Goal: Task Accomplishment & Management: Use online tool/utility

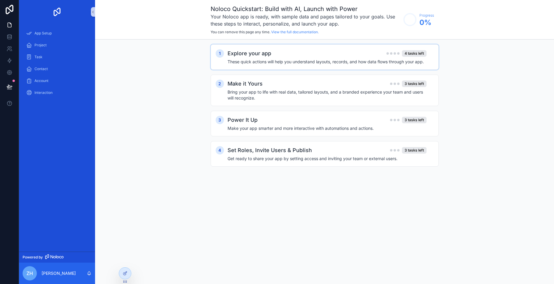
click at [251, 60] on h4 "These quick actions will help you understand layouts, records, and how data flo…" at bounding box center [327, 62] width 199 height 6
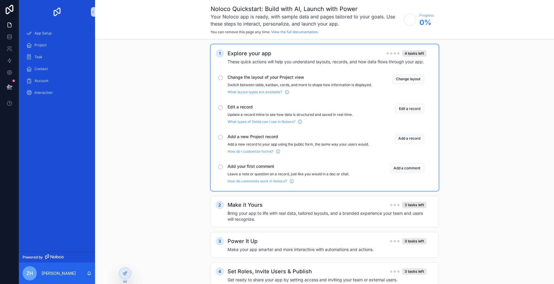
click at [242, 75] on span "Change the layout of your Project view" at bounding box center [300, 77] width 144 height 6
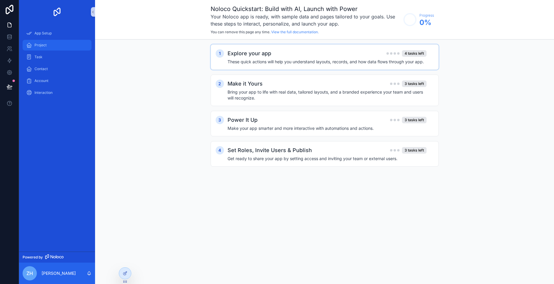
click at [39, 47] on span "Project" at bounding box center [40, 45] width 12 height 5
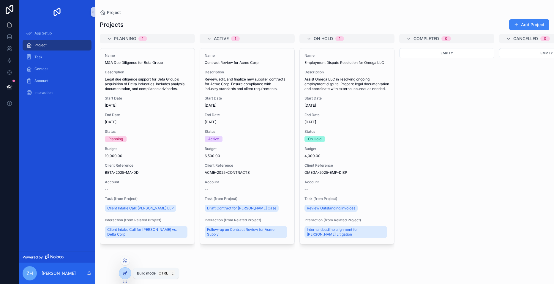
click at [125, 273] on icon at bounding box center [125, 273] width 2 height 2
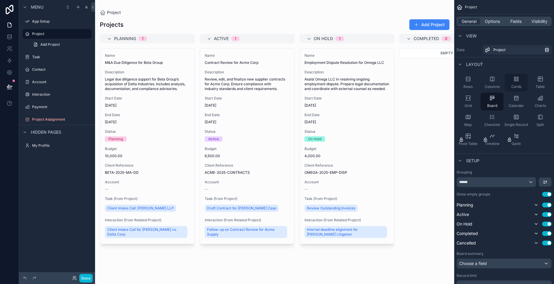
click at [512, 80] on div "Cards" at bounding box center [516, 83] width 23 height 18
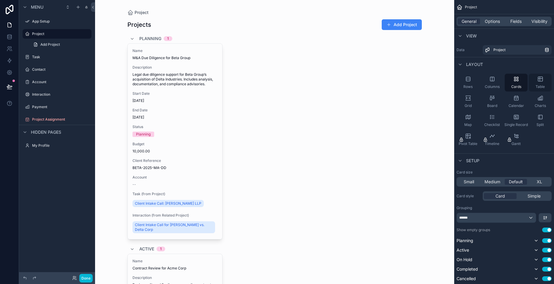
click at [535, 87] on div "Table" at bounding box center [540, 83] width 23 height 18
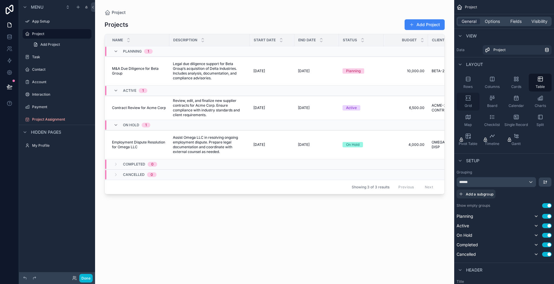
click at [476, 103] on div "Grid" at bounding box center [468, 102] width 23 height 18
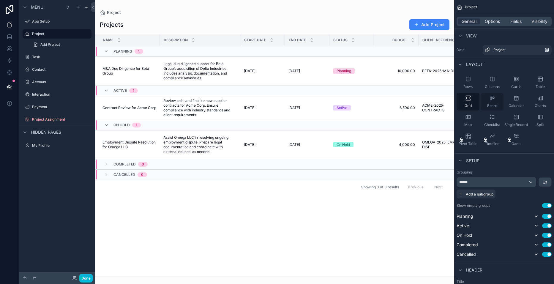
click at [490, 103] on div "Board" at bounding box center [492, 102] width 23 height 18
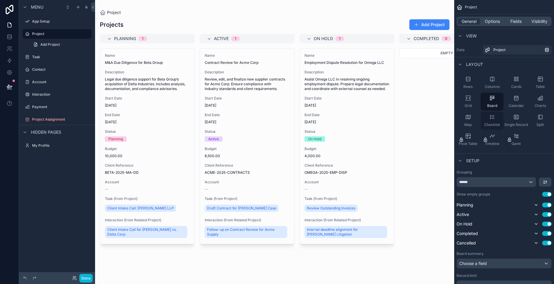
drag, startPoint x: 492, startPoint y: 128, endPoint x: 496, endPoint y: 122, distance: 7.4
click at [492, 128] on div "Checklist" at bounding box center [492, 121] width 23 height 18
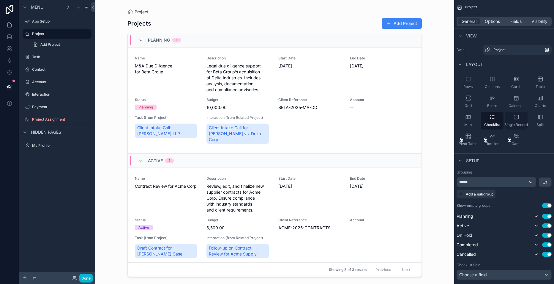
click at [516, 119] on icon "scrollable content" at bounding box center [516, 117] width 4 height 4
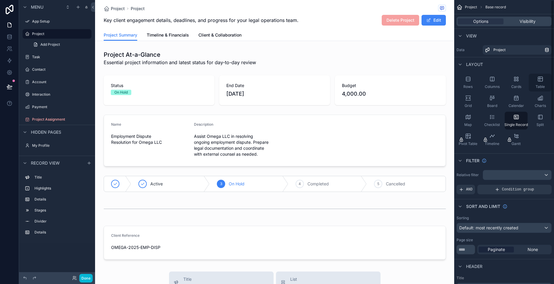
click at [541, 87] on span "Table" at bounding box center [540, 86] width 9 height 5
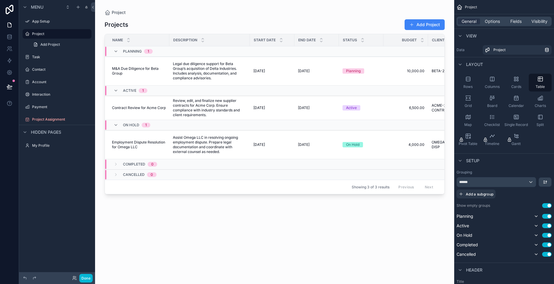
click at [131, 67] on div "scrollable content" at bounding box center [274, 138] width 359 height 277
click at [211, 69] on span "Legal due diligence support for Beta Group’s acquisition of Delta Industries. I…" at bounding box center [209, 70] width 73 height 19
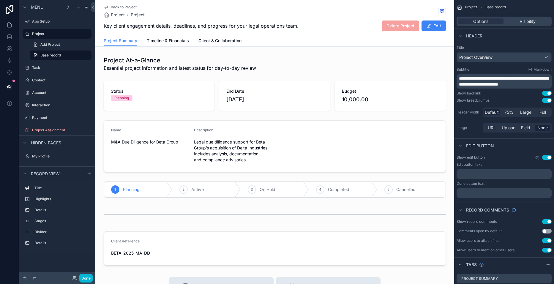
click at [119, 6] on span "Back to Project" at bounding box center [124, 7] width 26 height 5
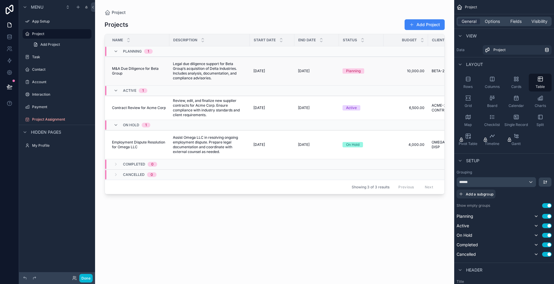
click at [126, 66] on span "M&A Due Diligence for Beta Group" at bounding box center [139, 71] width 54 height 10
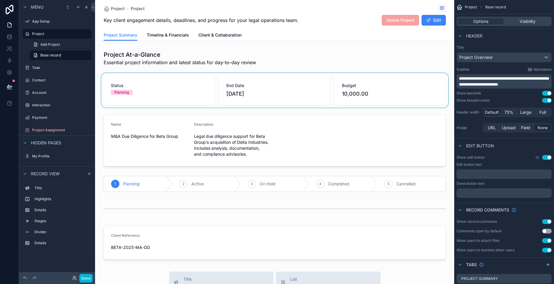
click at [151, 88] on div "scrollable content" at bounding box center [274, 90] width 359 height 34
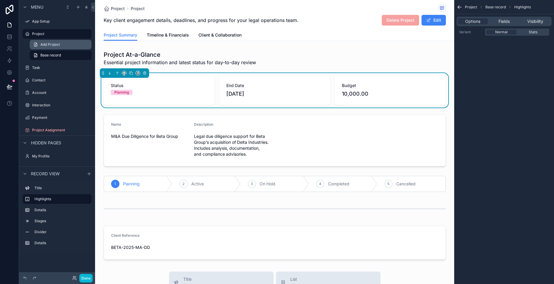
click at [62, 46] on link "Add Project" at bounding box center [61, 45] width 62 height 10
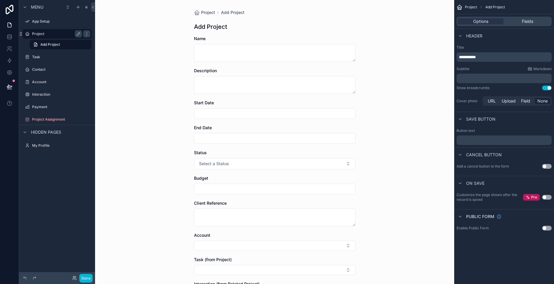
click at [62, 32] on label "Project" at bounding box center [56, 33] width 48 height 5
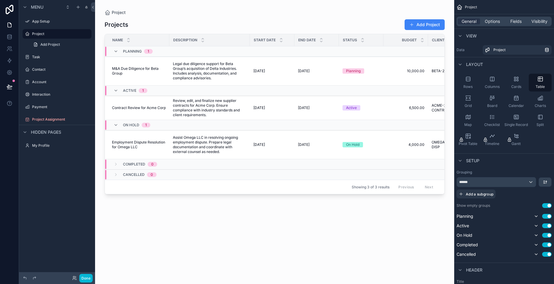
click at [123, 38] on div "Name" at bounding box center [137, 39] width 64 height 11
click at [120, 39] on span "Name" at bounding box center [117, 40] width 11 height 5
click at [532, 219] on div "Planning Use setting" at bounding box center [504, 216] width 95 height 7
click at [537, 219] on button "scrollable content" at bounding box center [536, 216] width 7 height 7
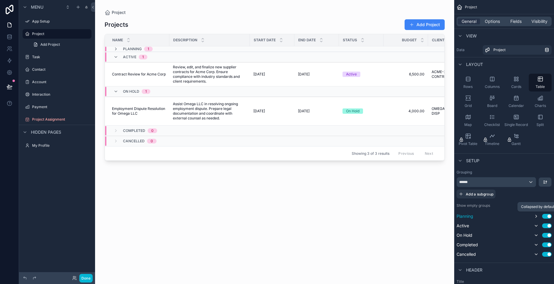
click at [537, 219] on button "scrollable content" at bounding box center [536, 216] width 7 height 7
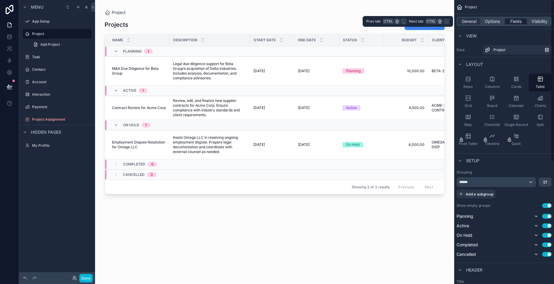
click at [515, 20] on span "Fields" at bounding box center [515, 21] width 11 height 6
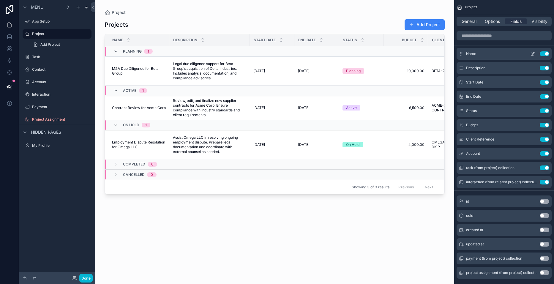
click at [474, 52] on span "Name" at bounding box center [471, 53] width 10 height 5
click at [536, 54] on button "scrollable content" at bounding box center [533, 53] width 10 height 5
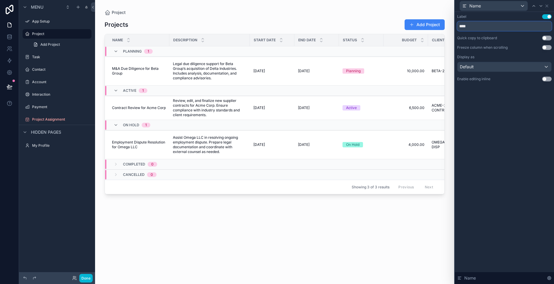
drag, startPoint x: 487, startPoint y: 28, endPoint x: 423, endPoint y: 31, distance: 64.6
click at [423, 31] on div "Name Label Use setting **** Quick copy to clipboard Use setting Freeze column w…" at bounding box center [277, 142] width 554 height 284
type input "*********"
click at [221, 240] on div "Projects Add Project File Name Description Start Date End Date Status Budget Cl…" at bounding box center [275, 145] width 340 height 261
click at [547, 6] on icon at bounding box center [547, 6] width 2 height 2
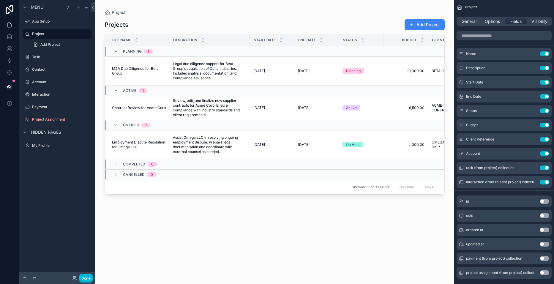
click at [362, 213] on div "Projects Add Project File Name Description Start Date End Date Status Budget Cl…" at bounding box center [275, 145] width 340 height 261
click at [469, 19] on span "General" at bounding box center [469, 21] width 15 height 6
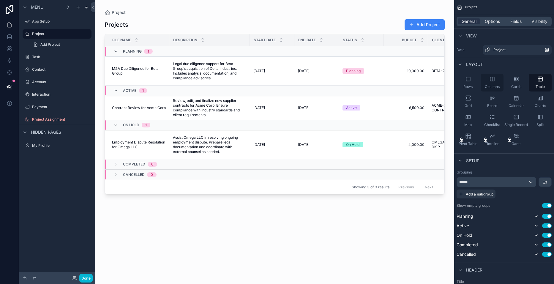
click at [485, 79] on div "Columns" at bounding box center [492, 83] width 23 height 18
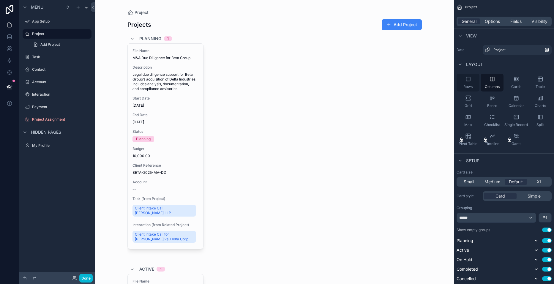
click at [475, 82] on div "Rows" at bounding box center [468, 83] width 23 height 18
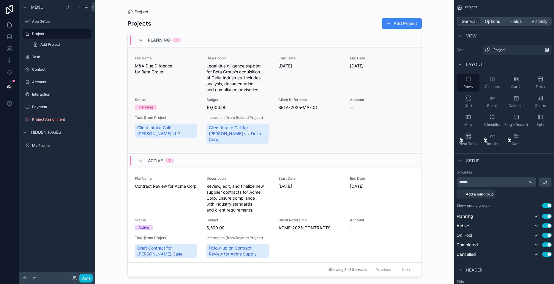
click at [387, 97] on div "File Name M&A Due Diligence for Beta Group Description Legal due diligence supp…" at bounding box center [275, 100] width 280 height 89
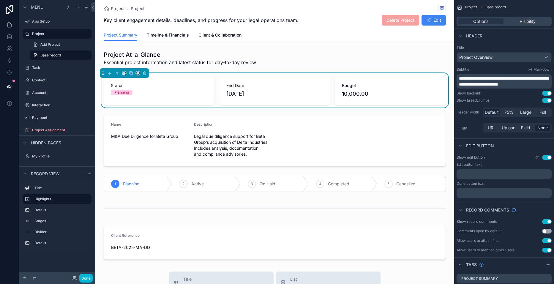
click at [143, 95] on div "Planning" at bounding box center [159, 92] width 97 height 5
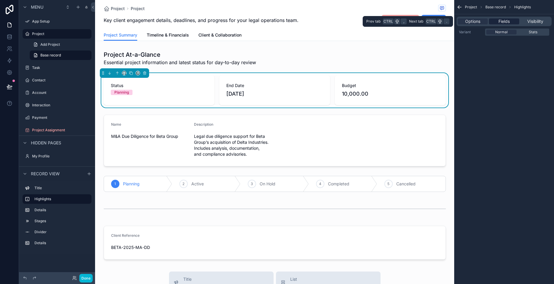
click at [503, 24] on span "Fields" at bounding box center [504, 21] width 11 height 6
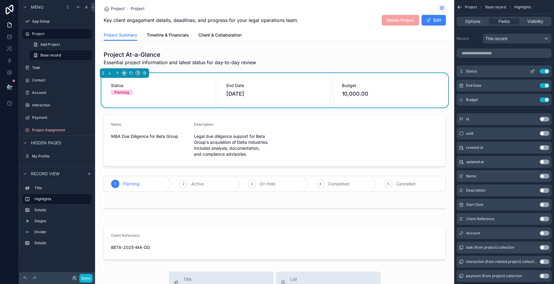
click at [470, 75] on div "Status Use setting" at bounding box center [504, 71] width 95 height 12
click at [517, 71] on div "Status Use setting" at bounding box center [504, 71] width 95 height 12
click at [531, 69] on icon "scrollable content" at bounding box center [532, 71] width 5 height 5
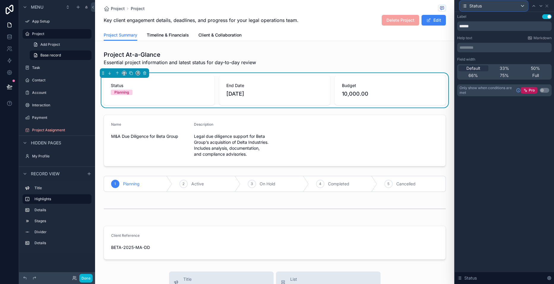
click at [463, 8] on icon at bounding box center [464, 6] width 5 height 5
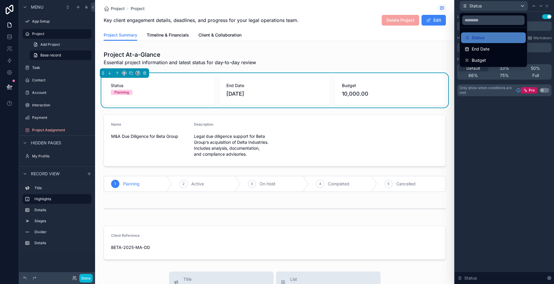
click at [515, 146] on div at bounding box center [504, 142] width 99 height 284
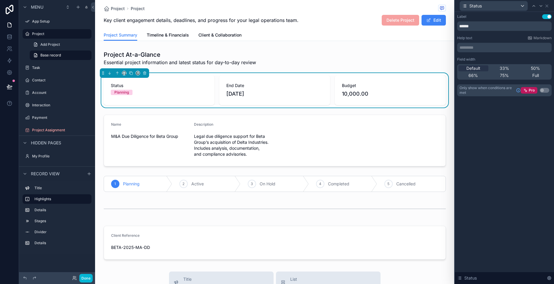
click at [344, 24] on div "Key client engagement details, deadlines, and progress for your legal operation…" at bounding box center [275, 20] width 342 height 11
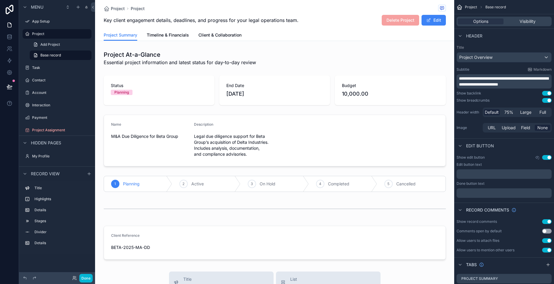
click at [143, 48] on div "Project Project Key client engagement details, deadlines, and progress for your…" at bounding box center [274, 265] width 359 height 531
click at [125, 60] on div "scrollable content" at bounding box center [274, 58] width 359 height 20
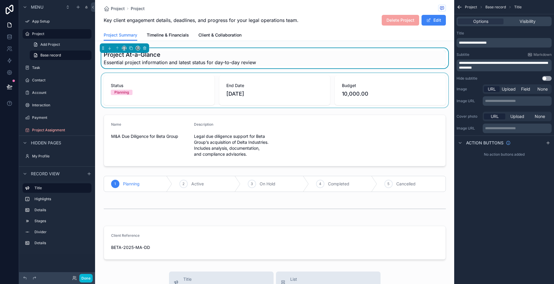
click at [138, 95] on div "scrollable content" at bounding box center [274, 90] width 359 height 34
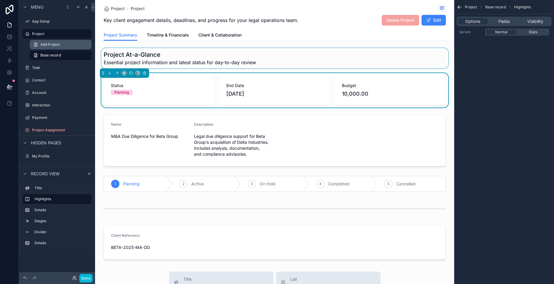
click at [51, 43] on span "Add Project" at bounding box center [50, 44] width 20 height 5
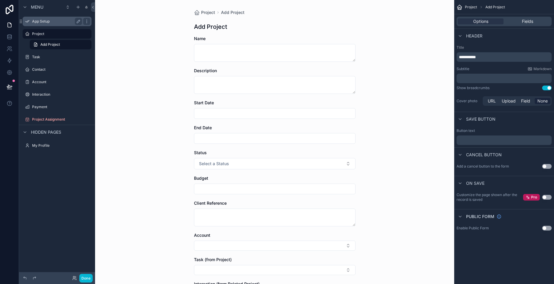
click at [38, 21] on label "App Setup" at bounding box center [56, 21] width 48 height 5
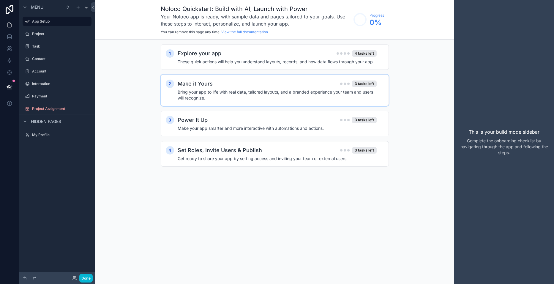
click at [203, 88] on div "Make it Yours 3 tasks left Bring your app to life with real data, tailored layo…" at bounding box center [281, 90] width 206 height 21
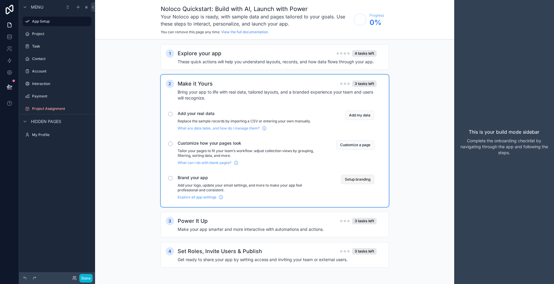
click at [348, 178] on button "Setup branding" at bounding box center [357, 180] width 33 height 10
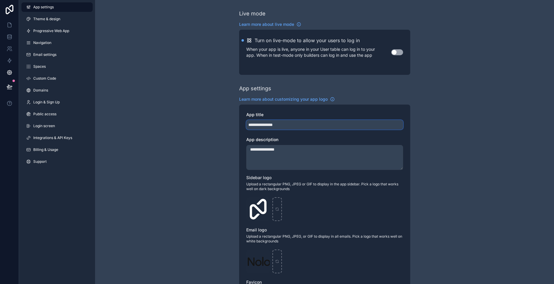
drag, startPoint x: 284, startPoint y: 124, endPoint x: 193, endPoint y: 124, distance: 91.2
click at [193, 124] on div "**********" at bounding box center [324, 230] width 459 height 460
type input "**********"
drag, startPoint x: 298, startPoint y: 215, endPoint x: 466, endPoint y: 175, distance: 172.1
drag, startPoint x: 466, startPoint y: 175, endPoint x: 275, endPoint y: 207, distance: 192.9
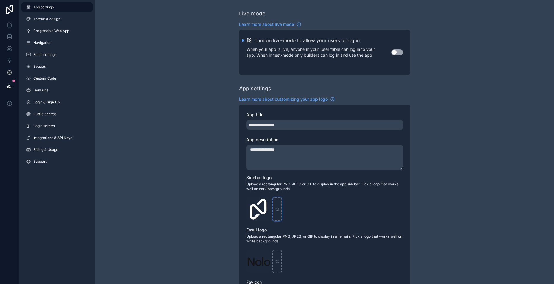
click at [275, 207] on icon "scrollable content" at bounding box center [277, 209] width 4 height 4
type input "**********"
click at [275, 210] on icon "scrollable content" at bounding box center [277, 209] width 4 height 4
type input "**********"
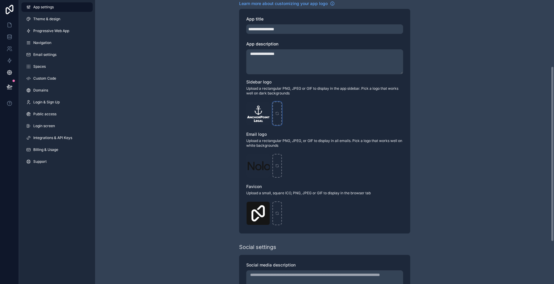
scroll to position [117, 0]
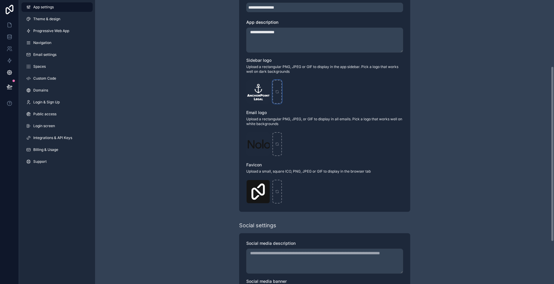
drag, startPoint x: 553, startPoint y: 87, endPoint x: 531, endPoint y: 160, distance: 75.8
click at [531, 160] on div "**********" at bounding box center [324, 142] width 459 height 284
click at [280, 142] on div "scrollable content" at bounding box center [277, 144] width 10 height 24
type input "**********"
drag, startPoint x: 277, startPoint y: 184, endPoint x: 277, endPoint y: 194, distance: 10.7
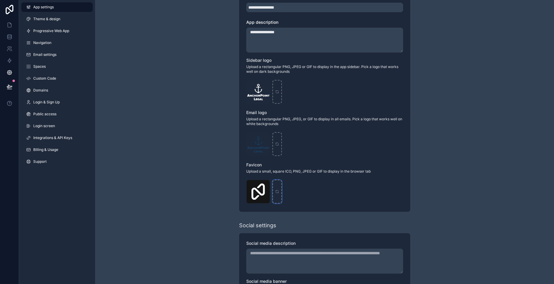
click at [277, 194] on div "scrollable content" at bounding box center [277, 192] width 10 height 24
type input "**********"
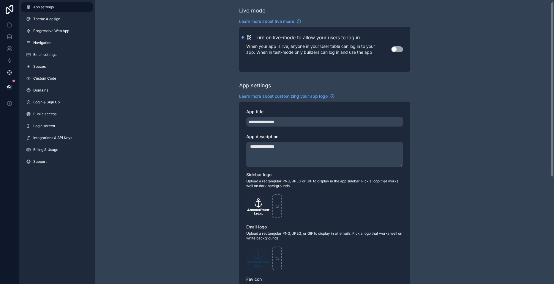
scroll to position [0, 0]
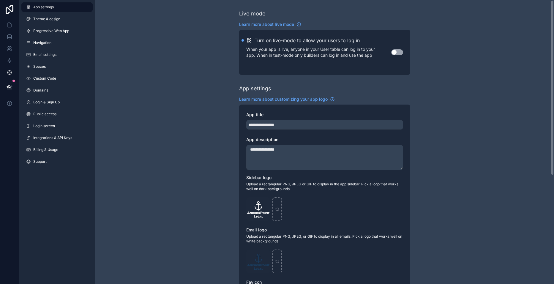
drag, startPoint x: 554, startPoint y: 152, endPoint x: 554, endPoint y: 1, distance: 150.0
click at [554, 1] on div "**********" at bounding box center [324, 142] width 459 height 284
click at [57, 124] on link "Login screen" at bounding box center [56, 126] width 71 height 10
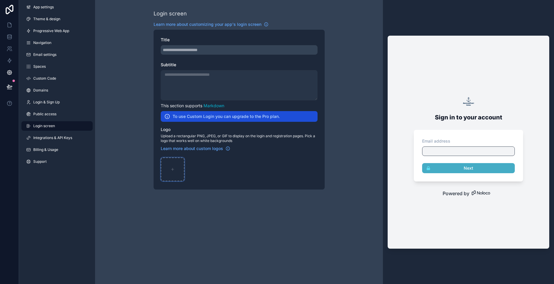
click at [177, 168] on div "scrollable content" at bounding box center [173, 169] width 24 height 24
type input "**********"
click at [337, 99] on div "Login screen Learn more about customizing your app's login screen Title Subtitl…" at bounding box center [239, 99] width 288 height 199
click at [75, 138] on link "Integrations & API Keys" at bounding box center [56, 138] width 71 height 10
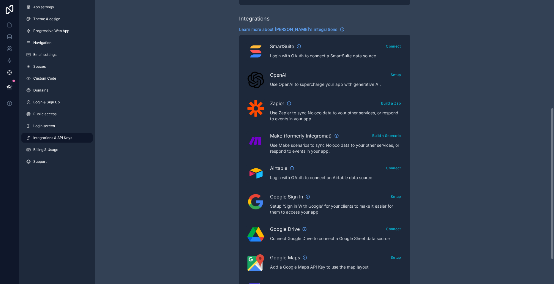
scroll to position [50, 0]
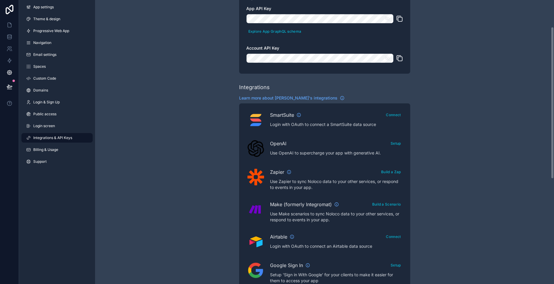
drag, startPoint x: 554, startPoint y: 148, endPoint x: 555, endPoint y: 175, distance: 27.1
click at [554, 175] on html "App settings Theme & design Progressive Web App Navigation Email settings Space…" at bounding box center [277, 142] width 554 height 284
click at [72, 149] on link "Billing & Usage" at bounding box center [56, 150] width 71 height 10
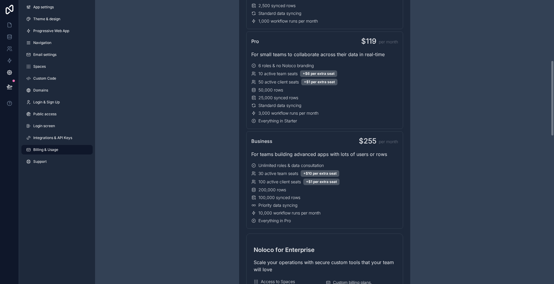
drag, startPoint x: 554, startPoint y: 141, endPoint x: 555, endPoint y: 138, distance: 3.8
click at [554, 138] on html "App settings Theme & design Progressive Web App Navigation Email settings Space…" at bounding box center [277, 142] width 554 height 284
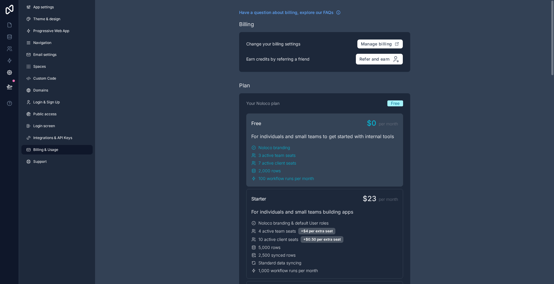
drag, startPoint x: 554, startPoint y: 138, endPoint x: 555, endPoint y: 60, distance: 77.8
click at [554, 60] on html "App settings Theme & design Progressive Web App Navigation Email settings Space…" at bounding box center [277, 142] width 554 height 284
drag, startPoint x: 12, startPoint y: 24, endPoint x: 56, endPoint y: 15, distance: 44.9
click at [56, 15] on link "Theme & design" at bounding box center [56, 19] width 71 height 10
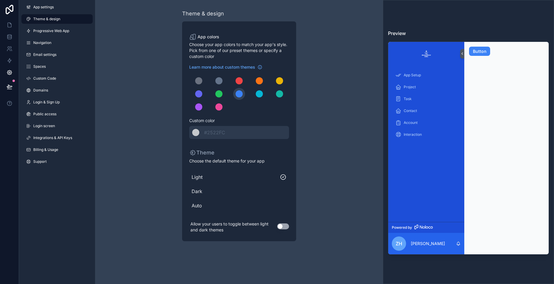
click at [195, 204] on span "Auto" at bounding box center [239, 205] width 95 height 7
click at [290, 228] on div "App colors Choose your app colors to match your app's style. Pick from one of o…" at bounding box center [239, 131] width 114 height 220
click at [283, 227] on button "Use setting" at bounding box center [283, 226] width 12 height 6
click at [194, 193] on span "Dark" at bounding box center [239, 191] width 95 height 7
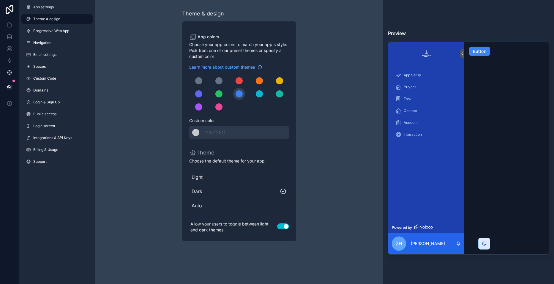
click at [153, 80] on div "Theme & design App colors Choose your app colors to match your app's style. Pic…" at bounding box center [239, 125] width 288 height 251
click at [234, 135] on div "******* #2522FC" at bounding box center [239, 132] width 100 height 13
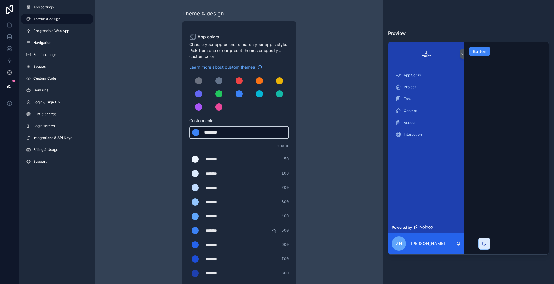
click at [238, 133] on div "******* ******* #3b82f6" at bounding box center [239, 132] width 100 height 13
drag, startPoint x: 256, startPoint y: 133, endPoint x: 166, endPoint y: 129, distance: 89.8
click at [166, 129] on div "Theme & design App colors Choose your app colors to match your app's style. Pic…" at bounding box center [239, 202] width 171 height 405
drag, startPoint x: 205, startPoint y: 133, endPoint x: 257, endPoint y: 129, distance: 52.1
drag, startPoint x: 257, startPoint y: 129, endPoint x: 228, endPoint y: 128, distance: 28.8
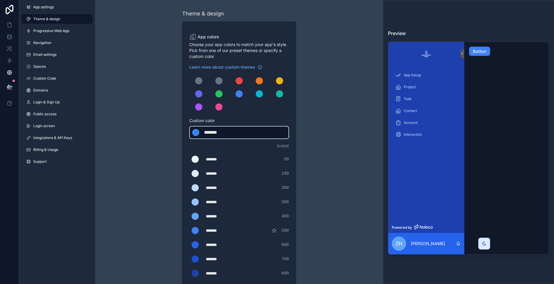
click at [228, 128] on div "******* ******* #3b82f6" at bounding box center [239, 132] width 100 height 13
click at [203, 131] on div "******* ******* #3b82f6" at bounding box center [239, 132] width 100 height 13
click at [206, 132] on div "*******" at bounding box center [219, 132] width 30 height 7
type div "*******"
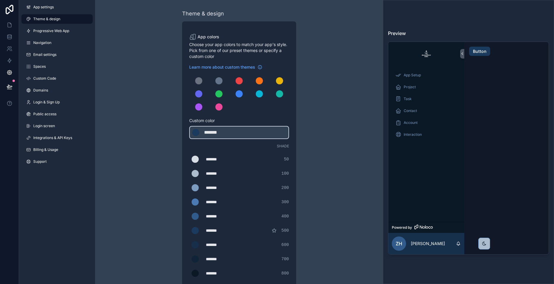
click at [341, 118] on div "Theme & design App colors Choose your app colors to match your app's style. Pic…" at bounding box center [239, 202] width 288 height 405
click at [348, 147] on div "Theme & design App colors Choose your app colors to match your app's style. Pic…" at bounding box center [239, 202] width 288 height 405
drag, startPoint x: 214, startPoint y: 129, endPoint x: 193, endPoint y: 130, distance: 21.7
drag, startPoint x: 193, startPoint y: 130, endPoint x: 322, endPoint y: 129, distance: 129.8
drag, startPoint x: 322, startPoint y: 129, endPoint x: 351, endPoint y: 88, distance: 49.5
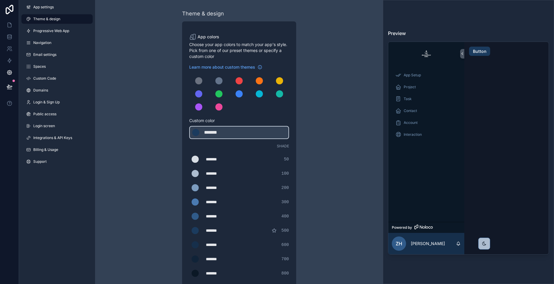
drag, startPoint x: 351, startPoint y: 88, endPoint x: 398, endPoint y: 34, distance: 71.4
drag, startPoint x: 398, startPoint y: 34, endPoint x: 321, endPoint y: 149, distance: 138.0
drag, startPoint x: 321, startPoint y: 149, endPoint x: 367, endPoint y: 117, distance: 56.0
drag, startPoint x: 367, startPoint y: 117, endPoint x: 381, endPoint y: 97, distance: 25.1
click at [381, 97] on div "Theme & design App colors Choose your app colors to match your app's style. Pic…" at bounding box center [239, 202] width 288 height 405
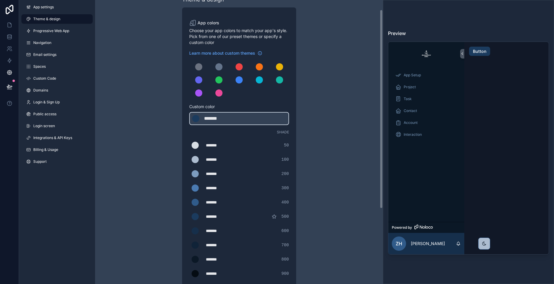
scroll to position [10, 0]
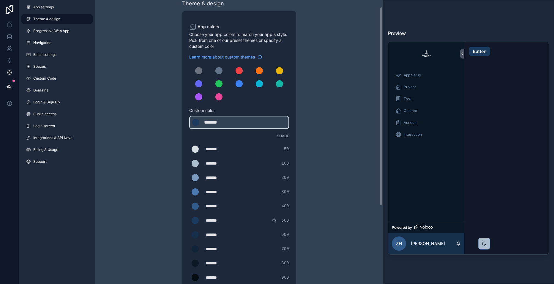
drag, startPoint x: 381, startPoint y: 96, endPoint x: 369, endPoint y: 103, distance: 14.4
click at [369, 103] on div "Theme & design App colors Choose your app colors to match your app's style. Pic…" at bounding box center [239, 142] width 288 height 284
click at [192, 219] on div "scrollable content" at bounding box center [195, 220] width 7 height 7
click at [189, 220] on input "*******" at bounding box center [189, 220] width 0 height 0
click at [193, 219] on div "scrollable content" at bounding box center [195, 220] width 7 height 7
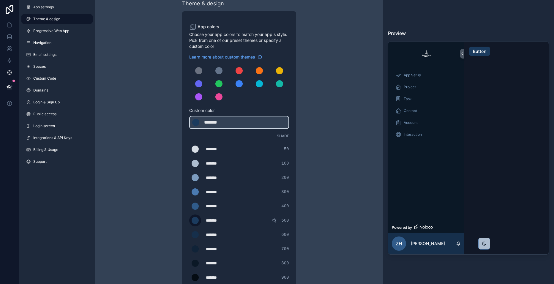
click at [189, 220] on input "*******" at bounding box center [189, 220] width 0 height 0
click at [338, 174] on div "Theme & design App colors Choose your app colors to match your app's style. Pic…" at bounding box center [239, 192] width 288 height 405
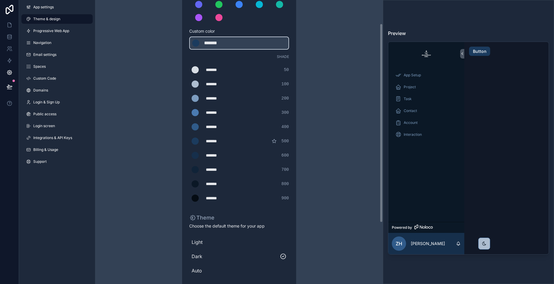
scroll to position [121, 0]
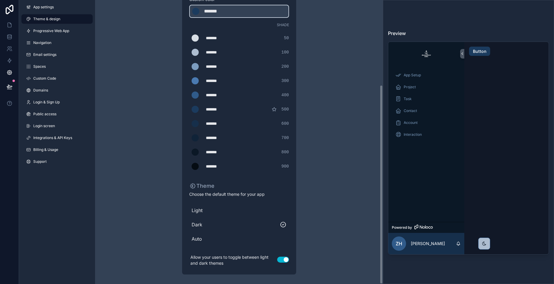
drag, startPoint x: 382, startPoint y: 119, endPoint x: 382, endPoint y: 252, distance: 132.5
drag, startPoint x: 382, startPoint y: 252, endPoint x: 381, endPoint y: 98, distance: 153.6
click at [381, 98] on div "Theme & design App colors Choose your app colors to match your app's style. Pic…" at bounding box center [239, 81] width 288 height 405
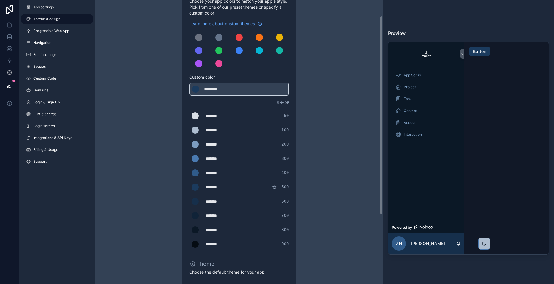
scroll to position [23, 0]
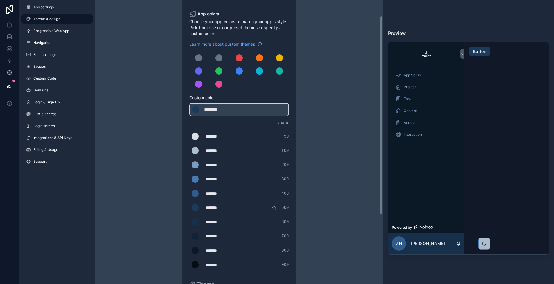
drag, startPoint x: 381, startPoint y: 97, endPoint x: 381, endPoint y: 28, distance: 68.9
click at [381, 28] on div "Theme & design App colors Choose your app colors to match your app's style. Pic…" at bounding box center [239, 142] width 288 height 284
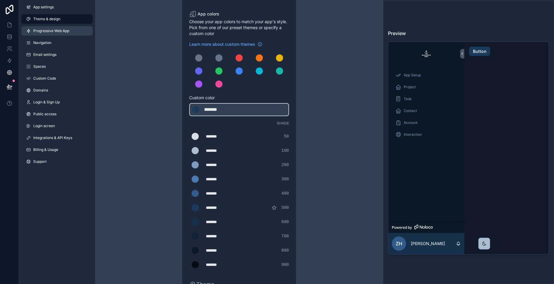
drag, startPoint x: 67, startPoint y: 28, endPoint x: 53, endPoint y: 29, distance: 14.4
click at [53, 29] on span "Progressive Web App" at bounding box center [51, 31] width 36 height 5
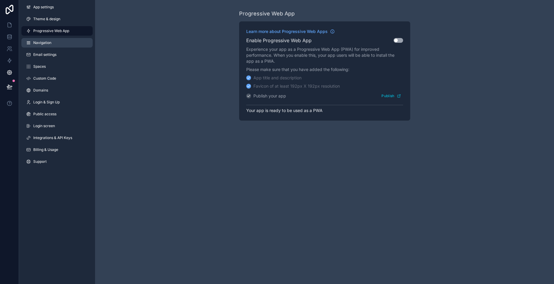
click at [48, 42] on span "Navigation" at bounding box center [42, 42] width 18 height 5
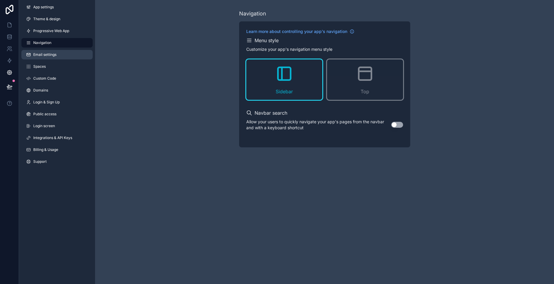
click at [51, 56] on span "Email settings" at bounding box center [44, 54] width 23 height 5
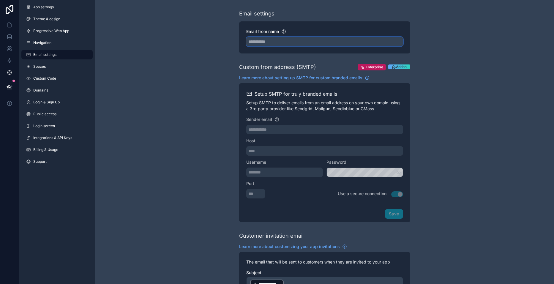
click at [280, 42] on input "Email from name" at bounding box center [324, 42] width 157 height 10
click at [278, 37] on input "Email from name" at bounding box center [324, 42] width 157 height 10
click at [342, 40] on input "Email from name" at bounding box center [324, 42] width 157 height 10
type input "**********"
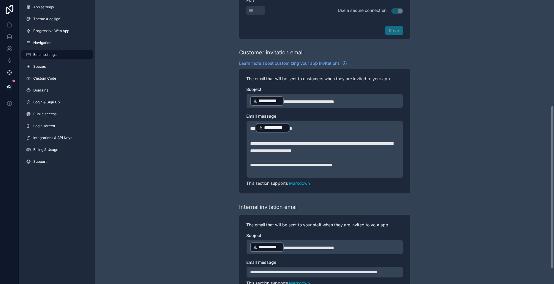
scroll to position [209, 0]
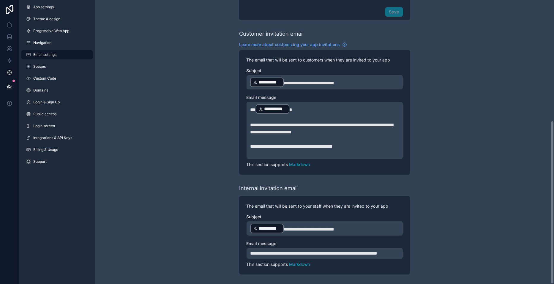
drag, startPoint x: 554, startPoint y: 94, endPoint x: 555, endPoint y: 252, distance: 157.8
click at [554, 252] on html "**********" at bounding box center [277, 142] width 554 height 284
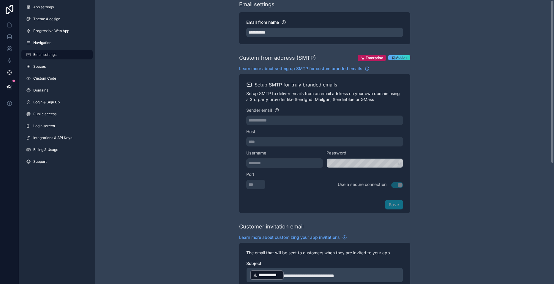
scroll to position [0, 0]
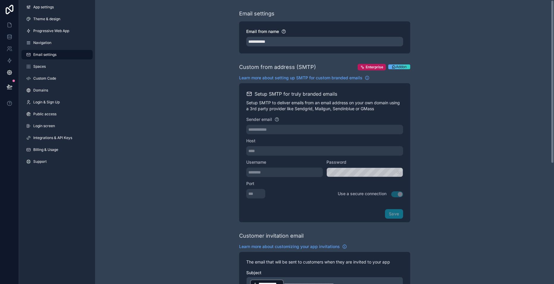
drag, startPoint x: 554, startPoint y: 178, endPoint x: 554, endPoint y: -4, distance: 182.1
click at [554, 0] on html "**********" at bounding box center [277, 142] width 554 height 284
drag, startPoint x: 68, startPoint y: 63, endPoint x: 51, endPoint y: 68, distance: 17.1
drag, startPoint x: 51, startPoint y: 68, endPoint x: 45, endPoint y: 71, distance: 7.0
click at [45, 71] on link "Spaces" at bounding box center [56, 67] width 71 height 10
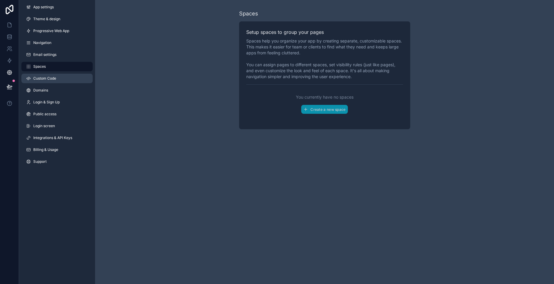
click at [61, 82] on link "Custom Code" at bounding box center [56, 79] width 71 height 10
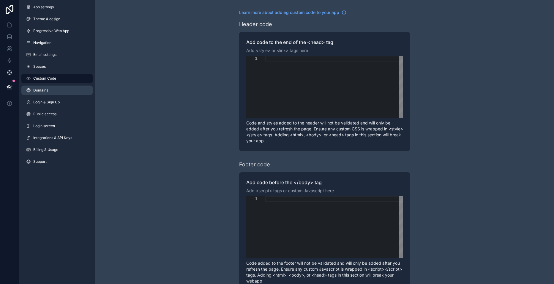
click at [52, 91] on link "Domains" at bounding box center [56, 91] width 71 height 10
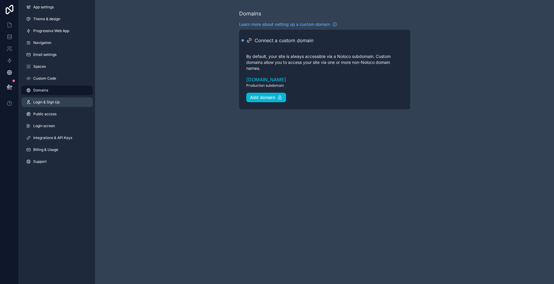
click at [57, 104] on span "Login & Sign Up" at bounding box center [46, 102] width 26 height 5
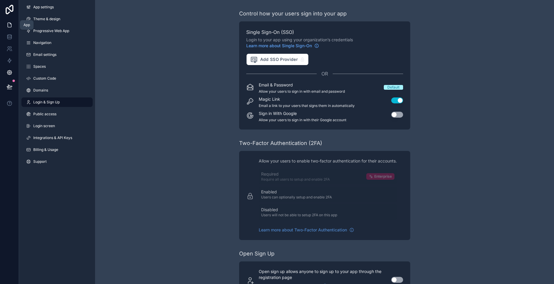
click at [6, 21] on link at bounding box center [9, 25] width 19 height 12
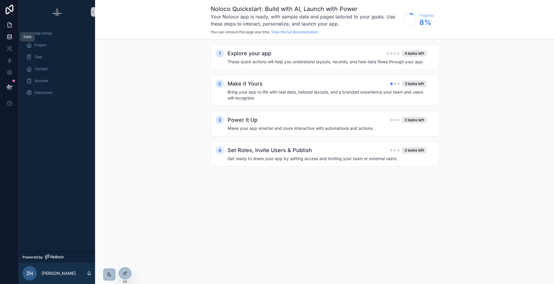
click at [11, 37] on icon at bounding box center [10, 37] width 6 height 6
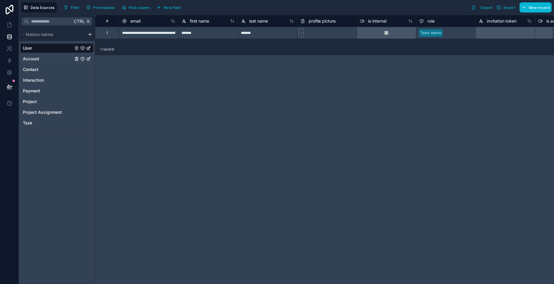
click at [40, 57] on link "Account" at bounding box center [48, 59] width 50 height 6
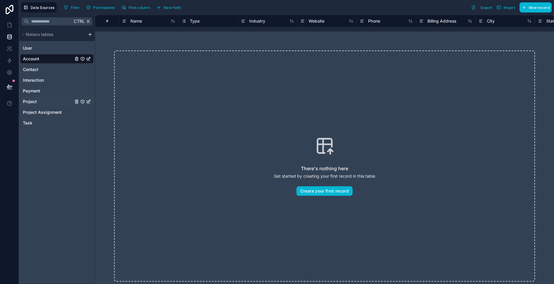
click at [45, 102] on link "Project" at bounding box center [48, 102] width 50 height 6
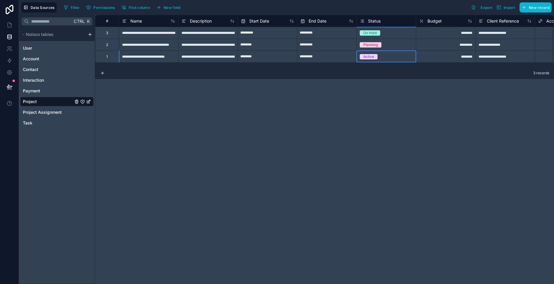
click at [367, 56] on div "Active" at bounding box center [368, 56] width 11 height 5
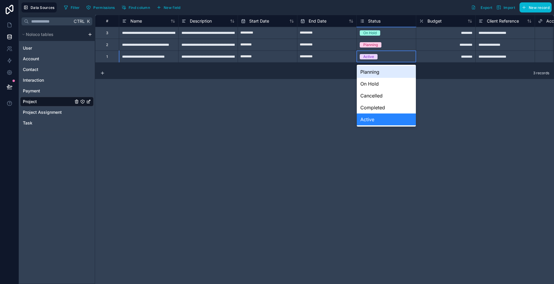
click at [367, 56] on div "Active" at bounding box center [368, 56] width 11 height 5
click at [297, 122] on div "**********" at bounding box center [324, 149] width 459 height 269
click at [156, 116] on div "**********" at bounding box center [324, 149] width 459 height 269
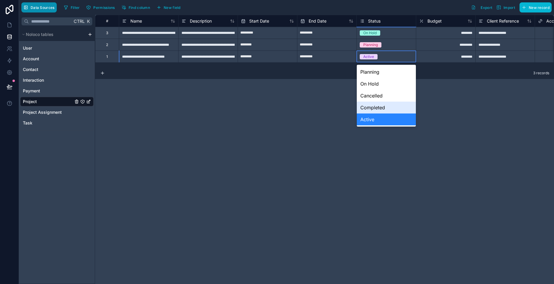
click at [47, 3] on button "Data Sources" at bounding box center [38, 7] width 35 height 10
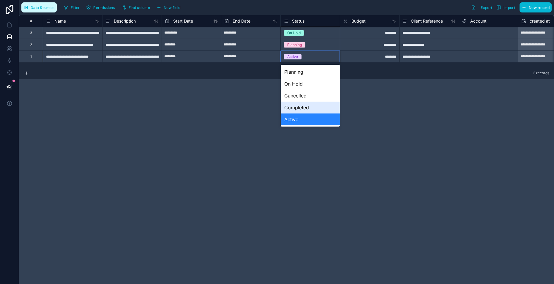
click at [47, 3] on button "Data Sources" at bounding box center [38, 7] width 35 height 10
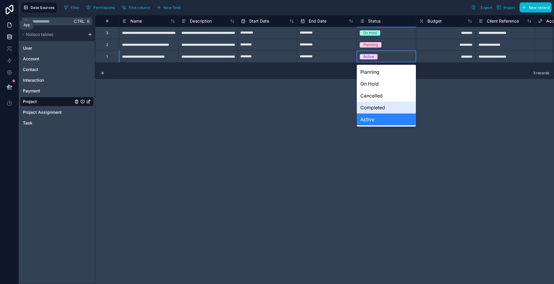
click at [8, 25] on icon at bounding box center [10, 25] width 4 height 4
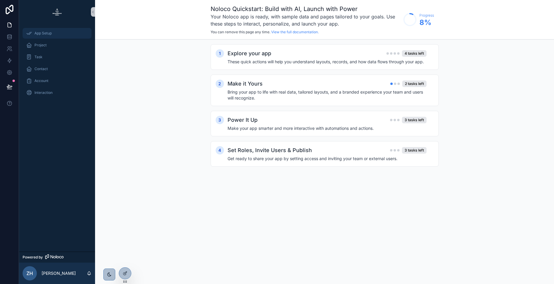
click at [64, 32] on div "App Setup" at bounding box center [57, 34] width 62 height 10
drag, startPoint x: 292, startPoint y: 61, endPoint x: 260, endPoint y: 53, distance: 33.2
click at [260, 53] on h2 "Explore your app" at bounding box center [250, 53] width 44 height 8
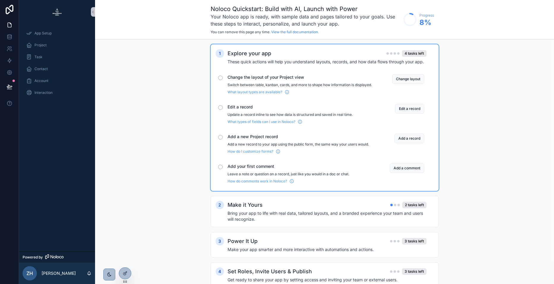
click at [389, 84] on div "Change layout" at bounding box center [401, 84] width 48 height 20
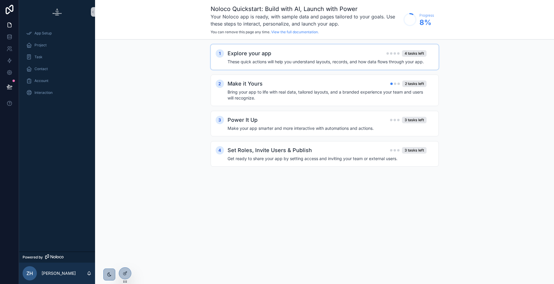
click at [395, 57] on div "Explore your app 4 tasks left" at bounding box center [327, 53] width 199 height 8
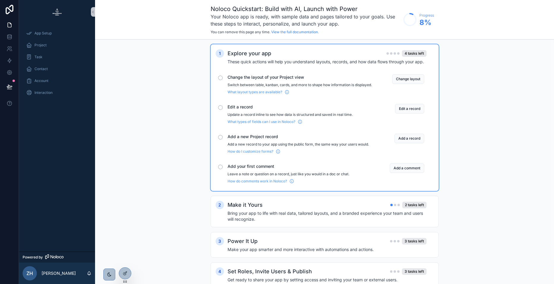
click at [412, 73] on div "Change the layout of your Project view Switch between table, kanban, cards, and…" at bounding box center [325, 84] width 218 height 25
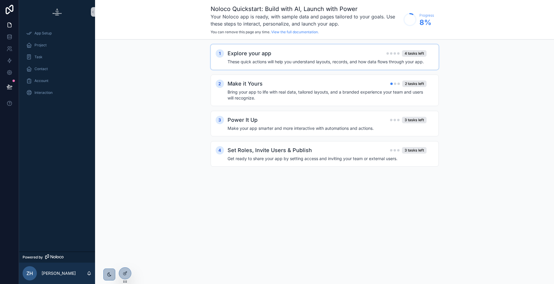
click at [414, 62] on h4 "These quick actions will help you understand layouts, records, and how data flo…" at bounding box center [327, 62] width 199 height 6
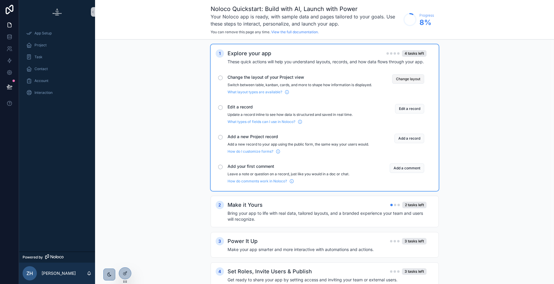
click at [415, 79] on button "Change layout" at bounding box center [408, 79] width 32 height 10
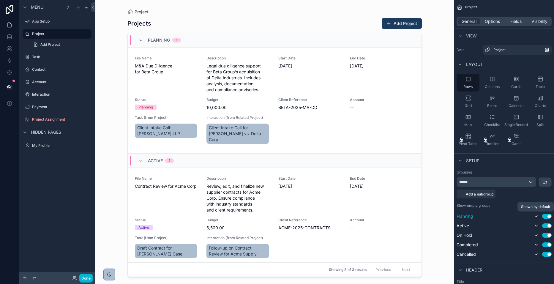
click at [534, 216] on icon "scrollable content" at bounding box center [536, 216] width 5 height 5
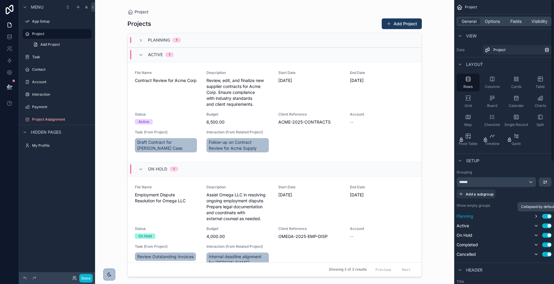
click at [534, 216] on icon "scrollable content" at bounding box center [536, 216] width 5 height 5
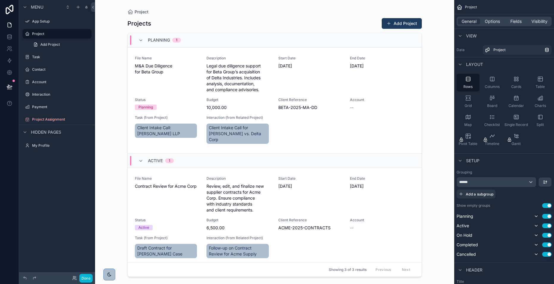
drag, startPoint x: 467, startPoint y: 215, endPoint x: 438, endPoint y: 227, distance: 30.9
click at [438, 227] on div "Project Projects Add Project Planning 1 File Name M&A Due Diligence for Beta Gr…" at bounding box center [274, 142] width 359 height 284
click at [287, 109] on div "scrollable content" at bounding box center [275, 138] width 304 height 277
click at [247, 92] on span "Legal due diligence support for Beta Group’s acquisition of Delta Industries. I…" at bounding box center [238, 78] width 64 height 30
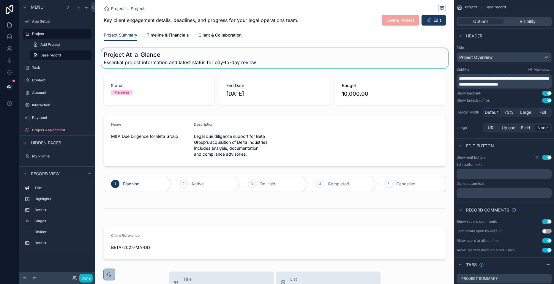
click at [181, 58] on div "scrollable content" at bounding box center [274, 58] width 359 height 20
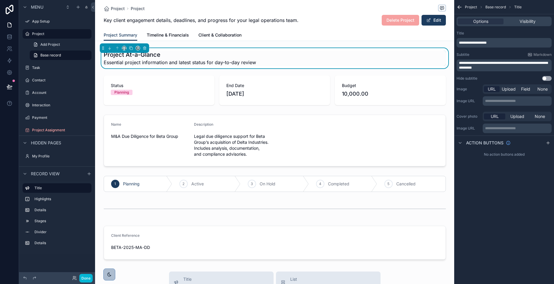
click at [158, 50] on div "Project At-a-Glance Essential project information and latest status for day-to-…" at bounding box center [274, 58] width 359 height 20
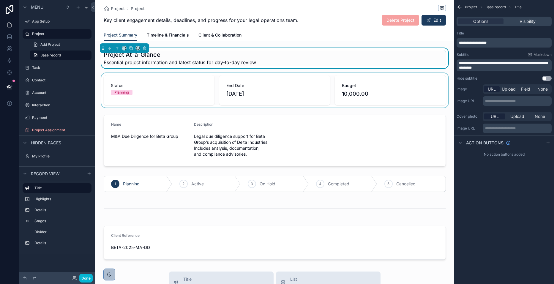
click at [440, 96] on div "scrollable content" at bounding box center [274, 90] width 359 height 34
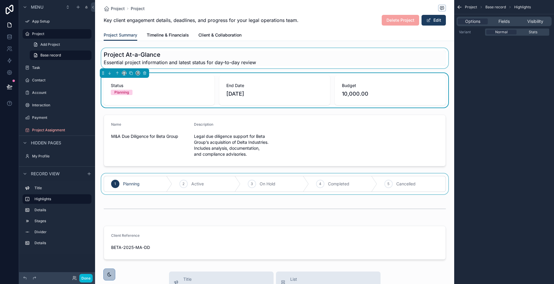
click at [285, 191] on div "scrollable content" at bounding box center [274, 184] width 359 height 21
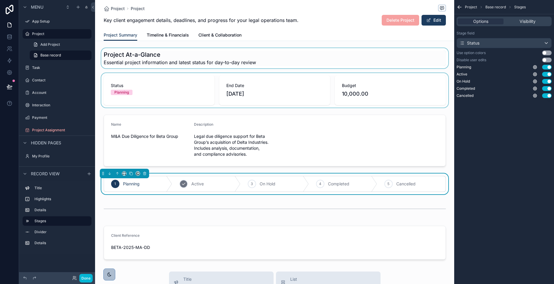
click at [183, 187] on div "2" at bounding box center [183, 184] width 8 height 8
click at [486, 39] on div "Status" at bounding box center [504, 43] width 94 height 10
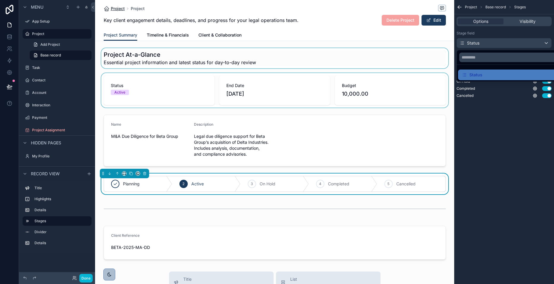
click at [111, 7] on span "Project" at bounding box center [118, 9] width 14 height 6
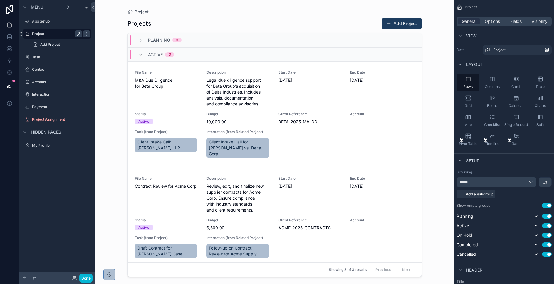
click at [80, 34] on icon "scrollable content" at bounding box center [78, 33] width 5 height 5
click at [91, 33] on link "*******" at bounding box center [57, 34] width 69 height 10
click at [0, 0] on icon "scrollable content" at bounding box center [0, 0] width 0 height 0
click at [464, 163] on div "Setup" at bounding box center [468, 160] width 23 height 7
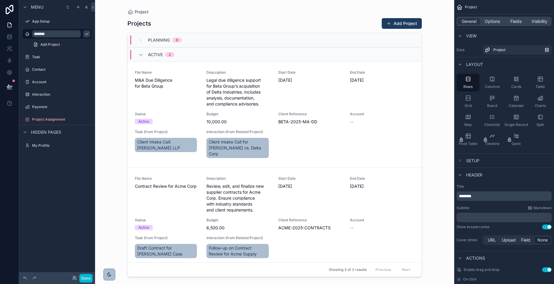
click at [466, 163] on div "Setup" at bounding box center [468, 160] width 23 height 7
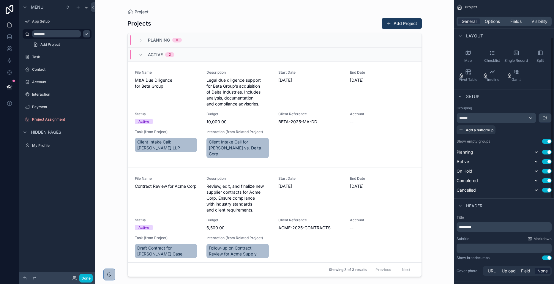
scroll to position [66, 0]
drag, startPoint x: 552, startPoint y: 150, endPoint x: 548, endPoint y: 187, distance: 37.7
click at [548, 187] on div "Project General Options Fields Visibility View Data Project Layout Rows Columns…" at bounding box center [504, 142] width 100 height 284
click at [533, 116] on div "******" at bounding box center [496, 117] width 79 height 10
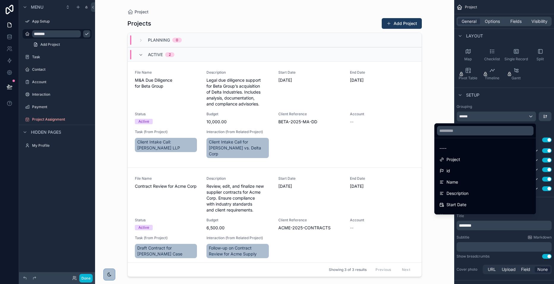
scroll to position [121, 0]
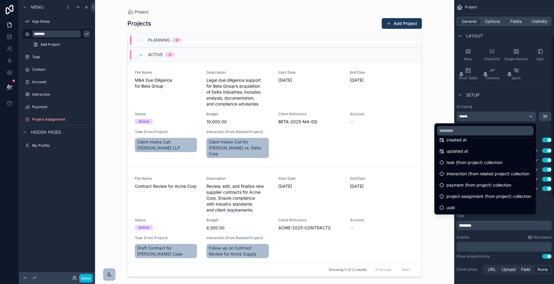
click at [530, 105] on div "scrollable content" at bounding box center [277, 142] width 554 height 284
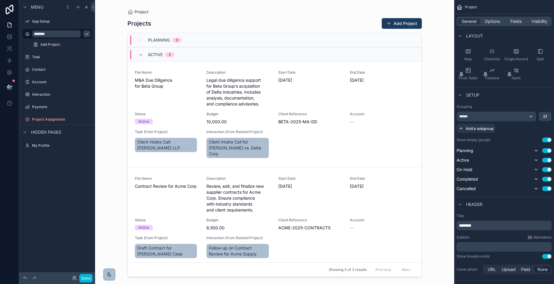
drag, startPoint x: 472, startPoint y: 191, endPoint x: 451, endPoint y: 200, distance: 22.1
click at [451, 200] on div "Project Projects Add Project Planning 0 Active 2 File Name M&A Due Diligence fo…" at bounding box center [274, 142] width 359 height 284
click at [491, 21] on span "Options" at bounding box center [492, 21] width 15 height 6
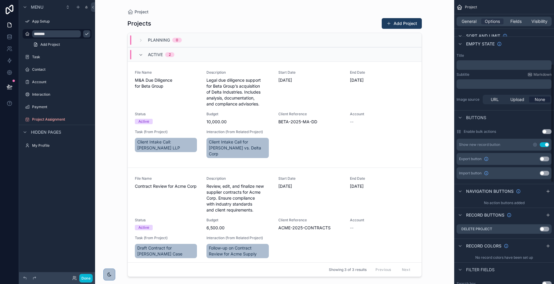
drag, startPoint x: 551, startPoint y: 33, endPoint x: 531, endPoint y: 32, distance: 19.9
click at [531, 32] on div "Project General Options Fields Visibility Filter Relative filter AND Condition …" at bounding box center [504, 142] width 100 height 284
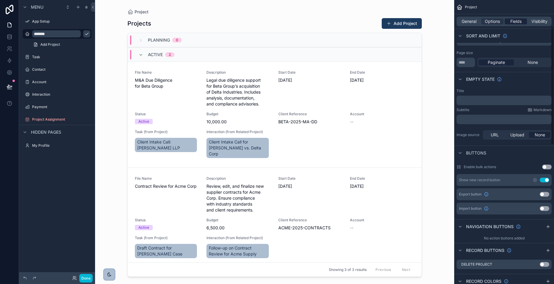
click at [516, 20] on span "Fields" at bounding box center [515, 21] width 11 height 6
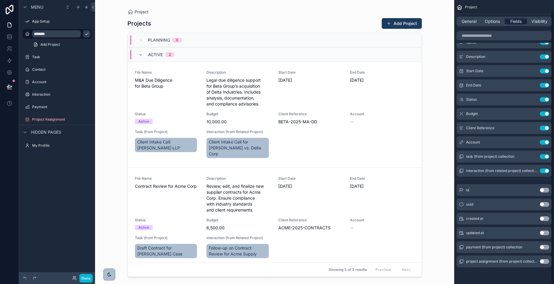
scroll to position [11, 0]
click at [494, 101] on div "Status Use setting" at bounding box center [504, 100] width 95 height 12
click at [461, 98] on icon "scrollable content" at bounding box center [461, 98] width 0 height 0
click at [492, 101] on div "Status Use setting" at bounding box center [504, 100] width 95 height 12
click at [532, 24] on span "Visibility" at bounding box center [540, 21] width 16 height 6
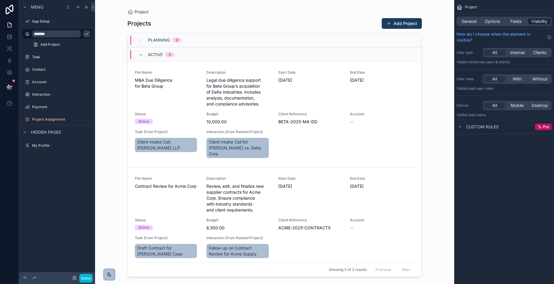
scroll to position [0, 0]
click at [11, 26] on icon at bounding box center [10, 25] width 6 height 6
click at [11, 10] on icon at bounding box center [10, 10] width 12 height 10
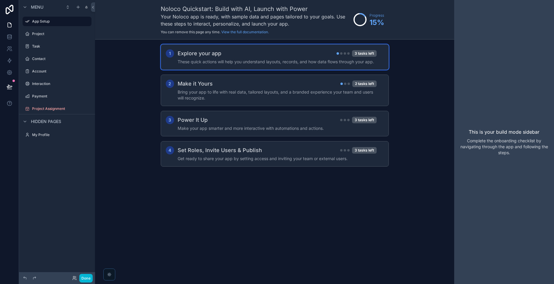
click at [252, 59] on h4 "These quick actions will help you understand layouts, records, and how data flo…" at bounding box center [277, 62] width 199 height 6
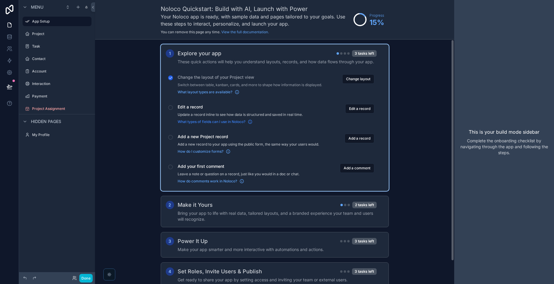
click at [222, 124] on span "What types of fields can I use in Noloco?" at bounding box center [212, 121] width 68 height 5
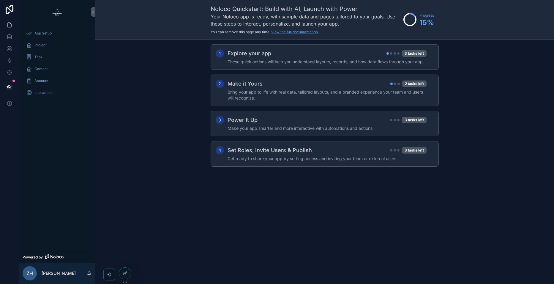
click at [280, 31] on link "View the full documentation." at bounding box center [295, 32] width 48 height 4
click at [10, 82] on button at bounding box center [9, 86] width 13 height 17
click at [96, 156] on div "1 Explore your app 3 tasks left These quick actions will help you understand la…" at bounding box center [324, 112] width 459 height 144
click at [11, 25] on icon at bounding box center [10, 25] width 4 height 4
click at [11, 38] on icon at bounding box center [10, 37] width 6 height 6
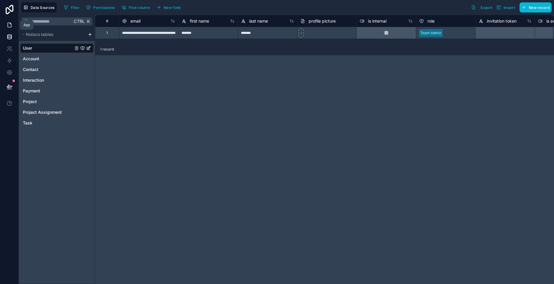
click at [7, 24] on icon at bounding box center [10, 25] width 6 height 6
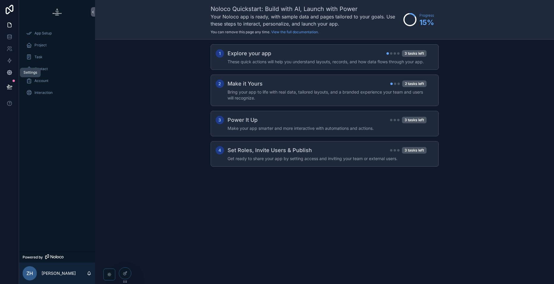
click at [8, 70] on icon at bounding box center [10, 73] width 6 height 6
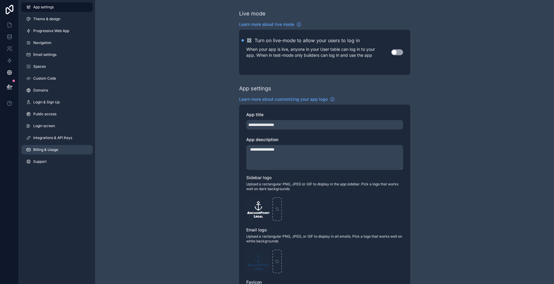
click at [50, 153] on link "Billing & Usage" at bounding box center [56, 150] width 71 height 10
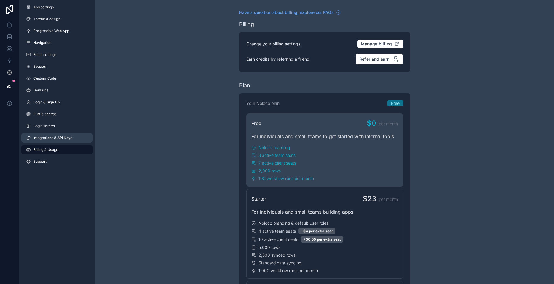
click at [62, 136] on span "Integrations & API Keys" at bounding box center [52, 137] width 39 height 5
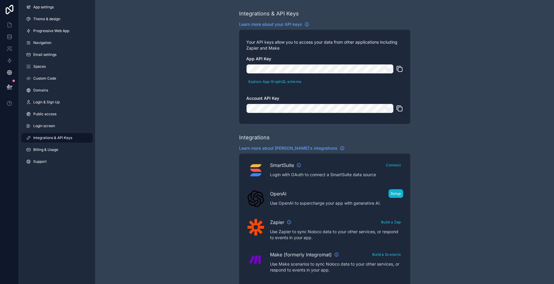
click at [397, 190] on button "Setup" at bounding box center [396, 193] width 15 height 9
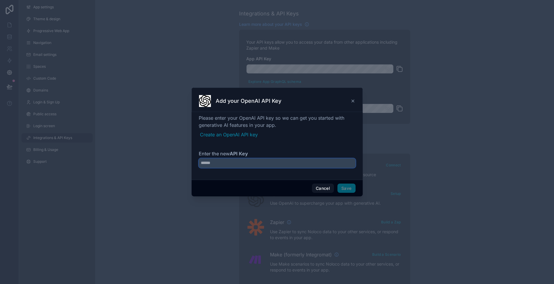
click at [277, 164] on input "Enter the new API Key" at bounding box center [277, 163] width 157 height 10
click at [229, 137] on link "Create an OpenAI API key" at bounding box center [278, 134] width 156 height 7
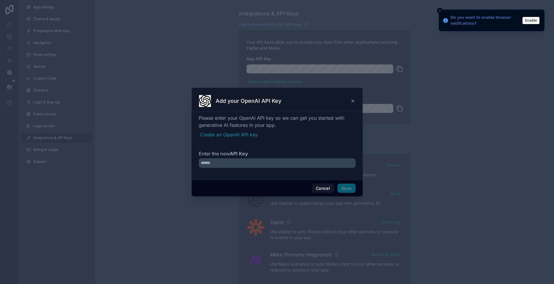
click at [248, 100] on h3 "Add your OpenAI API Key" at bounding box center [249, 100] width 66 height 7
click at [349, 99] on div "Add your OpenAI API Key" at bounding box center [277, 101] width 156 height 12
click at [351, 99] on icon at bounding box center [353, 101] width 5 height 5
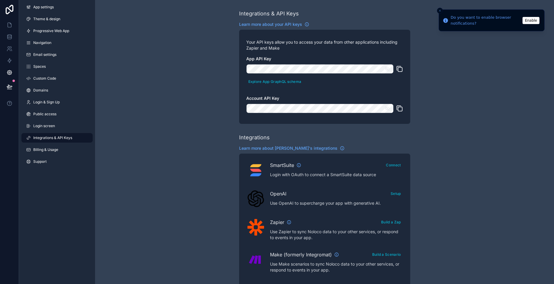
click at [548, 121] on div "Integrations & API Keys Learn more about your API keys Your API keys allow you …" at bounding box center [324, 264] width 459 height 529
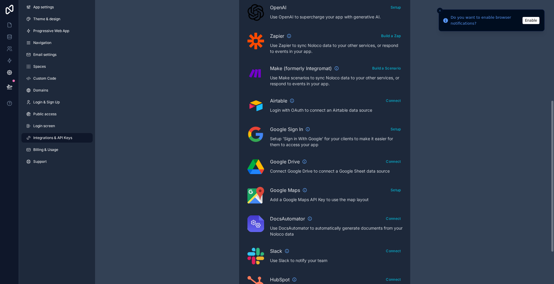
scroll to position [188, 0]
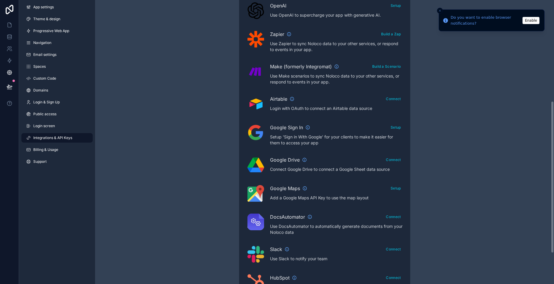
drag, startPoint x: 554, startPoint y: 123, endPoint x: 555, endPoint y: 224, distance: 101.0
click at [554, 224] on html "Do you want to enable browser notifications? Enable App settings Theme & design…" at bounding box center [277, 142] width 554 height 284
click at [388, 214] on button "Connect" at bounding box center [393, 216] width 19 height 9
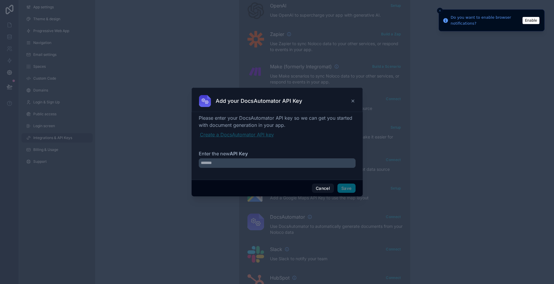
click at [256, 133] on link "Create a DocsAutomator API key" at bounding box center [278, 134] width 156 height 7
click at [310, 164] on input "Enter the new API Key" at bounding box center [277, 163] width 157 height 10
click at [327, 192] on button "Cancel" at bounding box center [323, 189] width 22 height 10
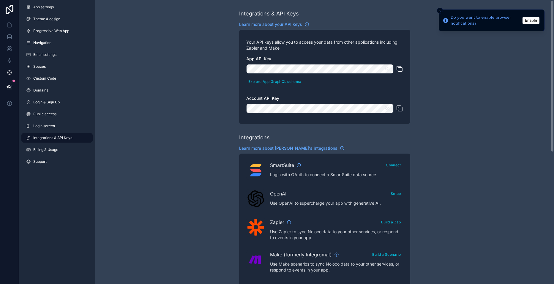
drag, startPoint x: 553, startPoint y: 189, endPoint x: 554, endPoint y: 38, distance: 150.3
click at [554, 38] on html "Do you want to enable browser notifications? Enable App settings Theme & design…" at bounding box center [277, 142] width 554 height 284
click at [41, 129] on link "Login screen" at bounding box center [56, 126] width 71 height 10
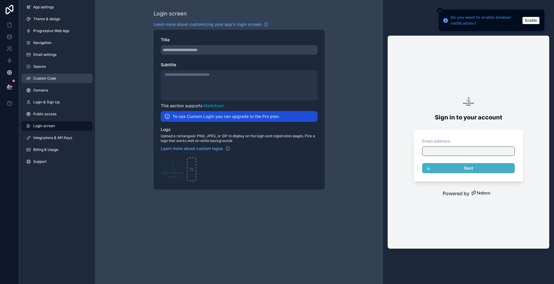
click at [57, 75] on link "Custom Code" at bounding box center [56, 79] width 71 height 10
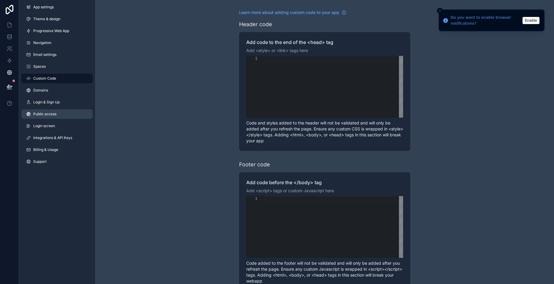
click at [65, 111] on link "Public access" at bounding box center [56, 114] width 71 height 10
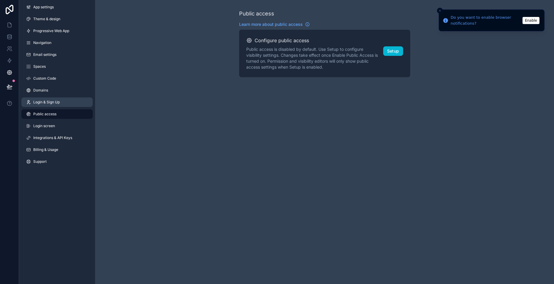
click at [68, 104] on link "Login & Sign Up" at bounding box center [56, 102] width 71 height 10
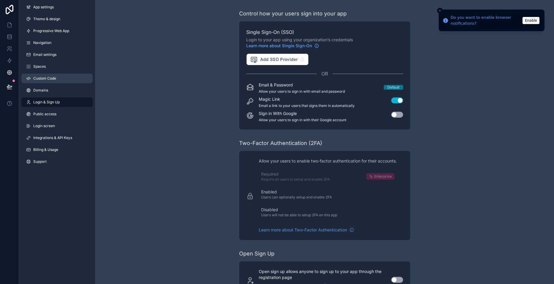
click at [43, 79] on span "Custom Code" at bounding box center [44, 78] width 23 height 5
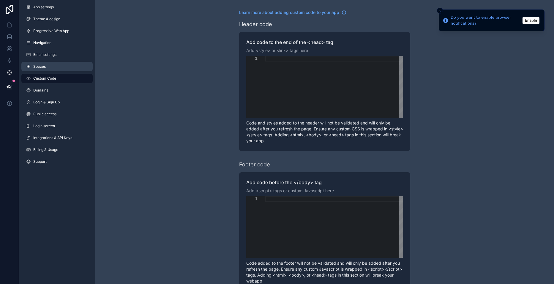
click at [56, 65] on link "Spaces" at bounding box center [56, 67] width 71 height 10
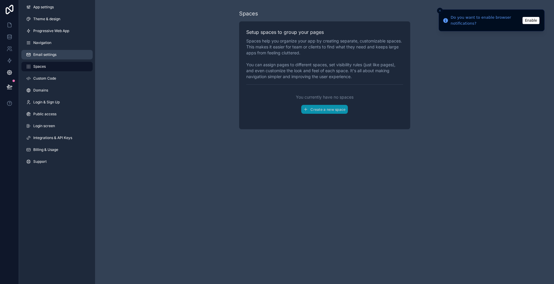
click at [63, 54] on link "Email settings" at bounding box center [56, 55] width 71 height 10
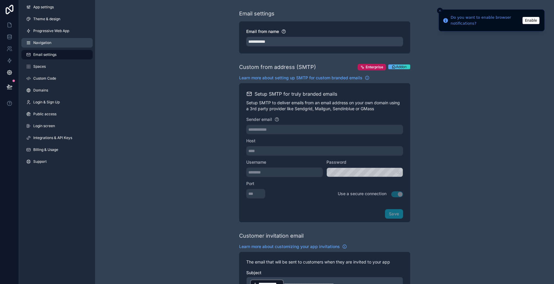
click at [68, 41] on link "Navigation" at bounding box center [56, 43] width 71 height 10
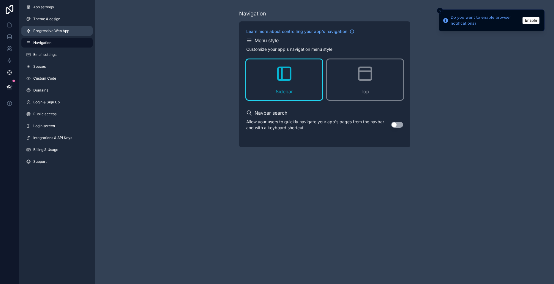
click at [69, 33] on span "Progressive Web App" at bounding box center [51, 31] width 36 height 5
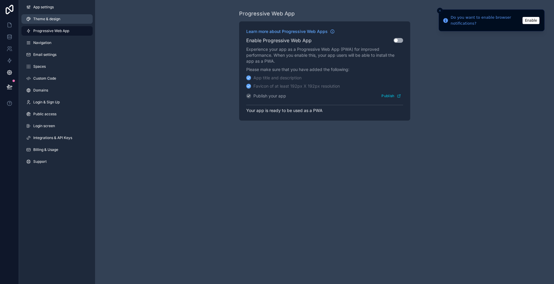
click at [72, 21] on link "Theme & design" at bounding box center [56, 19] width 71 height 10
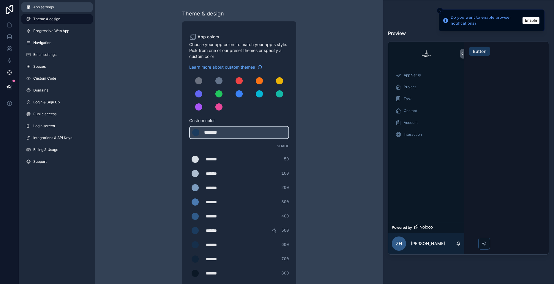
click at [60, 8] on link "App settings" at bounding box center [56, 7] width 71 height 10
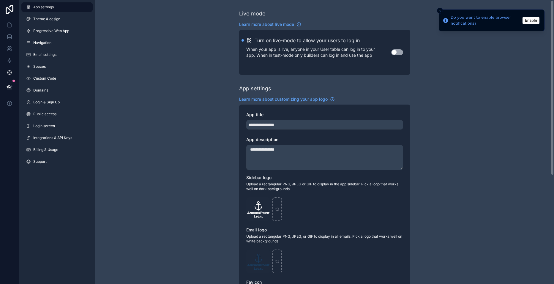
drag, startPoint x: 554, startPoint y: 130, endPoint x: 516, endPoint y: 18, distance: 118.2
click at [516, 18] on div "**********" at bounding box center [277, 142] width 554 height 284
click at [6, 19] on link at bounding box center [9, 25] width 19 height 12
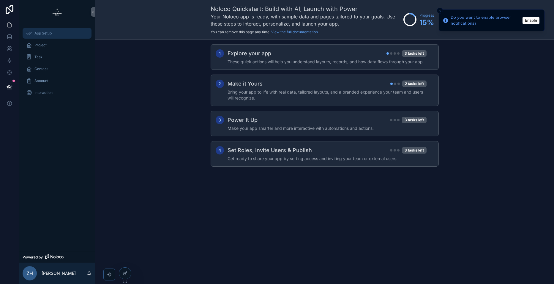
click at [52, 31] on div "App Setup" at bounding box center [57, 34] width 62 height 10
click at [13, 35] on link at bounding box center [9, 37] width 19 height 12
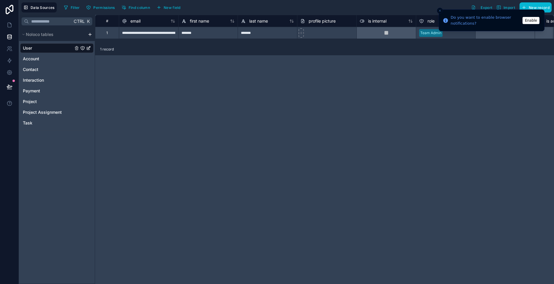
click at [45, 48] on link "User" at bounding box center [48, 48] width 50 height 6
click at [50, 87] on div "Payment" at bounding box center [56, 91] width 73 height 10
click at [33, 101] on span "Project" at bounding box center [30, 102] width 14 height 6
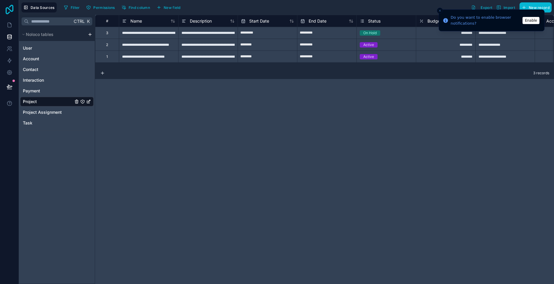
click at [11, 11] on icon at bounding box center [10, 10] width 8 height 10
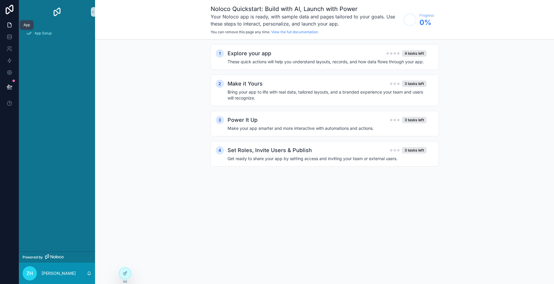
click at [10, 25] on icon at bounding box center [10, 25] width 6 height 6
click at [10, 23] on icon at bounding box center [10, 25] width 6 height 6
click at [11, 6] on icon at bounding box center [10, 10] width 8 height 10
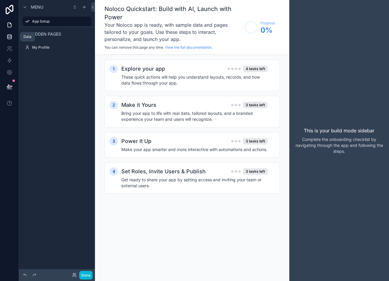
click at [9, 35] on icon at bounding box center [10, 37] width 6 height 6
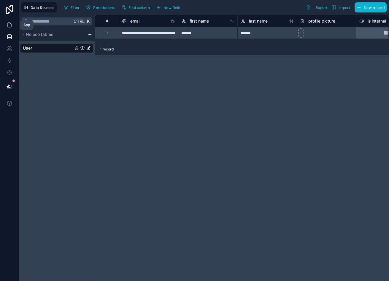
click at [8, 31] on link at bounding box center [9, 25] width 19 height 12
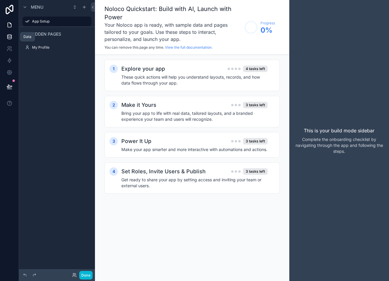
click at [8, 39] on icon at bounding box center [10, 37] width 6 height 6
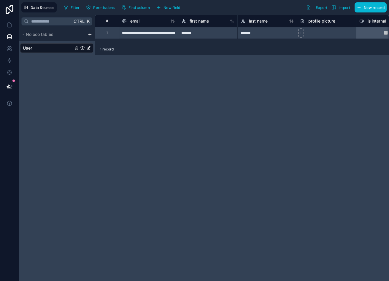
click at [89, 34] on html "**********" at bounding box center [194, 140] width 389 height 281
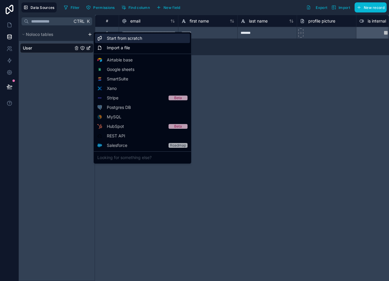
click at [129, 39] on span "Start from scratch" at bounding box center [124, 38] width 35 height 6
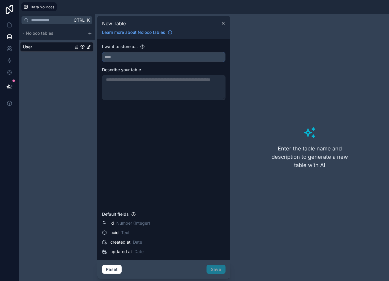
click at [133, 58] on input "text" at bounding box center [163, 57] width 123 height 10
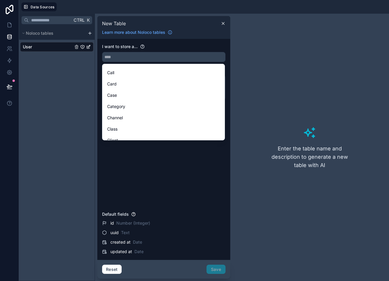
scroll to position [307, 0]
click at [165, 60] on input "text" at bounding box center [163, 57] width 123 height 10
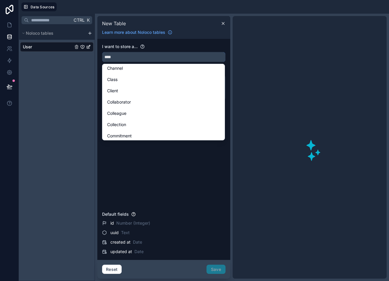
scroll to position [0, 0]
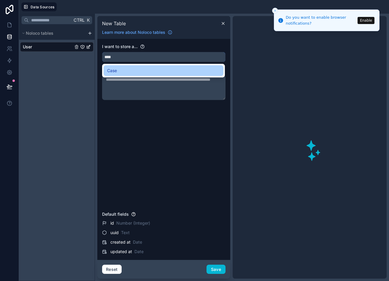
type input "****"
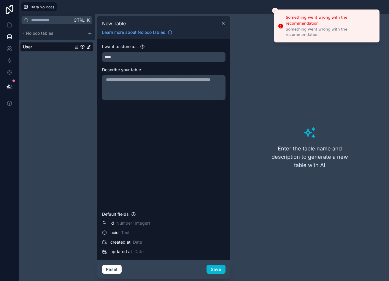
click at [166, 90] on textarea at bounding box center [164, 87] width 124 height 25
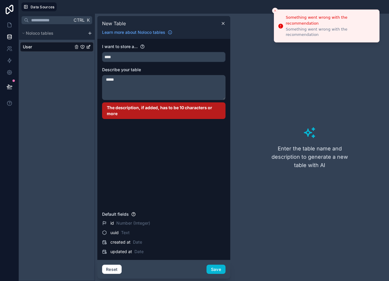
click at [138, 95] on textarea "****" at bounding box center [164, 87] width 124 height 25
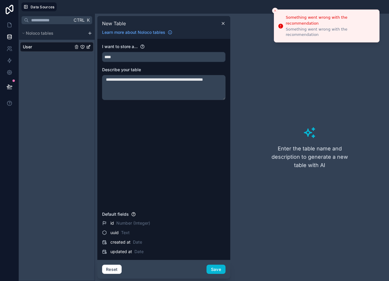
type textarea "**********"
click at [187, 108] on div "**********" at bounding box center [164, 126] width 124 height 165
click at [216, 270] on button "Save" at bounding box center [216, 270] width 19 height 10
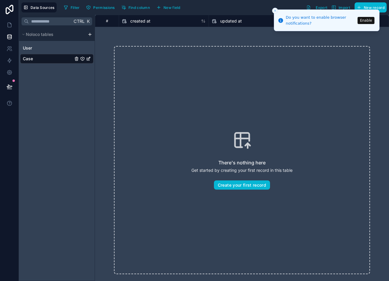
click at [268, 9] on icon "Close toast" at bounding box center [276, 11] width 4 height 4
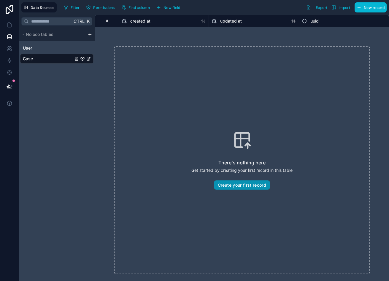
click at [243, 187] on button "Create your first record" at bounding box center [242, 186] width 56 height 10
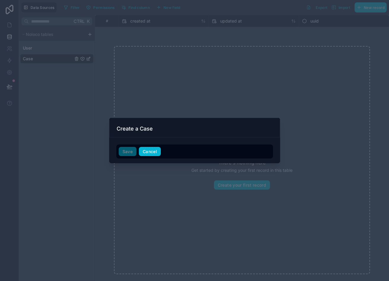
click at [151, 154] on button "Cancel" at bounding box center [150, 152] width 22 height 10
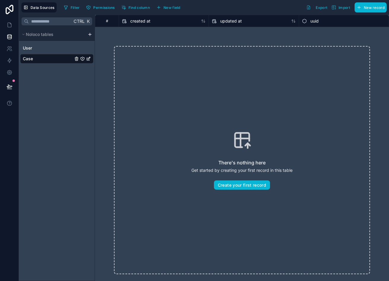
click at [108, 20] on div "#" at bounding box center [107, 21] width 15 height 4
click at [107, 21] on div "#" at bounding box center [107, 21] width 15 height 4
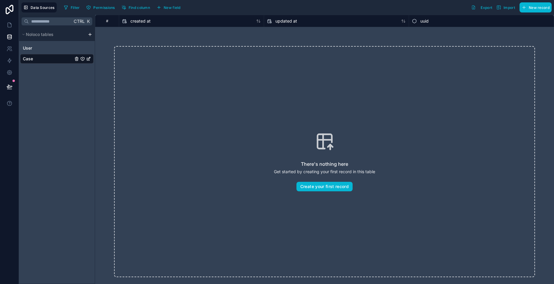
click at [88, 58] on icon "Case" at bounding box center [88, 58] width 5 height 5
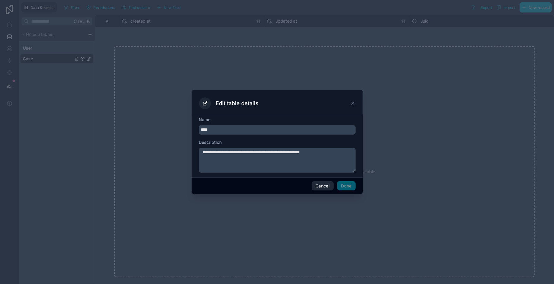
click at [268, 182] on button "Cancel" at bounding box center [323, 186] width 22 height 10
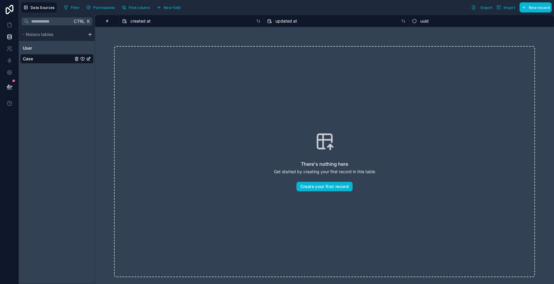
click at [268, 21] on div "uuid" at bounding box center [481, 21] width 139 height 7
click at [268, 22] on div "updated at" at bounding box center [336, 21] width 139 height 7
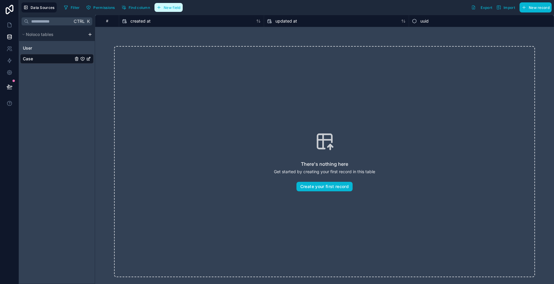
click at [172, 8] on span "New field" at bounding box center [172, 7] width 17 height 4
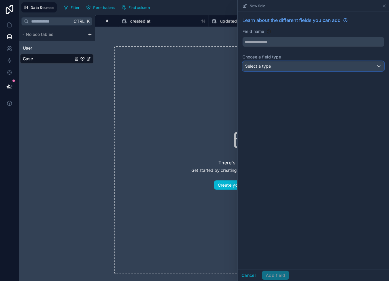
click at [268, 67] on span "Select a type" at bounding box center [258, 66] width 26 height 5
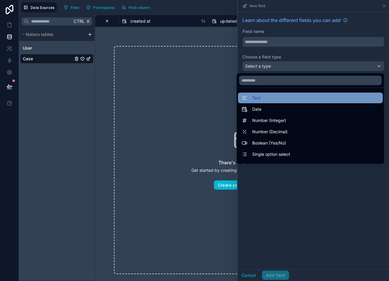
click at [268, 94] on div "Text" at bounding box center [311, 97] width 138 height 7
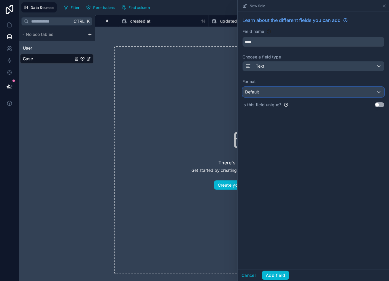
click at [268, 93] on div "Default" at bounding box center [313, 92] width 141 height 10
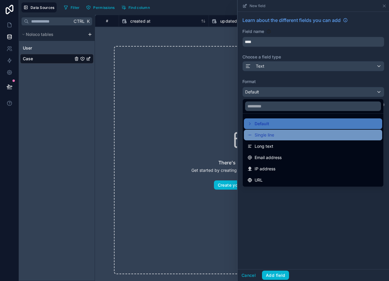
click at [268, 133] on div "Single line" at bounding box center [313, 135] width 131 height 7
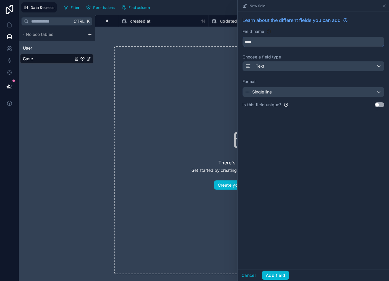
drag, startPoint x: 266, startPoint y: 42, endPoint x: 194, endPoint y: 41, distance: 71.9
click at [194, 41] on div "Data Sources Filter Permissions Find column New field Learn about the different…" at bounding box center [204, 140] width 370 height 281
click at [243, 37] on button "****" at bounding box center [314, 42] width 142 height 10
type input "**********"
click at [268, 155] on div "**********" at bounding box center [314, 141] width 152 height 258
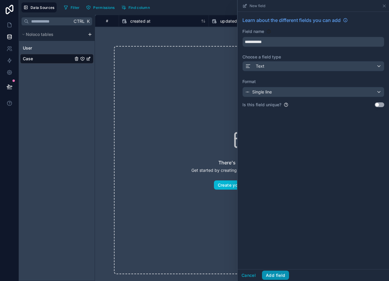
click at [268, 272] on button "Add field" at bounding box center [275, 276] width 27 height 10
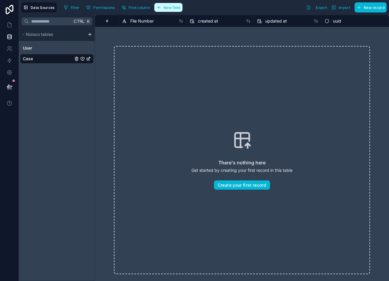
click at [174, 7] on span "New field" at bounding box center [172, 7] width 17 height 4
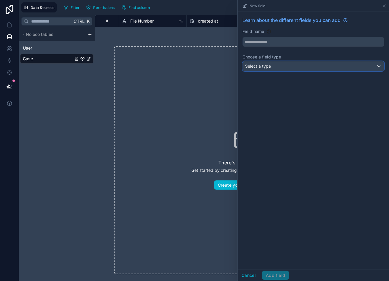
click at [265, 67] on span "Select a type" at bounding box center [258, 66] width 26 height 5
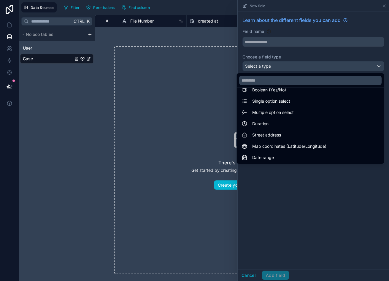
scroll to position [56, 0]
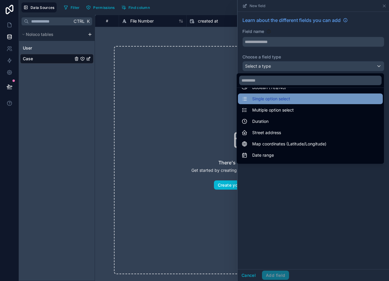
click at [268, 101] on div "Single option select" at bounding box center [311, 98] width 138 height 7
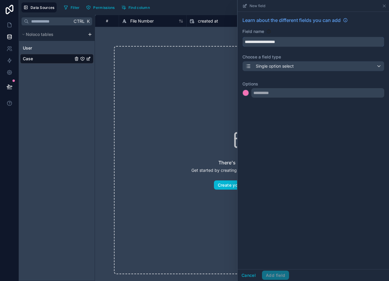
click at [268, 44] on input "**********" at bounding box center [313, 42] width 141 height 10
drag, startPoint x: 298, startPoint y: 39, endPoint x: 165, endPoint y: 36, distance: 132.3
click at [165, 36] on div "**********" at bounding box center [204, 140] width 370 height 281
click at [243, 37] on button "**********" at bounding box center [314, 42] width 142 height 10
type input "**********"
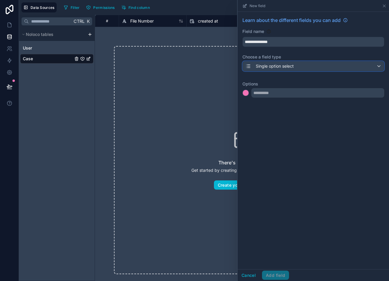
click at [268, 67] on div "Single option select" at bounding box center [313, 66] width 141 height 10
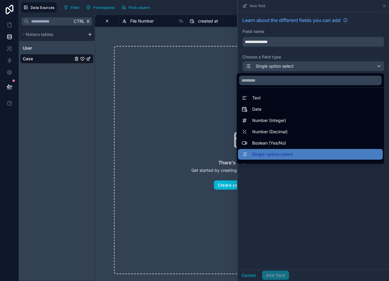
click at [268, 67] on div at bounding box center [314, 140] width 152 height 281
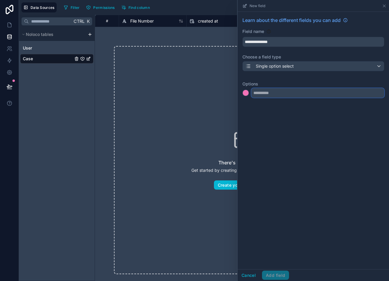
click at [267, 92] on input "text" at bounding box center [318, 93] width 133 height 10
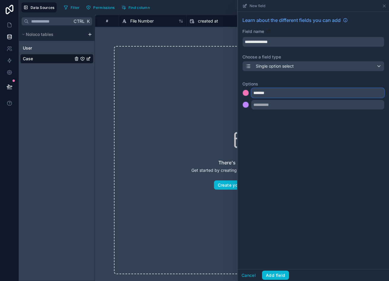
type input "*******"
click at [268, 113] on div "**********" at bounding box center [314, 64] width 152 height 105
click at [268, 99] on div "*******" at bounding box center [314, 98] width 142 height 21
click at [268, 107] on input "text" at bounding box center [318, 105] width 133 height 10
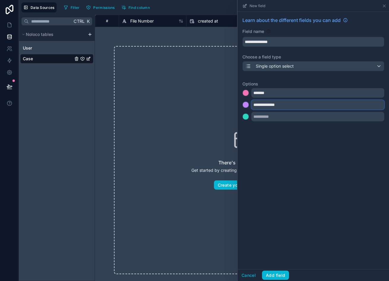
type input "**********"
click at [268, 114] on input "text" at bounding box center [318, 117] width 133 height 10
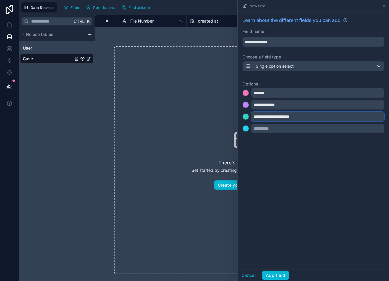
type input "**********"
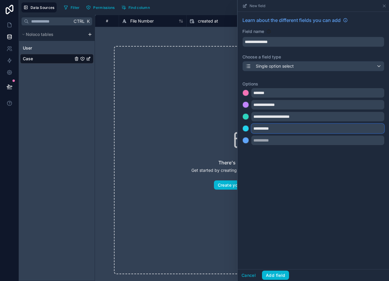
type input "**********"
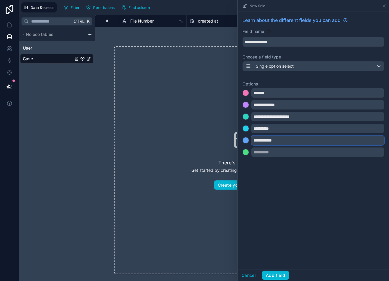
type input "**********"
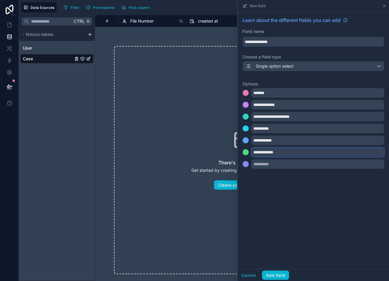
type input "**********"
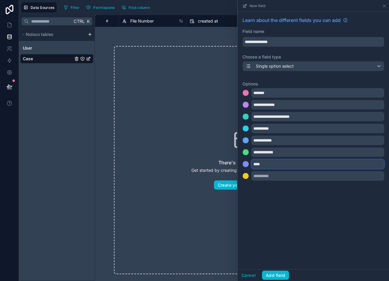
type input "****"
click at [268, 196] on div "**********" at bounding box center [314, 141] width 152 height 258
click at [268, 274] on button "Add field" at bounding box center [275, 276] width 27 height 10
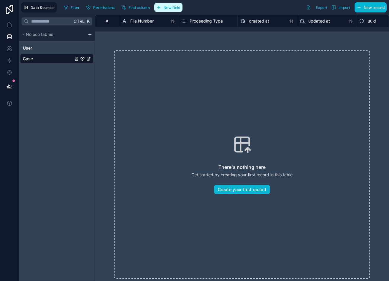
click at [167, 6] on span "New field" at bounding box center [172, 7] width 17 height 4
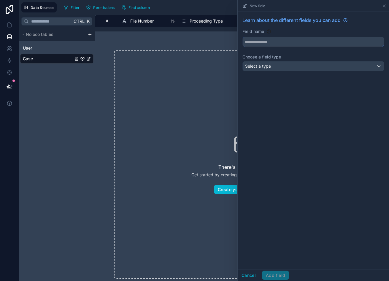
click at [268, 46] on input "text" at bounding box center [313, 42] width 141 height 10
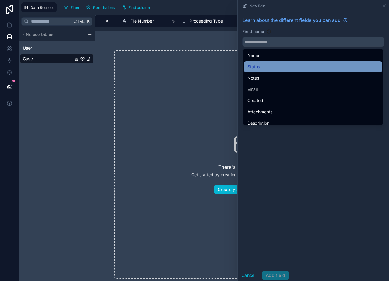
click at [266, 67] on div "Status" at bounding box center [313, 66] width 131 height 7
type input "******"
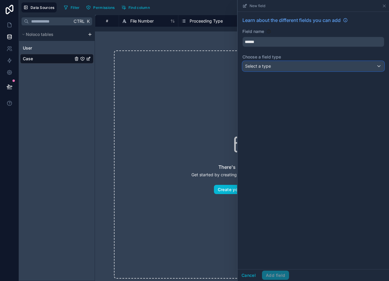
click at [264, 64] on span "Select a type" at bounding box center [258, 66] width 26 height 5
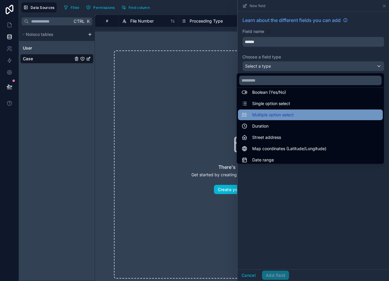
scroll to position [52, 0]
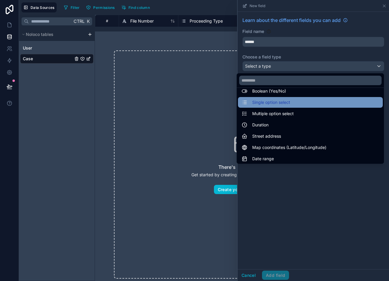
click at [268, 100] on div "Single option select" at bounding box center [311, 102] width 138 height 7
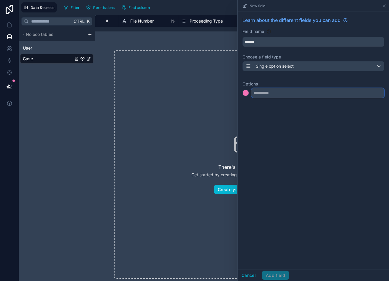
click at [268, 94] on input "text" at bounding box center [318, 93] width 133 height 10
click at [268, 93] on input "text" at bounding box center [318, 93] width 133 height 10
paste input "**********"
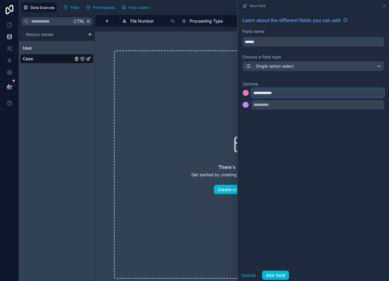
type input "**********"
click at [268, 106] on input "text" at bounding box center [318, 105] width 133 height 10
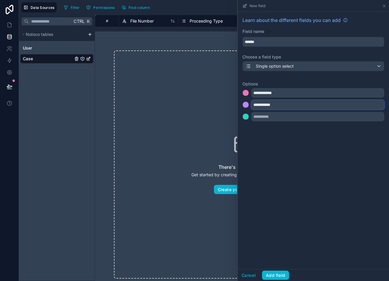
type input "**********"
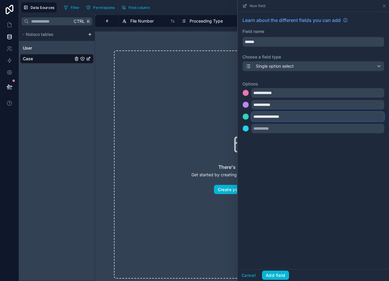
type input "**********"
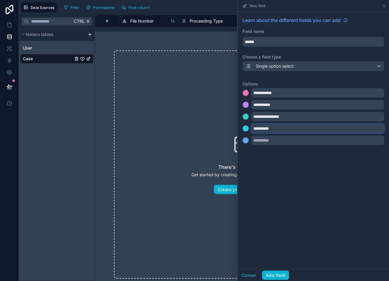
type input "**********"
drag, startPoint x: 274, startPoint y: 128, endPoint x: 242, endPoint y: 133, distance: 32.5
click at [242, 133] on div "**********" at bounding box center [314, 82] width 152 height 141
type input "**********"
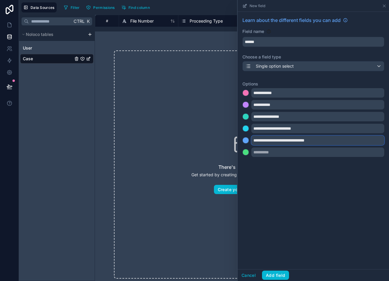
type input "**********"
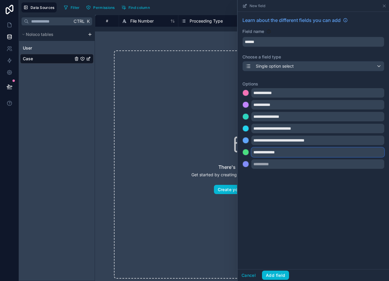
type input "**********"
click at [268, 200] on div "**********" at bounding box center [314, 141] width 152 height 258
click at [268, 276] on button "Add field" at bounding box center [275, 276] width 27 height 10
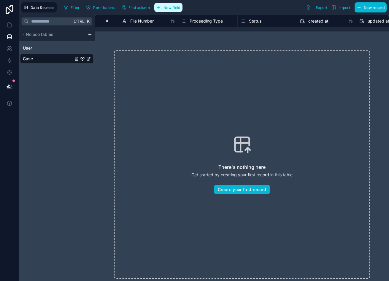
click at [160, 10] on button "New field" at bounding box center [168, 7] width 28 height 9
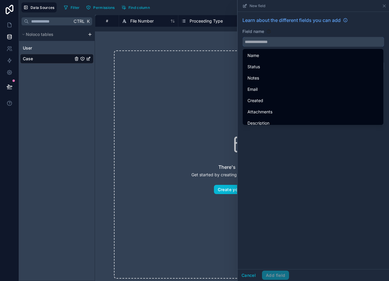
click at [261, 45] on input "text" at bounding box center [313, 42] width 141 height 10
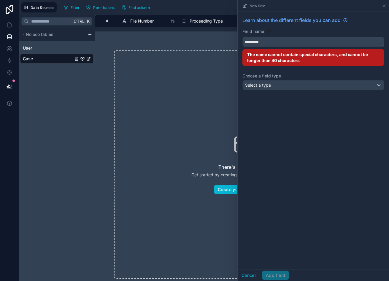
click at [243, 37] on button "********" at bounding box center [314, 42] width 142 height 10
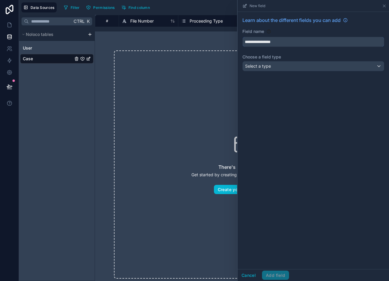
type input "**********"
click at [268, 64] on div "Select a type" at bounding box center [313, 66] width 141 height 10
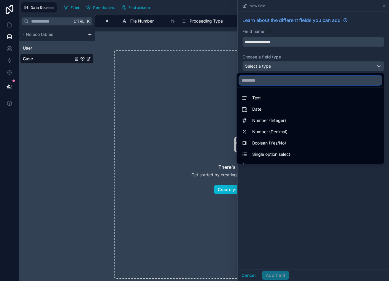
click at [258, 83] on input "text" at bounding box center [310, 81] width 143 height 10
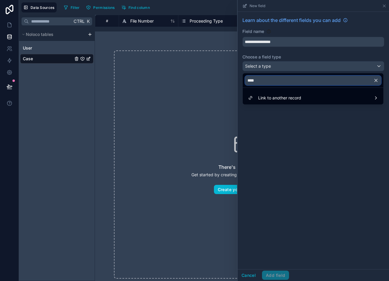
drag, startPoint x: 276, startPoint y: 82, endPoint x: 225, endPoint y: 82, distance: 51.1
click at [225, 82] on div "**********" at bounding box center [204, 140] width 370 height 281
type input "*"
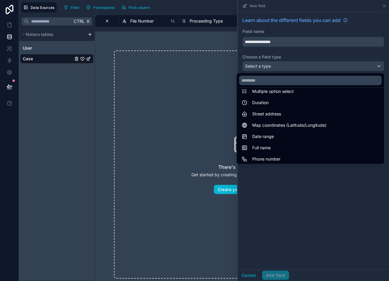
scroll to position [72, 0]
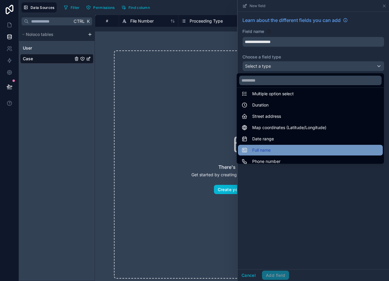
click at [268, 149] on div "Full name" at bounding box center [311, 150] width 138 height 7
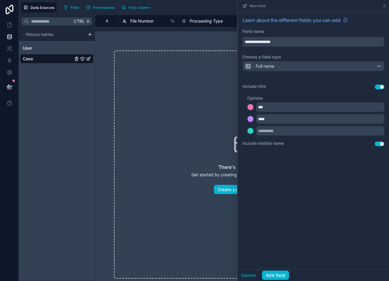
click at [268, 85] on button "Use setting" at bounding box center [380, 87] width 10 height 5
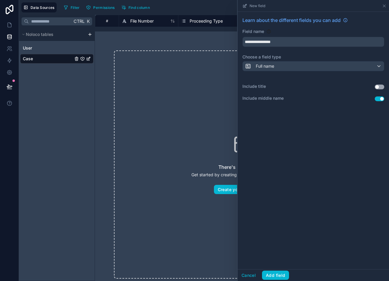
click at [268, 98] on button "Use setting" at bounding box center [380, 99] width 10 height 5
click at [268, 64] on div "Full name" at bounding box center [313, 66] width 141 height 10
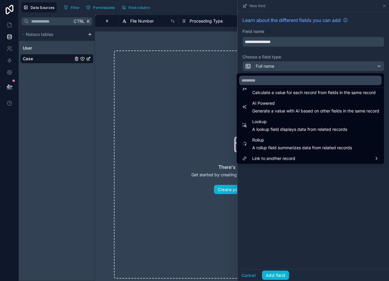
scroll to position [172, 0]
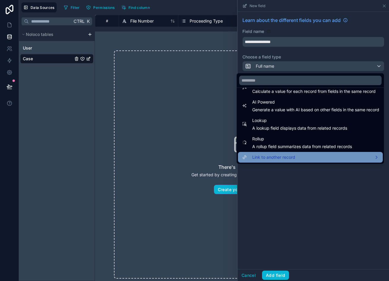
click at [268, 157] on div "Link to another record" at bounding box center [311, 157] width 138 height 7
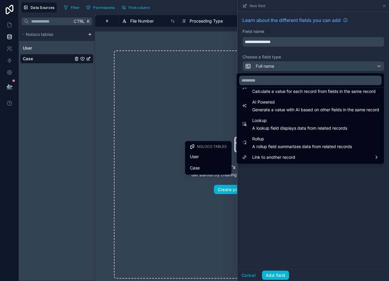
click at [268, 198] on div at bounding box center [314, 140] width 152 height 281
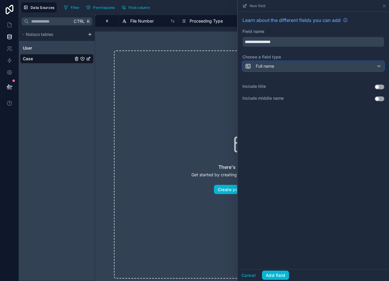
click at [268, 67] on div "Full name" at bounding box center [313, 66] width 141 height 10
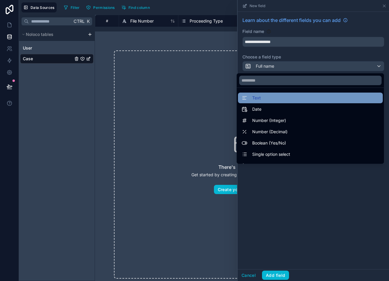
click at [261, 98] on div "Text" at bounding box center [311, 97] width 138 height 7
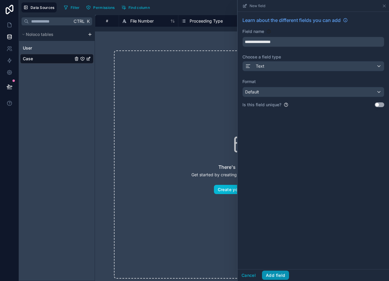
click at [268, 272] on button "Add field" at bounding box center [275, 276] width 27 height 10
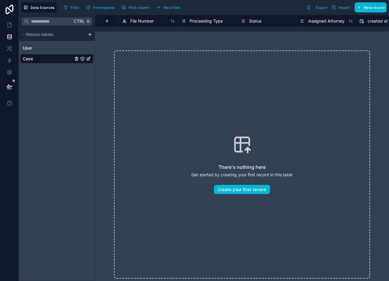
click at [169, 13] on div "Data Sources Filter Permissions Find column New field Export Import New record" at bounding box center [204, 7] width 370 height 15
click at [72, 124] on div "Ctrl K Noloco tables User Case" at bounding box center [57, 148] width 76 height 266
click at [176, 7] on span "New field" at bounding box center [172, 7] width 17 height 4
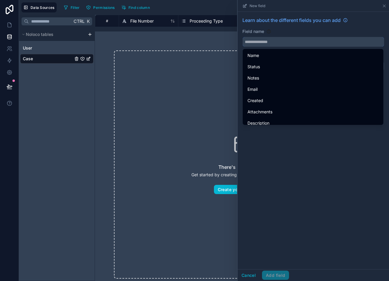
click at [262, 40] on input "text" at bounding box center [313, 42] width 141 height 10
type input "*"
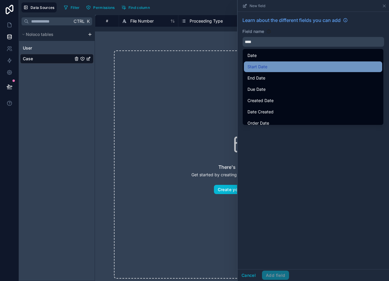
click at [268, 64] on div "Start Date" at bounding box center [313, 66] width 131 height 7
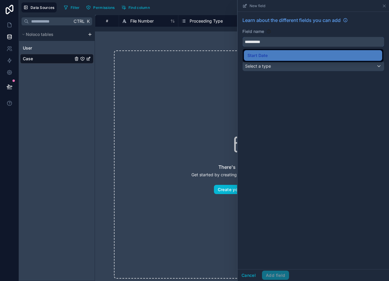
drag, startPoint x: 277, startPoint y: 43, endPoint x: 202, endPoint y: 37, distance: 75.4
click at [202, 37] on div "**********" at bounding box center [204, 140] width 370 height 281
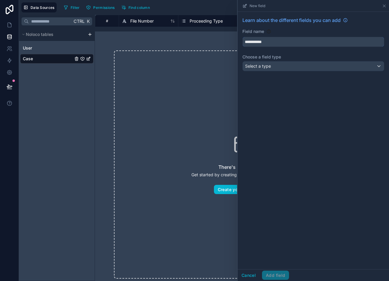
click at [202, 37] on div "There's nothing here Get started by creating your first record in this table Cr…" at bounding box center [242, 164] width 294 height 266
drag, startPoint x: 285, startPoint y: 40, endPoint x: 149, endPoint y: 33, distance: 136.3
click at [149, 33] on div "**********" at bounding box center [204, 140] width 370 height 281
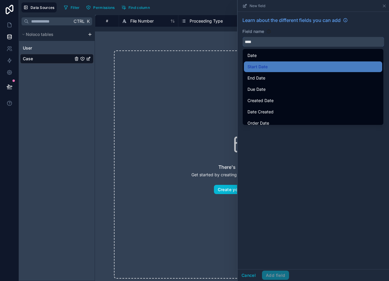
click at [265, 41] on input "****" at bounding box center [313, 42] width 141 height 10
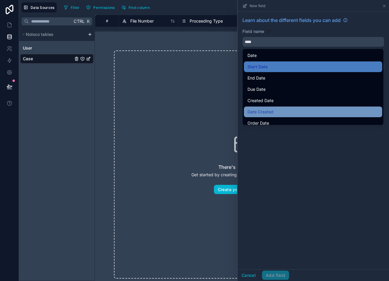
click at [268, 112] on div "Date Created" at bounding box center [313, 111] width 131 height 7
type input "**********"
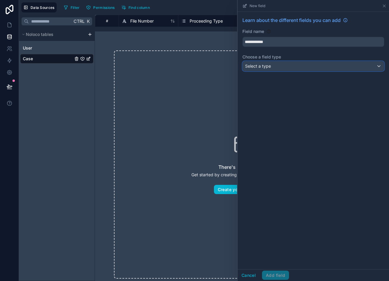
click at [268, 62] on div "Select a type" at bounding box center [313, 66] width 141 height 10
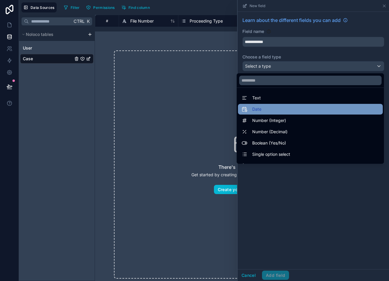
click at [268, 113] on div "Date" at bounding box center [311, 109] width 138 height 7
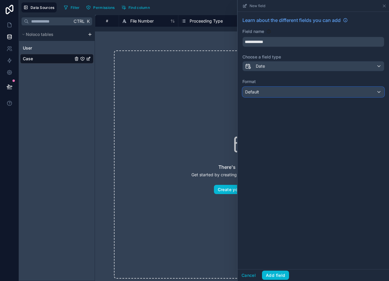
click at [268, 94] on div "Default" at bounding box center [313, 92] width 141 height 10
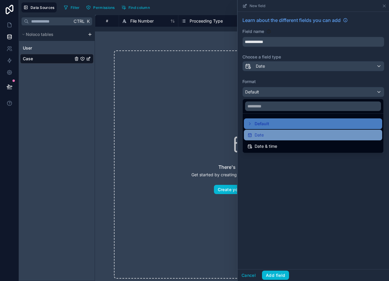
click at [268, 135] on div "Date" at bounding box center [313, 135] width 131 height 7
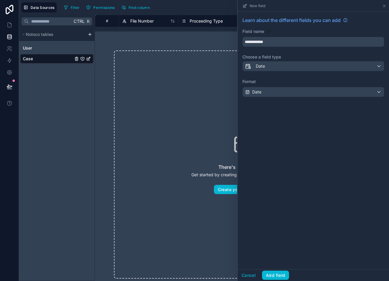
click at [268, 209] on div "**********" at bounding box center [314, 141] width 152 height 258
click at [268, 273] on button "Add field" at bounding box center [275, 276] width 27 height 10
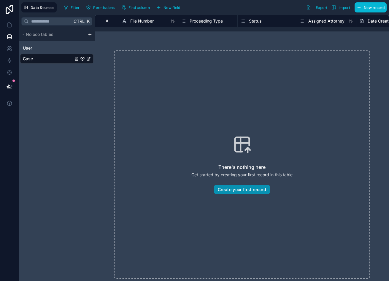
click at [256, 186] on button "Create your first record" at bounding box center [242, 190] width 56 height 10
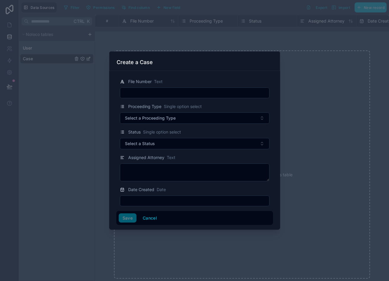
click at [181, 92] on input "text" at bounding box center [194, 93] width 149 height 8
click at [147, 216] on button "Cancel" at bounding box center [150, 219] width 22 height 10
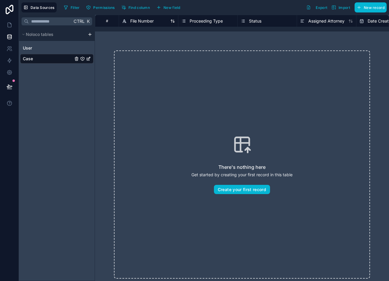
click at [159, 20] on div "File Number" at bounding box center [148, 21] width 53 height 7
click at [153, 22] on span "File Number" at bounding box center [141, 21] width 23 height 6
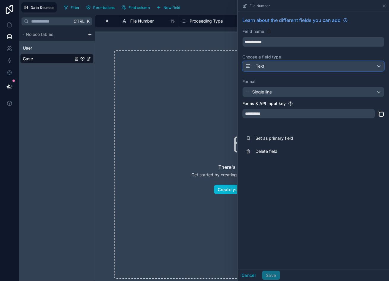
click at [268, 64] on div "Text" at bounding box center [313, 66] width 141 height 10
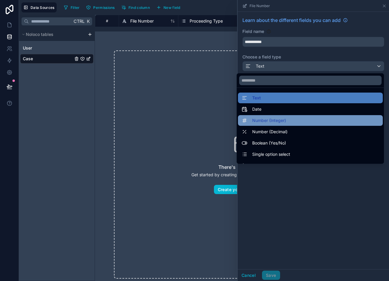
click at [268, 120] on div "Number (Integer)" at bounding box center [311, 120] width 138 height 7
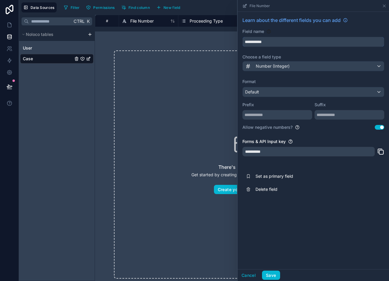
click at [268, 40] on input "**********" at bounding box center [313, 42] width 141 height 10
click at [268, 63] on div "Number (Integer)" at bounding box center [313, 66] width 141 height 10
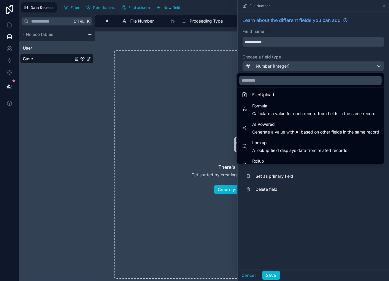
scroll to position [153, 0]
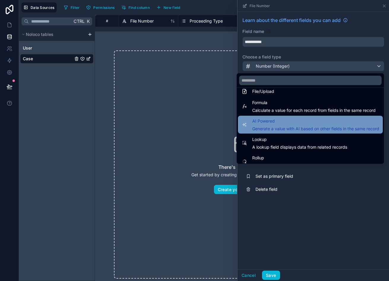
click at [268, 127] on span "Generate a value with AI based on other fields in the same record" at bounding box center [316, 129] width 127 height 6
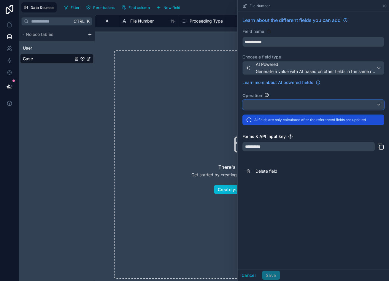
click at [268, 106] on div at bounding box center [313, 105] width 141 height 10
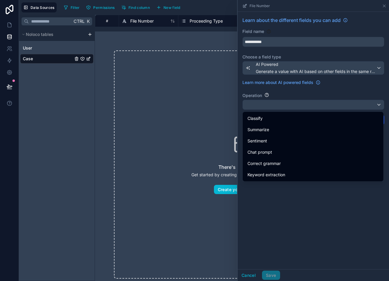
click at [251, 273] on div at bounding box center [314, 140] width 152 height 281
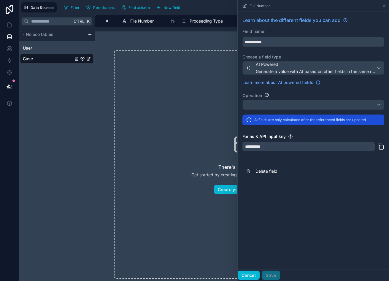
drag, startPoint x: 250, startPoint y: 272, endPoint x: 244, endPoint y: 274, distance: 6.7
drag, startPoint x: 244, startPoint y: 274, endPoint x: 247, endPoint y: 279, distance: 6.1
click at [247, 279] on button "Cancel" at bounding box center [249, 276] width 22 height 10
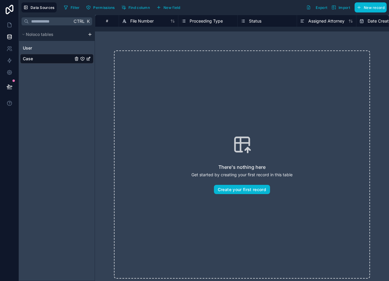
click at [259, 31] on div "# File Number Proceeding Type Status Assigned Attorney Date Created created at" at bounding box center [242, 23] width 294 height 17
click at [149, 22] on span "File Number" at bounding box center [141, 21] width 23 height 6
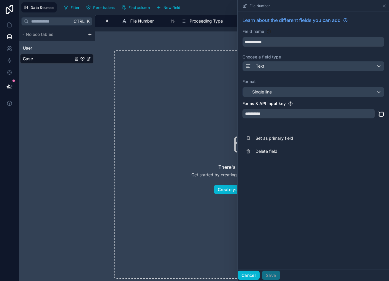
click at [249, 272] on button "Cancel" at bounding box center [249, 276] width 22 height 10
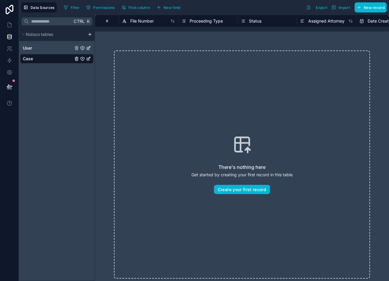
click at [34, 47] on link "User" at bounding box center [48, 48] width 50 height 6
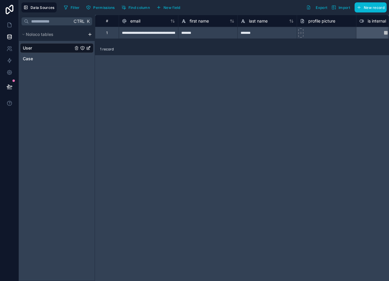
click at [87, 34] on div "scrollable content" at bounding box center [89, 34] width 7 height 5
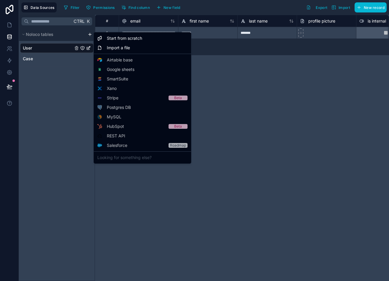
click at [89, 35] on html "**********" at bounding box center [194, 140] width 389 height 281
click at [113, 41] on span "Start from scratch" at bounding box center [124, 38] width 35 height 6
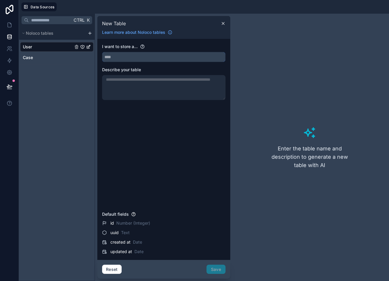
click at [122, 58] on input "text" at bounding box center [163, 57] width 123 height 10
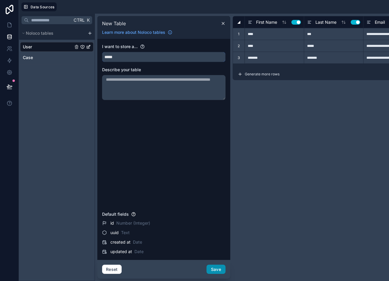
type input "*****"
click at [214, 271] on button "Save" at bounding box center [216, 270] width 19 height 10
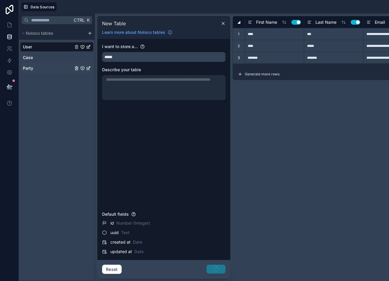
click at [40, 65] on link "Party" at bounding box center [48, 68] width 50 height 6
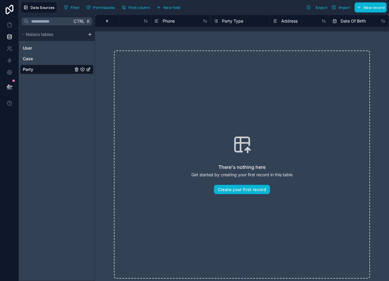
scroll to position [0, 151]
click at [234, 19] on span "Party Type" at bounding box center [227, 21] width 21 height 6
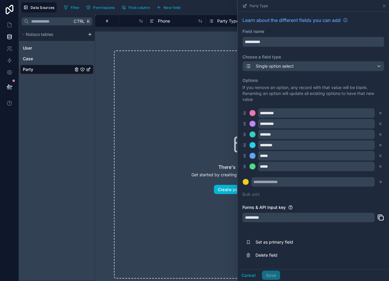
click at [263, 41] on input "**********" at bounding box center [313, 42] width 141 height 10
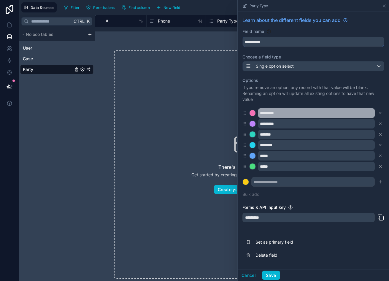
type input "**********"
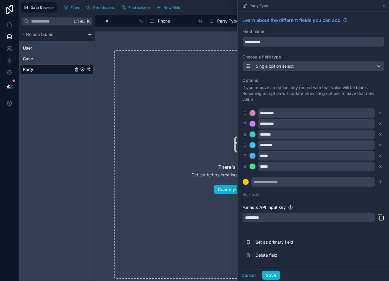
click at [258, 112] on div "*********" at bounding box center [314, 113] width 142 height 10
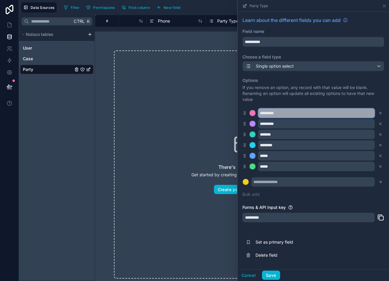
click at [268, 111] on input "*********" at bounding box center [316, 113] width 117 height 10
type input "********"
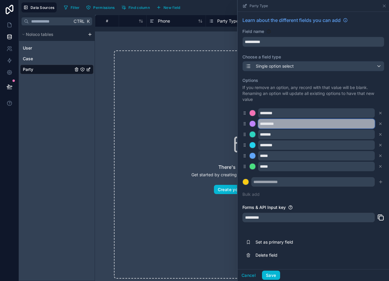
click at [268, 124] on input "*********" at bounding box center [316, 124] width 117 height 10
click at [268, 125] on input "*********" at bounding box center [316, 124] width 117 height 10
type input "*"
click at [268, 121] on input "**********" at bounding box center [316, 124] width 117 height 10
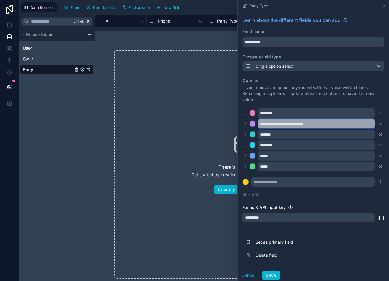
type input "**********"
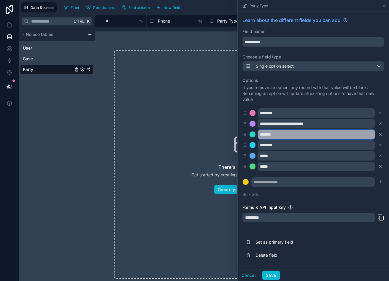
click at [268, 132] on input "*******" at bounding box center [316, 135] width 117 height 10
click at [268, 133] on input "*******" at bounding box center [316, 135] width 117 height 10
type input "**********"
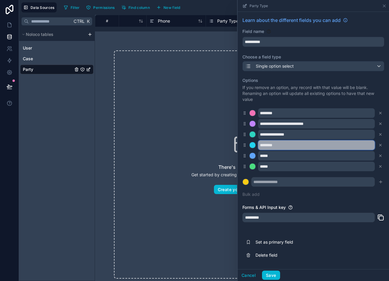
click at [268, 147] on input "********" at bounding box center [316, 146] width 117 height 10
type input "**********"
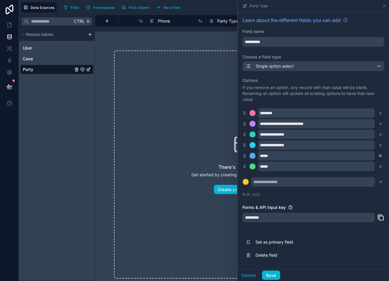
click at [268, 154] on button at bounding box center [381, 156] width 7 height 7
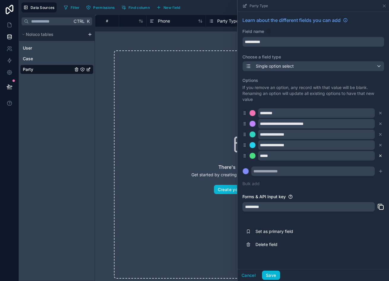
click at [268, 155] on icon at bounding box center [381, 156] width 2 height 2
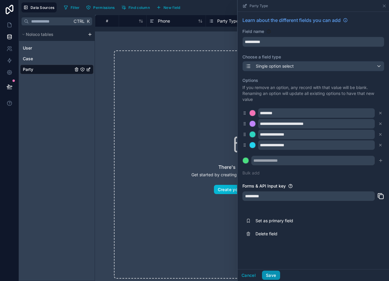
click at [268, 274] on button "Save" at bounding box center [271, 276] width 18 height 10
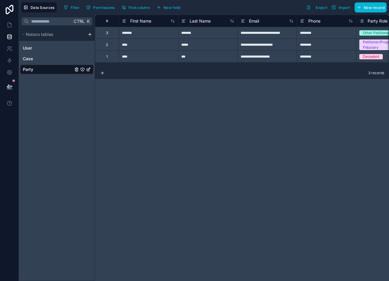
click at [108, 56] on div "1" at bounding box center [106, 56] width 1 height 5
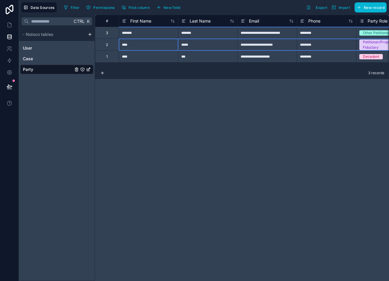
click at [107, 46] on div "2" at bounding box center [107, 44] width 2 height 5
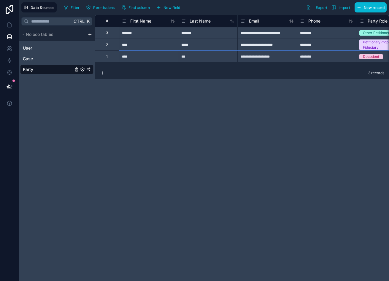
click at [113, 57] on div "1" at bounding box center [107, 57] width 24 height 12
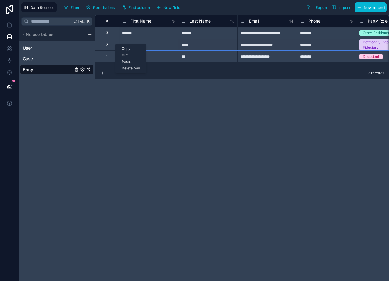
click at [116, 44] on div "2" at bounding box center [107, 45] width 24 height 12
click at [114, 35] on div "3" at bounding box center [107, 33] width 24 height 12
click at [111, 52] on div "1" at bounding box center [107, 57] width 24 height 12
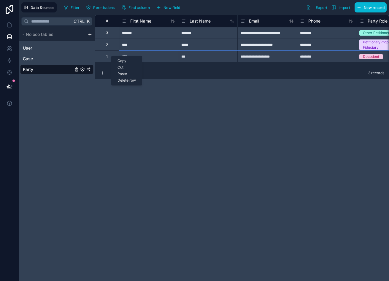
click at [126, 82] on div "Delete row" at bounding box center [127, 80] width 30 height 7
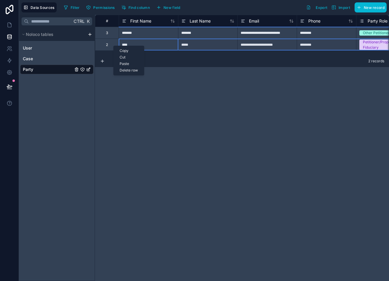
click at [125, 71] on div "Delete row" at bounding box center [129, 70] width 30 height 7
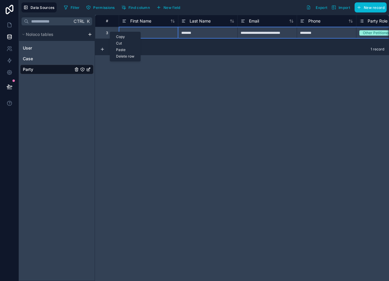
click at [122, 56] on div "Delete row" at bounding box center [125, 56] width 30 height 7
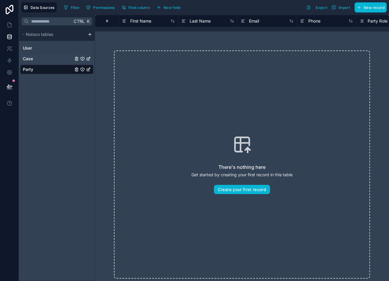
click at [50, 55] on div "Case" at bounding box center [56, 59] width 73 height 10
click at [35, 57] on link "Case" at bounding box center [48, 59] width 50 height 6
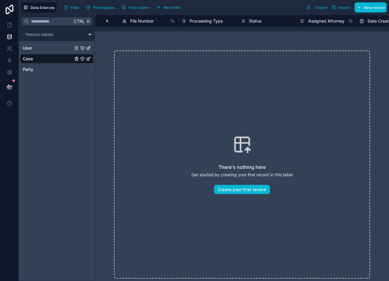
click at [39, 47] on link "User" at bounding box center [48, 48] width 50 height 6
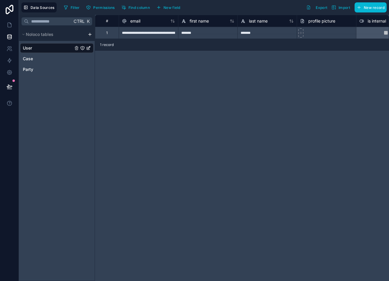
click at [35, 64] on div "User Case Party" at bounding box center [56, 57] width 73 height 33
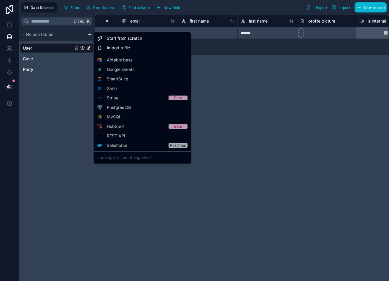
click at [90, 35] on html "**********" at bounding box center [194, 140] width 389 height 281
click at [153, 40] on div "Start from scratch" at bounding box center [142, 39] width 95 height 10
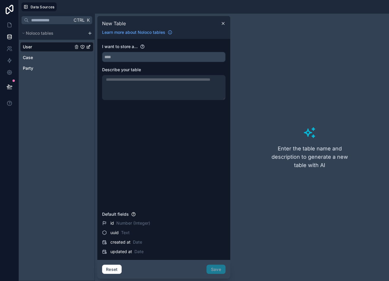
click at [172, 64] on div "I want to store a... Describe your table" at bounding box center [164, 126] width 124 height 165
click at [193, 57] on input "text" at bounding box center [163, 57] width 123 height 10
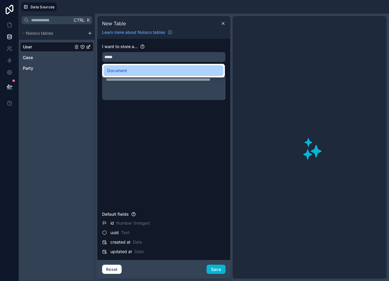
click at [144, 71] on div "Document" at bounding box center [163, 70] width 113 height 7
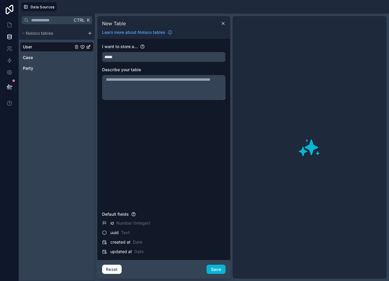
type input "********"
click at [135, 57] on input "********" at bounding box center [163, 57] width 123 height 10
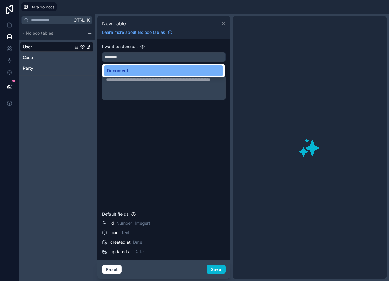
click at [125, 69] on span "Document" at bounding box center [117, 70] width 21 height 7
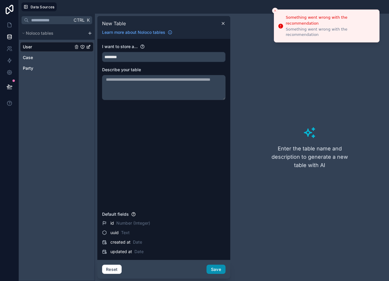
click at [214, 265] on button "Save" at bounding box center [216, 270] width 19 height 10
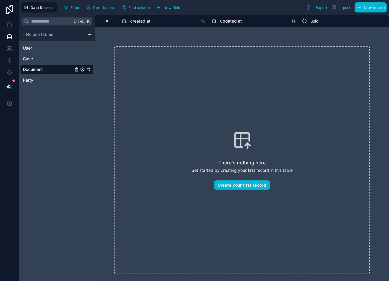
click at [105, 23] on div "#" at bounding box center [107, 21] width 15 height 4
click at [136, 10] on span "Find column" at bounding box center [139, 7] width 21 height 4
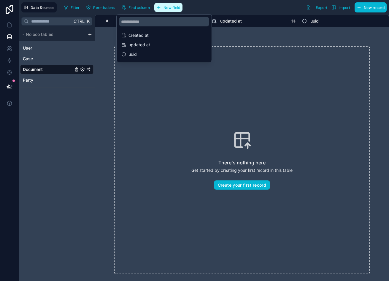
click at [170, 10] on button "New field" at bounding box center [168, 7] width 28 height 9
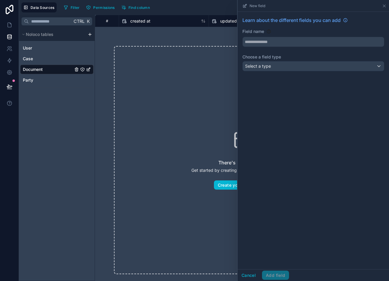
click at [268, 48] on div "Learn about the different fields you can add Field name Choose a field type Sel…" at bounding box center [314, 45] width 152 height 67
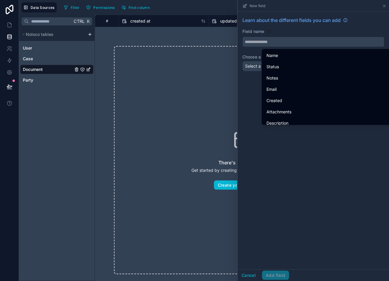
click at [268, 40] on input "text" at bounding box center [313, 42] width 141 height 10
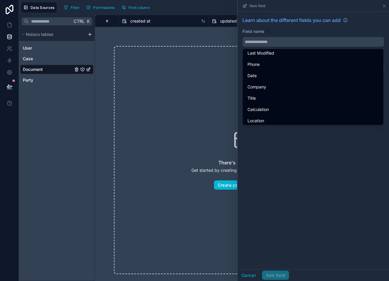
scroll to position [138, 0]
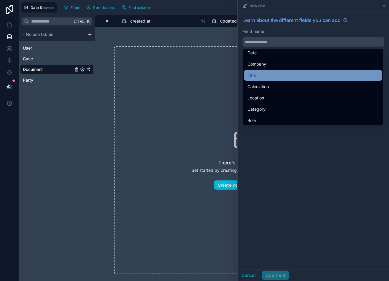
click at [268, 79] on div "Title" at bounding box center [313, 75] width 138 height 11
type input "*****"
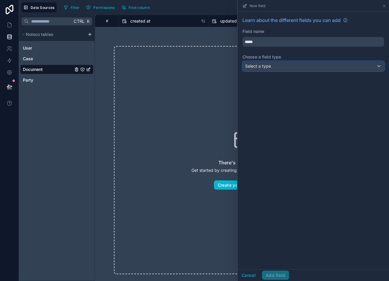
click at [268, 61] on button "Select a type" at bounding box center [314, 66] width 142 height 10
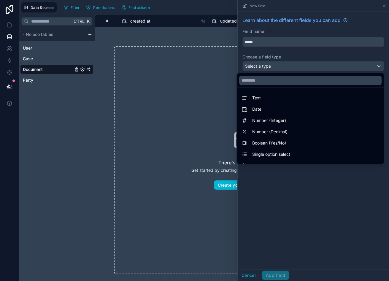
click at [268, 103] on ul "Text Date Number (Integer) Number (Decimal) Boolean (Yes/No) Single option sele…" at bounding box center [310, 126] width 147 height 76
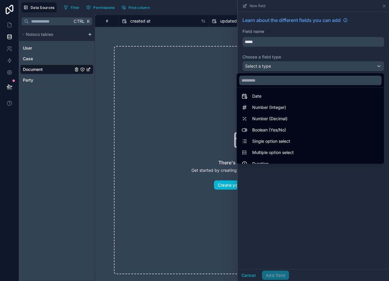
scroll to position [0, 0]
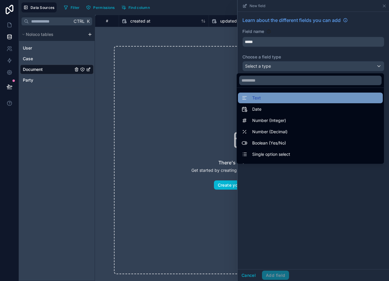
click at [268, 97] on div "Text" at bounding box center [311, 97] width 138 height 7
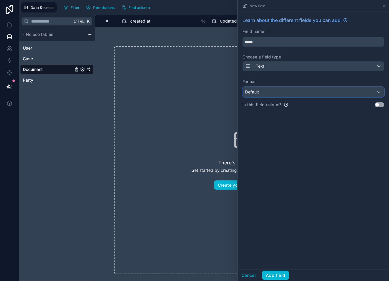
click at [268, 89] on div "Default" at bounding box center [313, 92] width 141 height 10
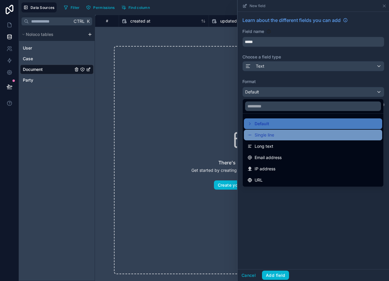
click at [268, 134] on div "Single line" at bounding box center [313, 135] width 131 height 7
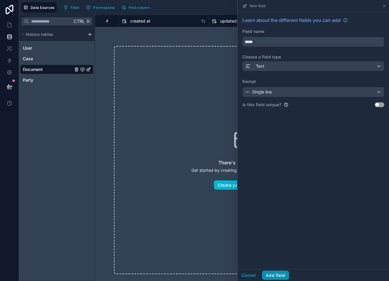
click at [268, 275] on button "Add field" at bounding box center [275, 276] width 27 height 10
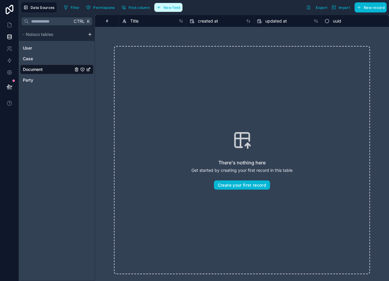
click at [172, 5] on span "New field" at bounding box center [172, 7] width 17 height 4
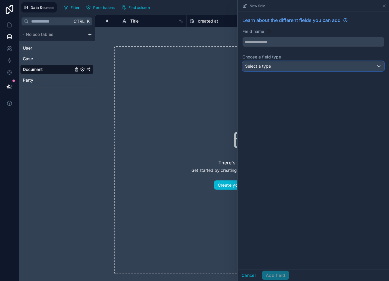
click at [268, 66] on span "Select a type" at bounding box center [258, 66] width 26 height 5
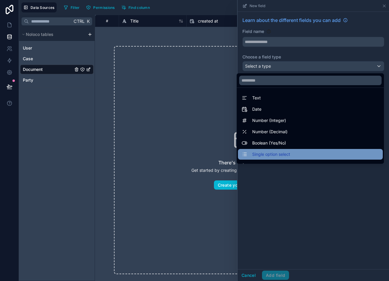
click at [268, 153] on div "Single option select" at bounding box center [311, 154] width 138 height 7
type input "**********"
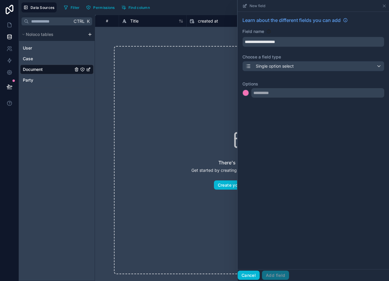
click at [248, 276] on button "Cancel" at bounding box center [249, 276] width 22 height 10
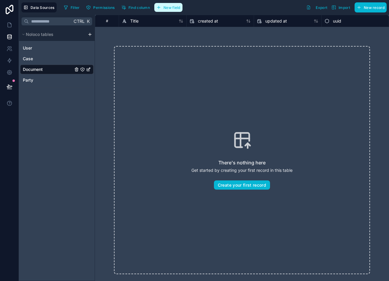
click at [174, 8] on span "New field" at bounding box center [172, 7] width 17 height 4
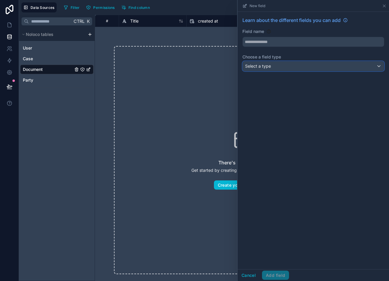
click at [268, 63] on div "Select a type" at bounding box center [313, 66] width 141 height 10
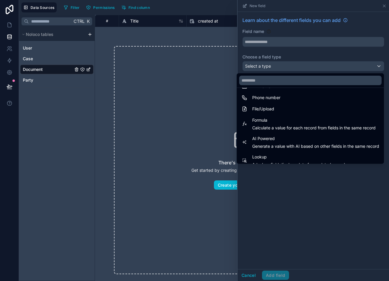
scroll to position [133, 0]
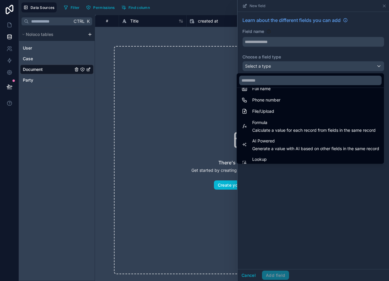
click at [268, 117] on ul "Text Date Number (Integer) Number (Decimal) Boolean (Yes/No) Single option sele…" at bounding box center [310, 126] width 147 height 76
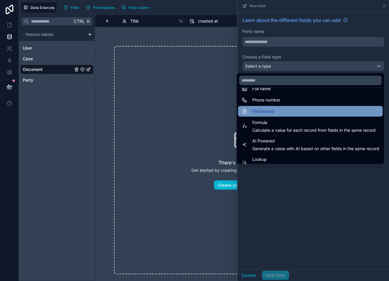
click at [268, 112] on div "File/Upload" at bounding box center [311, 111] width 138 height 7
type input "****"
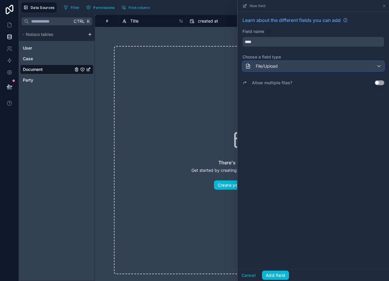
click at [268, 65] on div "File/Upload" at bounding box center [313, 66] width 141 height 10
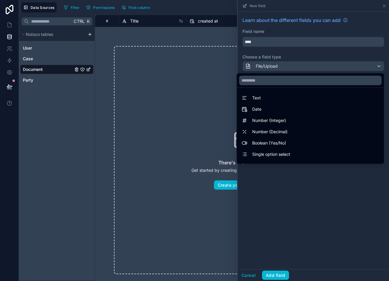
click at [268, 67] on div at bounding box center [314, 140] width 152 height 281
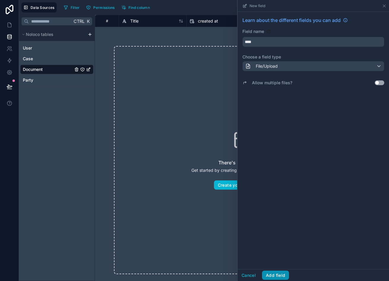
click at [268, 276] on button "Add field" at bounding box center [275, 276] width 27 height 10
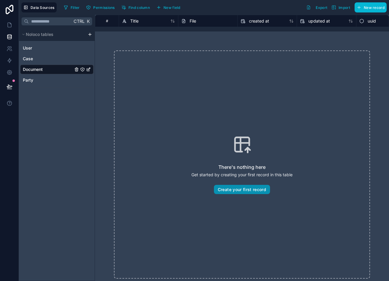
click at [241, 186] on button "Create your first record" at bounding box center [242, 190] width 56 height 10
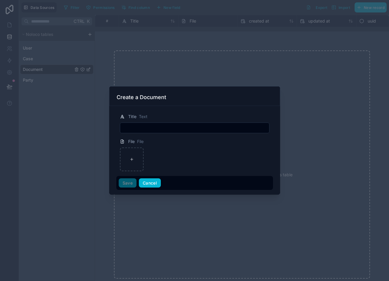
click at [149, 183] on button "Cancel" at bounding box center [150, 184] width 22 height 10
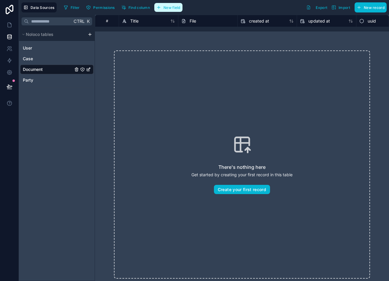
click at [167, 5] on span "New field" at bounding box center [172, 7] width 17 height 4
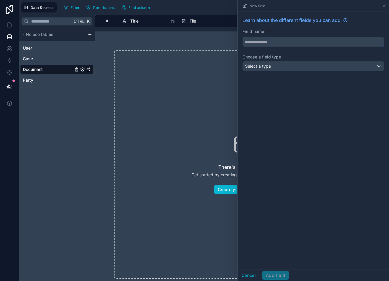
click at [266, 42] on input "text" at bounding box center [313, 42] width 141 height 10
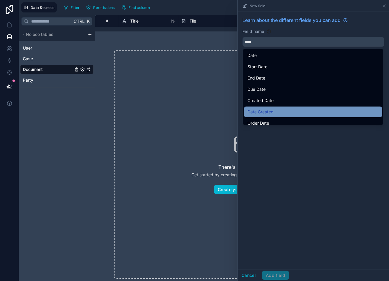
click at [268, 111] on div "Date Created" at bounding box center [313, 111] width 131 height 7
type input "**********"
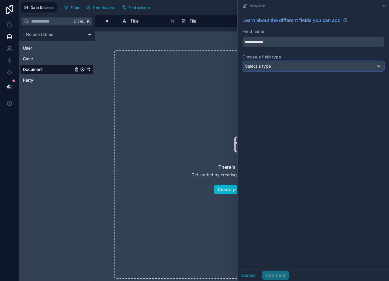
click at [268, 66] on span "Select a type" at bounding box center [258, 66] width 26 height 5
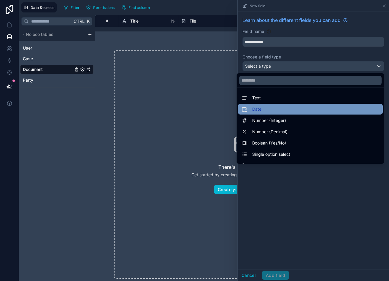
click at [268, 110] on div "Date" at bounding box center [311, 109] width 138 height 7
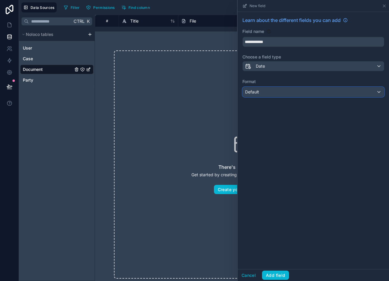
click at [268, 89] on div "Default" at bounding box center [313, 92] width 141 height 10
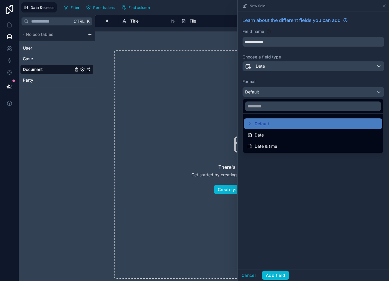
click at [266, 141] on ul "Default Date Date & time" at bounding box center [313, 133] width 141 height 39
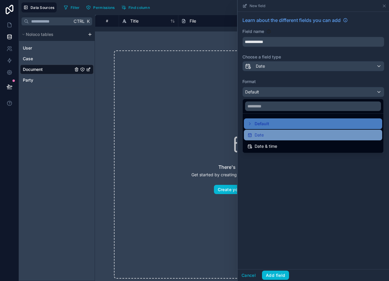
click at [268, 136] on div "Date" at bounding box center [313, 135] width 131 height 7
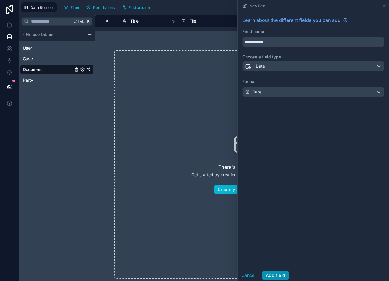
click at [268, 272] on button "Add field" at bounding box center [275, 276] width 27 height 10
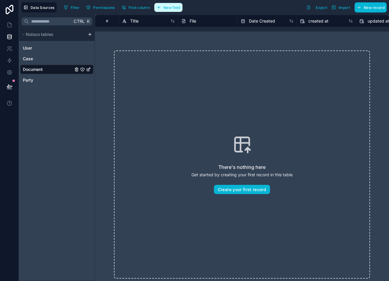
click at [170, 7] on span "New field" at bounding box center [172, 7] width 17 height 4
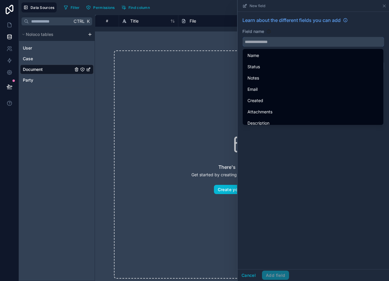
click at [268, 43] on input "text" at bounding box center [313, 42] width 141 height 10
click at [243, 37] on button "****" at bounding box center [314, 42] width 142 height 10
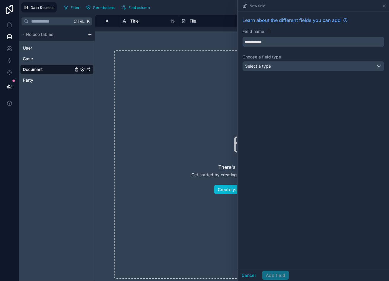
type input "**********"
click at [268, 41] on input "**********" at bounding box center [313, 42] width 141 height 10
type input "**********"
click at [268, 67] on div "Select a type" at bounding box center [313, 66] width 141 height 10
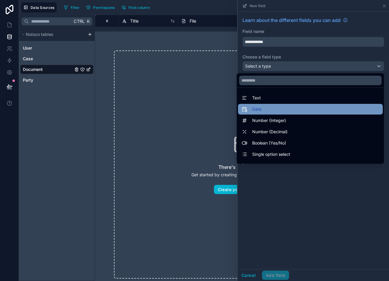
click at [264, 113] on div "Date" at bounding box center [310, 109] width 145 height 11
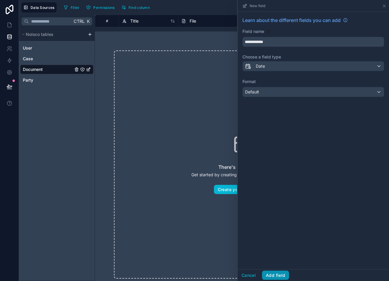
click at [268, 274] on button "Add field" at bounding box center [275, 276] width 27 height 10
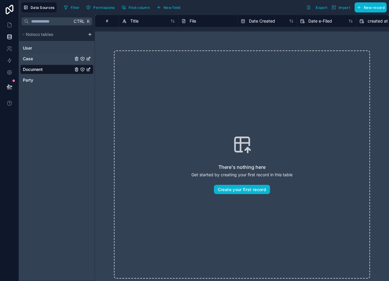
click at [36, 59] on link "Case" at bounding box center [48, 59] width 50 height 6
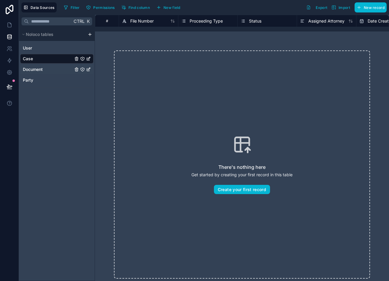
click at [43, 70] on link "Document" at bounding box center [48, 70] width 50 height 6
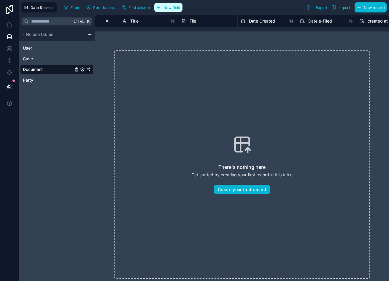
click at [166, 7] on span "New field" at bounding box center [172, 7] width 17 height 4
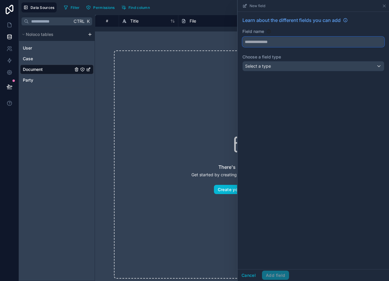
click at [268, 37] on button at bounding box center [314, 42] width 142 height 10
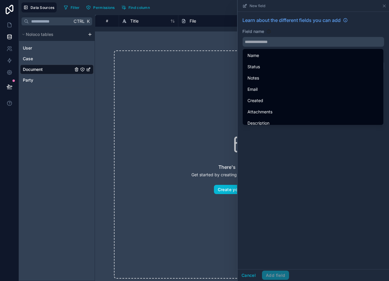
click at [268, 139] on div "Learn about the different fields you can add Field name Choose a field type Sel…" at bounding box center [314, 141] width 152 height 258
click at [268, 142] on div "Learn about the different fields you can add Field name Choose a field type Sel…" at bounding box center [314, 141] width 152 height 258
click at [268, 172] on div "Learn about the different fields you can add Field name Choose a field type Sel…" at bounding box center [314, 141] width 152 height 258
click at [268, 219] on div "Learn about the different fields you can add Field name Choose a field type Sel…" at bounding box center [314, 141] width 152 height 258
click at [268, 23] on div "Learn about the different fields you can add" at bounding box center [314, 23] width 142 height 12
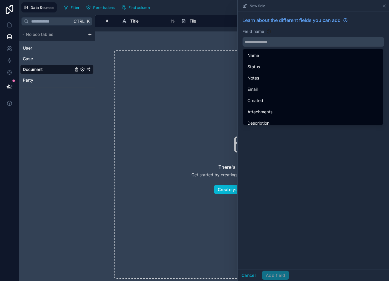
click at [268, 14] on div "Learn about the different fields you can add Field name Choose a field type Sel…" at bounding box center [314, 45] width 152 height 67
click at [268, 18] on span "Learn about the different fields you can add" at bounding box center [292, 20] width 98 height 7
click at [268, 38] on input "text" at bounding box center [313, 42] width 141 height 10
click at [268, 33] on div "Field name" at bounding box center [314, 32] width 142 height 6
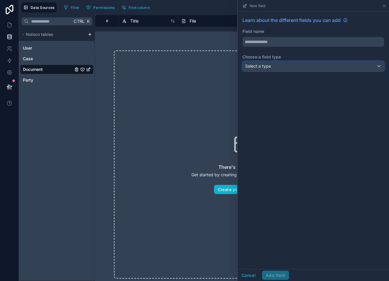
click at [268, 63] on div "Select a type" at bounding box center [313, 66] width 141 height 10
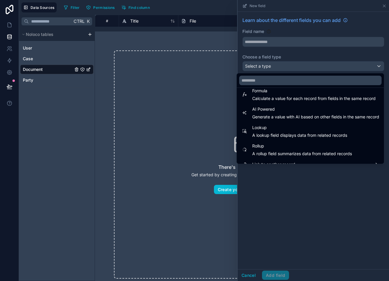
scroll to position [172, 0]
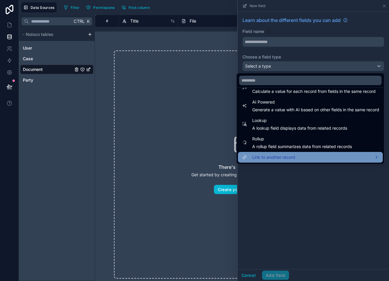
click at [268, 155] on div "Link to another record" at bounding box center [311, 157] width 138 height 7
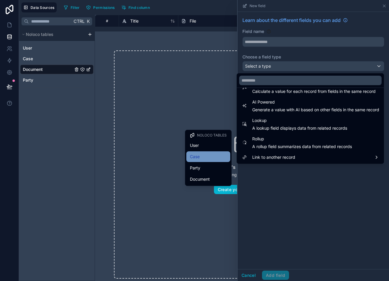
click at [203, 154] on div "Case" at bounding box center [208, 156] width 37 height 7
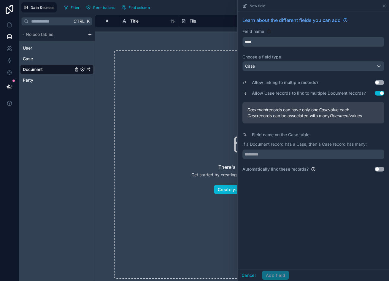
type input "****"
click at [266, 64] on div "Case" at bounding box center [313, 66] width 141 height 10
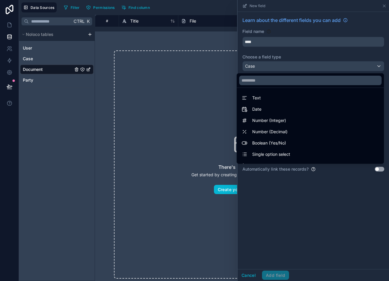
drag, startPoint x: 380, startPoint y: 106, endPoint x: 382, endPoint y: 112, distance: 6.6
click at [268, 112] on ul "Text Date Number (Integer) Number (Decimal) Boolean (Yes/No) Single option sele…" at bounding box center [310, 126] width 147 height 76
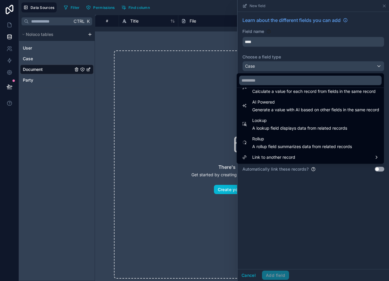
click at [268, 43] on div at bounding box center [314, 140] width 152 height 281
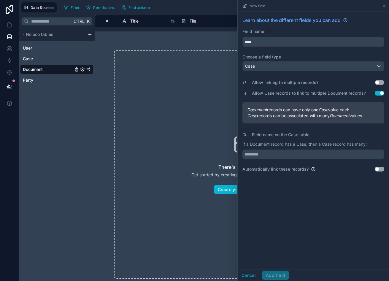
click at [268, 169] on button "Use setting" at bounding box center [380, 169] width 10 height 5
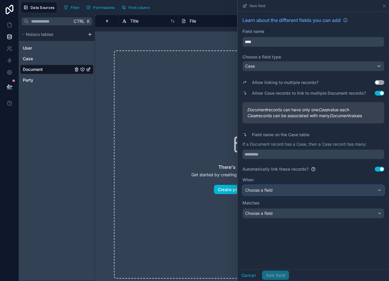
click at [268, 189] on div "Choose a field" at bounding box center [313, 191] width 141 height 10
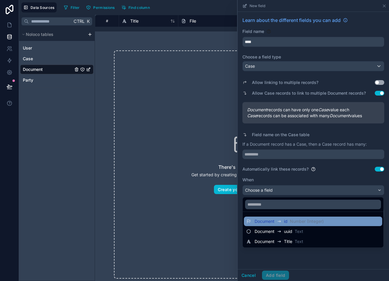
click at [268, 218] on div "Document id Number (Integer)" at bounding box center [289, 221] width 69 height 7
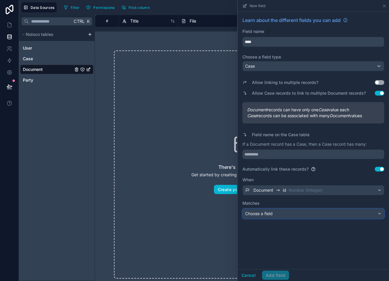
click at [268, 216] on div "Choose a field" at bounding box center [313, 214] width 141 height 10
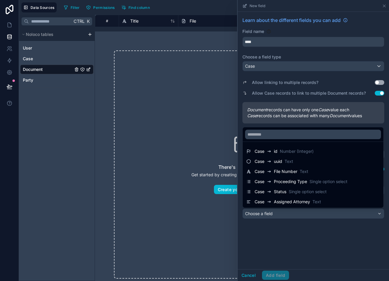
click at [268, 216] on div at bounding box center [314, 140] width 152 height 281
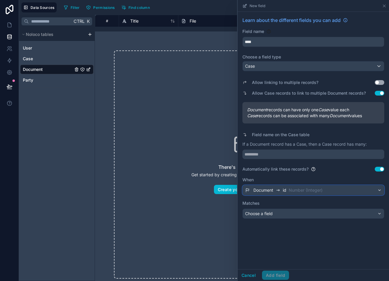
click at [268, 193] on div "Document id Number (Integer)" at bounding box center [288, 190] width 69 height 7
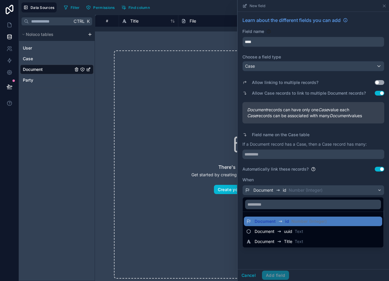
click at [268, 172] on div at bounding box center [314, 140] width 152 height 281
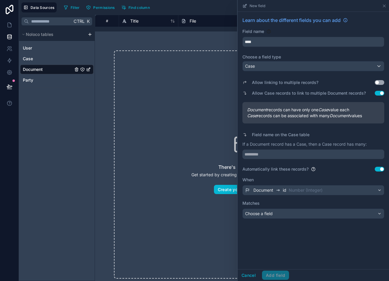
click at [268, 169] on button "Use setting" at bounding box center [380, 169] width 10 height 5
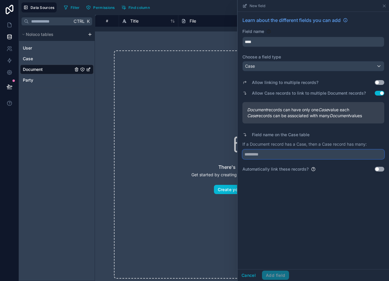
click at [268, 157] on input "text" at bounding box center [314, 155] width 142 height 10
type input "*********"
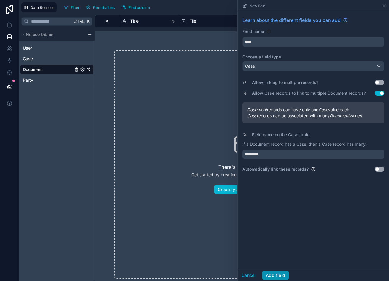
click at [268, 273] on button "Add field" at bounding box center [275, 276] width 27 height 10
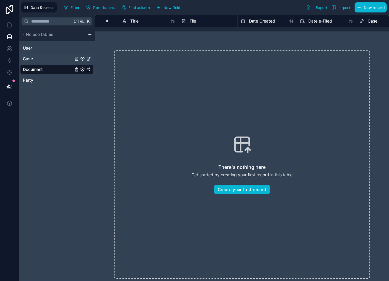
click at [24, 58] on span "Case" at bounding box center [28, 59] width 10 height 6
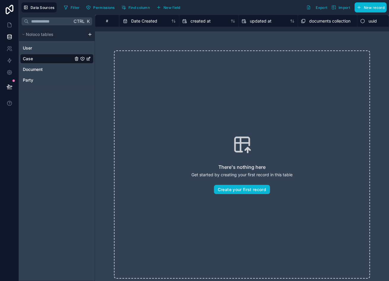
scroll to position [0, 264]
click at [268, 21] on span "documents collection" at bounding box center [302, 21] width 41 height 6
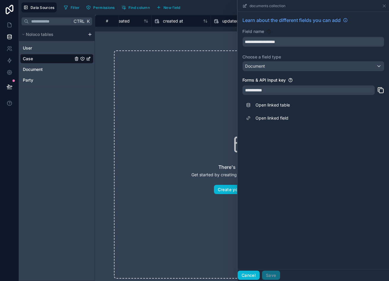
click at [258, 272] on button "Cancel" at bounding box center [249, 276] width 22 height 10
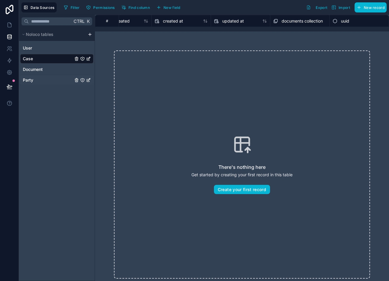
click at [50, 77] on link "Party" at bounding box center [48, 80] width 50 height 6
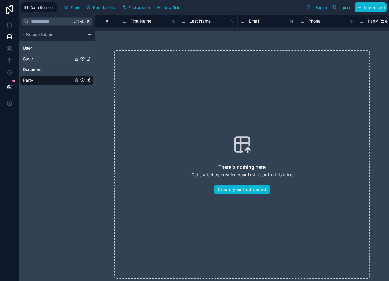
click at [29, 56] on span "Case" at bounding box center [28, 59] width 10 height 6
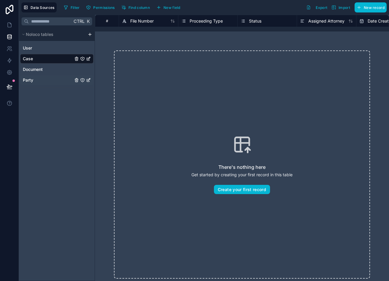
click at [28, 79] on span "Party" at bounding box center [28, 80] width 10 height 6
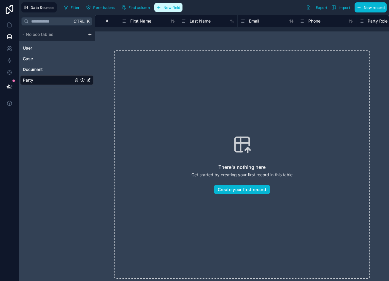
click at [164, 6] on button "New field" at bounding box center [168, 7] width 28 height 9
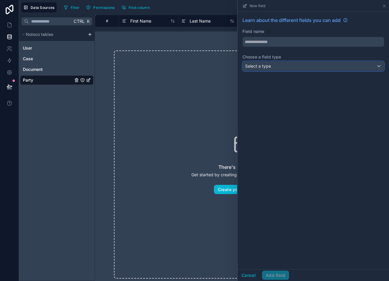
click at [267, 62] on div "Select a type" at bounding box center [313, 66] width 141 height 10
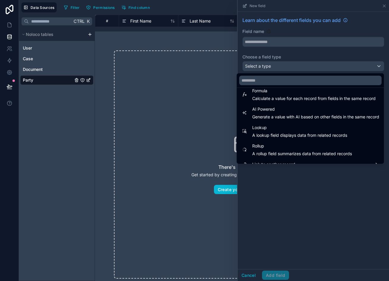
scroll to position [172, 0]
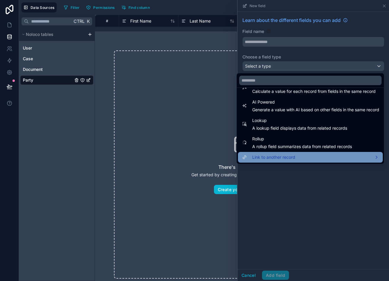
click at [268, 157] on div "Link to another record" at bounding box center [311, 157] width 138 height 7
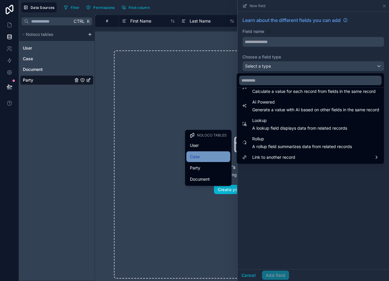
click at [213, 153] on div "Case" at bounding box center [209, 157] width 44 height 11
type input "****"
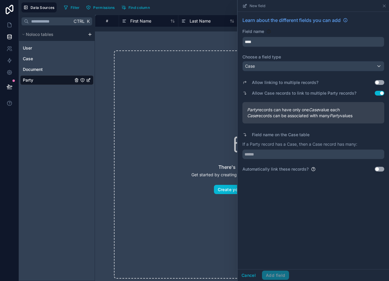
click at [268, 82] on button "Use setting" at bounding box center [380, 82] width 10 height 5
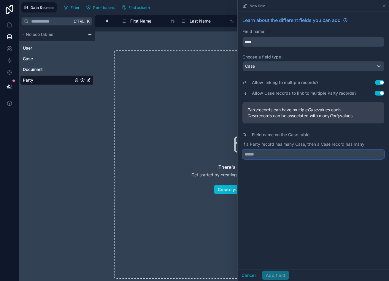
click at [268, 151] on input "text" at bounding box center [314, 155] width 142 height 10
type input "*******"
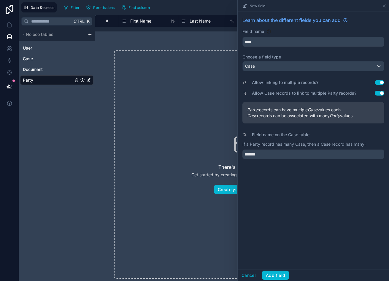
click at [268, 212] on div "Learn about the different fields you can add Field name **** Choose a field typ…" at bounding box center [314, 141] width 152 height 258
click at [268, 276] on button "Add field" at bounding box center [275, 276] width 27 height 10
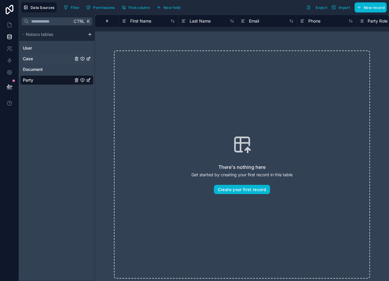
click at [35, 57] on link "Case" at bounding box center [48, 59] width 50 height 6
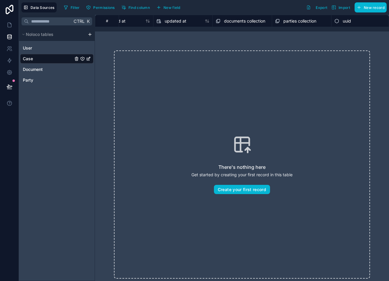
scroll to position [0, 323]
click at [178, 7] on span "New field" at bounding box center [172, 7] width 17 height 4
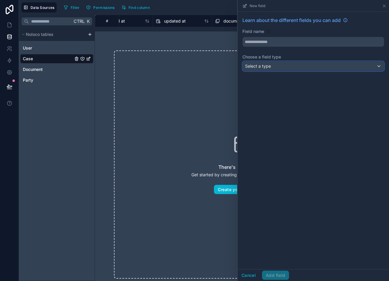
click at [257, 64] on span "Select a type" at bounding box center [258, 66] width 26 height 5
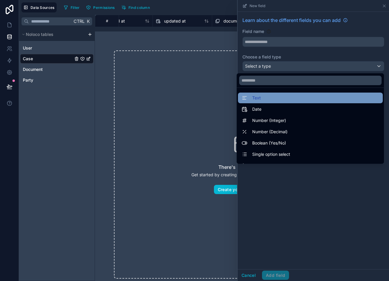
click at [268, 94] on div "Text" at bounding box center [311, 97] width 138 height 7
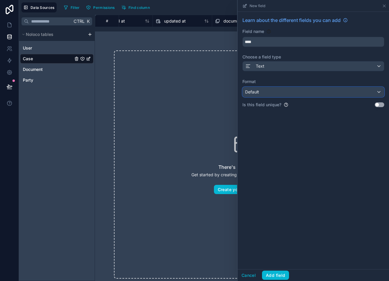
click at [266, 90] on div "Default" at bounding box center [313, 92] width 141 height 10
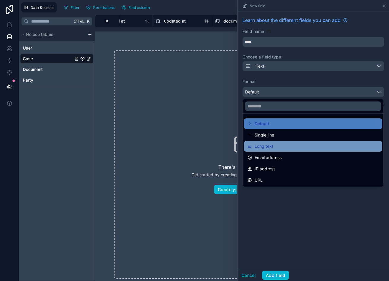
click at [268, 149] on div "Long text" at bounding box center [313, 146] width 131 height 7
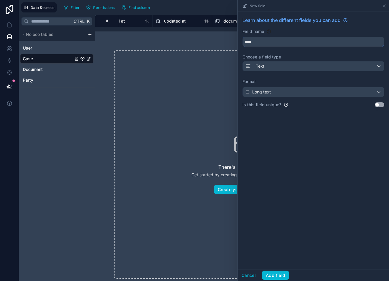
click at [268, 45] on input "****" at bounding box center [313, 42] width 141 height 10
drag, startPoint x: 281, startPoint y: 43, endPoint x: 164, endPoint y: 36, distance: 117.6
click at [164, 36] on div "Data Sources Filter Permissions Find column New field Learn about the different…" at bounding box center [204, 140] width 370 height 281
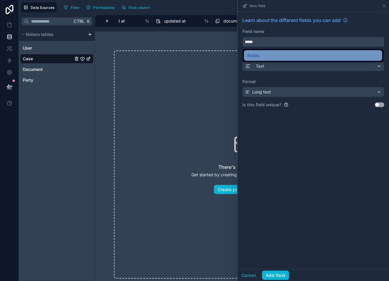
type input "*****"
click at [254, 53] on span "Notes" at bounding box center [254, 55] width 12 height 7
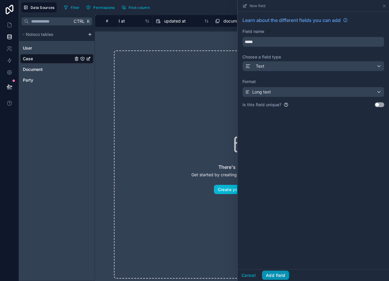
click at [268, 274] on button "Add field" at bounding box center [275, 276] width 27 height 10
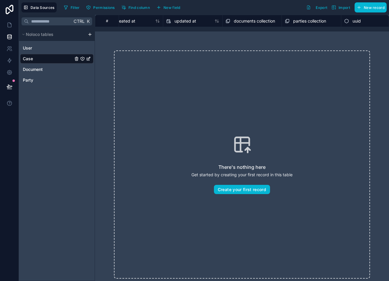
scroll to position [0, 383]
drag, startPoint x: 277, startPoint y: 16, endPoint x: 264, endPoint y: 16, distance: 13.4
click at [264, 16] on div "# Notes created at updated at documents collection parties collection uuid" at bounding box center [50, 21] width 677 height 12
click at [268, 22] on span "parties collection" at bounding box center [298, 21] width 33 height 6
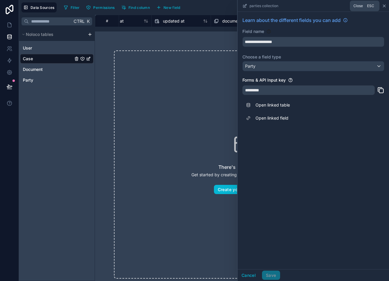
click at [268, 4] on icon at bounding box center [384, 6] width 5 height 5
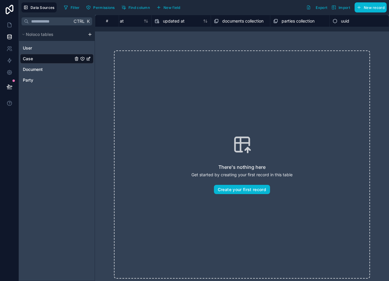
click at [91, 34] on html "Data Sources Filter Permissions Find column New field Export Import New record …" at bounding box center [194, 140] width 389 height 281
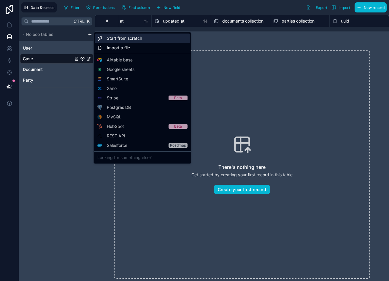
click at [138, 35] on span "Start from scratch" at bounding box center [124, 38] width 35 height 6
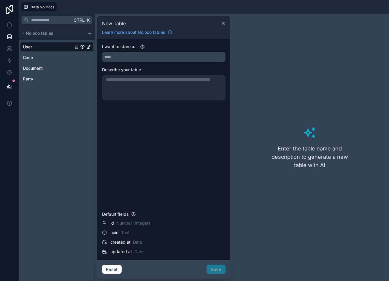
click at [166, 60] on input "text" at bounding box center [163, 57] width 123 height 10
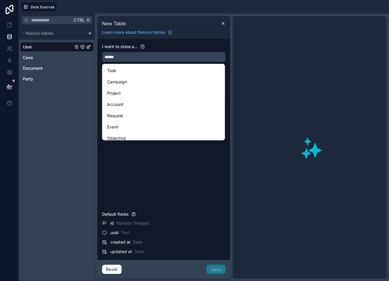
click at [102, 52] on button "*****" at bounding box center [164, 57] width 124 height 10
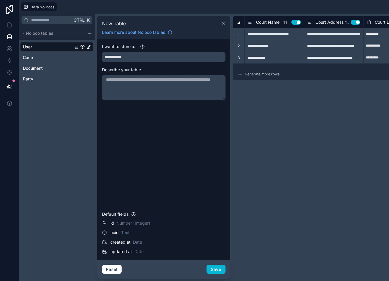
type input "**********"
click at [268, 68] on div "**********" at bounding box center [348, 42] width 230 height 52
click at [215, 270] on button "Save" at bounding box center [216, 270] width 19 height 10
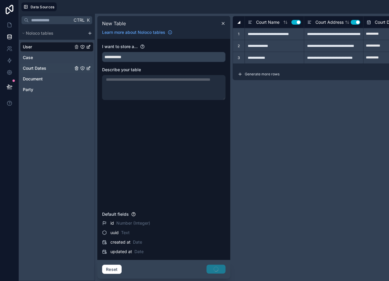
click at [39, 67] on span "Court Dates" at bounding box center [34, 68] width 23 height 6
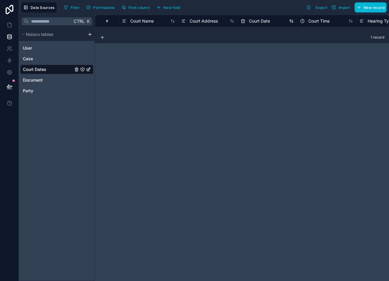
click at [256, 20] on span "Court Date" at bounding box center [259, 21] width 21 height 6
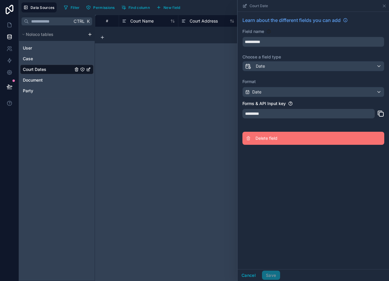
click at [268, 137] on span "Delete field" at bounding box center [299, 138] width 86 height 6
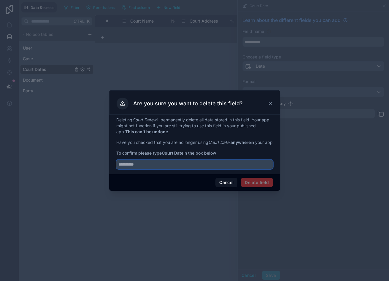
click at [203, 169] on input "text" at bounding box center [194, 165] width 157 height 10
drag, startPoint x: 185, startPoint y: 157, endPoint x: 166, endPoint y: 154, distance: 19.5
click at [166, 154] on span "To confirm please type Court Date in the box below" at bounding box center [194, 153] width 157 height 6
click at [268, 102] on icon at bounding box center [270, 103] width 2 height 2
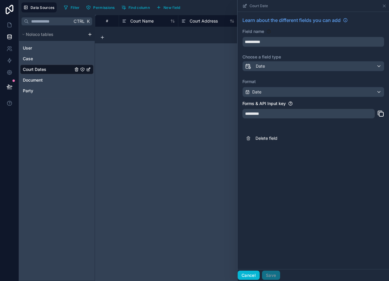
click at [248, 278] on button "Cancel" at bounding box center [249, 276] width 22 height 10
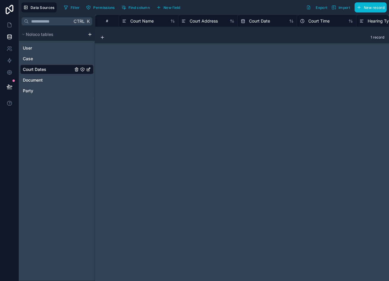
click at [150, 16] on div "Court Name" at bounding box center [148, 21] width 59 height 12
click at [143, 20] on span "Court Name" at bounding box center [141, 21] width 23 height 6
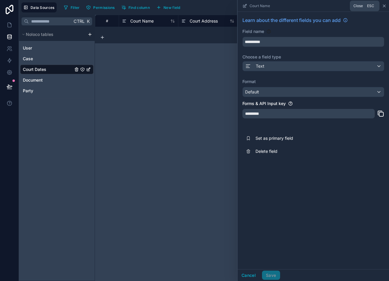
click at [268, 7] on icon at bounding box center [385, 6] width 2 height 2
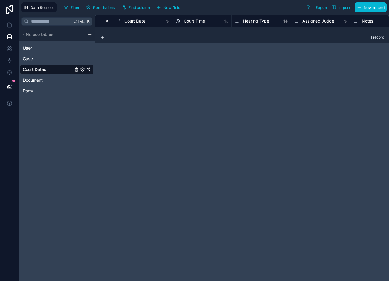
scroll to position [0, 129]
click at [268, 22] on span "Assigned Judge" at bounding box center [314, 21] width 32 height 6
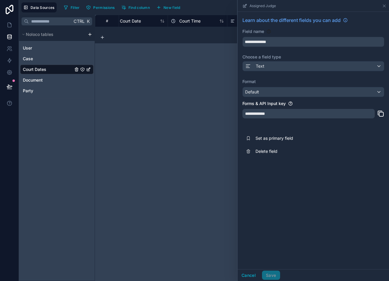
click at [215, 48] on div "# Court Name Court Address Court Date Court Time Hearing Type Assigned Judge No…" at bounding box center [242, 148] width 294 height 266
click at [268, 4] on div "Assigned Judge" at bounding box center [313, 6] width 147 height 12
click at [268, 4] on icon at bounding box center [384, 6] width 5 height 5
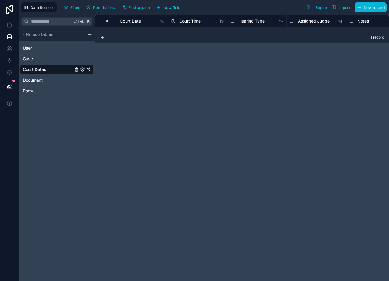
click at [268, 22] on div "Hearing Type" at bounding box center [257, 21] width 53 height 7
click at [253, 19] on span "Hearing Type" at bounding box center [252, 21] width 26 height 6
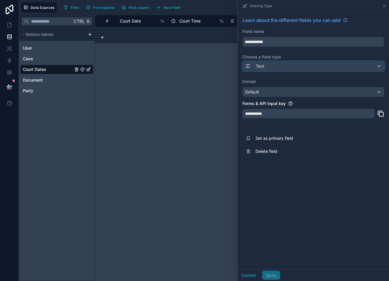
click at [268, 64] on div "Text" at bounding box center [313, 66] width 141 height 10
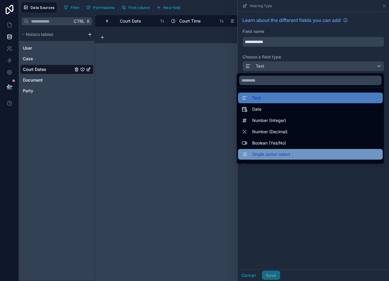
click at [268, 154] on div "Single option select" at bounding box center [311, 154] width 138 height 7
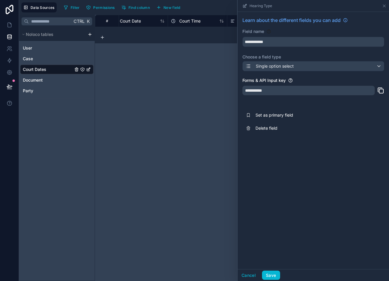
click at [268, 270] on div "Cancel Save" at bounding box center [314, 275] width 152 height 12
click at [253, 44] on input "**********" at bounding box center [313, 42] width 141 height 10
click at [243, 37] on button "**********" at bounding box center [314, 42] width 142 height 10
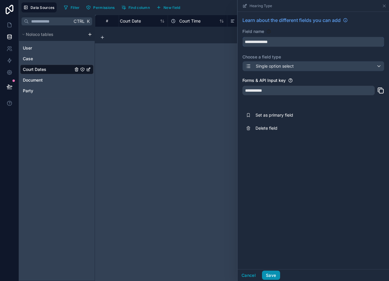
type input "**********"
click at [268, 275] on button "Save" at bounding box center [271, 276] width 18 height 10
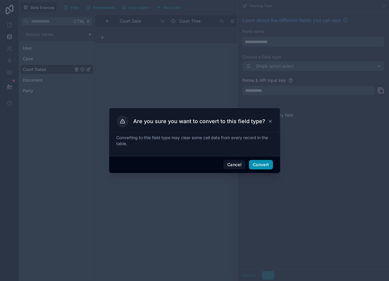
click at [268, 165] on button "Convert" at bounding box center [261, 165] width 24 height 10
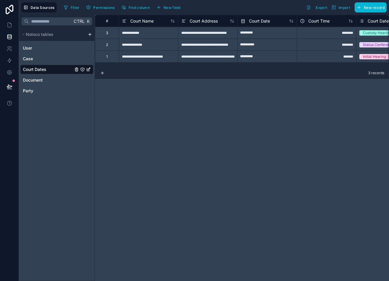
scroll to position [0, 27]
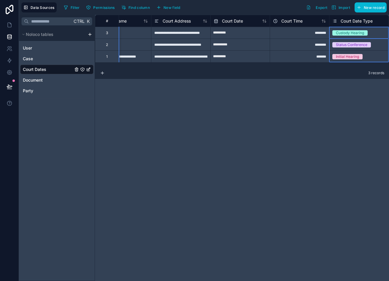
click at [268, 19] on div "Court Date Type" at bounding box center [359, 21] width 53 height 7
click at [268, 22] on span "Court Date Type" at bounding box center [357, 21] width 32 height 6
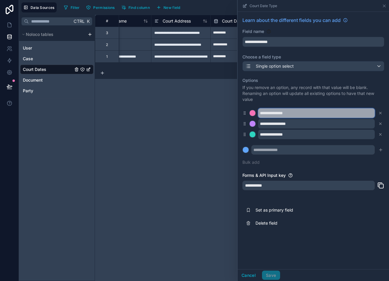
click at [268, 111] on input "**********" at bounding box center [316, 113] width 117 height 10
click at [268, 112] on input "**********" at bounding box center [316, 113] width 117 height 10
type input "*"
type input "********"
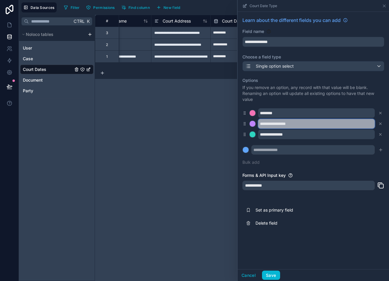
click at [268, 122] on input "**********" at bounding box center [316, 124] width 117 height 10
type input "**********"
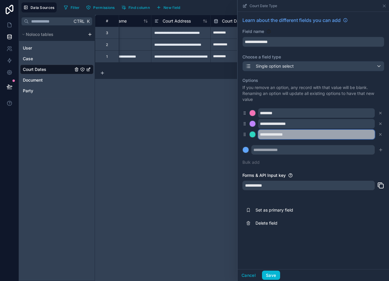
click at [268, 131] on input "**********" at bounding box center [316, 135] width 117 height 10
type input "**********"
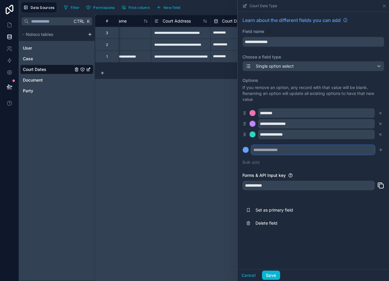
click at [268, 149] on input "text" at bounding box center [314, 150] width 124 height 10
type input "**********"
click at [268, 152] on icon "submit" at bounding box center [381, 150] width 5 height 5
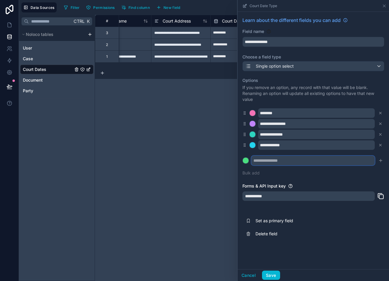
click at [268, 159] on input "text" at bounding box center [314, 161] width 124 height 10
type input "**********"
click at [268, 161] on icon "submit" at bounding box center [381, 160] width 5 height 5
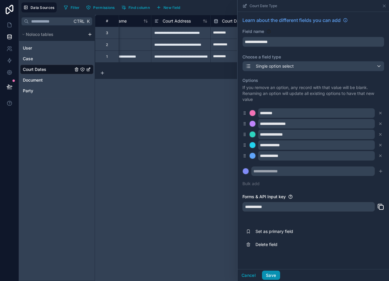
click at [268, 274] on button "Save" at bounding box center [271, 276] width 18 height 10
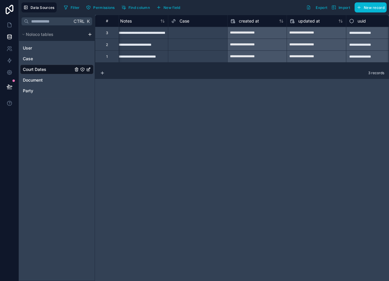
scroll to position [0, 363]
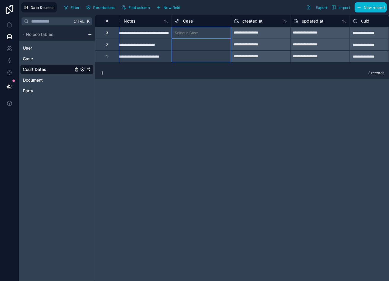
click at [212, 25] on div "Case" at bounding box center [201, 21] width 59 height 12
click at [186, 31] on div "Select a Case" at bounding box center [186, 33] width 23 height 5
click at [238, 82] on div "**********" at bounding box center [242, 148] width 294 height 266
click at [190, 21] on span "Case" at bounding box center [188, 21] width 10 height 6
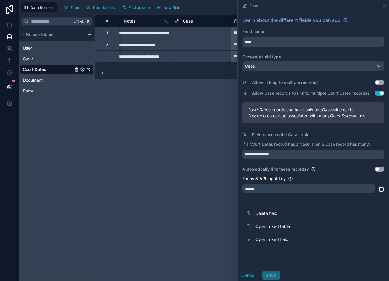
click at [268, 79] on div "Allow linking to multiple records? Use setting" at bounding box center [314, 82] width 142 height 8
click at [268, 85] on button "Use setting" at bounding box center [380, 82] width 10 height 5
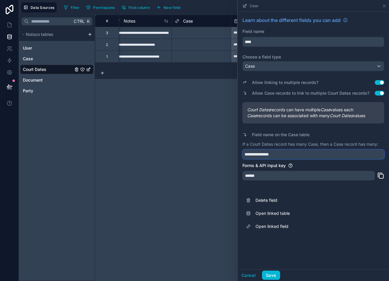
drag, startPoint x: 298, startPoint y: 156, endPoint x: 190, endPoint y: 138, distance: 110.2
click at [190, 138] on div "**********" at bounding box center [242, 148] width 294 height 266
type input "**********"
click at [268, 272] on button "Save" at bounding box center [271, 276] width 18 height 10
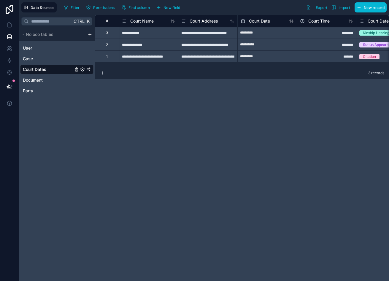
click at [89, 68] on icon "Court Dates" at bounding box center [89, 68] width 1 height 1
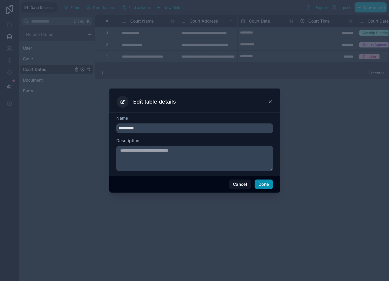
type input "**********"
click at [267, 185] on button "Done" at bounding box center [264, 185] width 18 height 10
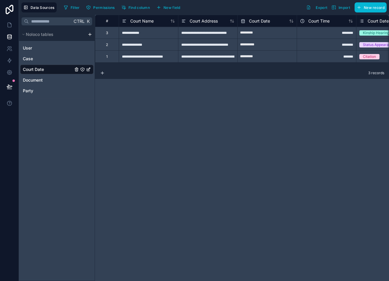
click at [112, 33] on div "3" at bounding box center [107, 33] width 24 height 12
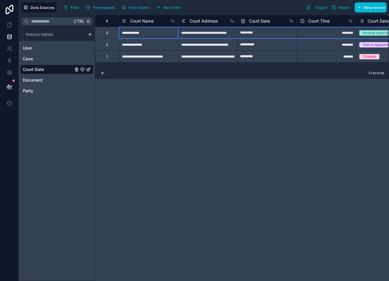
click at [151, 38] on div "**********" at bounding box center [148, 33] width 59 height 12
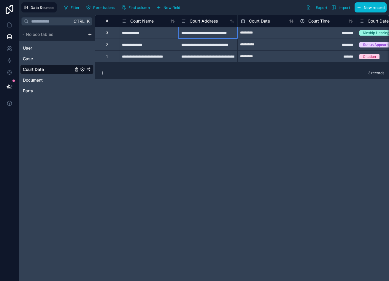
click at [214, 37] on div "**********" at bounding box center [207, 33] width 59 height 12
click at [100, 35] on div "3" at bounding box center [107, 33] width 24 height 12
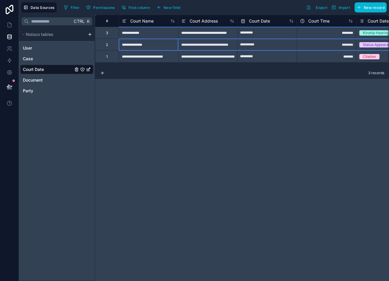
click at [111, 50] on div "2" at bounding box center [107, 45] width 24 height 12
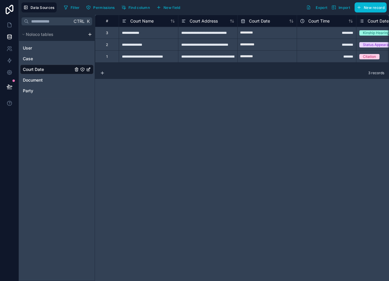
click at [109, 58] on div "1" at bounding box center [107, 57] width 24 height 12
click at [258, 56] on input "*********" at bounding box center [267, 57] width 59 height 10
select select "****"
select select "*"
click at [139, 52] on div "**********" at bounding box center [148, 57] width 59 height 12
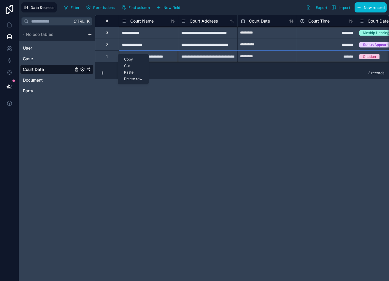
click at [138, 81] on div "Delete row" at bounding box center [133, 79] width 30 height 7
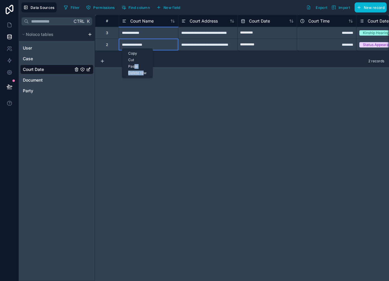
drag, startPoint x: 135, startPoint y: 69, endPoint x: 144, endPoint y: 73, distance: 10.1
click at [144, 73] on div "Copy Cut Paste Delete row" at bounding box center [137, 63] width 31 height 30
click at [144, 73] on div "Delete row" at bounding box center [137, 73] width 30 height 7
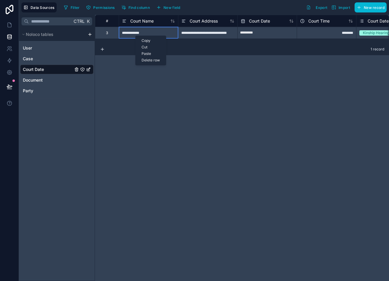
click at [154, 59] on div "Delete row" at bounding box center [151, 60] width 30 height 7
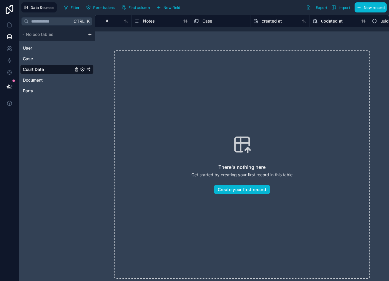
scroll to position [0, 383]
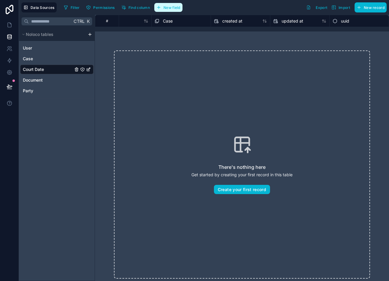
click at [163, 5] on button "New field" at bounding box center [168, 7] width 28 height 9
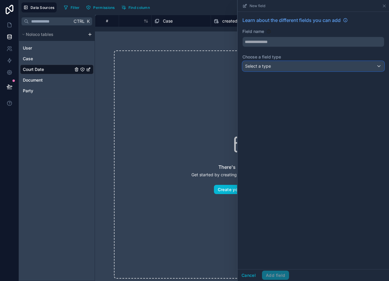
click at [268, 66] on div "Select a type" at bounding box center [313, 66] width 141 height 10
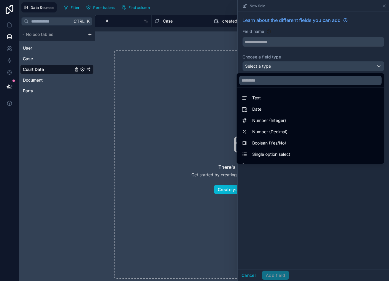
click at [138, 82] on div "There's nothing here Get started by creating your first record in this table Cr…" at bounding box center [242, 165] width 256 height 228
click at [243, 271] on div at bounding box center [314, 140] width 152 height 281
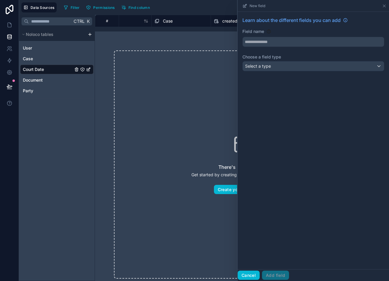
click at [251, 275] on button "Cancel" at bounding box center [249, 276] width 22 height 10
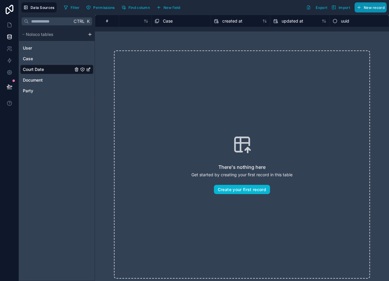
click at [268, 6] on span "New record" at bounding box center [374, 7] width 21 height 4
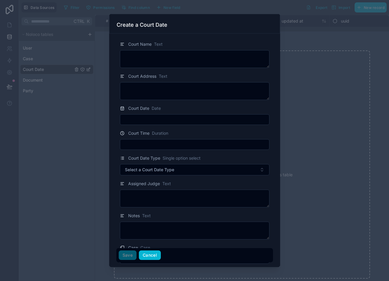
click at [151, 257] on button "Cancel" at bounding box center [150, 256] width 22 height 10
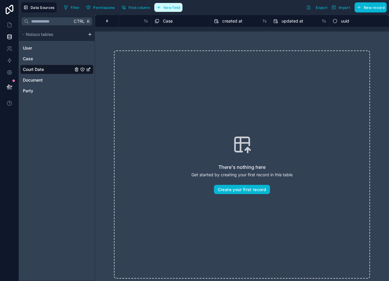
click at [176, 7] on span "New field" at bounding box center [172, 7] width 17 height 4
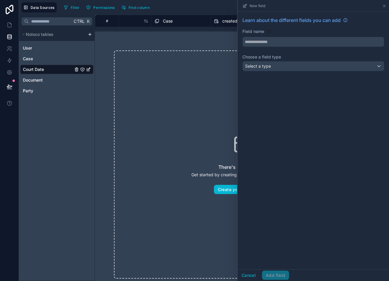
click at [268, 71] on div "Learn about the different fields you can add Field name Choose a field type Sel…" at bounding box center [314, 45] width 152 height 67
click at [268, 65] on div "Select a type" at bounding box center [313, 66] width 141 height 10
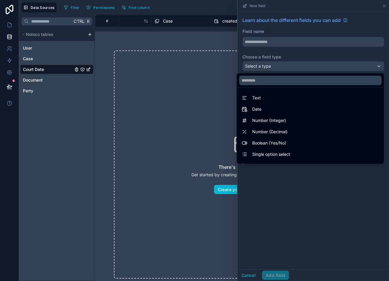
scroll to position [172, 0]
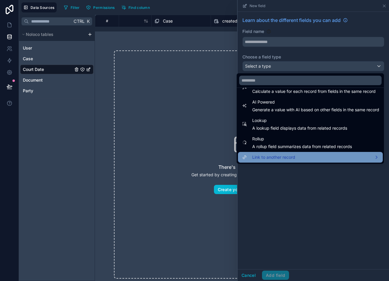
click at [268, 156] on div "Link to another record" at bounding box center [311, 157] width 138 height 7
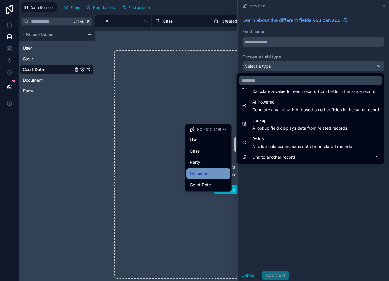
click at [215, 175] on div "Document" at bounding box center [208, 173] width 37 height 7
type input "********"
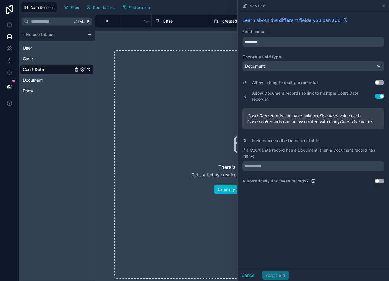
click at [268, 82] on button "Use setting" at bounding box center [380, 82] width 10 height 5
click at [268, 97] on button "Use setting" at bounding box center [380, 96] width 10 height 5
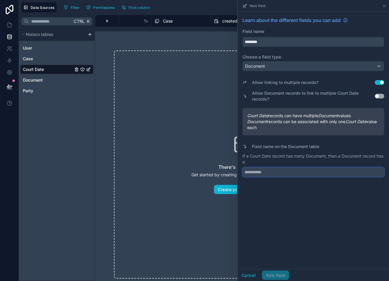
click at [268, 168] on input "text" at bounding box center [314, 173] width 142 height 10
type input "**********"
click at [268, 278] on button "Add field" at bounding box center [275, 276] width 27 height 10
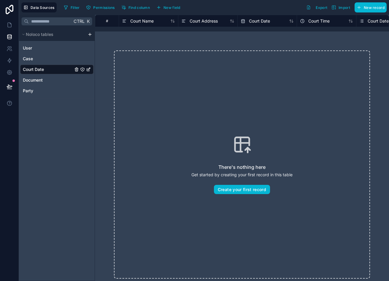
click at [51, 85] on div "User Case Court Date Document Party" at bounding box center [56, 68] width 73 height 55
click at [55, 83] on div "Document" at bounding box center [56, 80] width 73 height 10
click at [37, 77] on div "Document" at bounding box center [56, 80] width 73 height 10
click at [46, 81] on link "Document" at bounding box center [48, 80] width 50 height 6
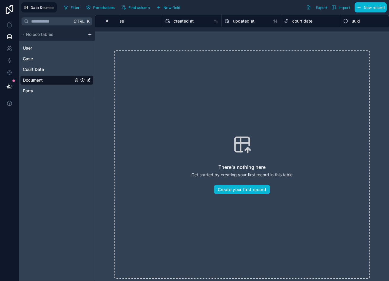
scroll to position [0, 264]
click at [10, 29] on link at bounding box center [9, 25] width 19 height 12
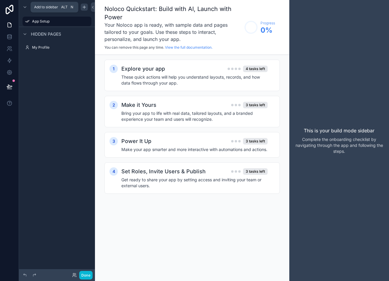
click at [83, 9] on icon "scrollable content" at bounding box center [84, 7] width 5 height 5
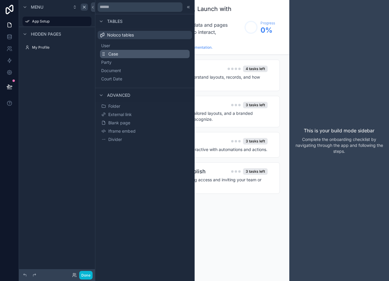
click at [111, 51] on button "Case" at bounding box center [145, 54] width 90 height 8
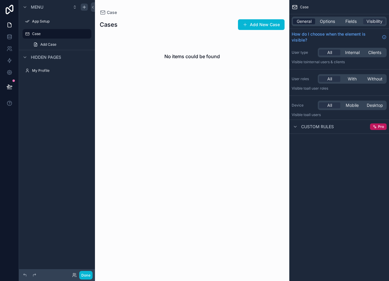
click at [268, 21] on span "General" at bounding box center [304, 21] width 15 height 6
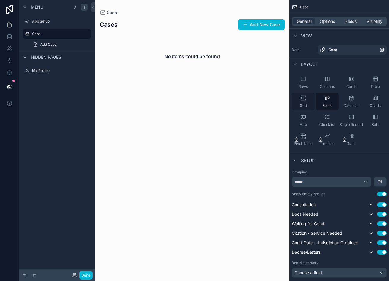
click at [268, 100] on icon "scrollable content" at bounding box center [304, 98] width 6 height 6
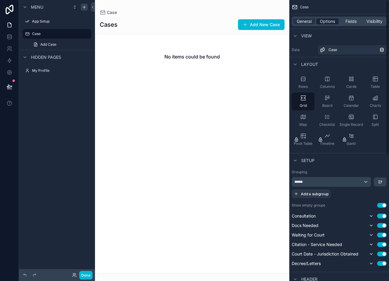
click at [268, 23] on span "Options" at bounding box center [327, 21] width 15 height 6
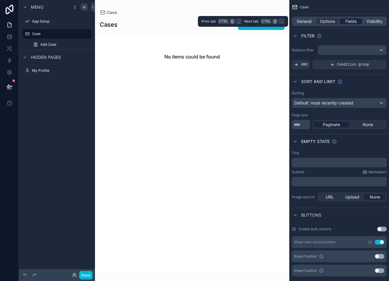
click at [268, 20] on div "Fields" at bounding box center [351, 21] width 22 height 6
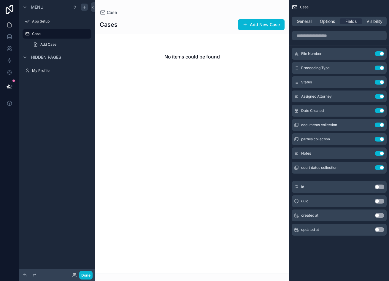
click at [255, 26] on div "scrollable content" at bounding box center [192, 140] width 195 height 281
click at [254, 23] on button "Add New Case" at bounding box center [261, 24] width 47 height 11
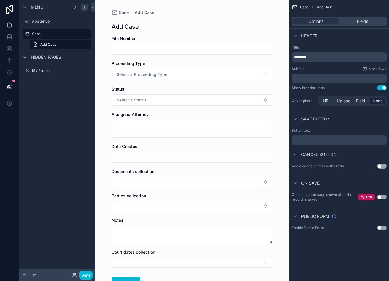
click at [188, 45] on input "scrollable content" at bounding box center [192, 49] width 161 height 8
click at [163, 67] on div "Proceeding Type Select a Proceeding Type" at bounding box center [193, 71] width 162 height 20
click at [166, 70] on button "Select a Proceeding Type" at bounding box center [193, 74] width 162 height 11
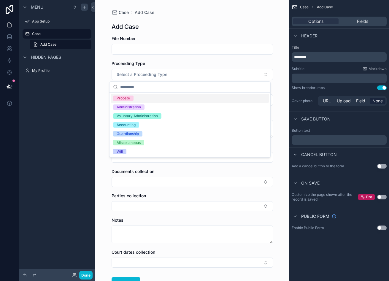
click at [155, 99] on div "Probate" at bounding box center [190, 98] width 159 height 9
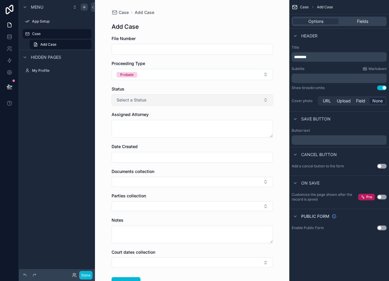
click at [133, 99] on span "Select a Status" at bounding box center [132, 100] width 30 height 6
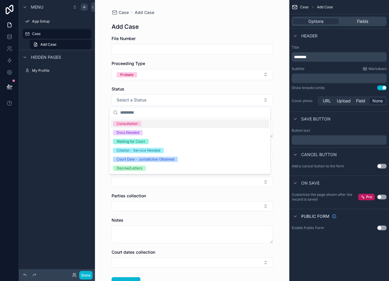
click at [210, 37] on div "File Number" at bounding box center [193, 39] width 162 height 6
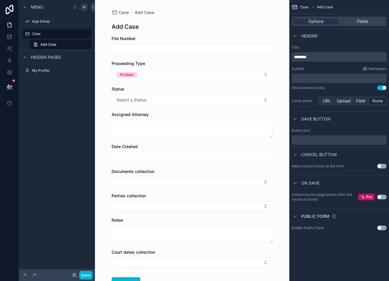
scroll to position [45, 0]
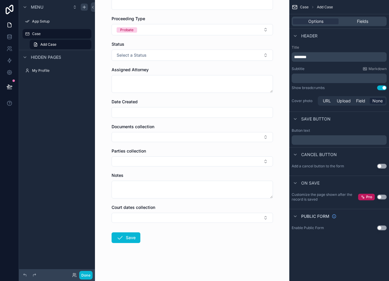
click at [81, 102] on div "Menu App Setup Case Add Case Hidden pages My Profile" at bounding box center [57, 137] width 76 height 274
click at [16, 39] on link at bounding box center [9, 37] width 19 height 12
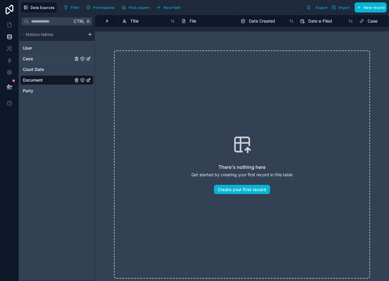
click at [41, 57] on link "Case" at bounding box center [48, 59] width 50 height 6
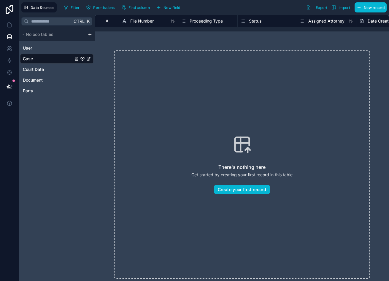
click at [119, 20] on div "File Number" at bounding box center [148, 21] width 59 height 7
click at [180, 8] on span "New field" at bounding box center [172, 7] width 17 height 4
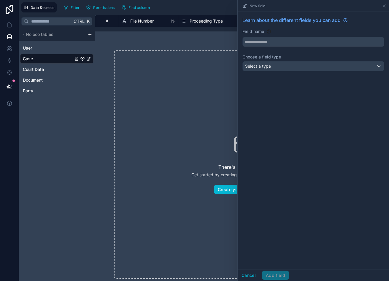
click at [268, 48] on div "Learn about the different fields you can add Field name Choose a field type Sel…" at bounding box center [314, 45] width 152 height 67
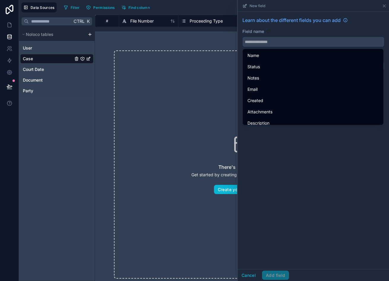
click at [268, 39] on input "text" at bounding box center [313, 42] width 141 height 10
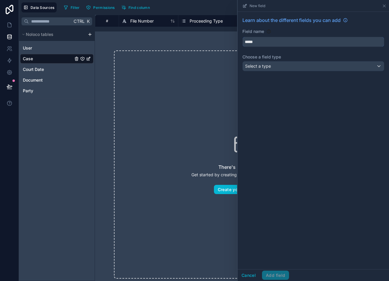
click at [243, 37] on button "****" at bounding box center [314, 42] width 142 height 10
type input "*********"
click at [268, 60] on div "Learn about the different fields you can add Field name ********* Choose a fiel…" at bounding box center [314, 45] width 152 height 67
click at [268, 63] on div "Select a type" at bounding box center [313, 66] width 141 height 10
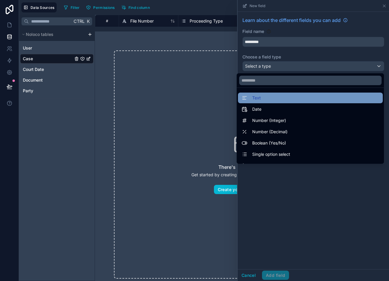
click at [268, 97] on div "Text" at bounding box center [311, 97] width 138 height 7
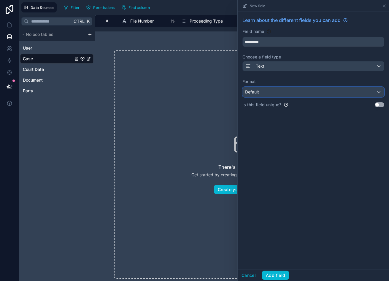
click at [268, 92] on div "Default" at bounding box center [313, 92] width 141 height 10
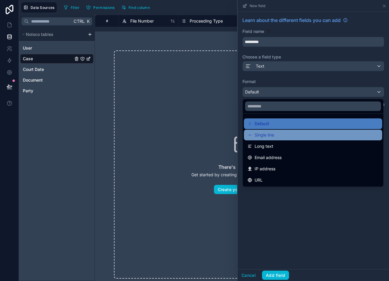
click at [268, 133] on div "Single line" at bounding box center [313, 135] width 131 height 7
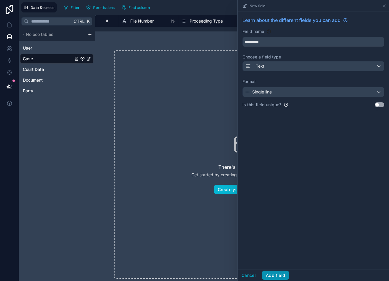
click at [268, 275] on button "Add field" at bounding box center [275, 276] width 27 height 10
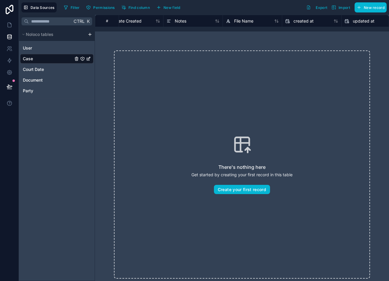
scroll to position [0, 228]
click at [268, 18] on span "File Name" at bounding box center [268, 21] width 19 height 6
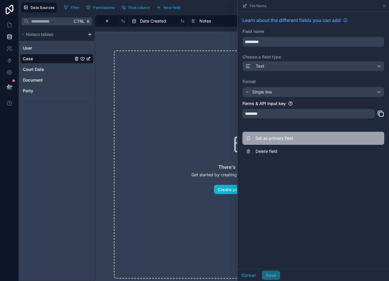
click at [268, 140] on span "Set as primary field" at bounding box center [299, 138] width 86 height 6
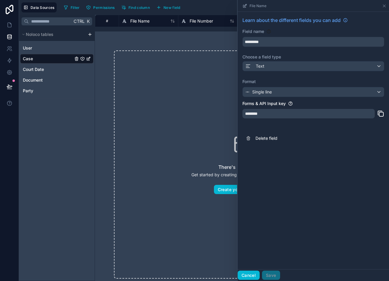
click at [256, 278] on button "Cancel" at bounding box center [249, 276] width 22 height 10
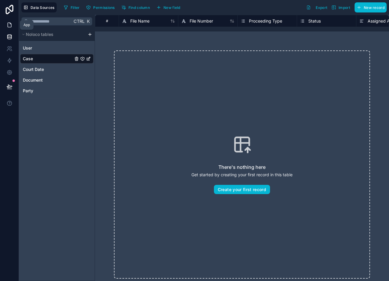
click at [5, 23] on link at bounding box center [9, 25] width 19 height 12
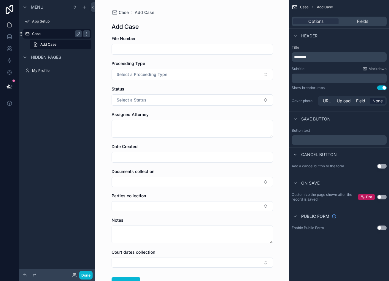
click at [49, 37] on div "Case" at bounding box center [57, 33] width 50 height 7
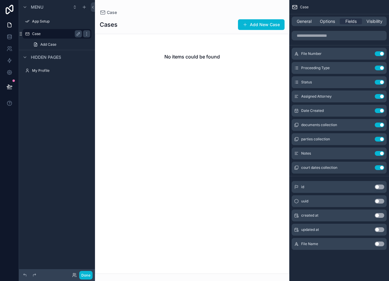
click at [49, 37] on div "Case" at bounding box center [57, 33] width 50 height 7
click at [70, 44] on link "Add Case" at bounding box center [61, 45] width 62 height 10
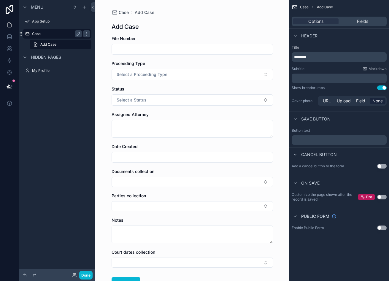
click at [48, 34] on label "Case" at bounding box center [56, 33] width 48 height 5
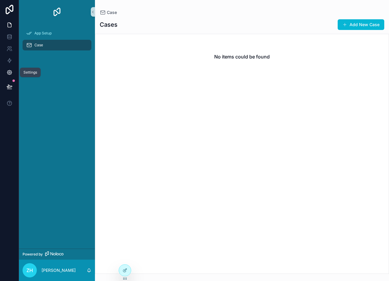
click at [13, 72] on link at bounding box center [9, 73] width 19 height 12
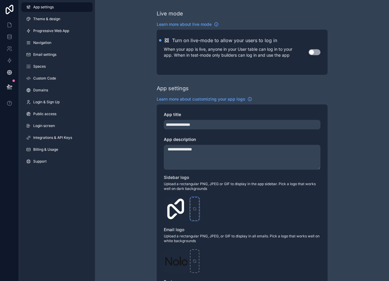
click at [198, 198] on div "scrollable content" at bounding box center [195, 209] width 10 height 24
type input "**********"
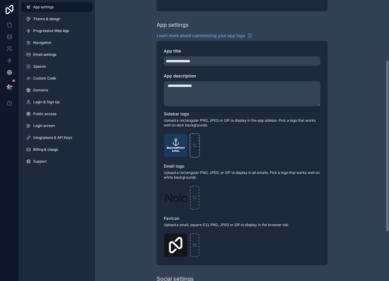
scroll to position [123, 0]
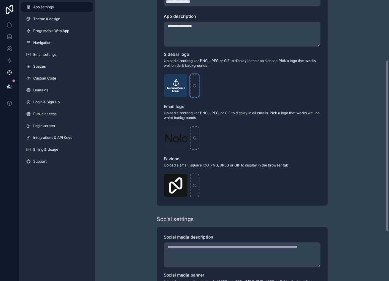
drag, startPoint x: 387, startPoint y: 61, endPoint x: 385, endPoint y: 136, distance: 75.5
click at [385, 136] on div "**********" at bounding box center [242, 140] width 294 height 281
click at [195, 134] on div "scrollable content" at bounding box center [195, 138] width 10 height 24
type input "**********"
click at [196, 185] on icon "scrollable content" at bounding box center [195, 186] width 4 height 4
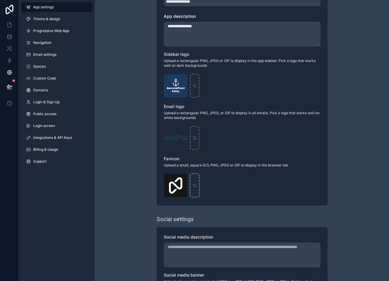
type input "**********"
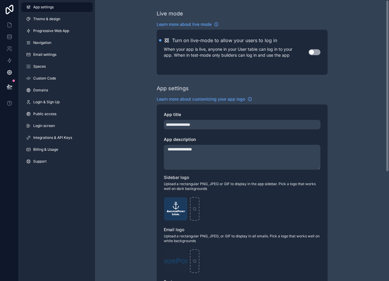
drag, startPoint x: 387, startPoint y: 155, endPoint x: 392, endPoint y: 9, distance: 146.6
click at [389, 9] on html "**********" at bounding box center [194, 140] width 389 height 281
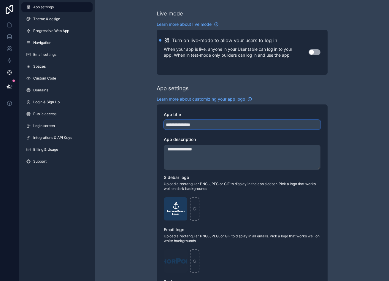
drag, startPoint x: 190, startPoint y: 126, endPoint x: 230, endPoint y: 129, distance: 39.6
click at [230, 129] on input "**********" at bounding box center [242, 125] width 157 height 10
type input "**********"
click at [326, 106] on div "**********" at bounding box center [242, 217] width 171 height 225
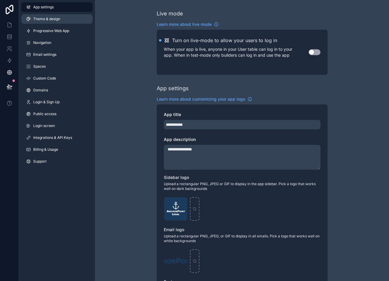
click at [57, 18] on span "Theme & design" at bounding box center [46, 19] width 27 height 5
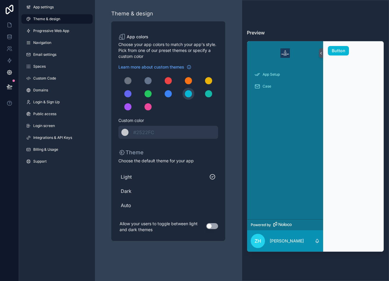
click at [130, 193] on span "Dark" at bounding box center [168, 191] width 95 height 7
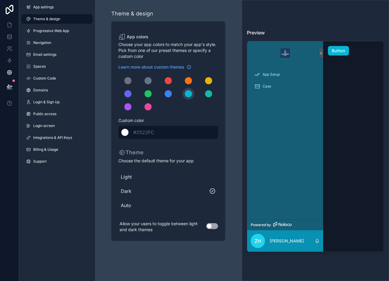
click at [154, 136] on span "#2522FC" at bounding box center [146, 132] width 26 height 7
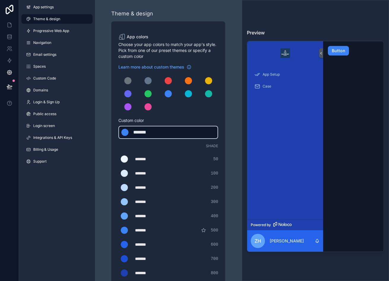
click at [166, 132] on div "******* ******* #3b82f6" at bounding box center [169, 132] width 100 height 13
drag, startPoint x: 135, startPoint y: 131, endPoint x: 180, endPoint y: 136, distance: 45.4
click at [180, 136] on div "******* ******* #3b82f6" at bounding box center [169, 132] width 100 height 13
type div "*******"
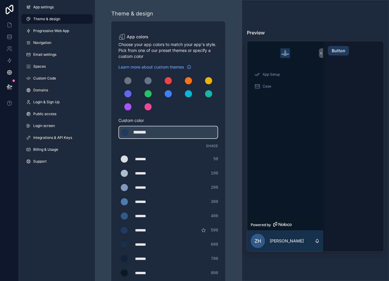
click at [228, 107] on div "Theme & design App colors Choose your app colors to match your app's style. Pic…" at bounding box center [169, 202] width 138 height 405
click at [173, 134] on div "******* ******* #1C3B5E" at bounding box center [169, 132] width 100 height 13
click at [43, 9] on span "App settings" at bounding box center [43, 7] width 20 height 5
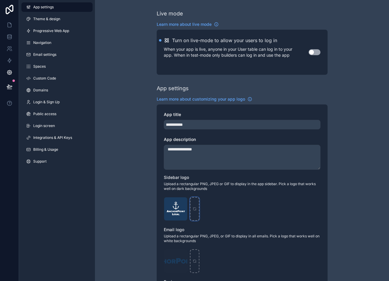
click at [195, 204] on div "scrollable content" at bounding box center [195, 209] width 10 height 24
type input "**********"
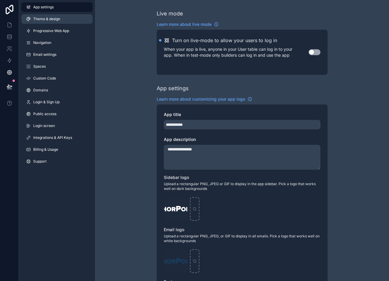
click at [71, 19] on link "Theme & design" at bounding box center [56, 19] width 71 height 10
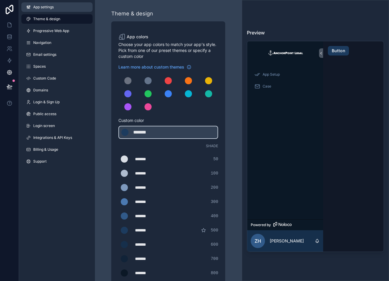
click at [65, 6] on link "App settings" at bounding box center [56, 7] width 71 height 10
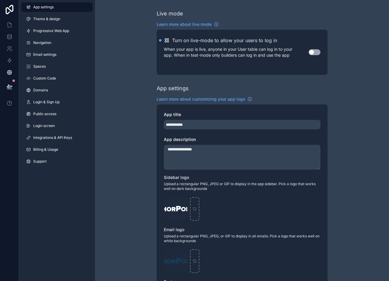
click at [62, 13] on div "App settings Theme & design Progressive Web App Navigation Email settings Space…" at bounding box center [57, 85] width 76 height 171
click at [55, 19] on span "Theme & design" at bounding box center [46, 19] width 27 height 5
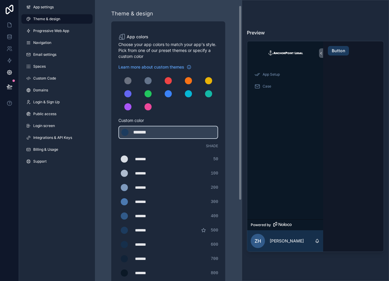
scroll to position [124, 0]
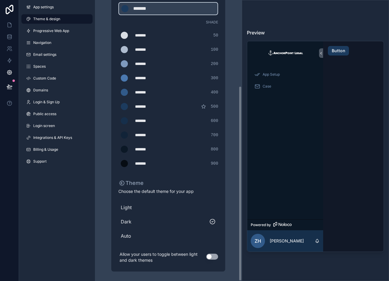
drag, startPoint x: 240, startPoint y: 106, endPoint x: 234, endPoint y: 248, distance: 142.4
click at [234, 248] on div "Theme & design App colors Choose your app colors to match your app's style. Pic…" at bounding box center [168, 140] width 147 height 281
click at [215, 256] on button "Use setting" at bounding box center [212, 257] width 12 height 6
click at [10, 26] on icon at bounding box center [10, 25] width 6 height 6
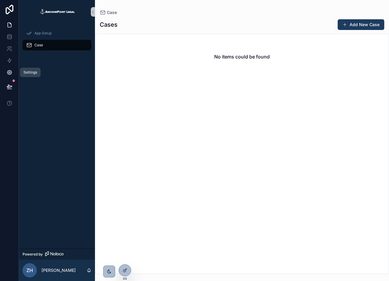
click at [8, 73] on icon at bounding box center [9, 72] width 4 height 4
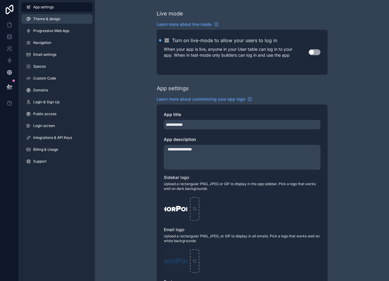
click at [59, 23] on link "Theme & design" at bounding box center [56, 19] width 71 height 10
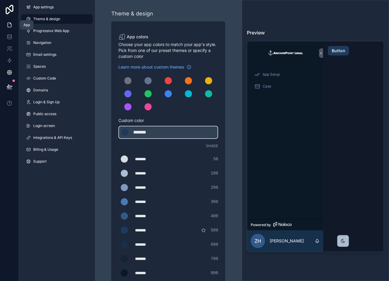
click at [11, 20] on link at bounding box center [9, 25] width 19 height 12
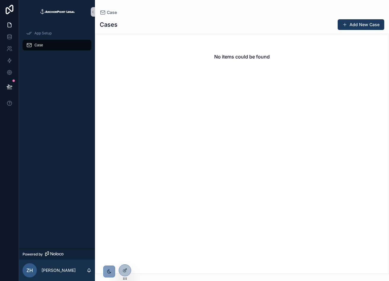
click at [111, 269] on div "scrollable content" at bounding box center [109, 272] width 12 height 12
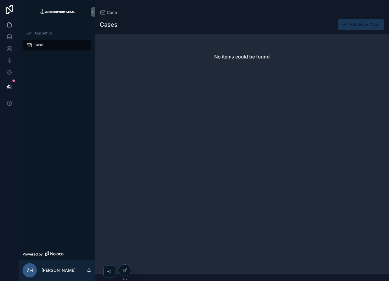
click at [368, 24] on button "Add New Case" at bounding box center [361, 24] width 47 height 11
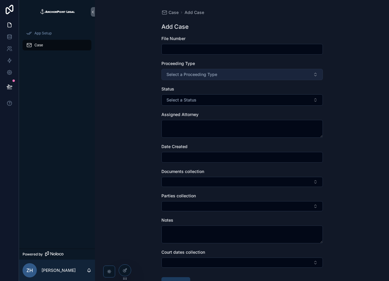
click at [235, 77] on button "Select a Proceeding Type" at bounding box center [243, 74] width 162 height 11
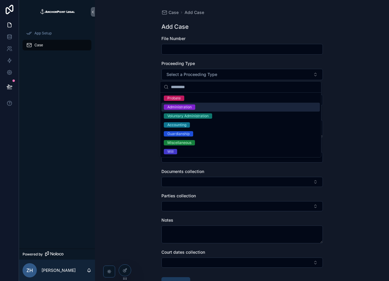
click at [192, 105] on span "Administration" at bounding box center [179, 107] width 31 height 5
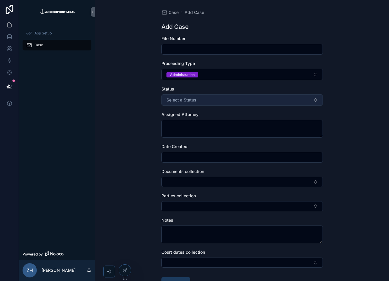
click at [215, 97] on button "Select a Status" at bounding box center [243, 99] width 162 height 11
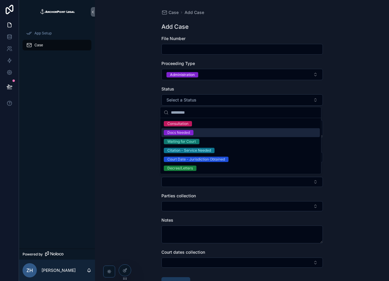
click at [228, 133] on div "Docs Needed" at bounding box center [241, 132] width 159 height 9
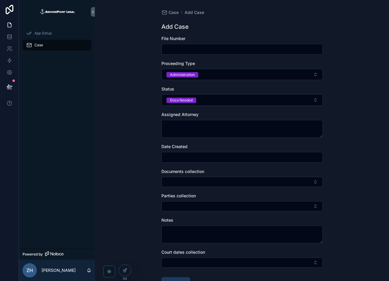
click at [219, 138] on form "File Number Proceeding Type Administration Status Docs Needed Assigned Attorney…" at bounding box center [243, 181] width 162 height 291
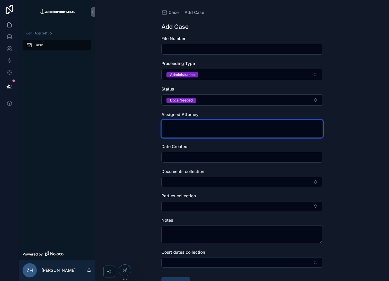
click at [237, 127] on textarea "scrollable content" at bounding box center [243, 129] width 162 height 18
drag, startPoint x: 200, startPoint y: 133, endPoint x: 156, endPoint y: 147, distance: 46.5
click at [157, 147] on div "Case Add Case Add Case File Number Proceeding Type Administration Status Docs N…" at bounding box center [242, 163] width 171 height 326
type textarea "**********"
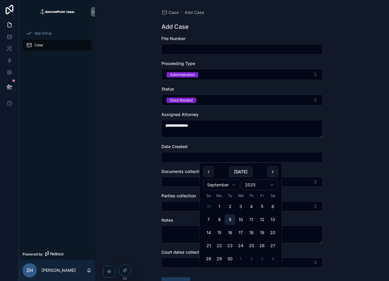
click at [230, 220] on button "9" at bounding box center [230, 220] width 11 height 11
type input "********"
click at [179, 179] on button "Select Button" at bounding box center [243, 182] width 162 height 10
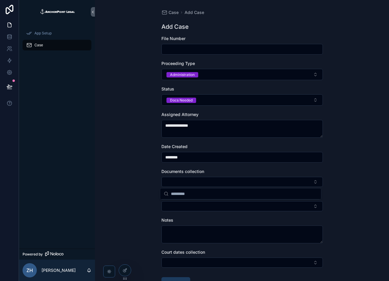
click at [361, 178] on div "**********" at bounding box center [242, 140] width 294 height 281
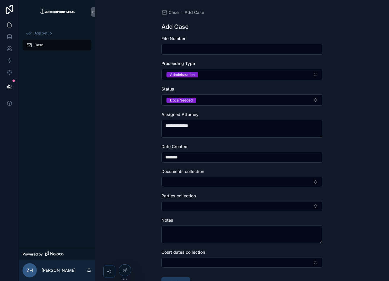
scroll to position [45, 0]
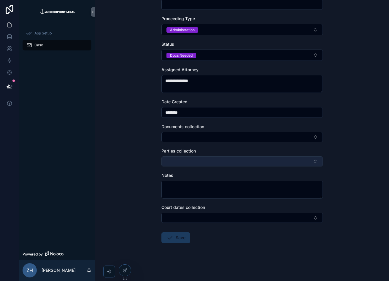
click at [307, 159] on button "Select Button" at bounding box center [243, 162] width 162 height 10
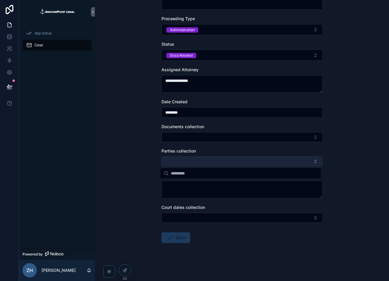
click at [307, 159] on button "Select Button" at bounding box center [243, 162] width 162 height 10
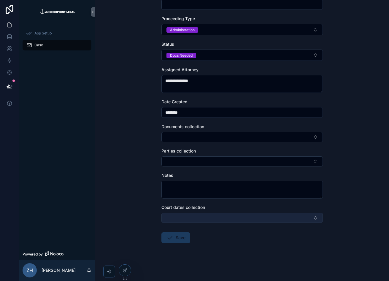
click at [305, 220] on button "Select Button" at bounding box center [243, 218] width 162 height 10
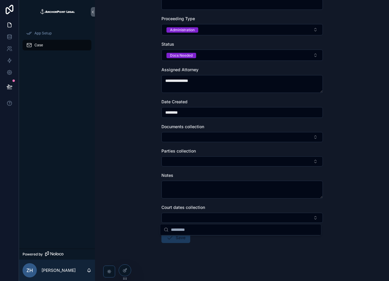
click at [152, 176] on div "**********" at bounding box center [242, 95] width 294 height 281
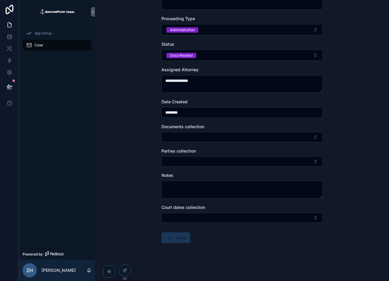
click at [173, 234] on button "Save" at bounding box center [176, 238] width 29 height 11
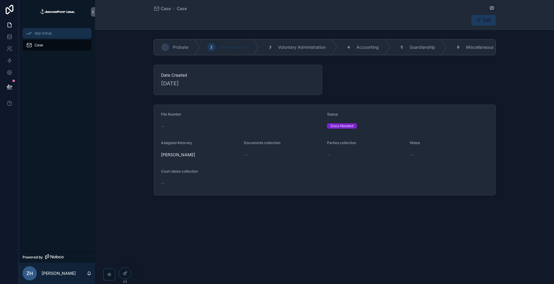
click at [41, 36] on div "App Setup" at bounding box center [57, 34] width 62 height 10
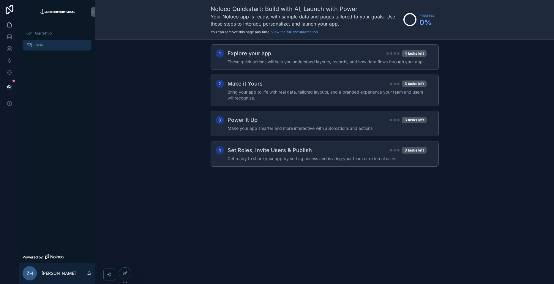
click at [47, 45] on div "Case" at bounding box center [57, 45] width 62 height 10
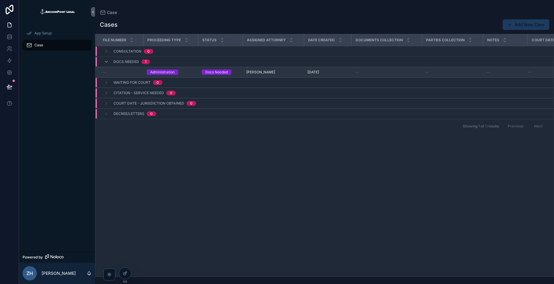
click at [117, 75] on td "--" at bounding box center [119, 72] width 48 height 10
click at [132, 59] on div "Docs Needed 1" at bounding box center [131, 62] width 37 height 10
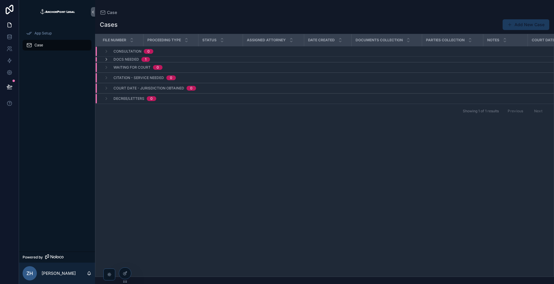
click at [132, 59] on span "Docs Needed" at bounding box center [126, 59] width 26 height 5
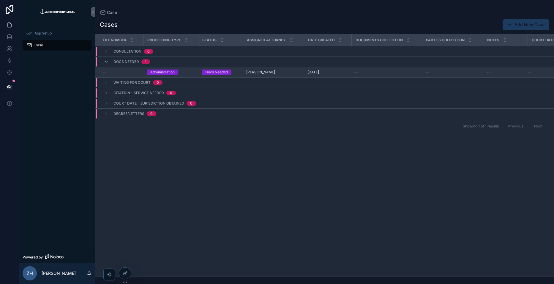
click at [169, 75] on td "Administration" at bounding box center [170, 72] width 55 height 10
click at [191, 70] on div "Administration" at bounding box center [171, 72] width 48 height 5
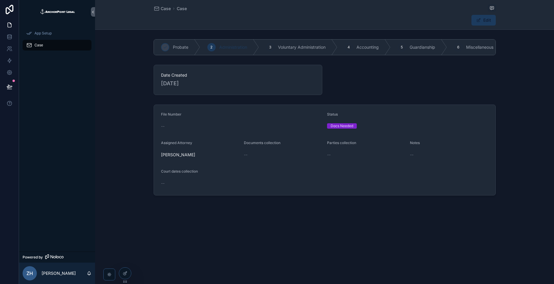
click at [191, 70] on div "Date Created [DATE]" at bounding box center [238, 80] width 169 height 30
click at [389, 20] on span "scrollable content" at bounding box center [478, 20] width 5 height 5
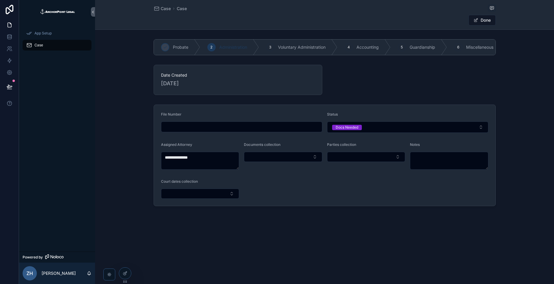
drag, startPoint x: 283, startPoint y: 44, endPoint x: 330, endPoint y: 102, distance: 75.2
click at [330, 102] on div "**********" at bounding box center [324, 123] width 459 height 172
drag, startPoint x: 330, startPoint y: 102, endPoint x: 361, endPoint y: 113, distance: 33.3
click at [361, 113] on form "**********" at bounding box center [325, 155] width 342 height 101
click at [370, 132] on button "Docs Needed" at bounding box center [407, 127] width 161 height 11
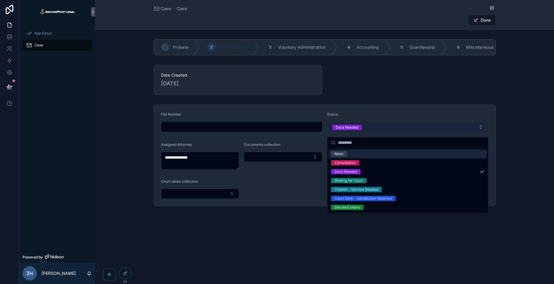
click at [370, 132] on button "Docs Needed" at bounding box center [407, 127] width 161 height 11
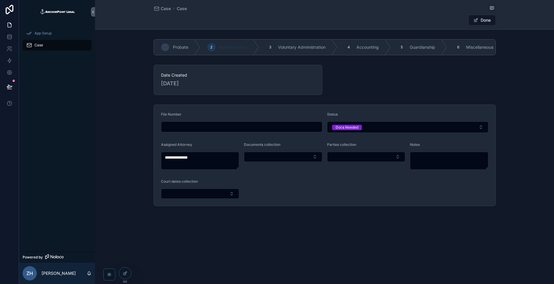
click at [197, 145] on form "**********" at bounding box center [325, 155] width 342 height 101
click at [40, 36] on div "App Setup" at bounding box center [57, 34] width 62 height 10
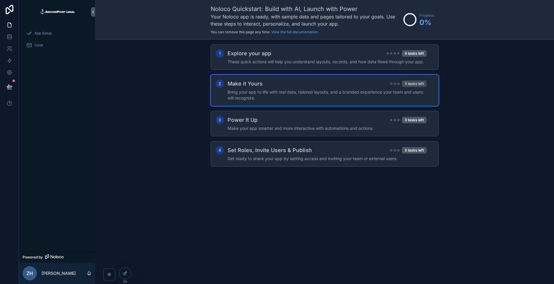
click at [389, 81] on div "3 tasks left" at bounding box center [414, 84] width 25 height 7
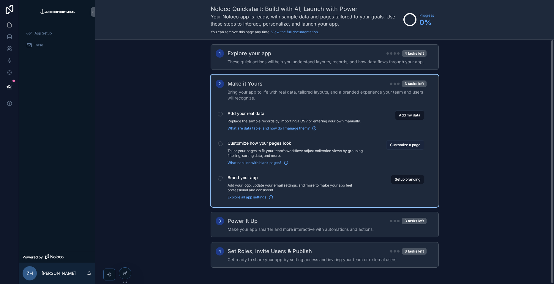
click at [389, 141] on button "Customize a page" at bounding box center [405, 145] width 38 height 10
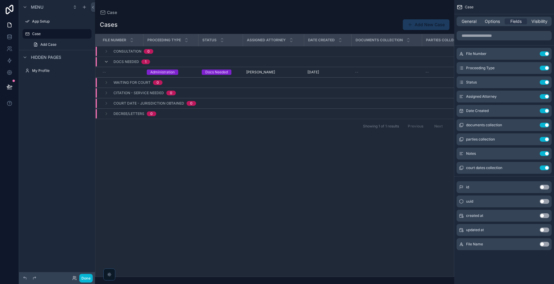
click at [185, 68] on div "scrollable content" at bounding box center [274, 142] width 359 height 284
click at [163, 71] on div "Administration" at bounding box center [162, 72] width 24 height 5
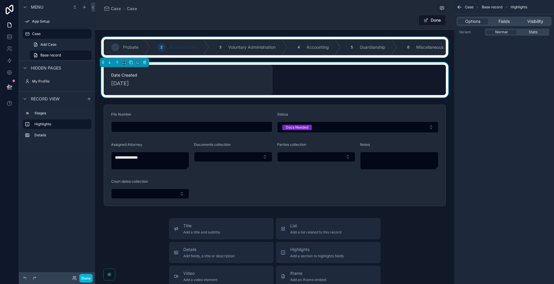
click at [359, 46] on div "scrollable content" at bounding box center [274, 47] width 359 height 21
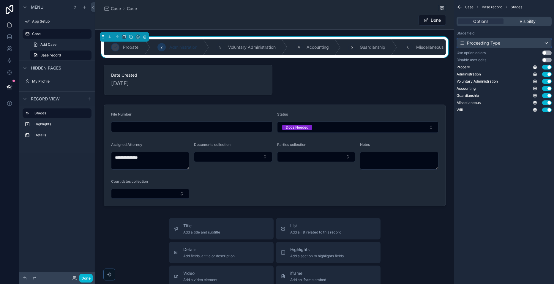
click at [389, 41] on div "Proceeding Type" at bounding box center [504, 43] width 94 height 10
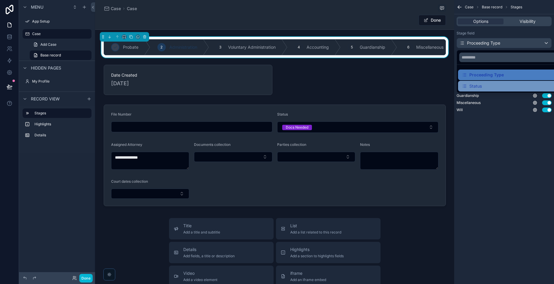
click at [389, 87] on div "Status" at bounding box center [472, 86] width 20 height 7
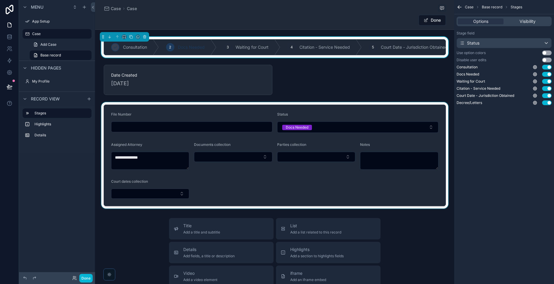
click at [389, 122] on div "scrollable content" at bounding box center [274, 155] width 359 height 106
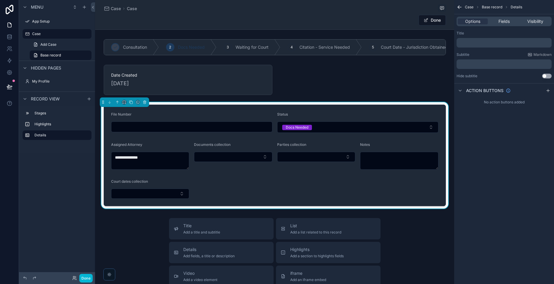
click at [389, 122] on div "Status Docs Needed" at bounding box center [357, 122] width 161 height 21
click at [389, 124] on div "Status Docs Needed" at bounding box center [357, 122] width 161 height 21
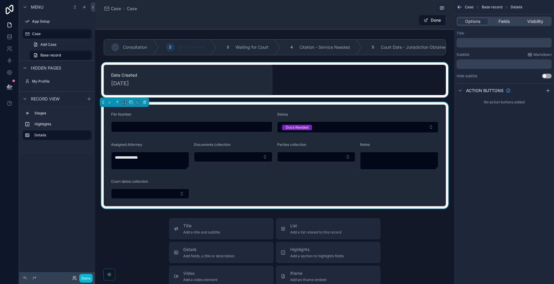
click at [340, 81] on div "scrollable content" at bounding box center [274, 79] width 359 height 35
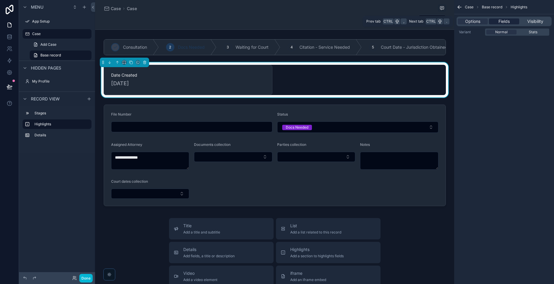
click at [389, 20] on div "Fields" at bounding box center [504, 21] width 30 height 6
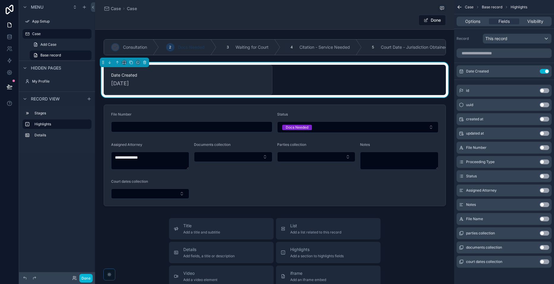
click at [389, 148] on button "Use setting" at bounding box center [545, 147] width 10 height 5
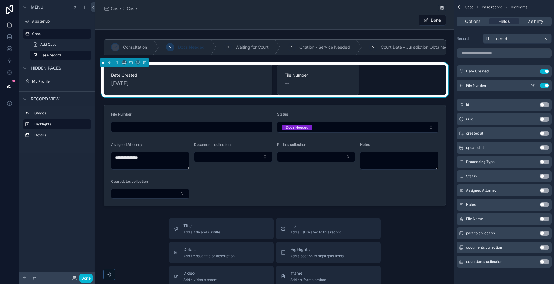
click at [389, 86] on button "Use setting" at bounding box center [545, 85] width 10 height 5
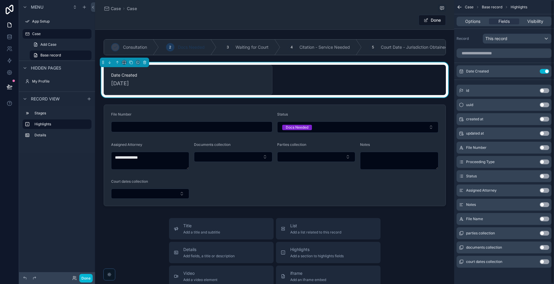
click at [389, 218] on button "Use setting" at bounding box center [545, 219] width 10 height 5
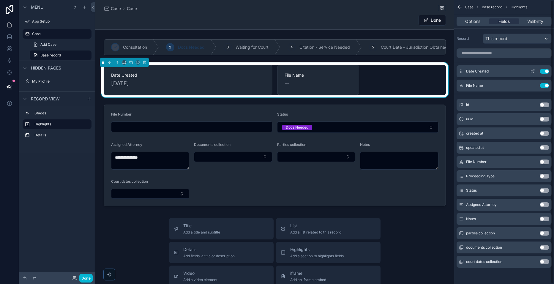
click at [389, 71] on button "Use setting" at bounding box center [545, 71] width 10 height 5
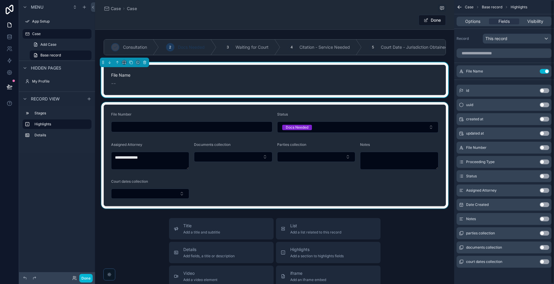
click at [256, 198] on div "scrollable content" at bounding box center [274, 155] width 359 height 106
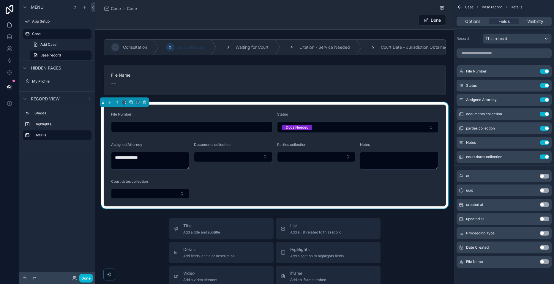
click at [237, 149] on div "Documents collection" at bounding box center [233, 145] width 78 height 7
click at [236, 160] on button "Select Button" at bounding box center [233, 157] width 78 height 10
click at [274, 184] on form "**********" at bounding box center [275, 155] width 342 height 101
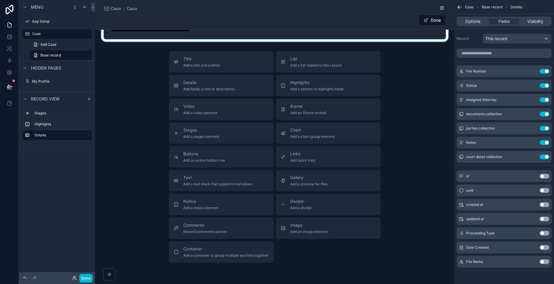
scroll to position [168, 0]
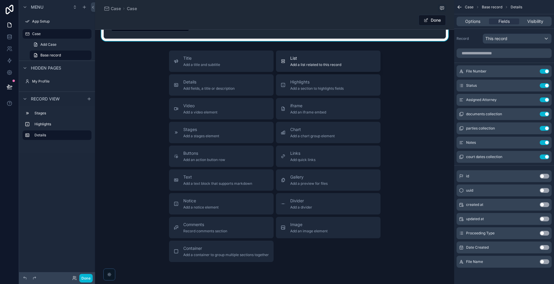
click at [329, 67] on span "Add a list related to this record" at bounding box center [315, 64] width 51 height 5
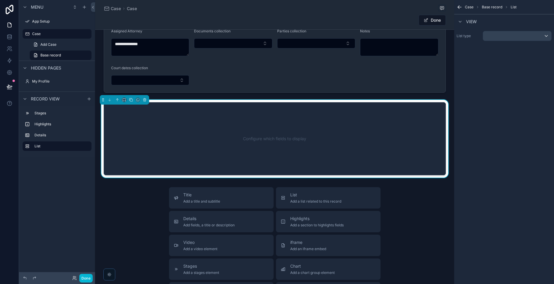
scroll to position [113, 0]
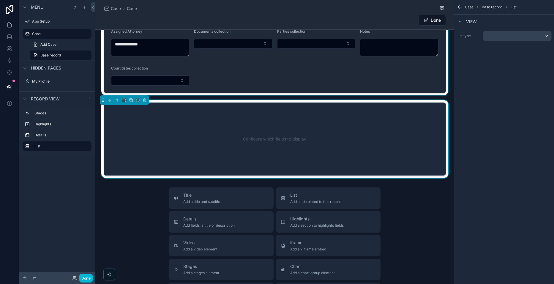
click at [232, 42] on div "scrollable content" at bounding box center [274, 42] width 359 height 106
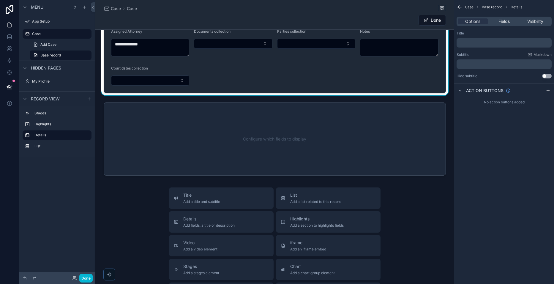
drag, startPoint x: 454, startPoint y: 71, endPoint x: 455, endPoint y: 51, distance: 20.5
click at [389, 51] on div "Title ﻿ Subtitle Markdown ﻿ Hide subtitle Use setting" at bounding box center [504, 55] width 100 height 52
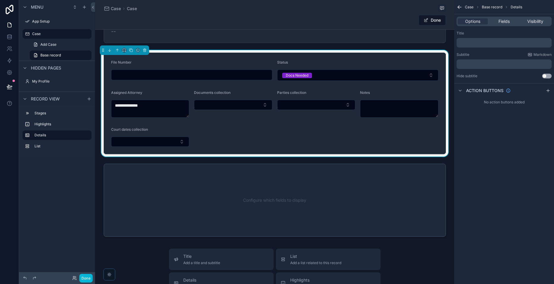
scroll to position [0, 0]
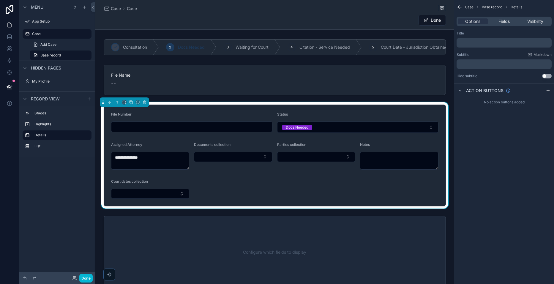
click at [235, 152] on div "Documents collection" at bounding box center [233, 155] width 78 height 27
click at [220, 158] on button "Select Button" at bounding box center [233, 157] width 78 height 10
click at [389, 22] on span "Fields" at bounding box center [504, 21] width 11 height 6
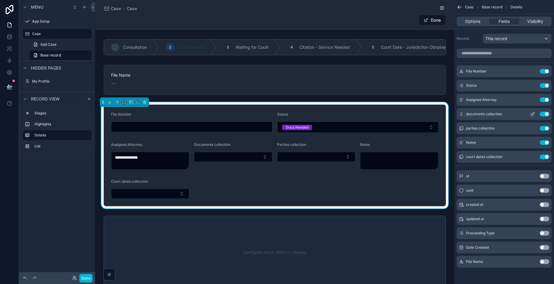
click at [389, 115] on button "Use setting" at bounding box center [545, 114] width 10 height 5
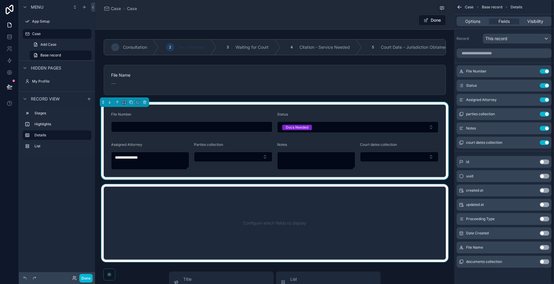
click at [252, 245] on div "scrollable content" at bounding box center [274, 223] width 359 height 78
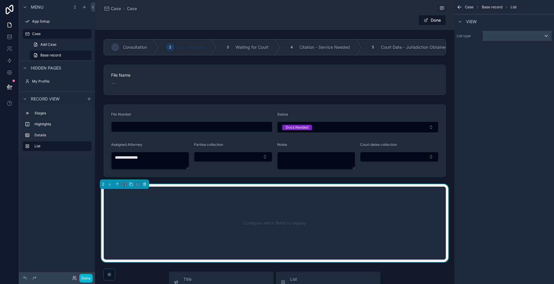
click at [389, 37] on div "scrollable content" at bounding box center [517, 36] width 68 height 10
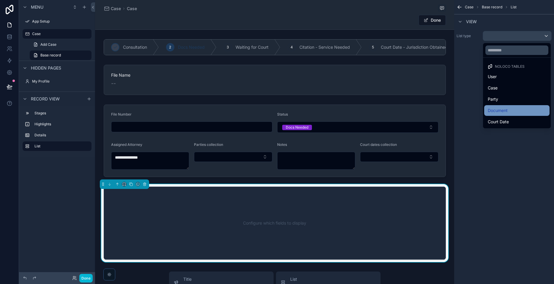
click at [389, 111] on span "Document" at bounding box center [498, 110] width 20 height 7
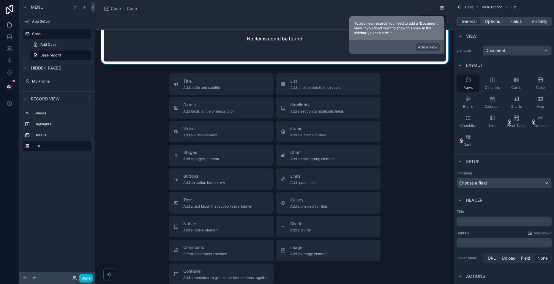
scroll to position [187, 0]
click at [327, 92] on button "List Add a list related to this record" at bounding box center [328, 82] width 105 height 21
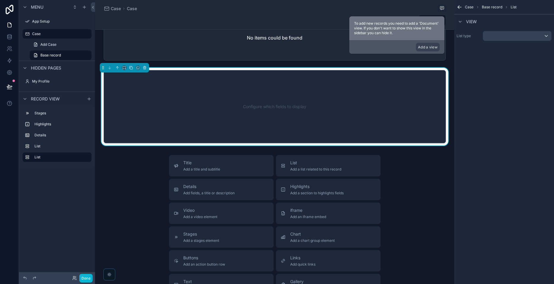
scroll to position [154, 0]
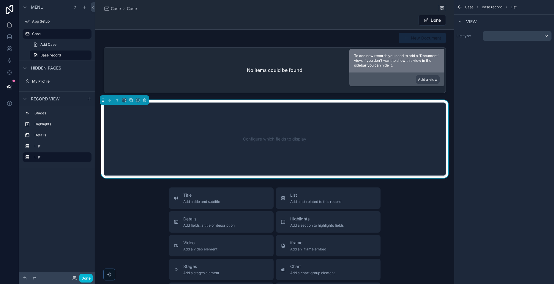
click at [358, 126] on div "Configure which fields to display" at bounding box center [274, 138] width 323 height 53
click at [389, 35] on div "scrollable content" at bounding box center [517, 36] width 68 height 10
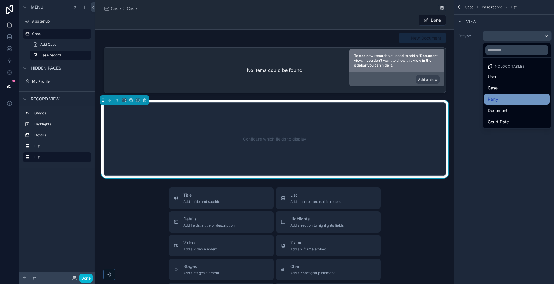
click at [389, 96] on div "Party" at bounding box center [517, 99] width 58 height 7
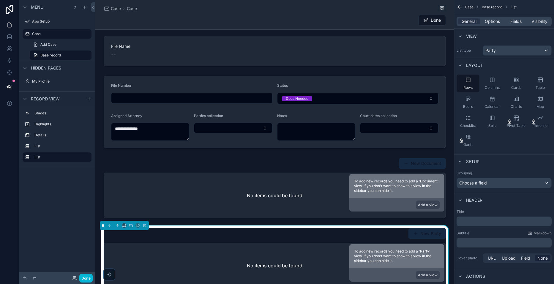
scroll to position [30, 0]
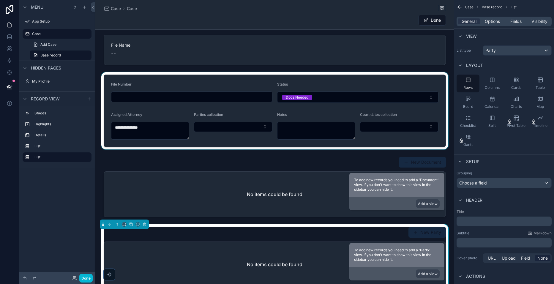
click at [228, 134] on div "scrollable content" at bounding box center [274, 110] width 359 height 77
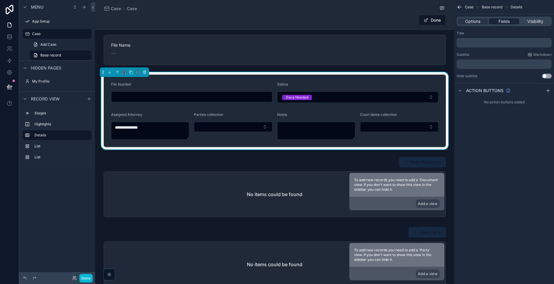
click at [389, 23] on div "Fields" at bounding box center [504, 21] width 30 height 6
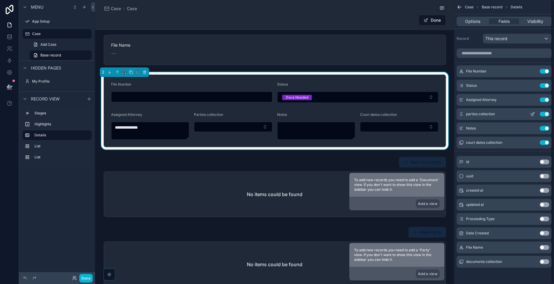
click at [389, 114] on button "Use setting" at bounding box center [545, 114] width 10 height 5
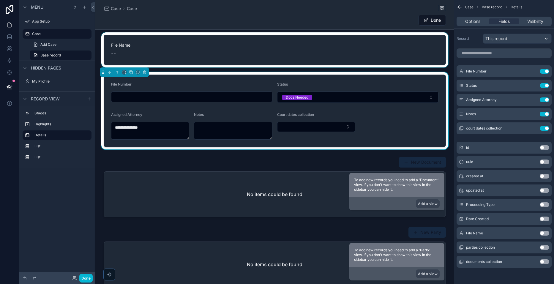
click at [389, 54] on div "scrollable content" at bounding box center [274, 49] width 359 height 35
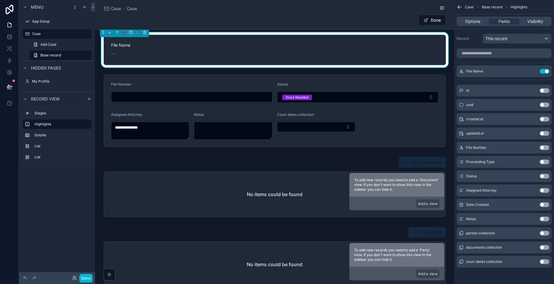
click at [389, 149] on button "Use setting" at bounding box center [545, 147] width 10 height 5
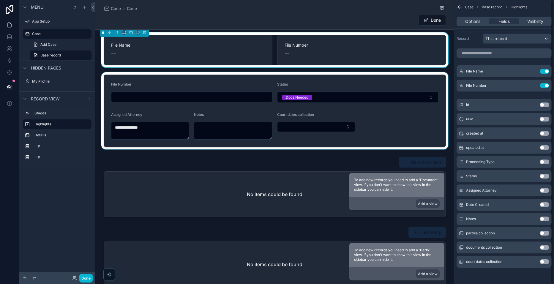
click at [176, 78] on div "scrollable content" at bounding box center [274, 110] width 359 height 77
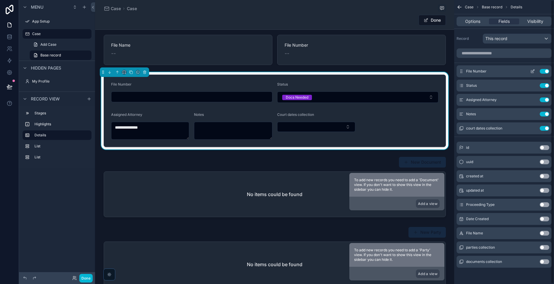
click at [389, 68] on div "File Number Use setting" at bounding box center [504, 71] width 95 height 12
click at [389, 70] on button "Use setting" at bounding box center [545, 71] width 10 height 5
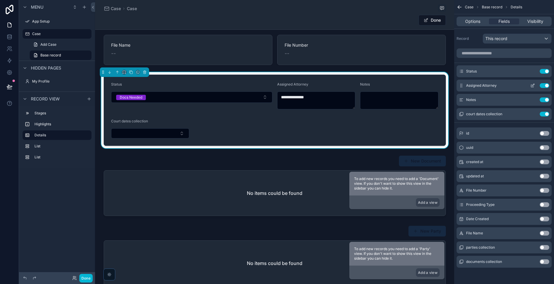
click at [389, 86] on button "Use setting" at bounding box center [545, 85] width 10 height 5
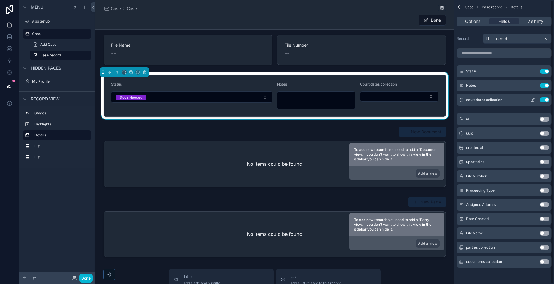
click at [389, 102] on button "Use setting" at bounding box center [545, 99] width 10 height 5
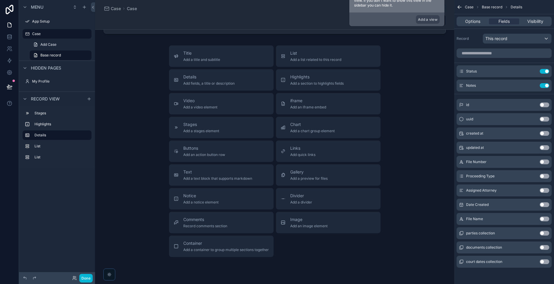
scroll to position [254, 0]
click at [340, 56] on span "List" at bounding box center [315, 53] width 51 height 6
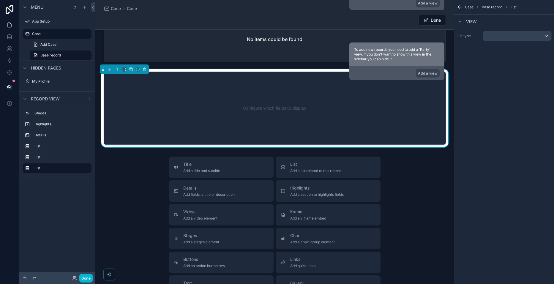
scroll to position [194, 0]
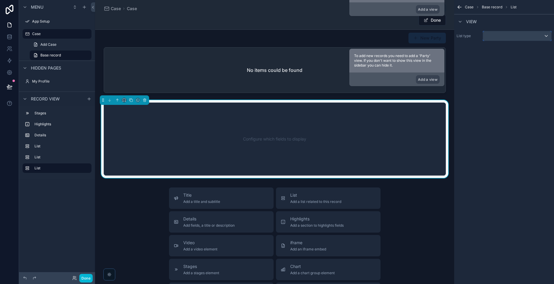
click at [389, 39] on div "scrollable content" at bounding box center [517, 36] width 68 height 10
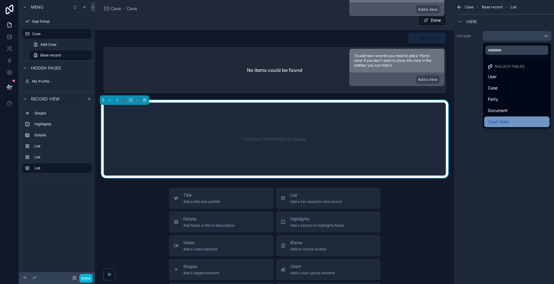
click at [389, 123] on div "Court Date" at bounding box center [517, 121] width 58 height 7
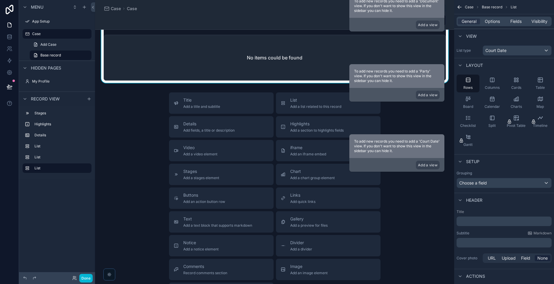
scroll to position [347, 0]
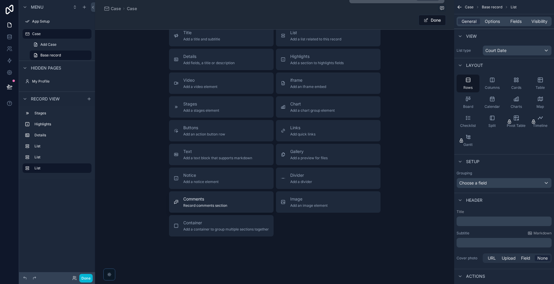
click at [219, 205] on span "Record comments section" at bounding box center [205, 205] width 44 height 5
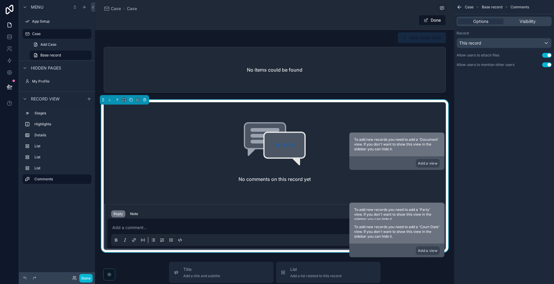
scroll to position [0, 0]
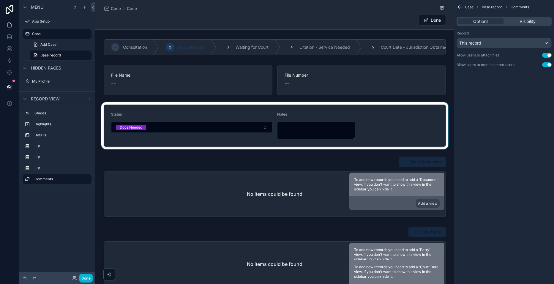
click at [378, 119] on div "scrollable content" at bounding box center [274, 125] width 359 height 47
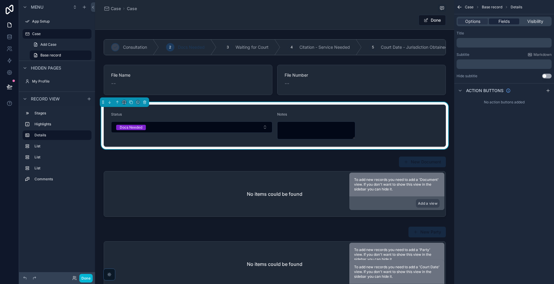
click at [389, 21] on div "Fields" at bounding box center [504, 21] width 30 height 6
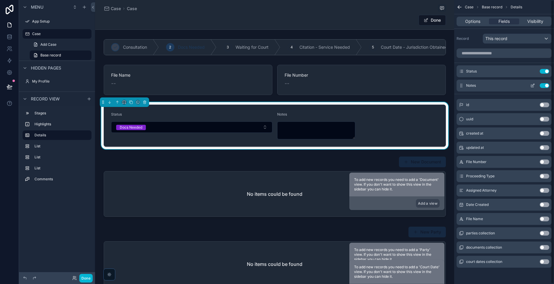
click at [389, 85] on button "Use setting" at bounding box center [545, 85] width 10 height 5
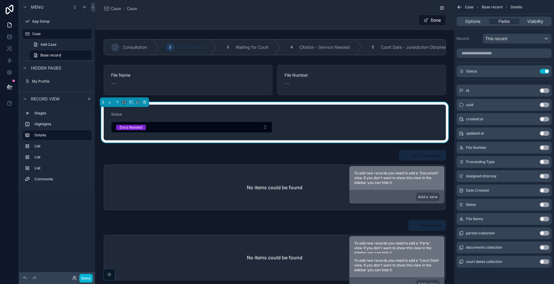
click at [389, 218] on button "Use setting" at bounding box center [545, 219] width 10 height 5
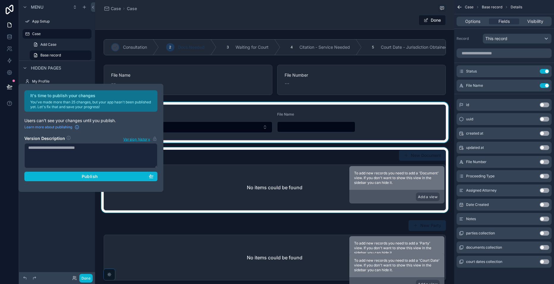
click at [233, 159] on div "scrollable content" at bounding box center [274, 179] width 359 height 65
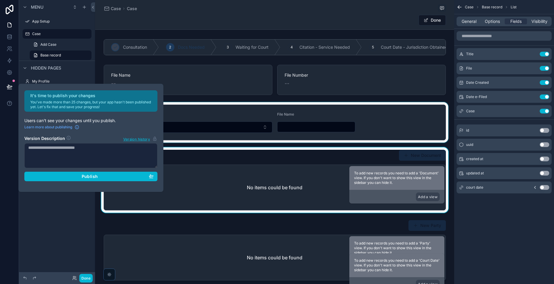
click at [311, 126] on div "scrollable content" at bounding box center [274, 122] width 359 height 40
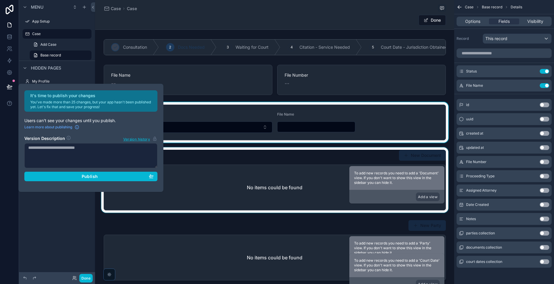
click at [322, 127] on input "scrollable content" at bounding box center [316, 127] width 78 height 8
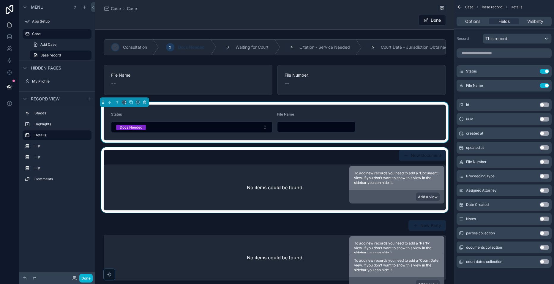
click at [279, 110] on form "Status Docs Needed File Name" at bounding box center [275, 122] width 342 height 35
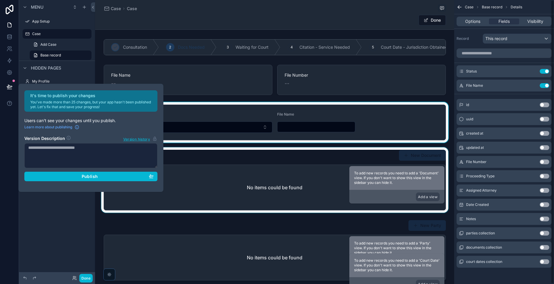
click at [389, 161] on button "Use setting" at bounding box center [545, 162] width 10 height 5
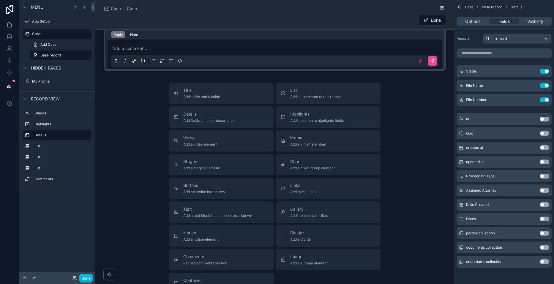
scroll to position [436, 0]
click at [245, 117] on div "Details Add fields, a title or description" at bounding box center [221, 118] width 95 height 12
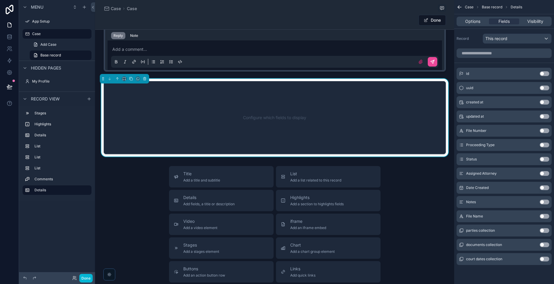
scroll to position [415, 0]
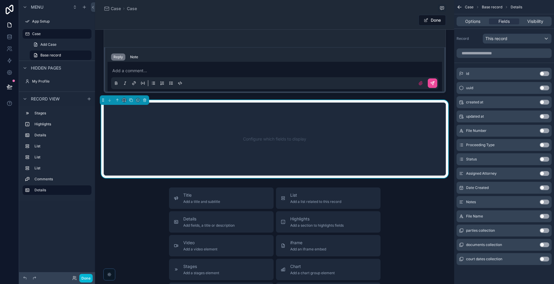
click at [389, 175] on button "Use setting" at bounding box center [545, 173] width 10 height 5
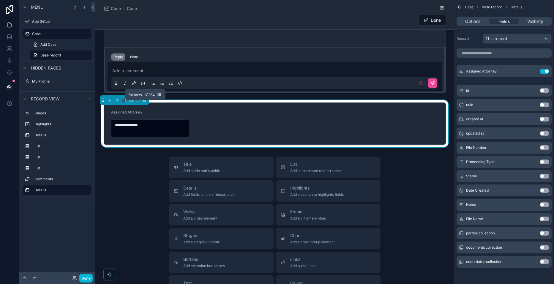
click at [143, 101] on icon "scrollable content" at bounding box center [145, 100] width 4 height 4
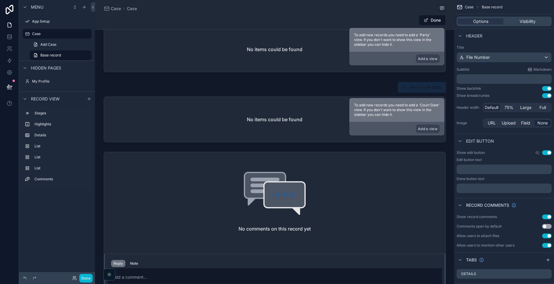
scroll to position [0, 0]
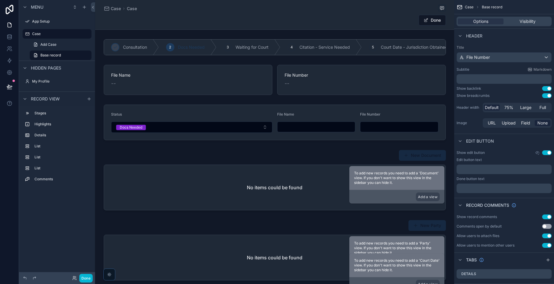
click at [257, 64] on div "Consultation 2 Docs Needed 3 Waiting for Court 4 Citation - Service Needed 5 Co…" at bounding box center [274, 273] width 359 height 473
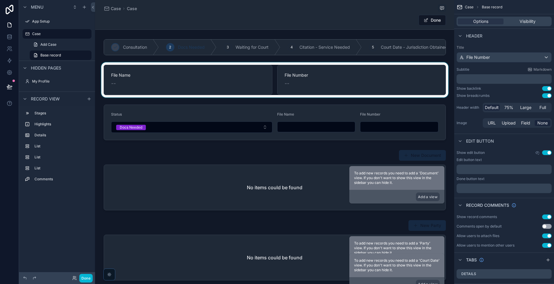
click at [232, 83] on div "scrollable content" at bounding box center [274, 79] width 359 height 35
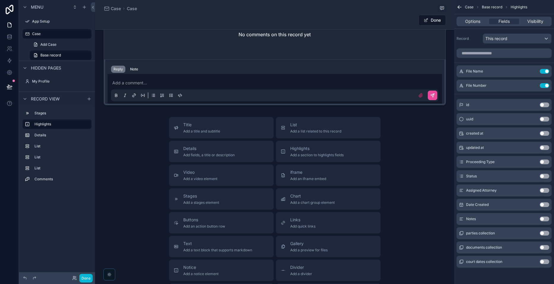
scroll to position [498, 0]
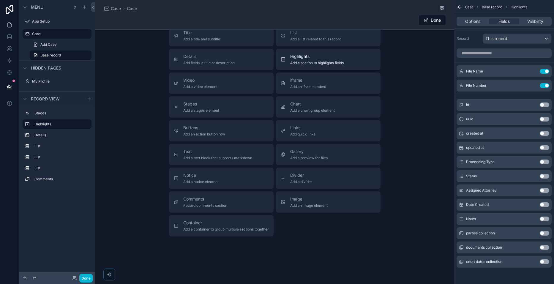
click at [338, 64] on span "Add a section to highlights fields" at bounding box center [316, 63] width 53 height 5
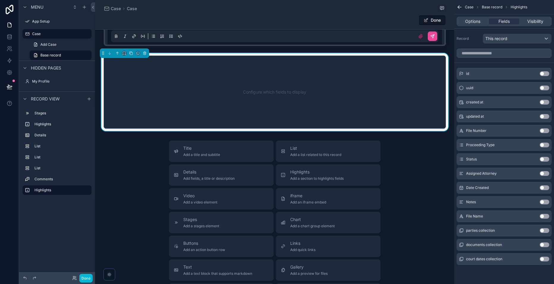
scroll to position [415, 0]
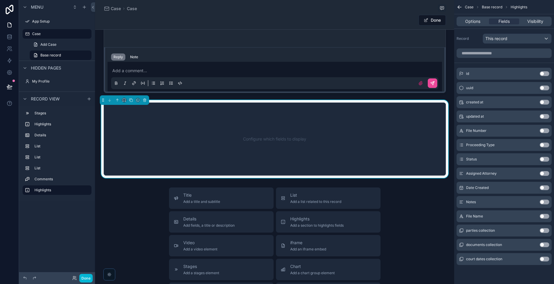
click at [389, 172] on button "Use setting" at bounding box center [545, 173] width 10 height 5
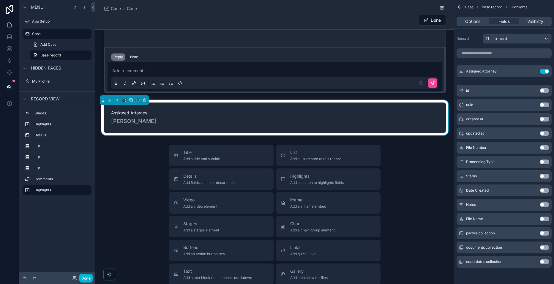
click at [389, 174] on div "Title Add a title and subtitle List Add a list related to this record Details A…" at bounding box center [274, 251] width 359 height 212
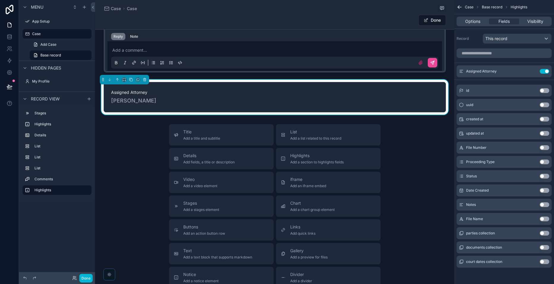
scroll to position [436, 0]
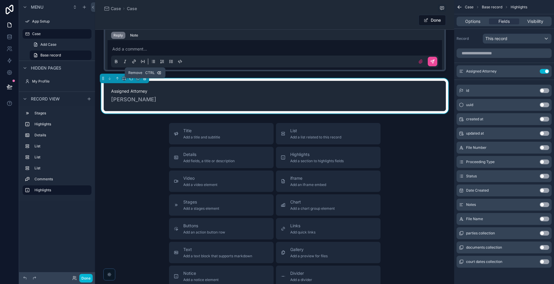
click at [143, 79] on icon "scrollable content" at bounding box center [145, 78] width 4 height 4
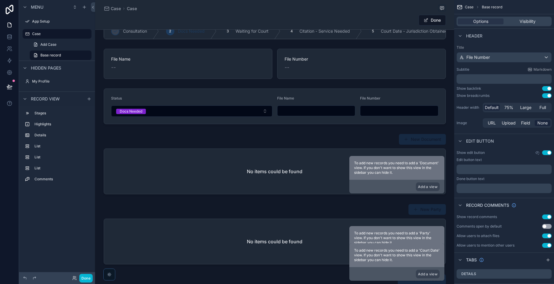
scroll to position [0, 0]
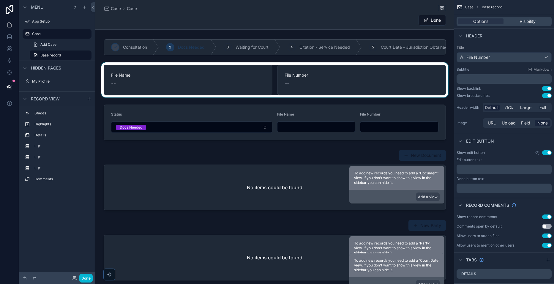
click at [271, 74] on div "scrollable content" at bounding box center [274, 79] width 359 height 35
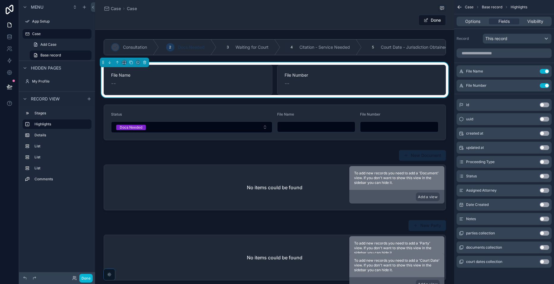
click at [389, 192] on button "Use setting" at bounding box center [545, 190] width 10 height 5
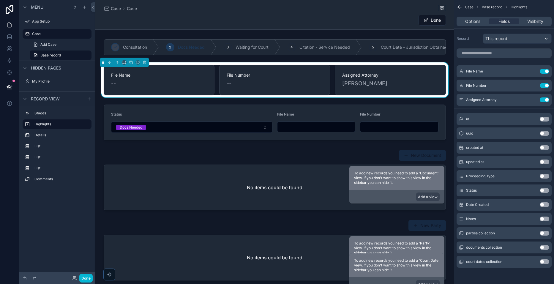
click at [389, 191] on button "Use setting" at bounding box center [545, 190] width 10 height 5
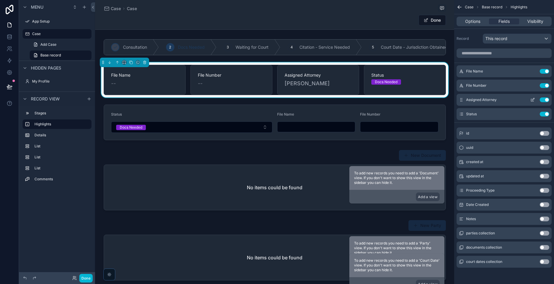
click at [389, 102] on div "Assigned Attorney Use setting" at bounding box center [504, 100] width 95 height 12
click at [389, 99] on button "Use setting" at bounding box center [545, 99] width 10 height 5
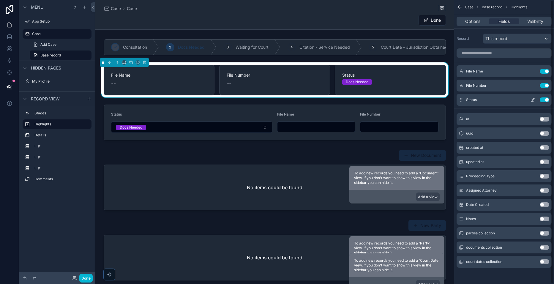
click at [389, 97] on div "Status Use setting" at bounding box center [504, 100] width 95 height 12
click at [389, 99] on button "Use setting" at bounding box center [545, 99] width 10 height 5
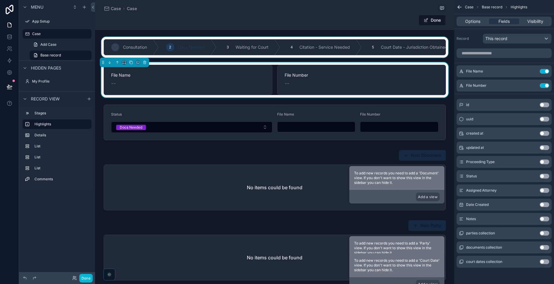
click at [127, 42] on div "scrollable content" at bounding box center [274, 47] width 359 height 21
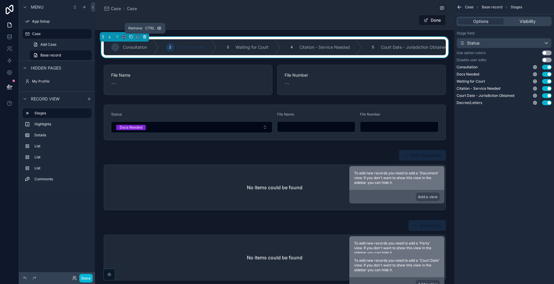
click at [144, 36] on icon "scrollable content" at bounding box center [144, 36] width 3 height 0
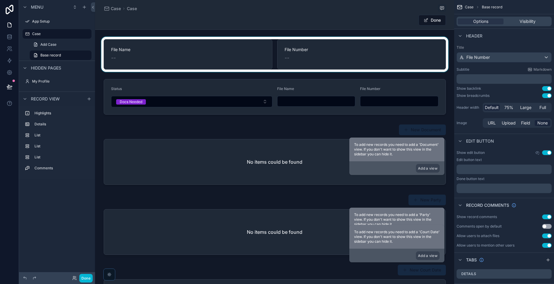
click at [201, 52] on div "scrollable content" at bounding box center [274, 54] width 359 height 35
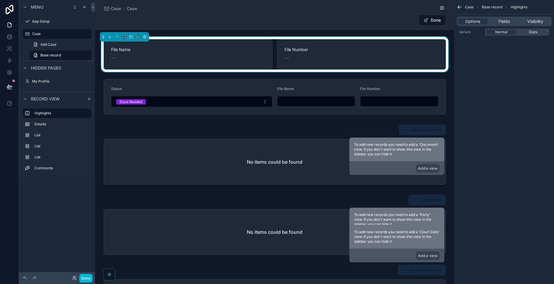
click at [389, 29] on div "Variant Normal Stats" at bounding box center [504, 32] width 100 height 7
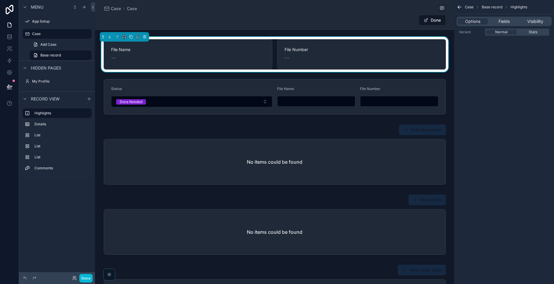
scroll to position [469, 0]
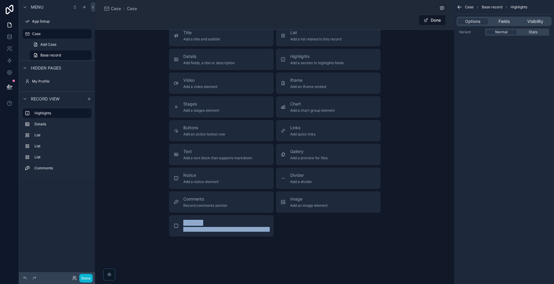
drag, startPoint x: 451, startPoint y: 204, endPoint x: 465, endPoint y: 163, distance: 42.8
click at [389, 163] on div "App Setup Case My Profile Powered by ZH [PERSON_NAME] Case Case Done File Name …" at bounding box center [324, 142] width 459 height 284
click at [327, 60] on div "Highlights Add a section to highlights fields" at bounding box center [316, 59] width 53 height 12
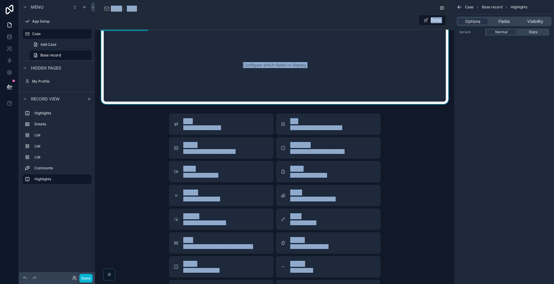
scroll to position [386, 0]
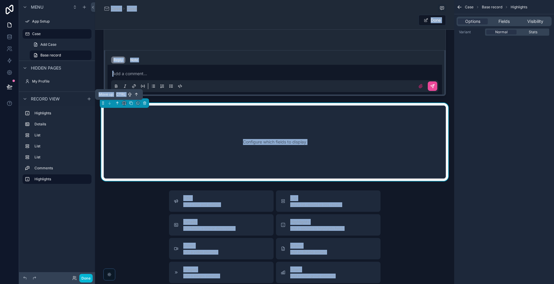
click at [118, 102] on icon "scrollable content" at bounding box center [117, 102] width 1 height 1
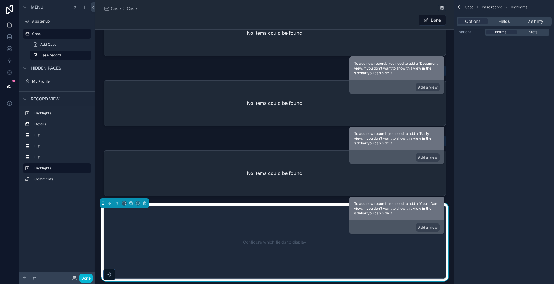
scroll to position [81, 0]
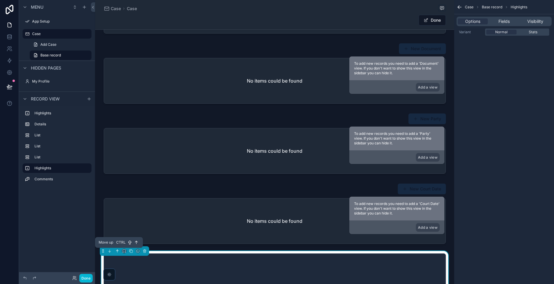
click at [118, 250] on icon "scrollable content" at bounding box center [117, 251] width 4 height 4
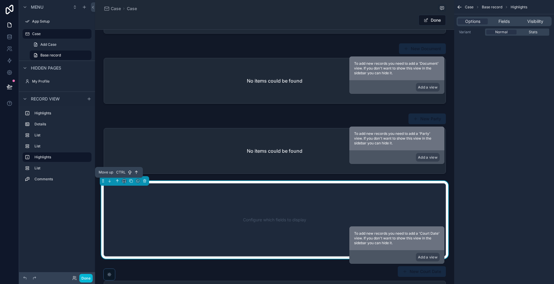
click at [119, 179] on icon "scrollable content" at bounding box center [117, 181] width 4 height 4
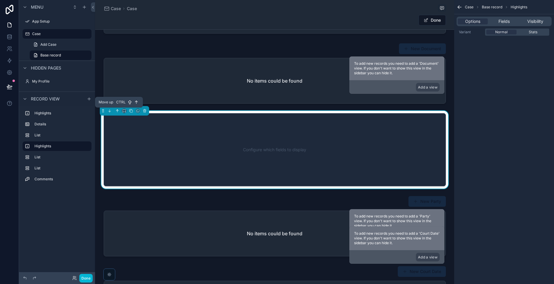
click at [117, 109] on icon "scrollable content" at bounding box center [117, 111] width 4 height 4
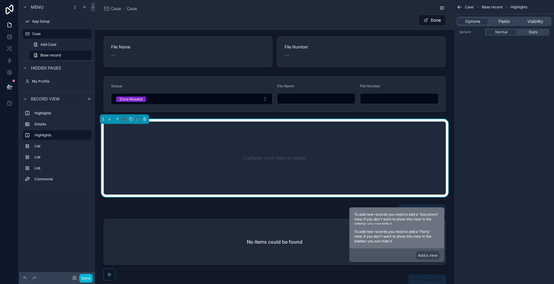
scroll to position [0, 0]
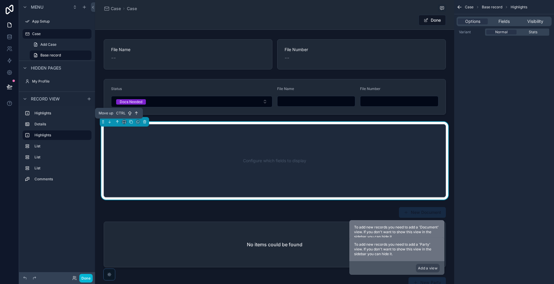
click at [117, 122] on icon "scrollable content" at bounding box center [117, 122] width 0 height 2
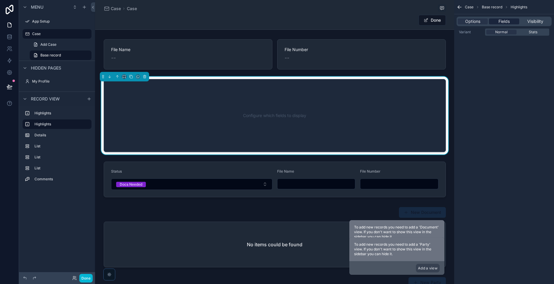
click at [389, 20] on div "Fields" at bounding box center [504, 21] width 30 height 6
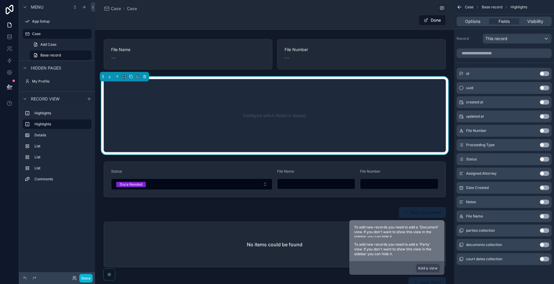
click at [389, 158] on button "Use setting" at bounding box center [545, 159] width 10 height 5
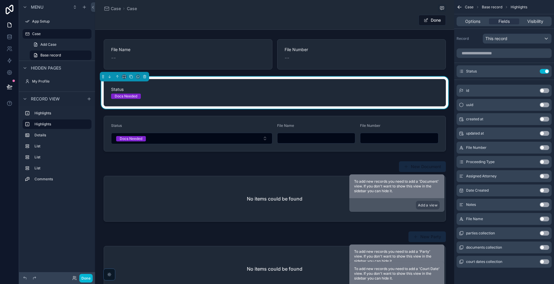
click at [389, 176] on button "Use setting" at bounding box center [545, 176] width 10 height 5
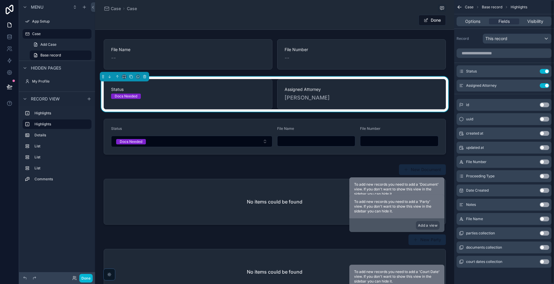
click at [389, 176] on button "Use setting" at bounding box center [545, 176] width 10 height 5
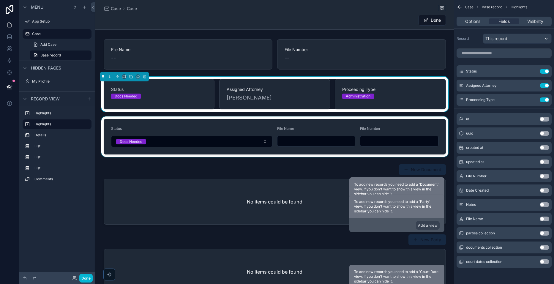
click at [389, 124] on div "scrollable content" at bounding box center [274, 136] width 359 height 40
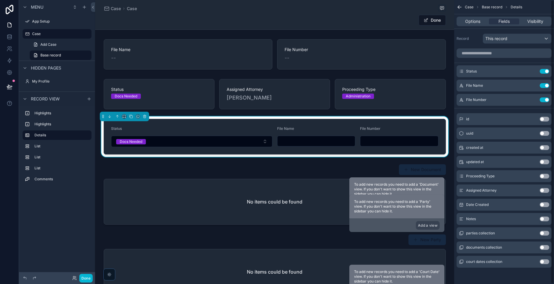
click at [389, 176] on button "Use setting" at bounding box center [545, 176] width 10 height 5
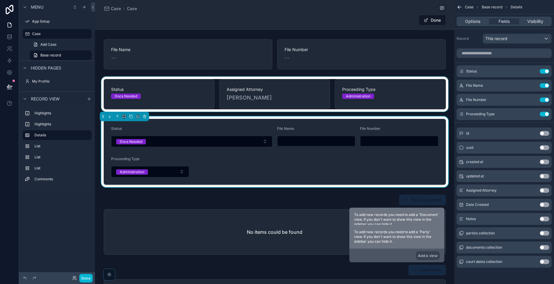
click at [363, 79] on div "scrollable content" at bounding box center [274, 94] width 359 height 35
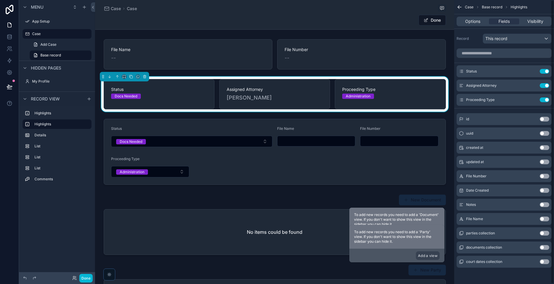
click at [389, 189] on button "Use setting" at bounding box center [545, 190] width 10 height 5
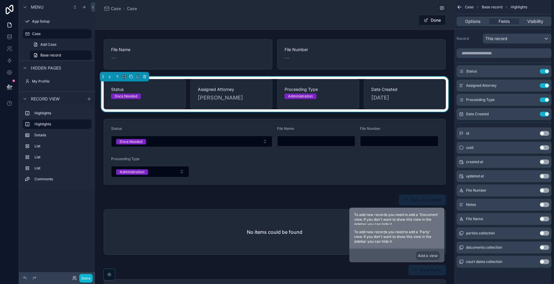
click at [389, 5] on div "Case Base record Highlights" at bounding box center [504, 7] width 100 height 14
click at [389, 6] on icon "scrollable content" at bounding box center [460, 7] width 6 height 6
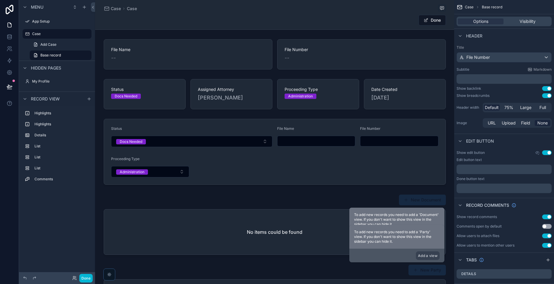
click at [356, 22] on div "Done" at bounding box center [275, 20] width 342 height 11
click at [389, 55] on span "File Number" at bounding box center [477, 57] width 23 height 6
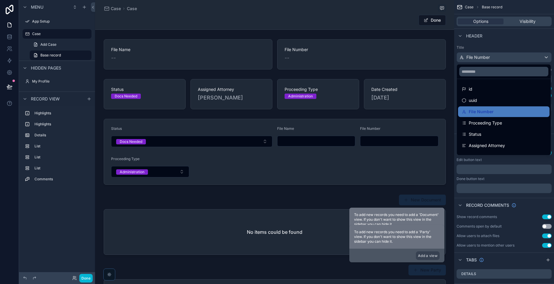
scroll to position [20, 0]
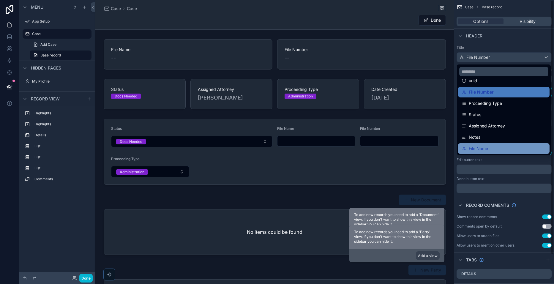
click at [389, 145] on div "File Name" at bounding box center [504, 148] width 84 height 7
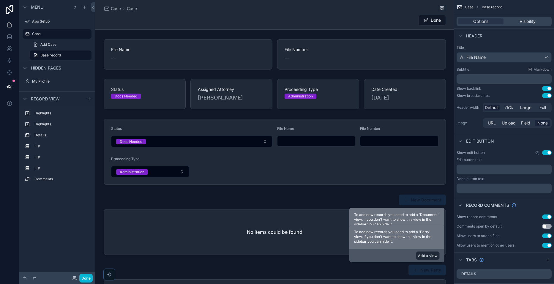
click at [389, 253] on button "Add a view" at bounding box center [428, 255] width 24 height 9
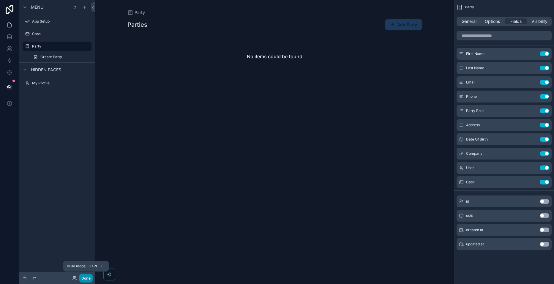
click at [83, 278] on button "Done" at bounding box center [85, 278] width 13 height 9
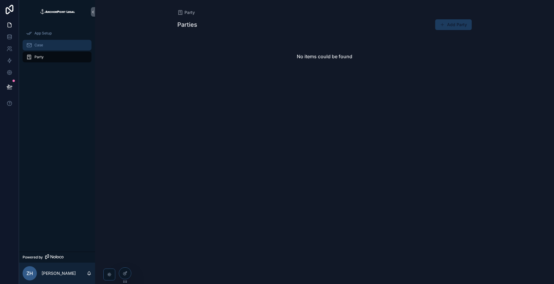
click at [53, 47] on div "Case" at bounding box center [57, 45] width 62 height 10
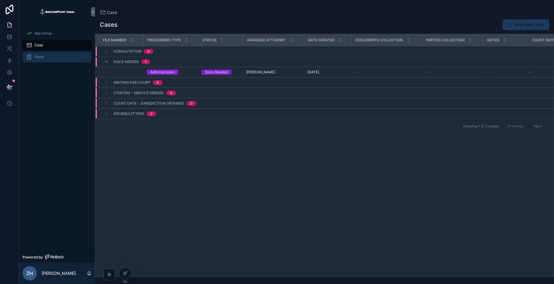
click at [55, 57] on div "Party" at bounding box center [57, 57] width 62 height 10
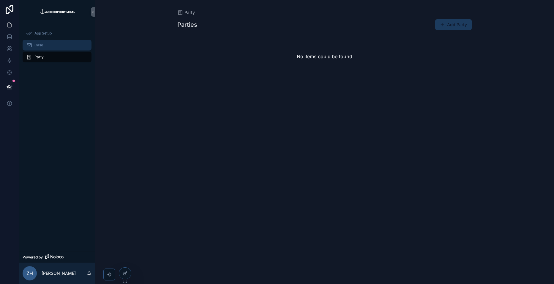
click at [46, 44] on div "Case" at bounding box center [57, 45] width 62 height 10
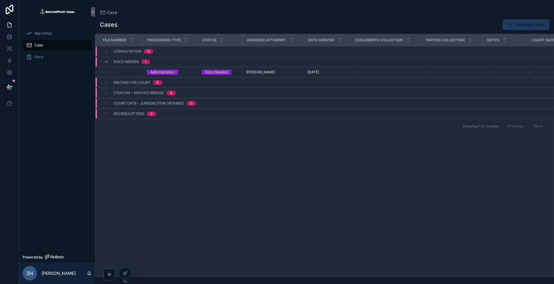
click at [51, 67] on div "App Setup Case Party" at bounding box center [57, 47] width 76 height 46
click at [126, 272] on icon at bounding box center [125, 273] width 5 height 5
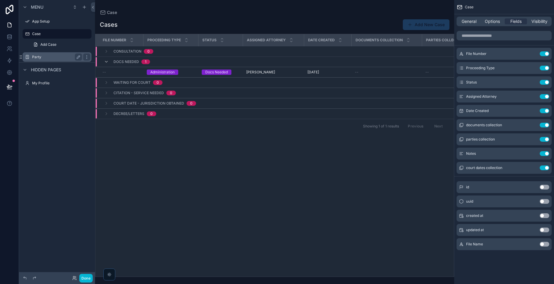
click at [55, 59] on label "Party" at bounding box center [56, 57] width 48 height 5
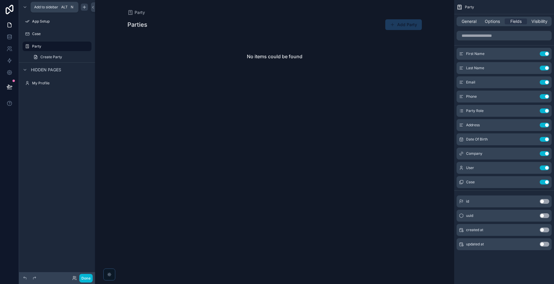
click at [84, 9] on icon "scrollable content" at bounding box center [84, 7] width 5 height 5
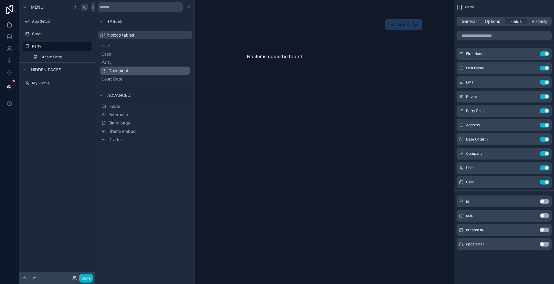
click at [119, 70] on span "Document" at bounding box center [118, 71] width 20 height 6
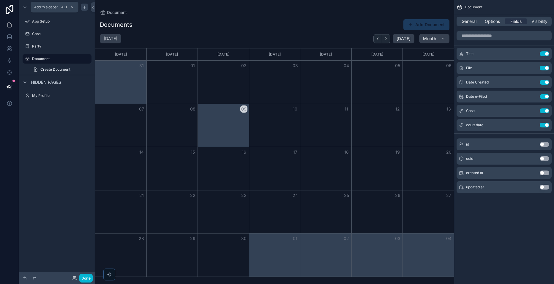
click at [86, 7] on icon "scrollable content" at bounding box center [84, 7] width 3 height 0
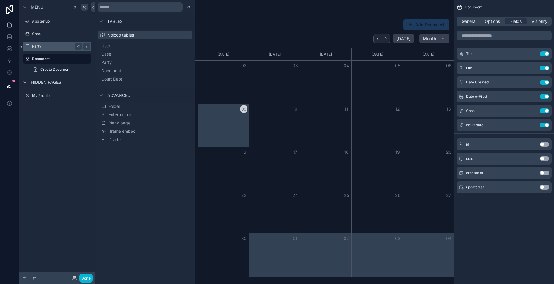
click at [59, 45] on label "Party" at bounding box center [56, 46] width 48 height 5
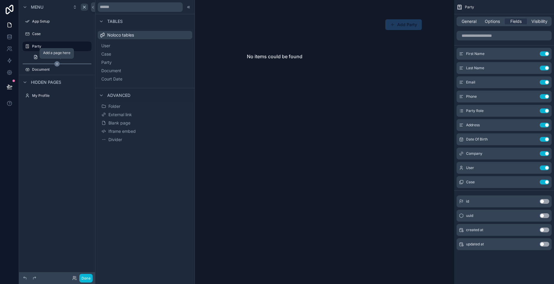
click at [59, 65] on icon "scrollable content" at bounding box center [56, 63] width 5 height 5
click at [41, 67] on label "Document" at bounding box center [56, 69] width 48 height 5
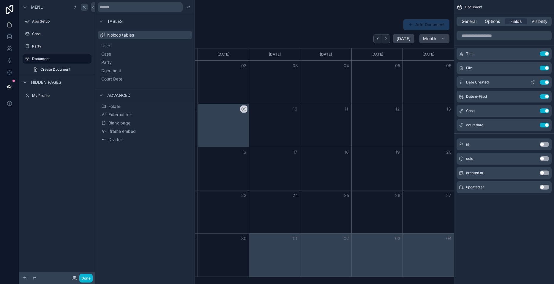
click at [389, 80] on button "Use setting" at bounding box center [545, 82] width 10 height 5
click at [389, 81] on button "Use setting" at bounding box center [545, 82] width 10 height 5
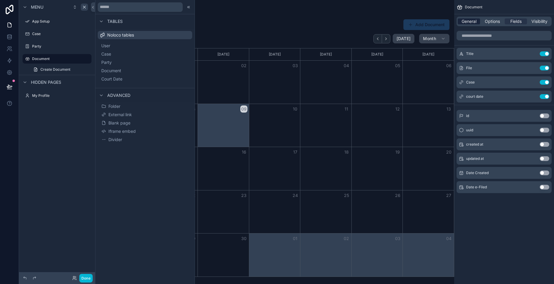
click at [389, 21] on span "General" at bounding box center [469, 21] width 15 height 6
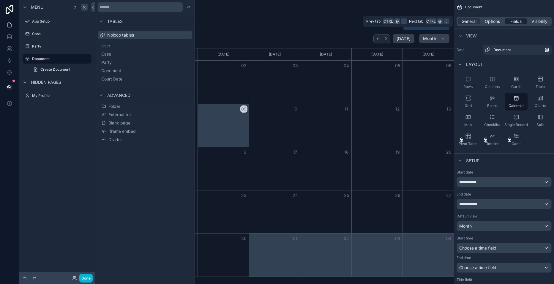
click at [389, 21] on span "Fields" at bounding box center [515, 21] width 11 height 6
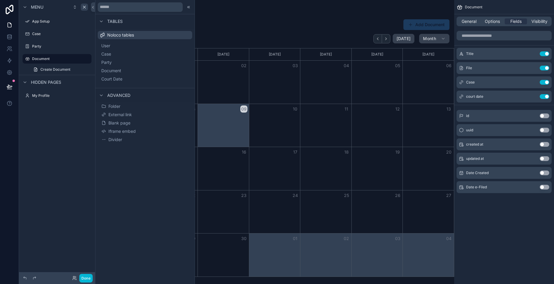
click at [389, 175] on div "Date Created Use setting" at bounding box center [504, 173] width 95 height 12
click at [389, 173] on button "Use setting" at bounding box center [545, 173] width 10 height 5
click at [389, 188] on button "Use setting" at bounding box center [545, 187] width 10 height 5
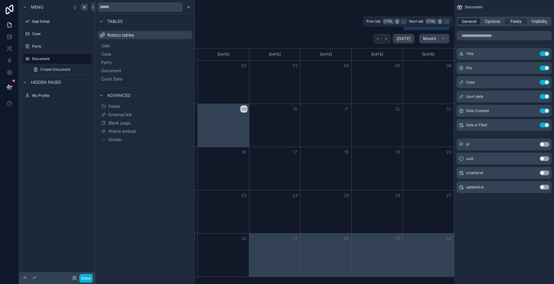
click at [389, 20] on span "General" at bounding box center [469, 21] width 15 height 6
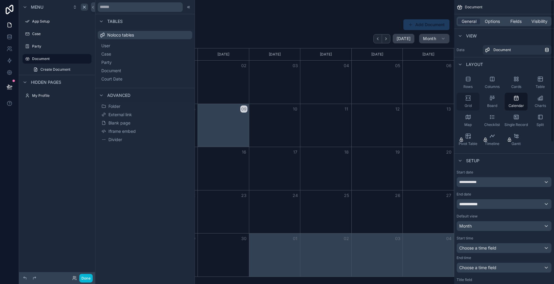
click at [389, 100] on icon "scrollable content" at bounding box center [468, 100] width 4 height 1
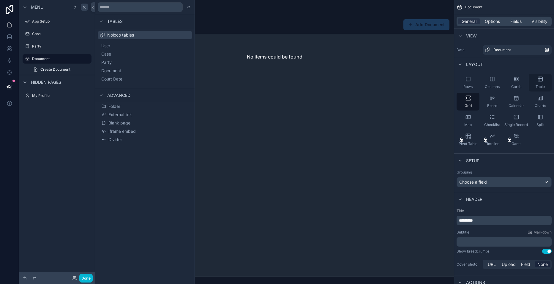
click at [389, 84] on div "Table" at bounding box center [540, 83] width 23 height 18
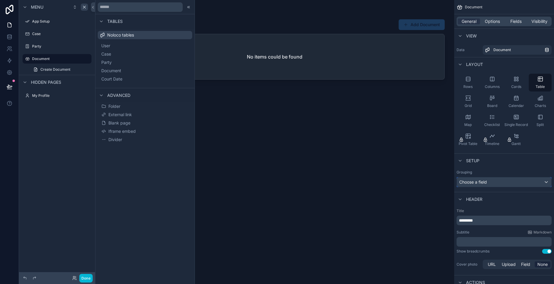
click at [389, 180] on span "Choose a field" at bounding box center [473, 181] width 28 height 5
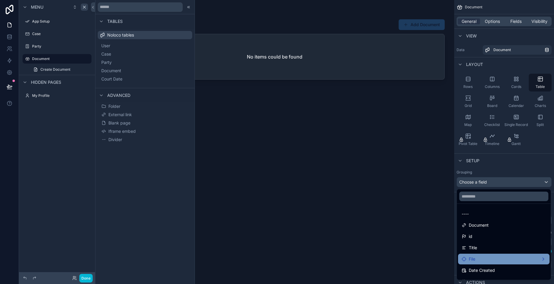
click at [389, 259] on div "File" at bounding box center [504, 259] width 84 height 7
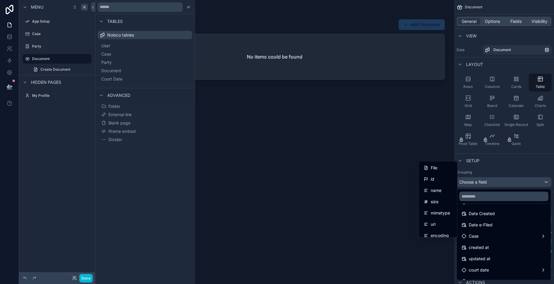
scroll to position [65, 0]
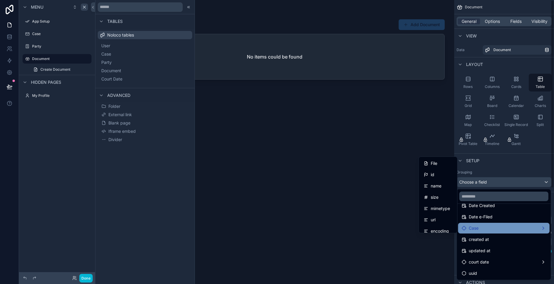
click at [389, 231] on span "Case" at bounding box center [474, 228] width 10 height 7
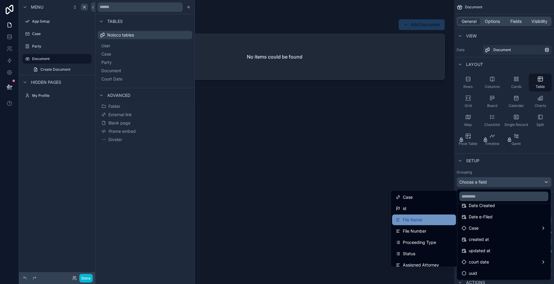
click at [389, 221] on div "File Name" at bounding box center [424, 219] width 57 height 7
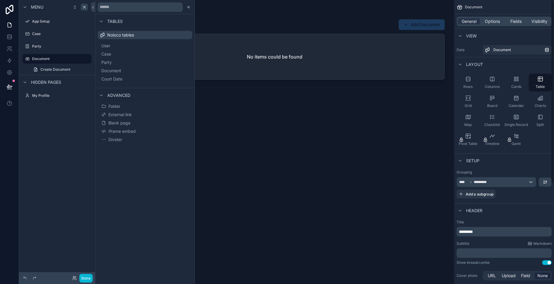
click at [389, 123] on div "scrollable content" at bounding box center [274, 138] width 359 height 277
click at [190, 8] on icon at bounding box center [188, 7] width 5 height 5
click at [93, 4] on button at bounding box center [93, 7] width 4 height 10
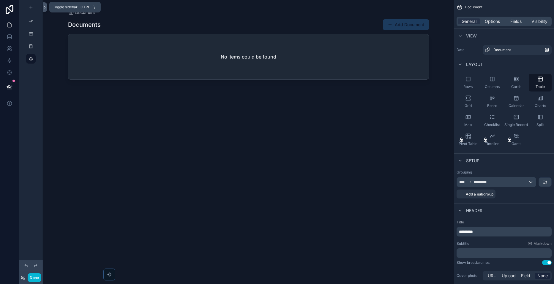
click at [45, 5] on icon at bounding box center [45, 7] width 4 height 4
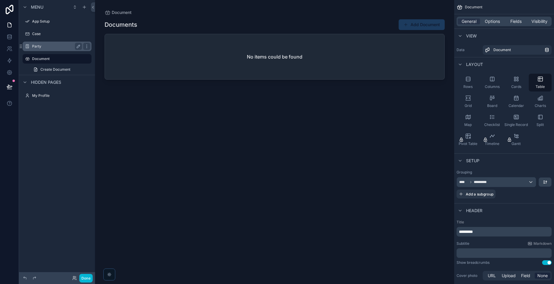
click at [49, 44] on div "Party" at bounding box center [57, 46] width 50 height 7
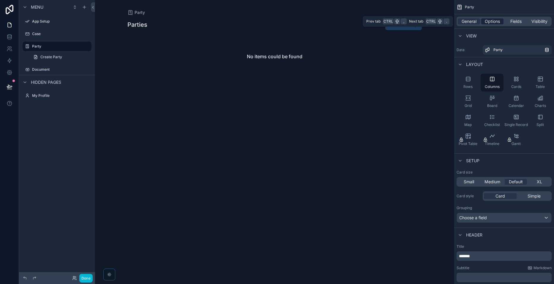
click at [389, 20] on span "Options" at bounding box center [492, 21] width 15 height 6
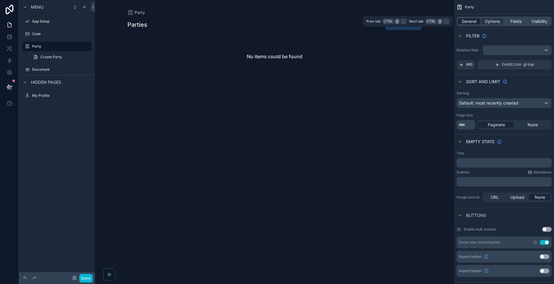
click at [389, 20] on span "General" at bounding box center [469, 21] width 15 height 6
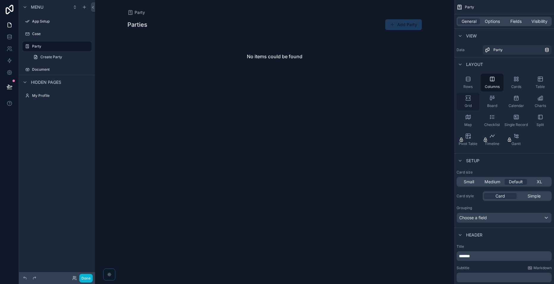
click at [389, 108] on div "Grid" at bounding box center [468, 102] width 23 height 18
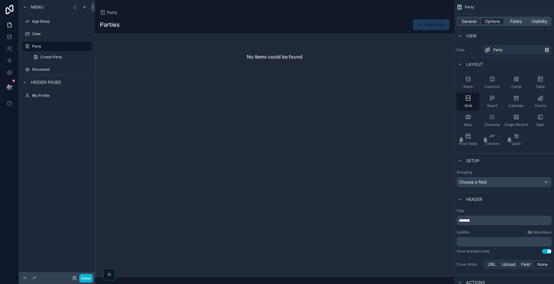
click at [389, 20] on span "Options" at bounding box center [492, 21] width 15 height 6
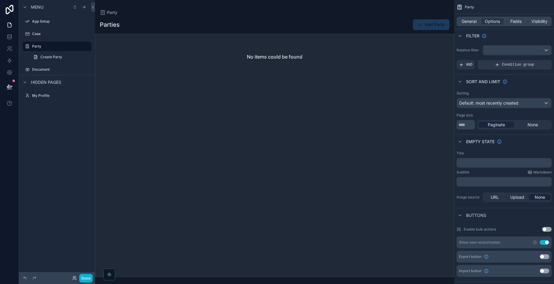
click at [389, 18] on div "General Options Fields Visibility" at bounding box center [504, 22] width 95 height 10
click at [389, 20] on span "Fields" at bounding box center [515, 21] width 11 height 6
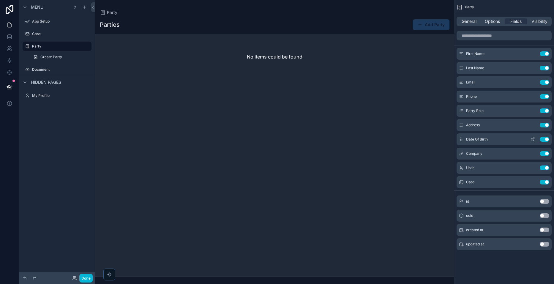
click at [389, 139] on button "Use setting" at bounding box center [545, 139] width 10 height 5
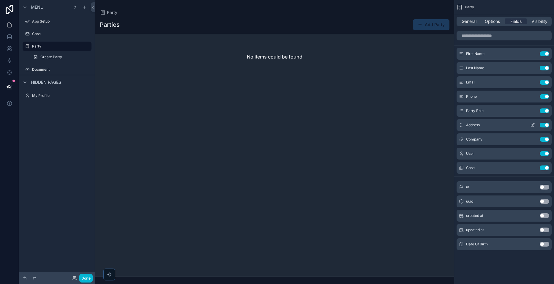
click at [389, 126] on button "Use setting" at bounding box center [545, 125] width 10 height 5
click at [389, 121] on div "Company Use setting" at bounding box center [504, 125] width 95 height 12
click at [389, 124] on button "Use setting" at bounding box center [545, 125] width 10 height 5
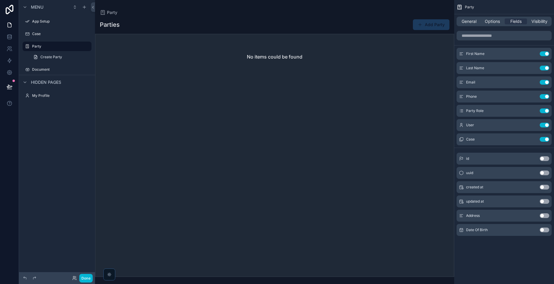
click at [389, 124] on button "Use setting" at bounding box center [545, 125] width 10 height 5
click at [389, 18] on div "General Options Fields Visibility" at bounding box center [504, 22] width 95 height 10
click at [11, 37] on icon at bounding box center [9, 36] width 4 height 2
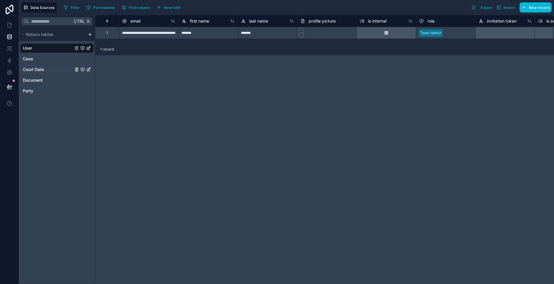
click at [44, 67] on span "Court Date" at bounding box center [33, 70] width 21 height 6
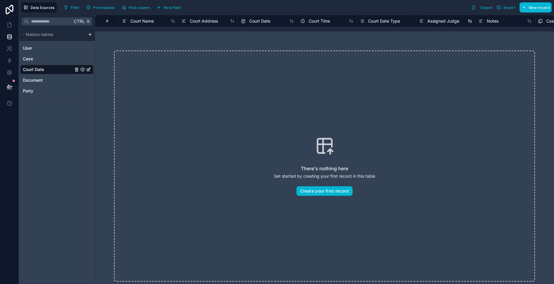
click at [389, 21] on span "Assigned Judge" at bounding box center [444, 21] width 32 height 6
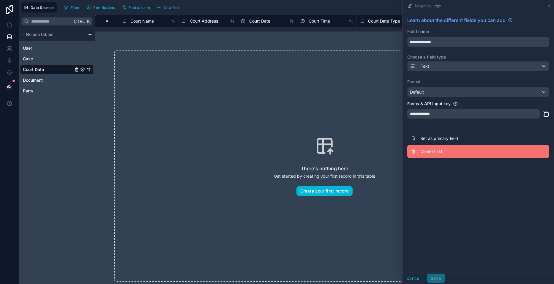
click at [389, 155] on button "Delete field" at bounding box center [478, 151] width 142 height 13
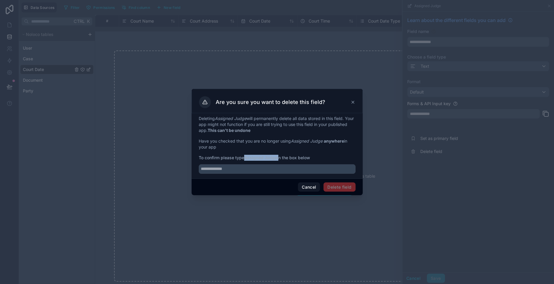
drag, startPoint x: 279, startPoint y: 158, endPoint x: 246, endPoint y: 159, distance: 33.3
click at [246, 159] on span "To confirm please type Assigned Judge in the box below" at bounding box center [277, 158] width 157 height 6
copy span "Assigned Judge"
click at [228, 167] on input "text" at bounding box center [277, 169] width 157 height 10
paste input "**********"
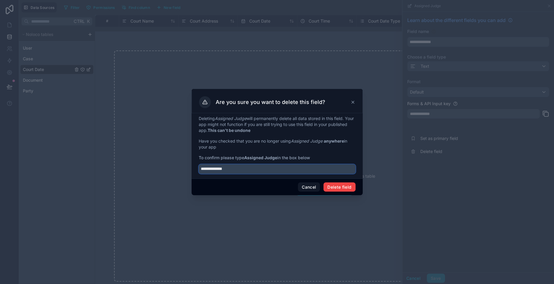
type input "**********"
click at [338, 194] on div "Cancel Delete field" at bounding box center [277, 187] width 171 height 17
click at [342, 190] on button "Delete field" at bounding box center [340, 187] width 32 height 10
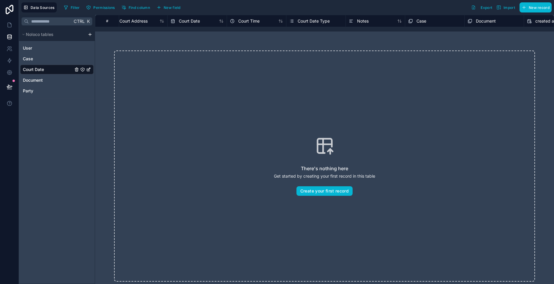
scroll to position [0, 73]
click at [37, 60] on link "Case" at bounding box center [48, 59] width 50 height 6
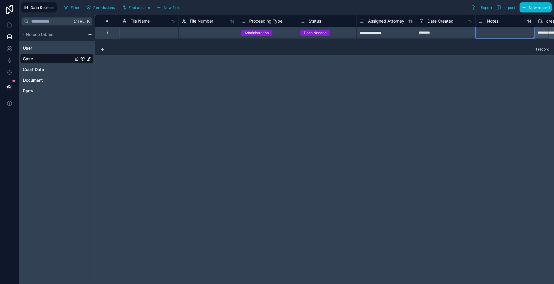
click at [389, 22] on span "Notes" at bounding box center [493, 21] width 12 height 6
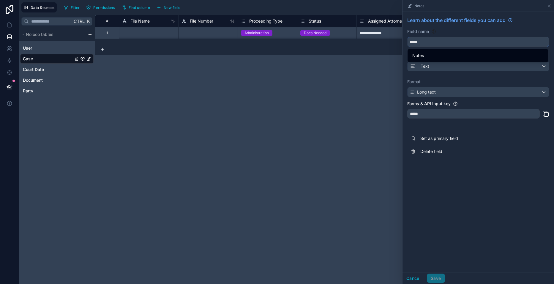
drag, startPoint x: 434, startPoint y: 41, endPoint x: 387, endPoint y: 37, distance: 47.1
click at [387, 37] on div "**********" at bounding box center [324, 149] width 459 height 269
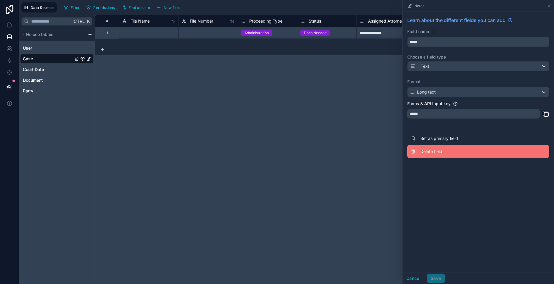
click at [389, 149] on span "Delete field" at bounding box center [463, 152] width 86 height 6
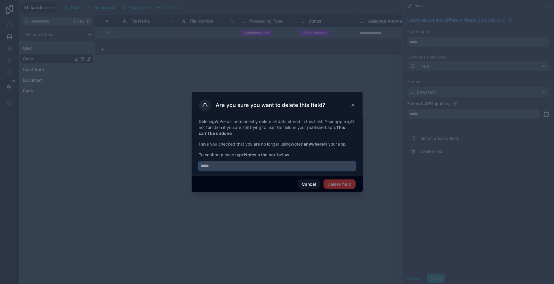
click at [207, 166] on input "text" at bounding box center [277, 166] width 157 height 10
paste input "*****"
type input "*****"
click at [326, 184] on button "Delete field" at bounding box center [340, 184] width 32 height 10
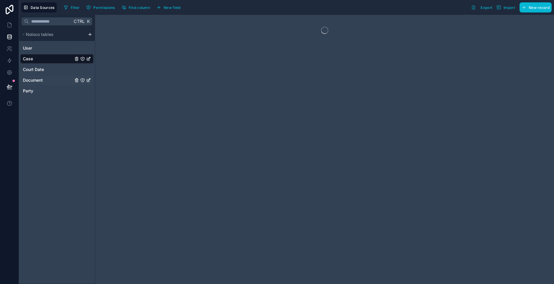
click at [48, 78] on link "Document" at bounding box center [48, 80] width 50 height 6
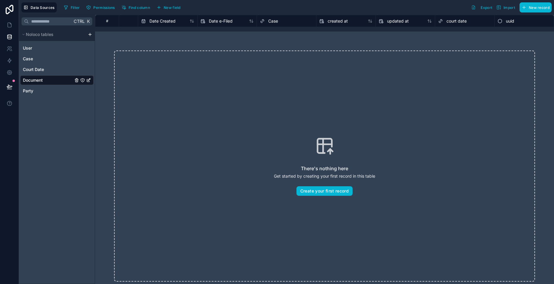
scroll to position [0, 29]
click at [44, 93] on link "Party" at bounding box center [48, 91] width 50 height 6
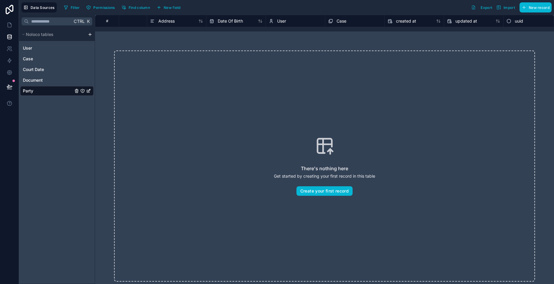
scroll to position [0, 271]
click at [239, 21] on span "Date Of Birth" at bounding box center [228, 21] width 25 height 6
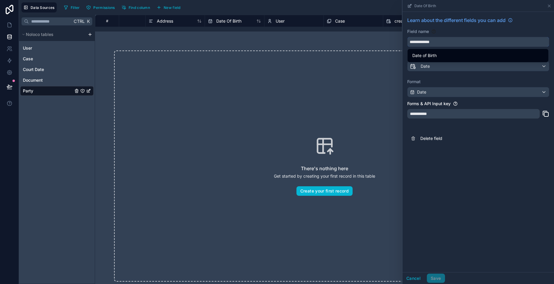
drag, startPoint x: 444, startPoint y: 41, endPoint x: 337, endPoint y: 32, distance: 107.3
click at [337, 32] on div "**********" at bounding box center [324, 149] width 459 height 269
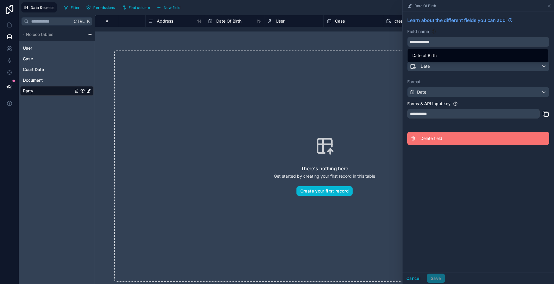
click at [389, 140] on span "Delete field" at bounding box center [463, 138] width 86 height 6
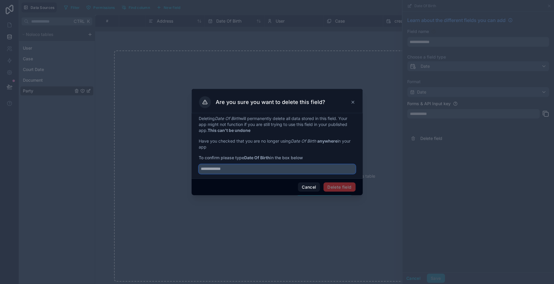
click at [241, 170] on input "text" at bounding box center [277, 169] width 157 height 10
paste input "**********"
type input "**********"
click at [340, 184] on button "Delete field" at bounding box center [340, 187] width 32 height 10
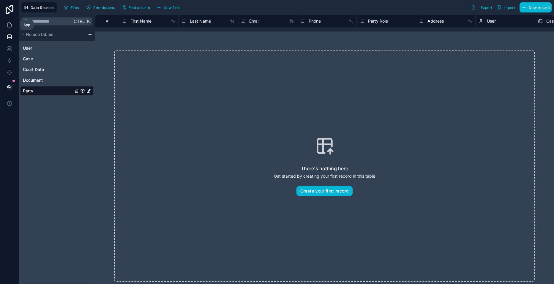
click at [14, 23] on link at bounding box center [9, 25] width 19 height 12
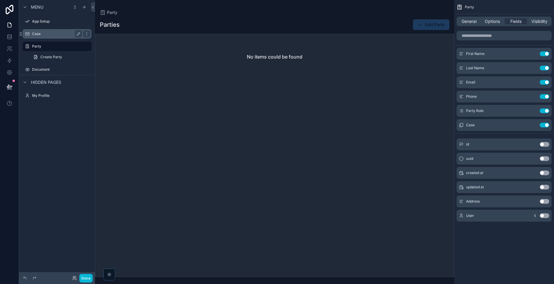
click at [58, 33] on label "Case" at bounding box center [56, 33] width 48 height 5
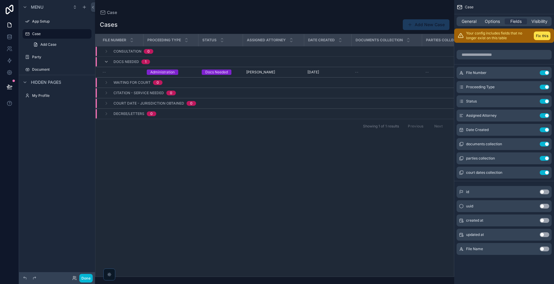
click at [389, 206] on div "uuid Use setting" at bounding box center [504, 206] width 95 height 12
click at [389, 205] on button "Use setting" at bounding box center [545, 206] width 10 height 5
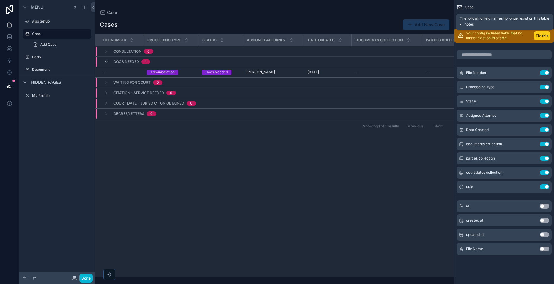
click at [389, 36] on button "Fix this" at bounding box center [542, 35] width 17 height 9
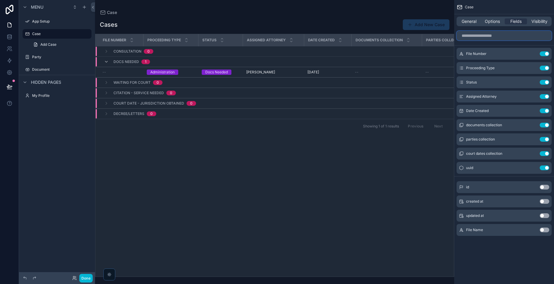
click at [389, 36] on input "scrollable content" at bounding box center [504, 36] width 95 height 10
click at [365, 141] on div "scrollable content" at bounding box center [274, 142] width 359 height 284
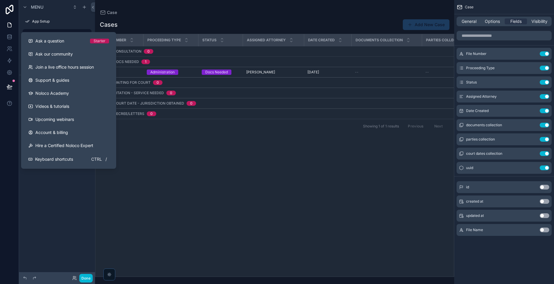
click at [231, 201] on div "File Number Proceeding Type Status Assigned Attorney Date Created Documents col…" at bounding box center [274, 155] width 359 height 242
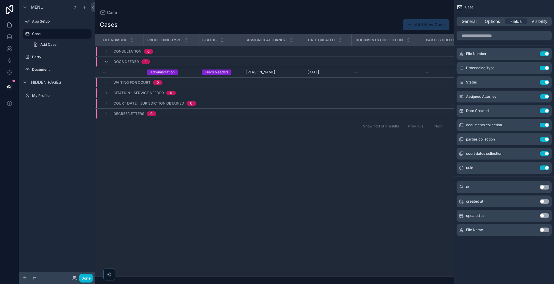
click at [134, 64] on div "Docs Needed 1" at bounding box center [131, 62] width 37 height 10
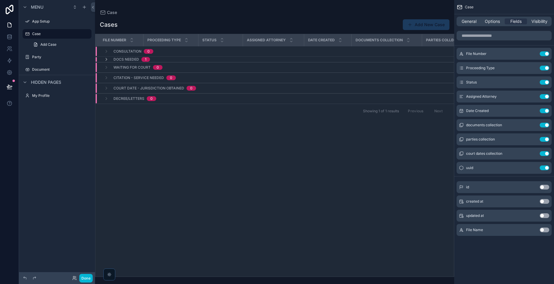
click at [129, 61] on span "Docs Needed" at bounding box center [126, 59] width 26 height 5
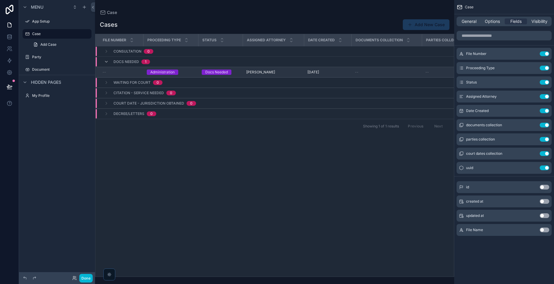
click at [126, 72] on div "--" at bounding box center [120, 72] width 37 height 5
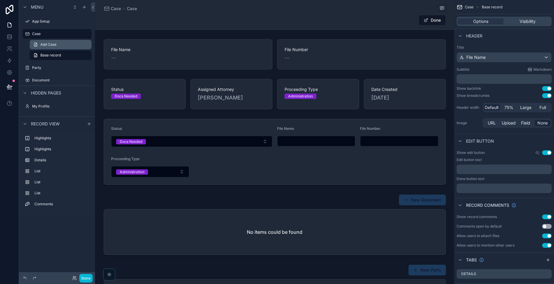
click at [41, 42] on span "Add Case" at bounding box center [48, 44] width 16 height 5
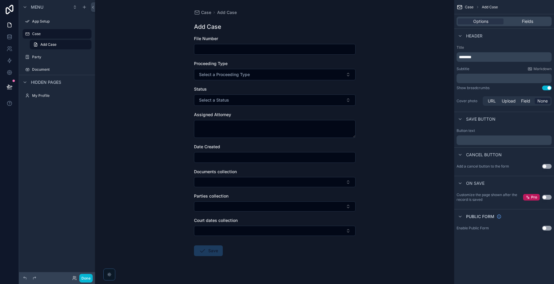
scroll to position [10, 0]
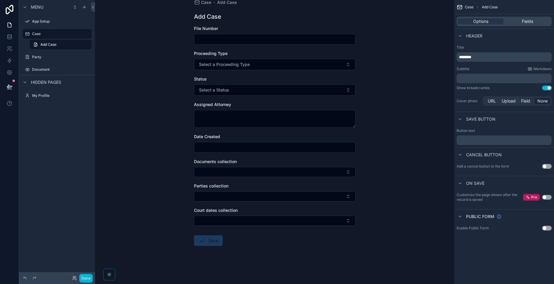
click at [389, 17] on div "Options Fields" at bounding box center [504, 22] width 95 height 10
click at [389, 19] on span "Fields" at bounding box center [527, 21] width 11 height 6
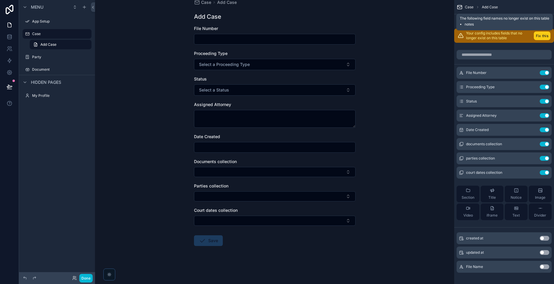
click at [389, 34] on button "Fix this" at bounding box center [542, 35] width 17 height 9
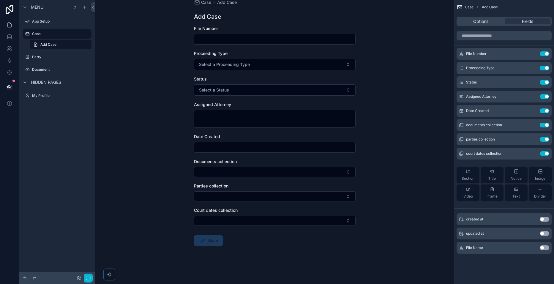
scroll to position [0, 0]
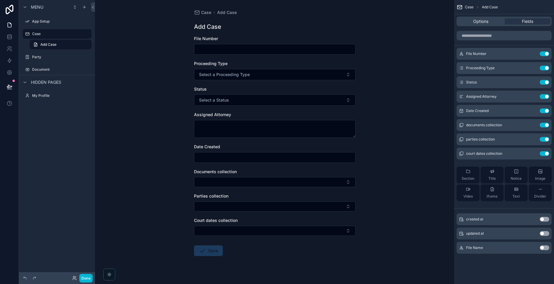
click at [389, 246] on button "Use setting" at bounding box center [545, 247] width 10 height 5
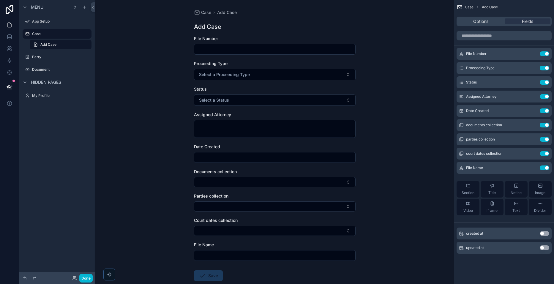
click at [254, 245] on div "File Name" at bounding box center [275, 245] width 162 height 6
click at [235, 253] on input "scrollable content" at bounding box center [274, 255] width 161 height 8
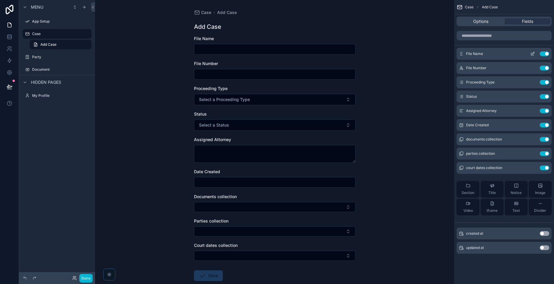
click at [389, 54] on icon "scrollable content" at bounding box center [532, 53] width 5 height 5
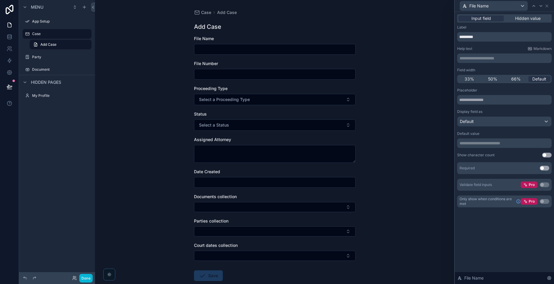
click at [389, 58] on p "**********" at bounding box center [505, 58] width 91 height 6
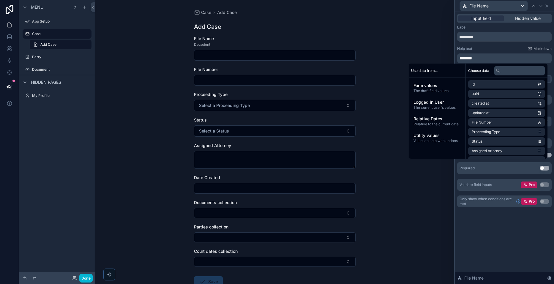
click at [389, 204] on div "Case Add Case Add Case File Name Decedent File Number Proceeding Type Select a …" at bounding box center [274, 142] width 359 height 284
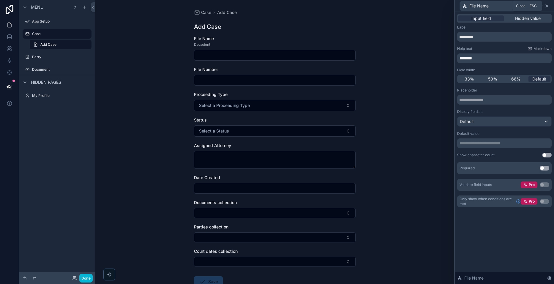
click at [389, 7] on icon at bounding box center [547, 6] width 5 height 5
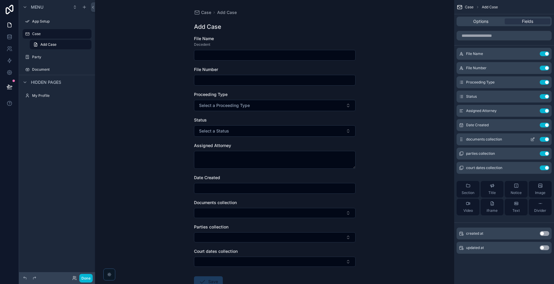
click at [389, 138] on button "Use setting" at bounding box center [545, 139] width 10 height 5
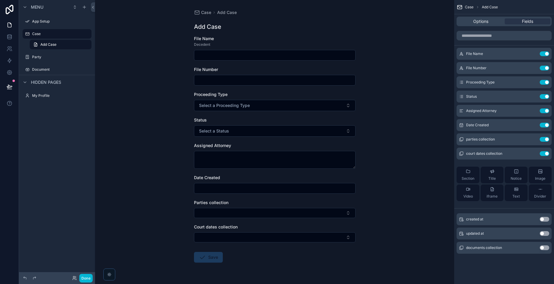
click at [389, 138] on button "Use setting" at bounding box center [545, 139] width 10 height 5
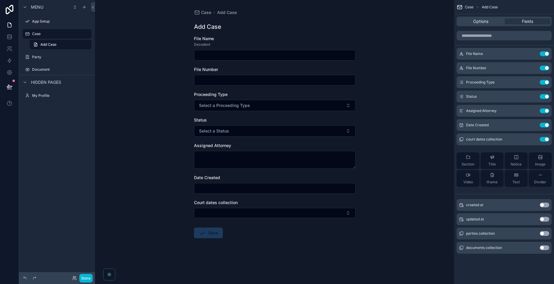
click at [389, 138] on button "Use setting" at bounding box center [545, 139] width 10 height 5
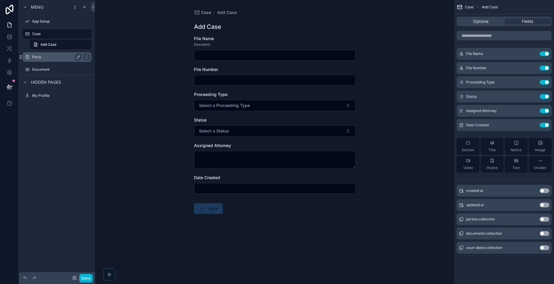
click at [21, 56] on icon "scrollable content" at bounding box center [20, 57] width 5 height 5
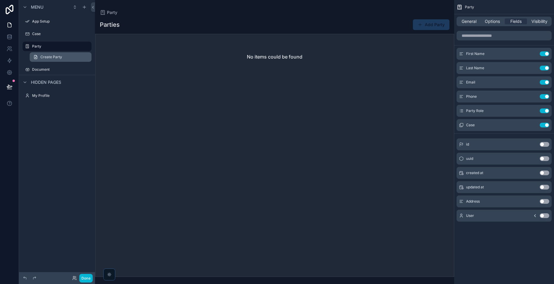
click at [38, 56] on link "Create Party" at bounding box center [61, 57] width 62 height 10
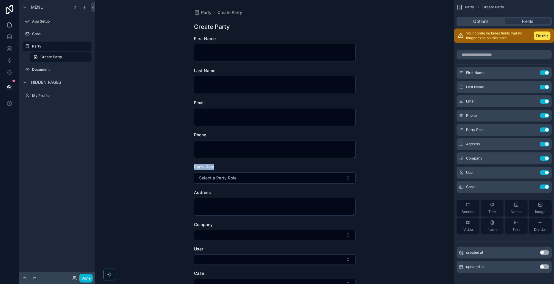
drag, startPoint x: 449, startPoint y: 146, endPoint x: 449, endPoint y: 162, distance: 16.3
click at [389, 162] on div "Party Create Party Create Party First Name Last Name Email Phone Party Role Sel…" at bounding box center [274, 142] width 359 height 284
click at [389, 34] on button "Fix this" at bounding box center [542, 35] width 17 height 9
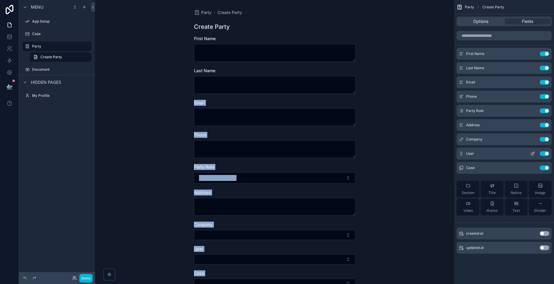
drag, startPoint x: 450, startPoint y: 93, endPoint x: 458, endPoint y: 153, distance: 60.5
click at [389, 153] on div "App Setup Case Party Document My Profile Powered by ZH [PERSON_NAME] Party Crea…" at bounding box center [324, 142] width 459 height 284
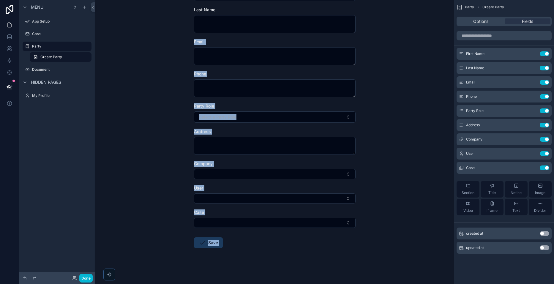
scroll to position [63, 0]
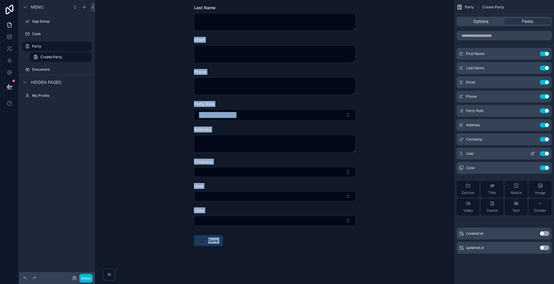
click at [389, 154] on button "Use setting" at bounding box center [545, 153] width 10 height 5
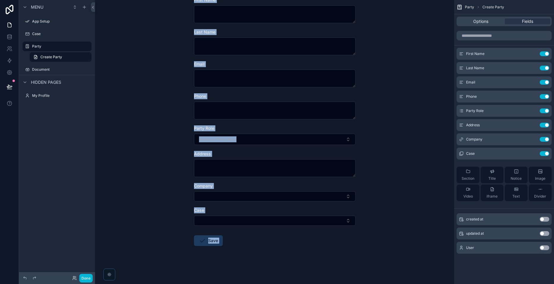
scroll to position [0, 0]
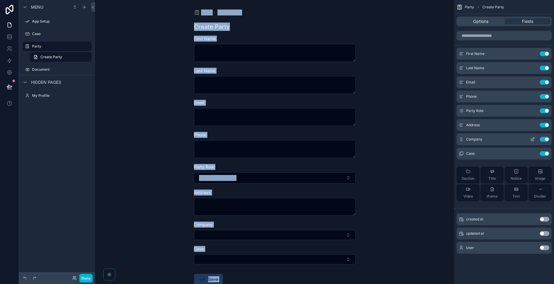
click at [389, 140] on button "Use setting" at bounding box center [545, 139] width 10 height 5
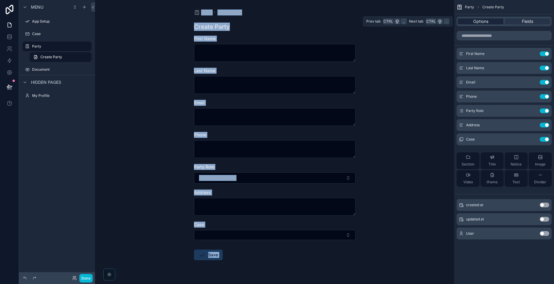
click at [389, 20] on div "Options" at bounding box center [481, 21] width 46 height 6
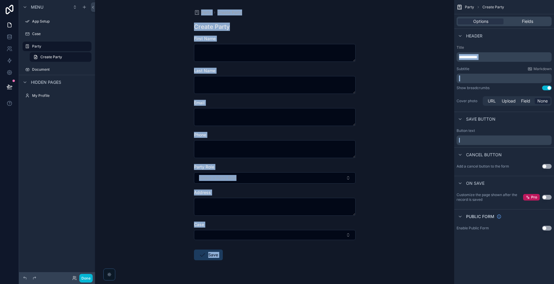
click at [389, 131] on div "Button text" at bounding box center [504, 130] width 95 height 5
click at [389, 138] on div "Party Create Party Create Party First Name Last Name Email Phone Party Role Sel…" at bounding box center [274, 142] width 359 height 284
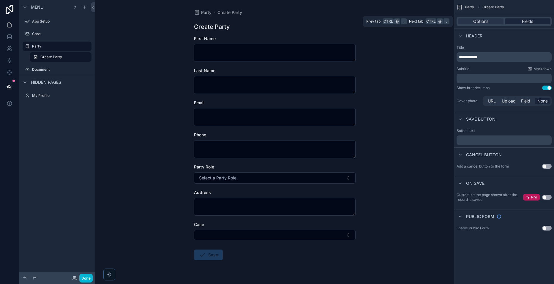
click at [389, 20] on span "Fields" at bounding box center [527, 21] width 11 height 6
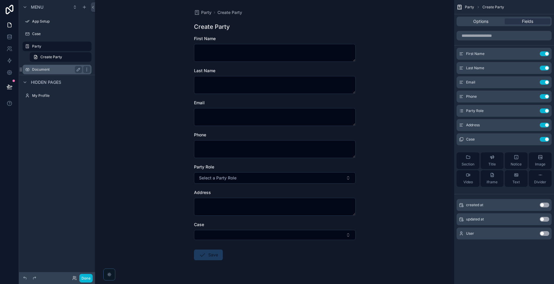
click at [33, 67] on label "Document" at bounding box center [56, 69] width 48 height 5
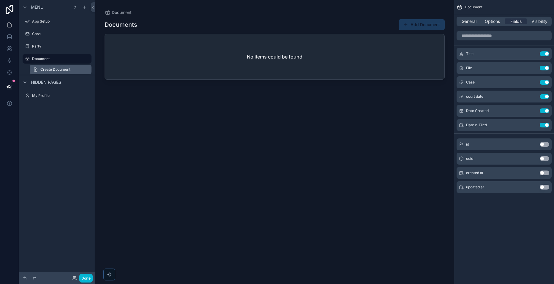
click at [46, 71] on span "Create Document" at bounding box center [55, 69] width 30 height 5
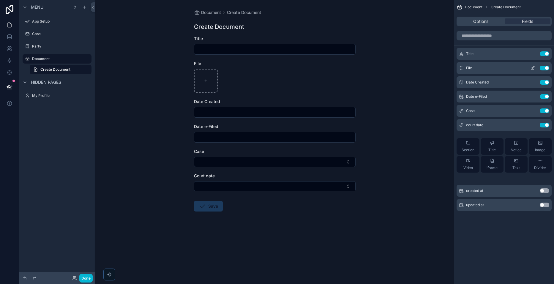
click at [389, 66] on div "File Use setting" at bounding box center [504, 68] width 95 height 12
click at [235, 81] on div "scrollable content" at bounding box center [275, 81] width 162 height 24
click at [215, 76] on div "scrollable content" at bounding box center [206, 81] width 24 height 24
click at [389, 93] on div "Date e-Filed Use setting" at bounding box center [504, 97] width 95 height 12
click at [389, 97] on button "Use setting" at bounding box center [545, 96] width 10 height 5
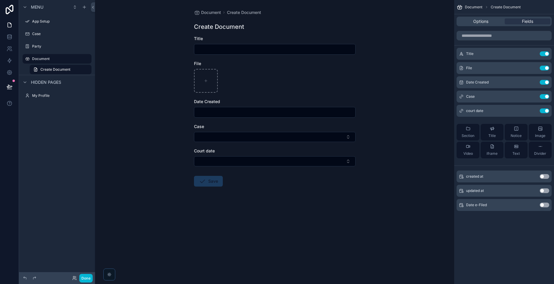
click at [389, 45] on div "Title Use setting File Use setting Date Created Use setting Case Use setting co…" at bounding box center [504, 124] width 100 height 190
click at [389, 108] on button "Use setting" at bounding box center [545, 110] width 10 height 5
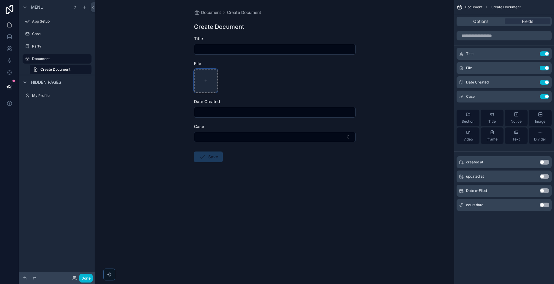
click at [203, 87] on div "scrollable content" at bounding box center [206, 81] width 24 height 24
click at [205, 70] on div "scrollable content" at bounding box center [206, 81] width 24 height 24
type input "**********"
click at [222, 45] on div "scrollable content" at bounding box center [275, 49] width 162 height 11
click at [221, 46] on input "scrollable content" at bounding box center [274, 49] width 161 height 8
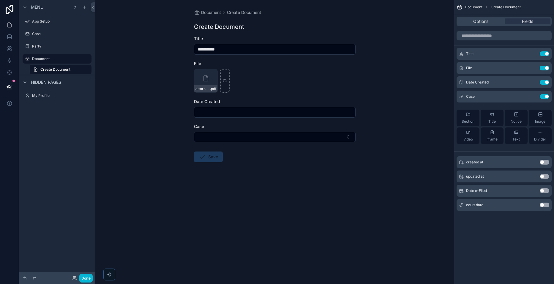
type input "**********"
click at [238, 117] on div "scrollable content" at bounding box center [275, 112] width 162 height 11
click at [249, 110] on input "scrollable content" at bounding box center [274, 112] width 161 height 8
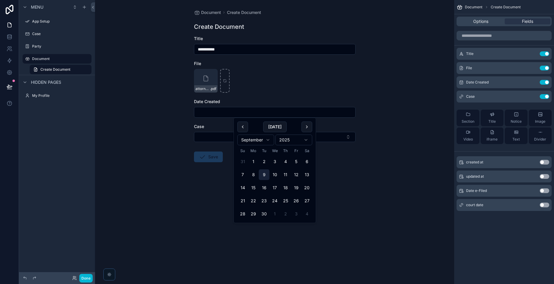
click at [266, 176] on button "9" at bounding box center [264, 174] width 11 height 11
type input "********"
click at [213, 132] on button "Select Button" at bounding box center [275, 137] width 162 height 10
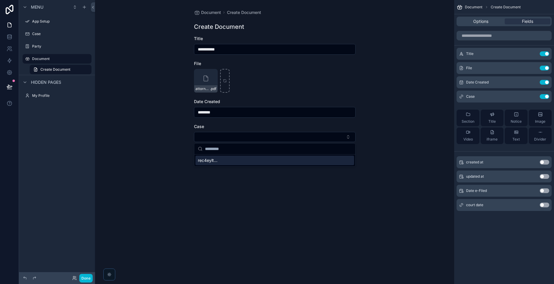
click at [208, 158] on span "rec4eylt..." at bounding box center [208, 160] width 20 height 6
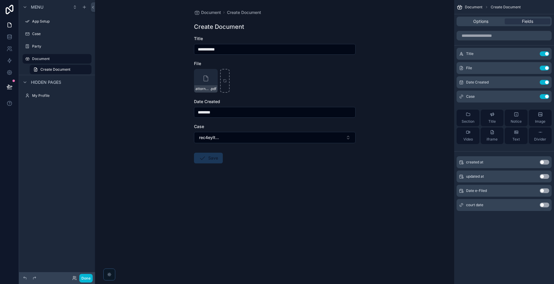
click at [212, 158] on button "Save" at bounding box center [208, 158] width 29 height 11
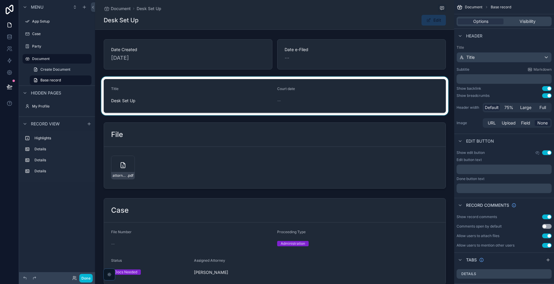
click at [351, 96] on div "scrollable content" at bounding box center [274, 96] width 359 height 39
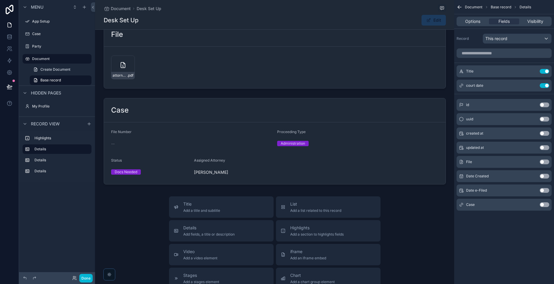
scroll to position [101, 0]
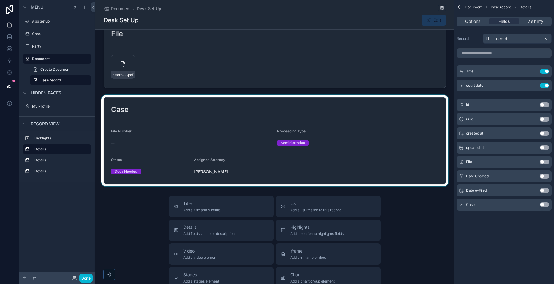
click at [330, 133] on div "scrollable content" at bounding box center [274, 140] width 359 height 91
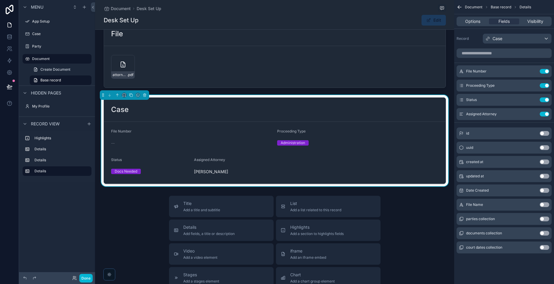
click at [293, 136] on div "Proceeding Type Administration" at bounding box center [357, 138] width 161 height 19
click at [206, 228] on span "Details" at bounding box center [208, 227] width 51 height 6
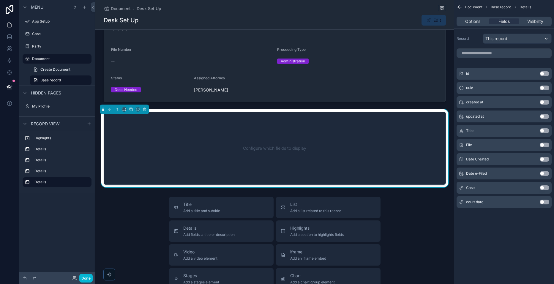
scroll to position [189, 0]
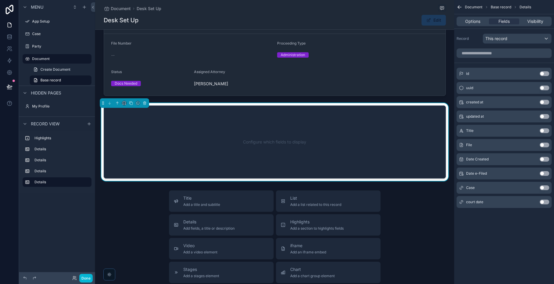
click at [262, 135] on div "Configure which fields to display" at bounding box center [274, 141] width 323 height 53
click at [273, 150] on div "Configure which fields to display" at bounding box center [274, 141] width 323 height 53
click at [146, 103] on icon "scrollable content" at bounding box center [145, 103] width 4 height 4
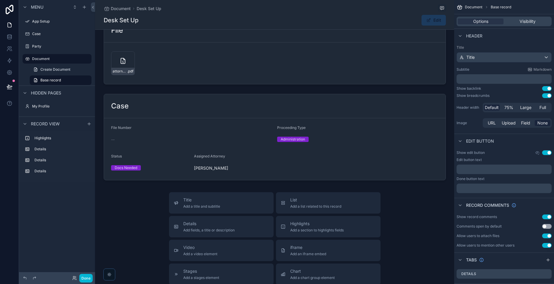
scroll to position [0, 0]
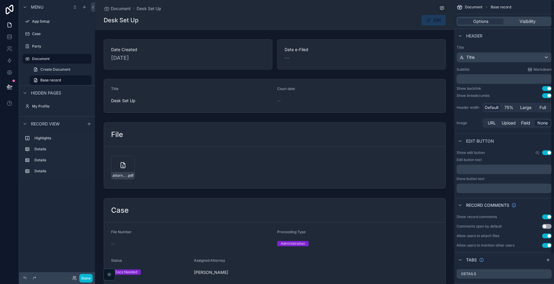
click at [389, 87] on div "Title Title Subtitle Markdown ﻿ Show backlink Use setting Show breadcrumbs Use …" at bounding box center [504, 87] width 100 height 89
drag, startPoint x: 454, startPoint y: 79, endPoint x: 452, endPoint y: 100, distance: 21.5
click at [389, 100] on div "App Setup Case Party Document My Profile Powered by ZH [PERSON_NAME] Document D…" at bounding box center [324, 142] width 459 height 284
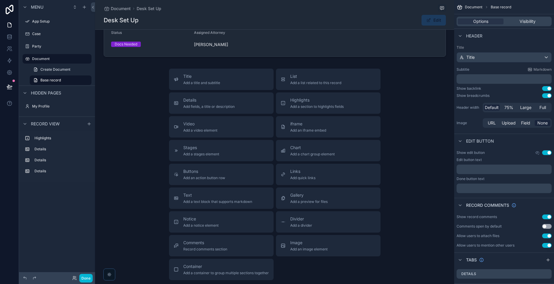
scroll to position [233, 0]
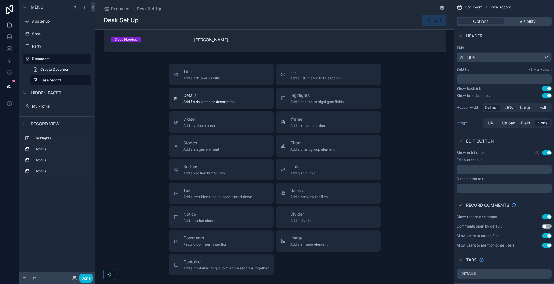
click at [213, 104] on button "Details Add fields, a title or description" at bounding box center [221, 98] width 105 height 21
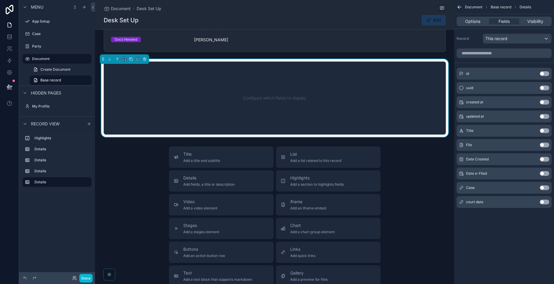
scroll to position [189, 0]
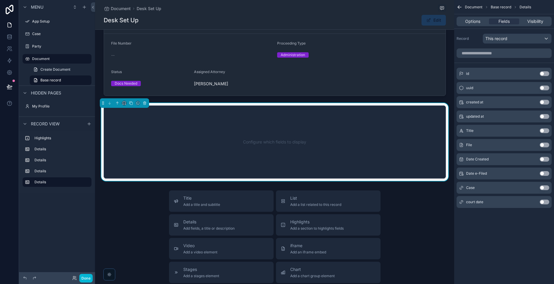
click at [389, 131] on button "Use setting" at bounding box center [545, 130] width 10 height 5
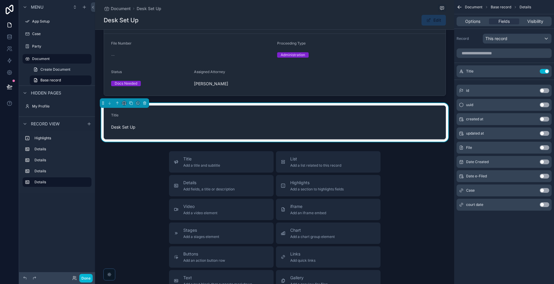
click at [126, 129] on span "Desk Set Up" at bounding box center [150, 127] width 78 height 6
drag, startPoint x: 133, startPoint y: 128, endPoint x: 99, endPoint y: 128, distance: 33.6
click at [99, 128] on div "Title Desk Set Up" at bounding box center [274, 122] width 359 height 39
click at [389, 176] on button "Use setting" at bounding box center [545, 176] width 10 height 5
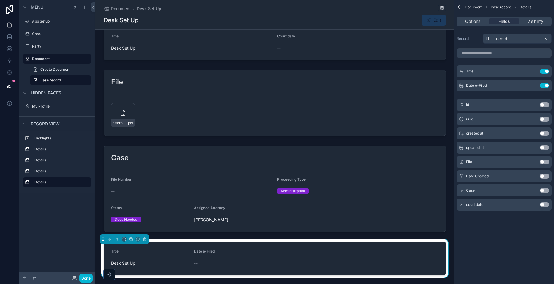
scroll to position [0, 0]
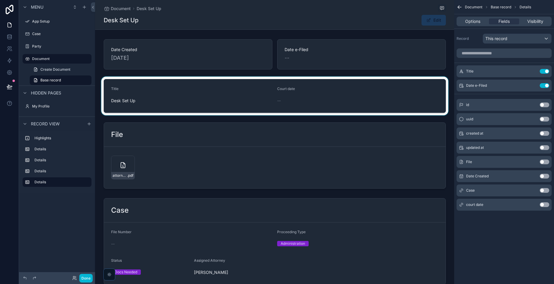
click at [389, 79] on div "scrollable content" at bounding box center [274, 96] width 359 height 39
click at [389, 189] on button "Use setting" at bounding box center [545, 190] width 10 height 5
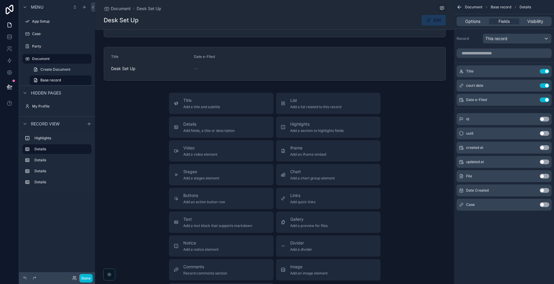
scroll to position [313, 0]
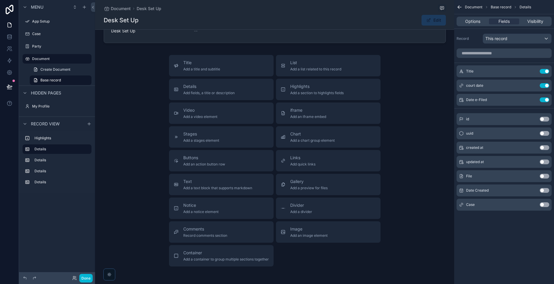
drag, startPoint x: 463, startPoint y: 190, endPoint x: 435, endPoint y: 211, distance: 35.0
click at [389, 211] on div "Title Add a title and subtitle List Add a list related to this record Details A…" at bounding box center [274, 161] width 359 height 212
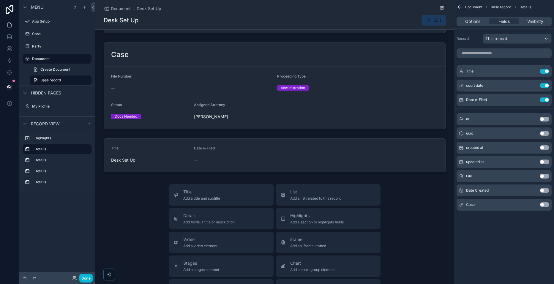
scroll to position [185, 0]
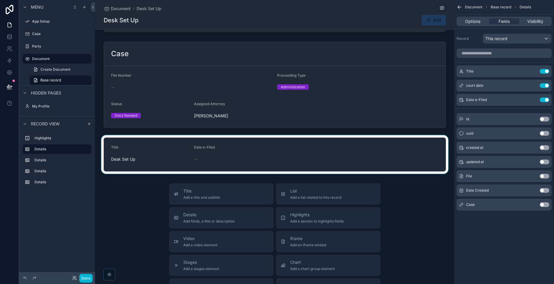
click at [310, 151] on div "scrollable content" at bounding box center [274, 154] width 359 height 39
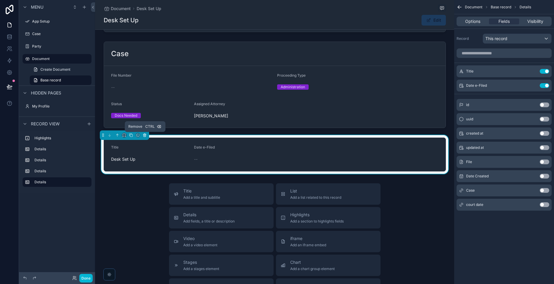
click at [147, 133] on button "scrollable content" at bounding box center [144, 135] width 7 height 7
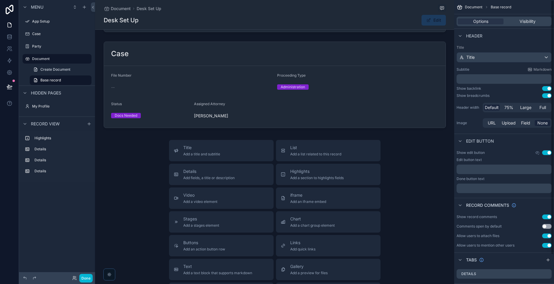
scroll to position [0, 0]
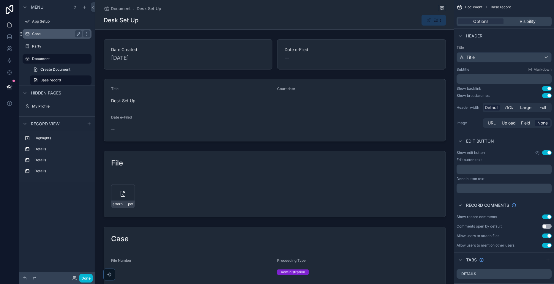
click at [49, 30] on div "Case" at bounding box center [57, 33] width 50 height 7
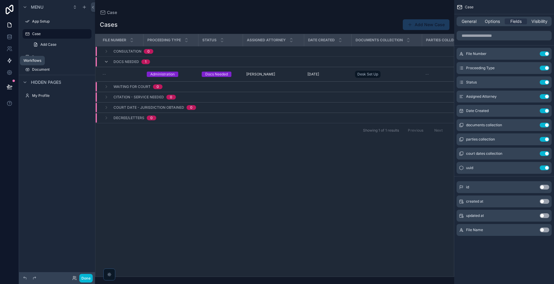
click at [12, 60] on link at bounding box center [9, 61] width 19 height 12
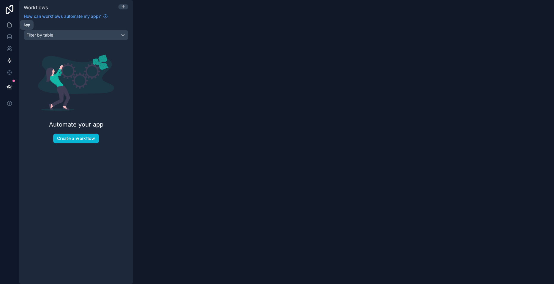
click at [5, 29] on link at bounding box center [9, 25] width 19 height 12
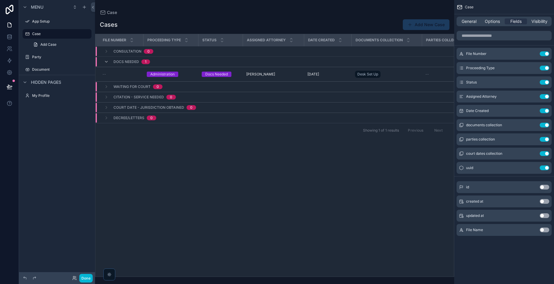
click at [151, 68] on div "scrollable content" at bounding box center [274, 142] width 359 height 284
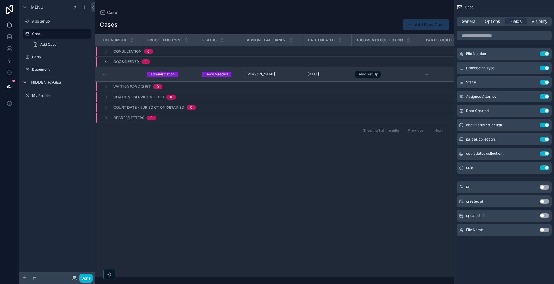
click at [142, 69] on td "--" at bounding box center [119, 74] width 48 height 15
click at [133, 69] on td "--" at bounding box center [119, 74] width 48 height 15
click at [224, 79] on td "Docs Needed" at bounding box center [220, 74] width 45 height 15
click at [223, 76] on div "Docs Needed" at bounding box center [216, 74] width 23 height 5
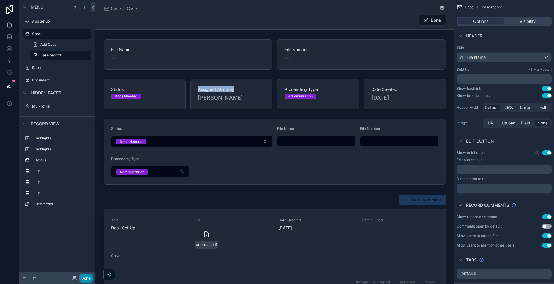
click at [88, 280] on button "Done" at bounding box center [85, 278] width 13 height 9
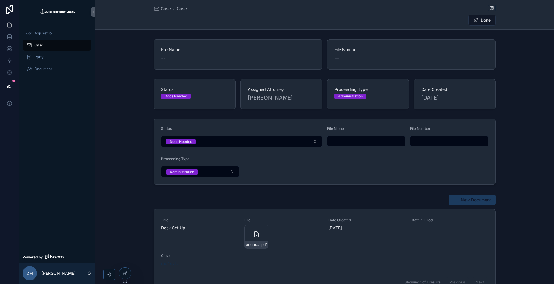
click at [69, 40] on link "Case" at bounding box center [57, 45] width 69 height 11
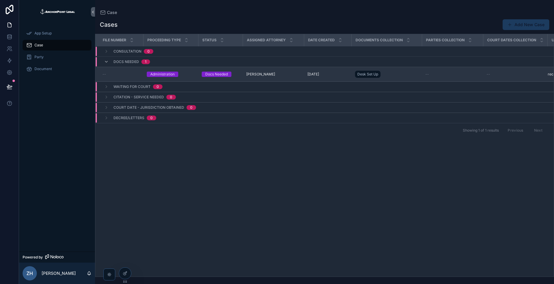
click at [105, 70] on td "--" at bounding box center [119, 74] width 48 height 15
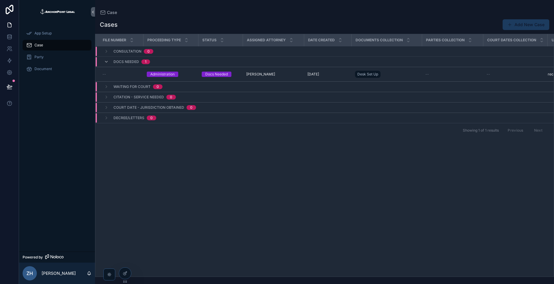
drag, startPoint x: 105, startPoint y: 70, endPoint x: 153, endPoint y: 280, distance: 215.4
click at [153, 280] on div "Case Cases Add New Case File Number Proceeding Type Status Assigned Attorney Da…" at bounding box center [324, 142] width 459 height 284
click at [120, 275] on div at bounding box center [125, 273] width 12 height 11
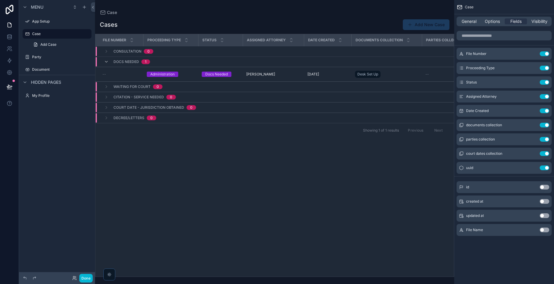
click at [112, 75] on div "scrollable content" at bounding box center [274, 142] width 359 height 284
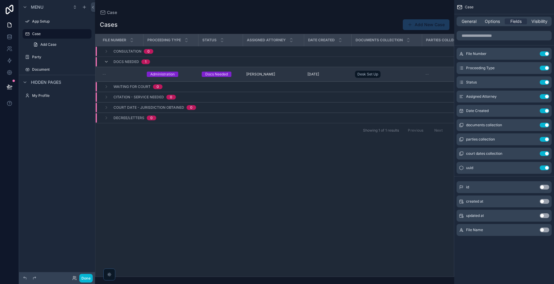
drag, startPoint x: 112, startPoint y: 75, endPoint x: 102, endPoint y: 72, distance: 10.0
click at [102, 72] on td "--" at bounding box center [119, 74] width 48 height 15
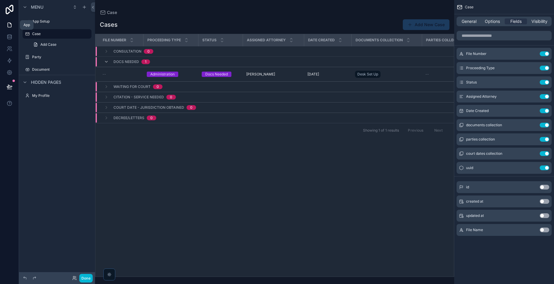
click at [2, 27] on link at bounding box center [9, 25] width 19 height 12
click at [7, 37] on icon at bounding box center [9, 36] width 4 height 2
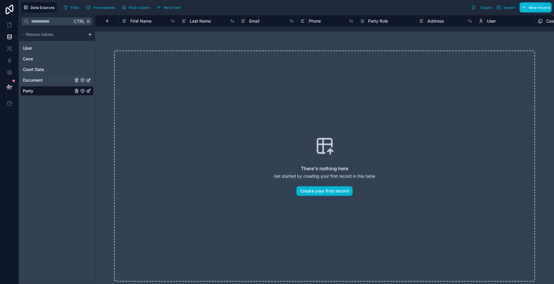
click at [39, 81] on span "Document" at bounding box center [33, 80] width 20 height 6
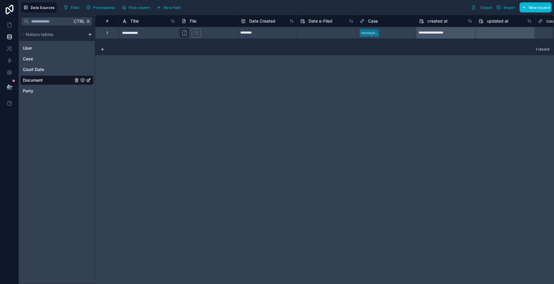
click at [132, 34] on div "**********" at bounding box center [148, 33] width 59 height 12
click at [155, 30] on input "**********" at bounding box center [148, 33] width 59 height 12
drag, startPoint x: 198, startPoint y: 32, endPoint x: 233, endPoint y: 32, distance: 35.1
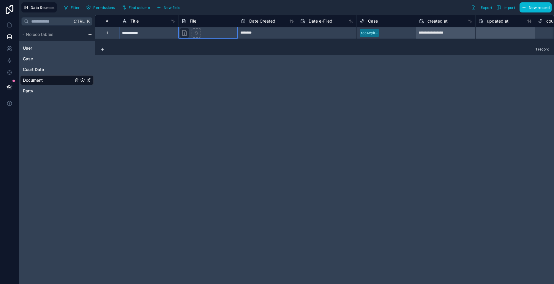
click at [233, 32] on div at bounding box center [207, 33] width 59 height 12
click at [154, 27] on div "**********" at bounding box center [148, 33] width 59 height 12
click at [147, 33] on div "**********" at bounding box center [148, 33] width 59 height 12
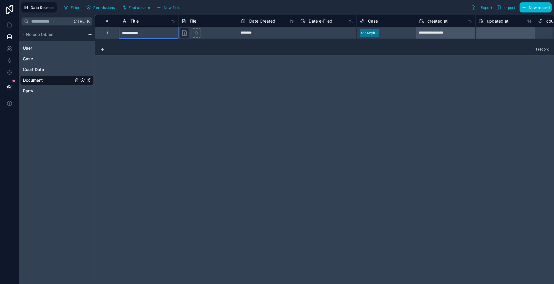
drag, startPoint x: 147, startPoint y: 33, endPoint x: 137, endPoint y: 33, distance: 10.4
click at [137, 33] on input "**********" at bounding box center [148, 33] width 59 height 12
click at [108, 31] on div "1" at bounding box center [106, 33] width 1 height 5
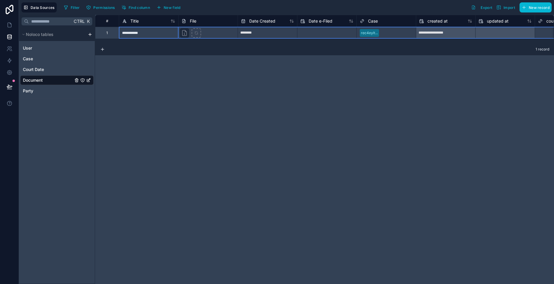
click at [108, 31] on div "1" at bounding box center [106, 33] width 1 height 5
click at [142, 57] on div "Delete row" at bounding box center [148, 59] width 30 height 7
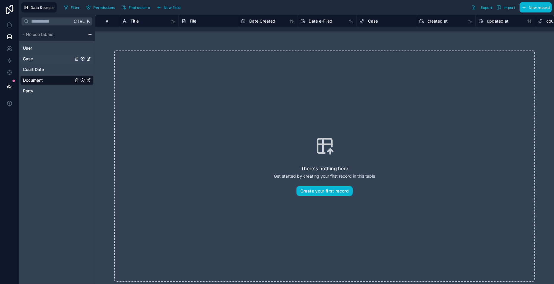
click at [46, 56] on link "Case" at bounding box center [48, 59] width 50 height 6
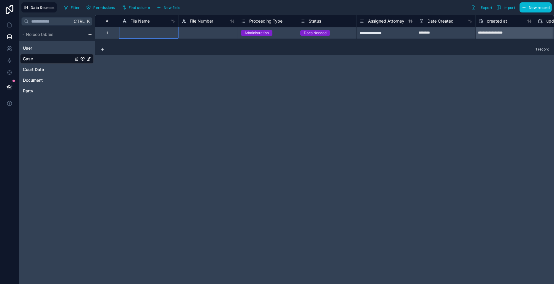
click at [140, 32] on div at bounding box center [148, 33] width 59 height 12
click at [157, 56] on div "Delete row" at bounding box center [155, 56] width 30 height 7
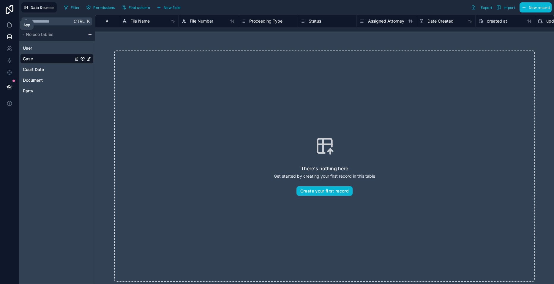
click at [9, 25] on icon at bounding box center [10, 25] width 6 height 6
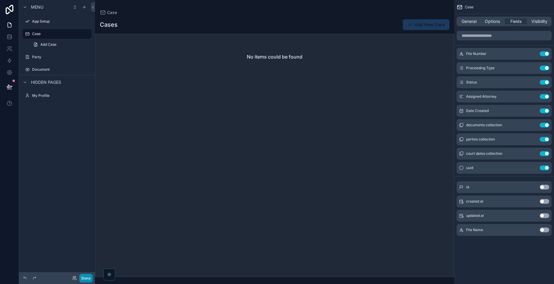
click at [86, 274] on button "Done" at bounding box center [85, 278] width 13 height 9
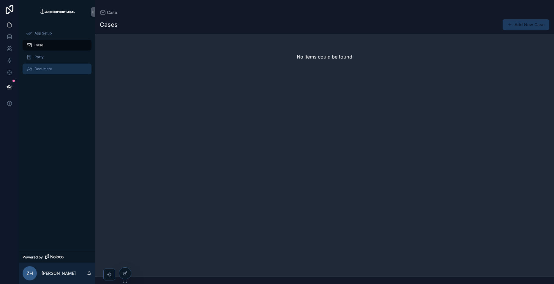
click at [63, 70] on div "Document" at bounding box center [57, 69] width 62 height 10
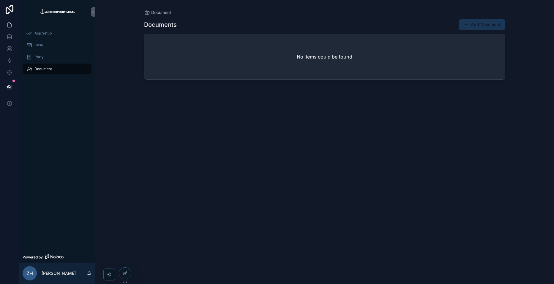
click at [389, 26] on span "scrollable content" at bounding box center [466, 24] width 5 height 5
click at [7, 69] on link at bounding box center [9, 73] width 19 height 12
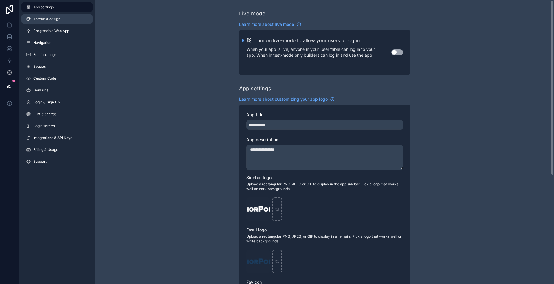
click at [57, 21] on link "Theme & design" at bounding box center [56, 19] width 71 height 10
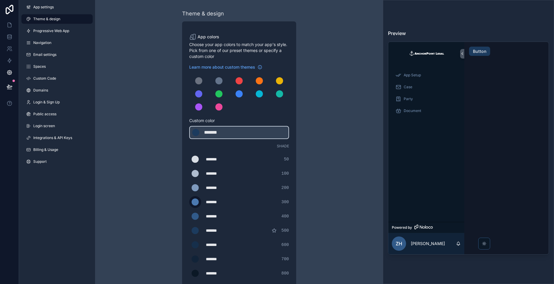
drag, startPoint x: 196, startPoint y: 200, endPoint x: 195, endPoint y: 204, distance: 4.3
click at [195, 204] on div "scrollable content" at bounding box center [195, 201] width 7 height 7
click at [189, 202] on input "*******" at bounding box center [189, 202] width 0 height 0
click at [195, 199] on div "scrollable content" at bounding box center [195, 201] width 7 height 7
click at [189, 202] on input "*******" at bounding box center [189, 202] width 0 height 0
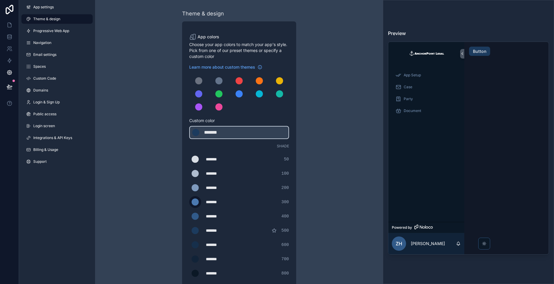
click at [195, 199] on div "scrollable content" at bounding box center [195, 201] width 7 height 7
click at [189, 202] on input "*******" at bounding box center [189, 202] width 0 height 0
click at [339, 182] on div "Theme & design App colors Choose your app colors to match your app's style. Pic…" at bounding box center [239, 202] width 288 height 405
drag, startPoint x: 225, startPoint y: 216, endPoint x: 203, endPoint y: 217, distance: 22.3
click at [203, 217] on div "******* ******* #315a89 400" at bounding box center [239, 216] width 100 height 12
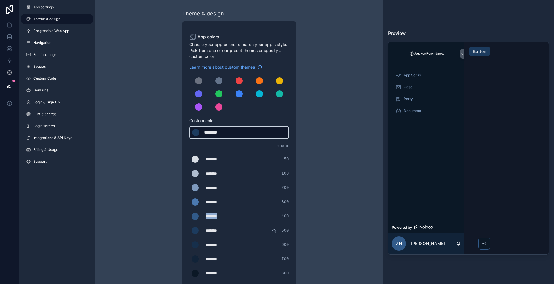
type div "*******"
copy div "*******"
click at [234, 130] on div "******* ******* #1c3b5e" at bounding box center [239, 132] width 100 height 13
click at [224, 132] on div "*******" at bounding box center [219, 132] width 30 height 7
drag, startPoint x: 230, startPoint y: 200, endPoint x: 203, endPoint y: 198, distance: 27.4
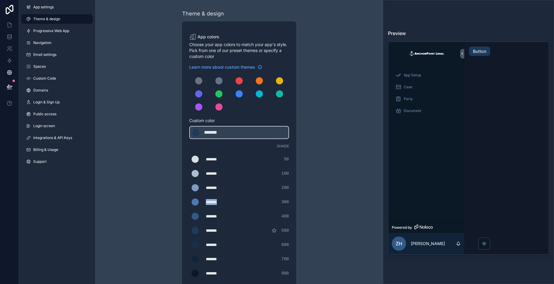
click at [203, 198] on div "******* ******* #4b79b0 300" at bounding box center [239, 202] width 100 height 12
type div "*******"
copy div "*******"
drag, startPoint x: 227, startPoint y: 133, endPoint x: 171, endPoint y: 133, distance: 55.9
click at [171, 133] on div "Theme & design App colors Choose your app colors to match your app's style. Pic…" at bounding box center [239, 202] width 171 height 405
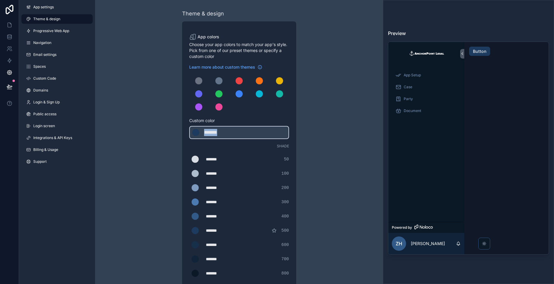
type div "*******"
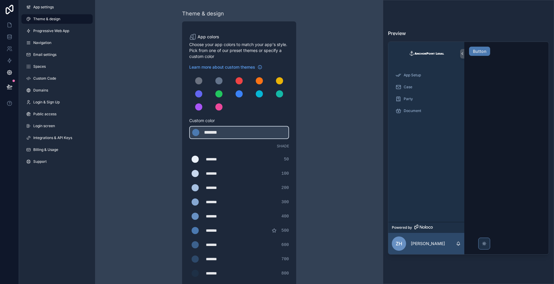
type div "*******"
click at [12, 27] on icon at bounding box center [10, 25] width 6 height 6
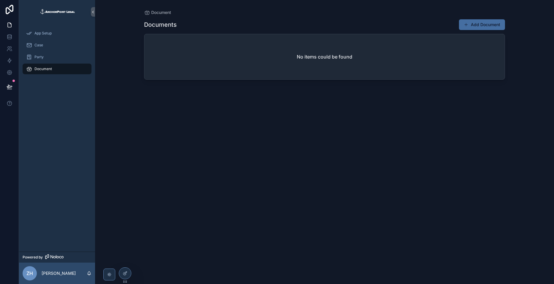
click at [389, 27] on button "Add Document" at bounding box center [482, 24] width 46 height 11
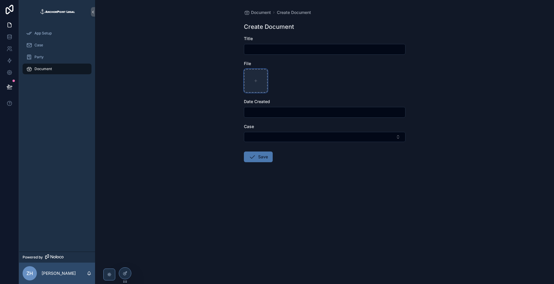
click at [260, 75] on div "scrollable content" at bounding box center [256, 81] width 24 height 24
type input "**********"
click at [262, 157] on button "Save" at bounding box center [258, 157] width 29 height 11
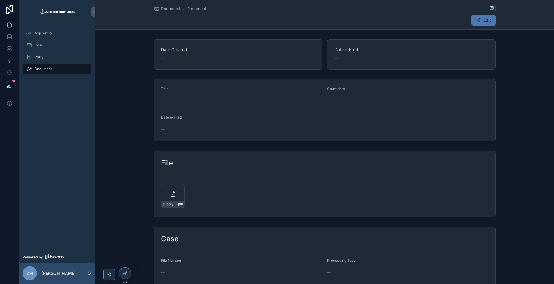
click at [159, 118] on form "Title -- Court date -- Date e-Filed --" at bounding box center [325, 110] width 342 height 62
click at [163, 125] on div "--" at bounding box center [200, 129] width 78 height 10
click at [389, 21] on span "scrollable content" at bounding box center [478, 20] width 5 height 5
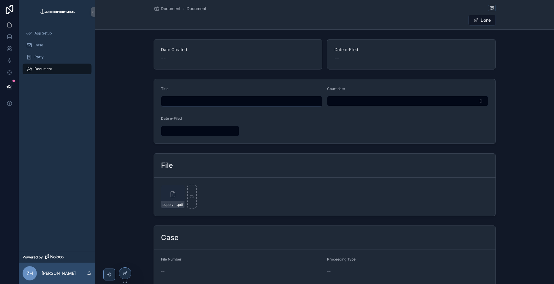
click at [222, 131] on input "scrollable content" at bounding box center [200, 131] width 78 height 8
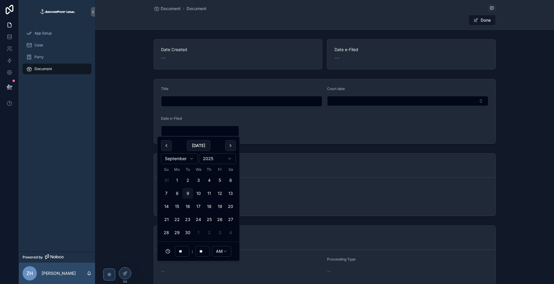
click at [389, 192] on div "supply-cabinet .pdf" at bounding box center [324, 197] width 327 height 24
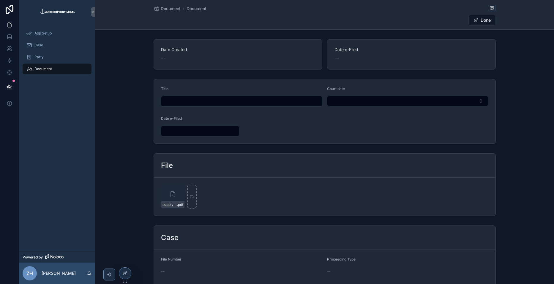
drag, startPoint x: 431, startPoint y: 192, endPoint x: 376, endPoint y: 191, distance: 55.9
click at [376, 191] on div "supply-cabinet .pdf" at bounding box center [324, 197] width 327 height 24
click at [73, 69] on div "Document" at bounding box center [57, 69] width 62 height 10
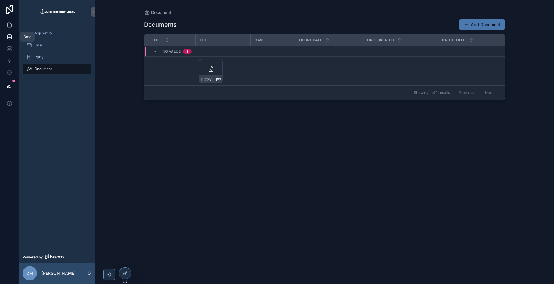
click at [6, 36] on link at bounding box center [9, 37] width 19 height 12
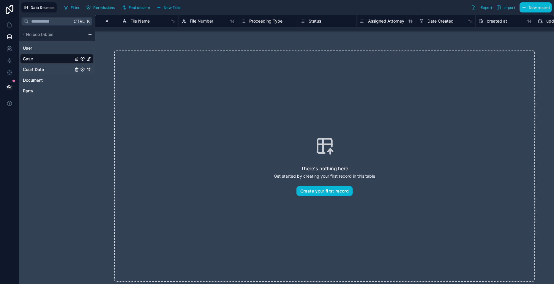
click at [64, 70] on link "Court Date" at bounding box center [48, 70] width 50 height 6
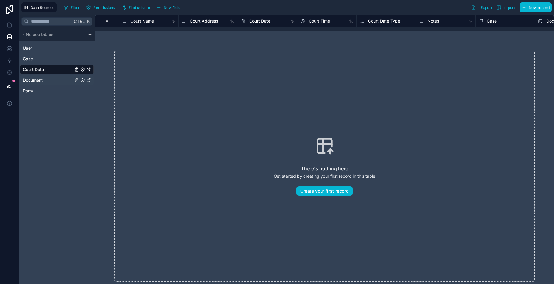
click at [50, 76] on div "Document" at bounding box center [56, 80] width 73 height 10
click at [61, 83] on link "Document" at bounding box center [48, 80] width 50 height 6
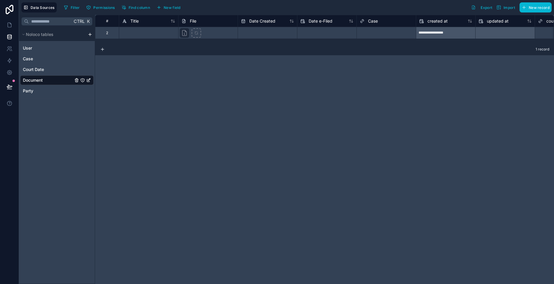
click at [157, 34] on div at bounding box center [148, 33] width 59 height 12
drag, startPoint x: 138, startPoint y: 31, endPoint x: 262, endPoint y: 34, distance: 124.5
click at [262, 34] on input "text" at bounding box center [267, 33] width 59 height 10
select select "****"
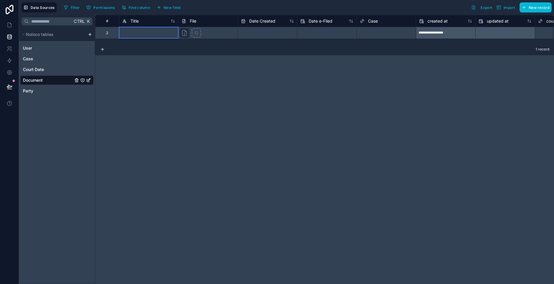
select select "*"
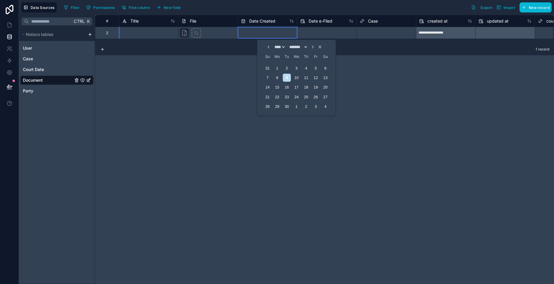
click at [214, 35] on div at bounding box center [207, 33] width 59 height 12
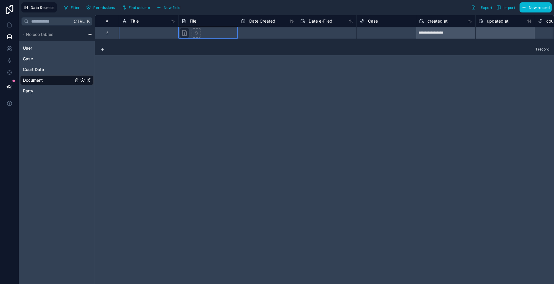
click at [206, 33] on div at bounding box center [207, 33] width 59 height 12
click at [168, 59] on div "Delete row" at bounding box center [168, 57] width 30 height 7
